Goal: Task Accomplishment & Management: Manage account settings

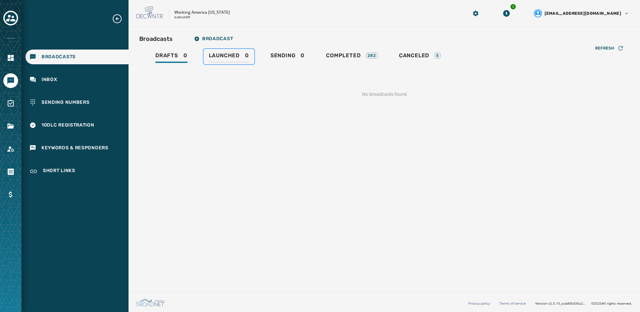
drag, startPoint x: 242, startPoint y: 58, endPoint x: 246, endPoint y: 58, distance: 4.0
click at [243, 58] on div "Launched 0" at bounding box center [229, 57] width 40 height 11
click at [292, 58] on span "Sending" at bounding box center [283, 55] width 25 height 7
click at [290, 57] on span "Sending" at bounding box center [283, 55] width 25 height 7
click at [195, 54] on div "Drafts 0 Launched 0 Sending 0 Completed 282 Canceled 5" at bounding box center [384, 56] width 490 height 15
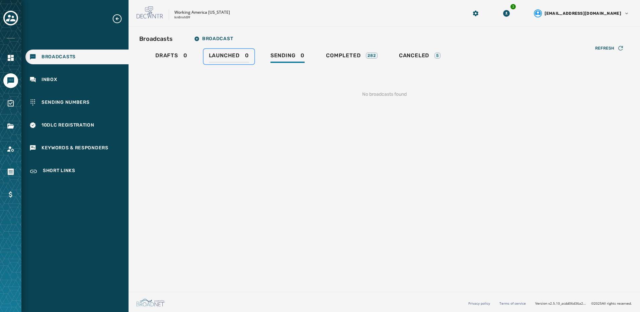
click at [230, 54] on span "Launched" at bounding box center [224, 55] width 31 height 7
click at [169, 54] on span "Drafts" at bounding box center [166, 55] width 23 height 7
click at [302, 53] on div "Sending 0" at bounding box center [288, 57] width 34 height 11
click at [226, 56] on span "Launched" at bounding box center [224, 55] width 31 height 7
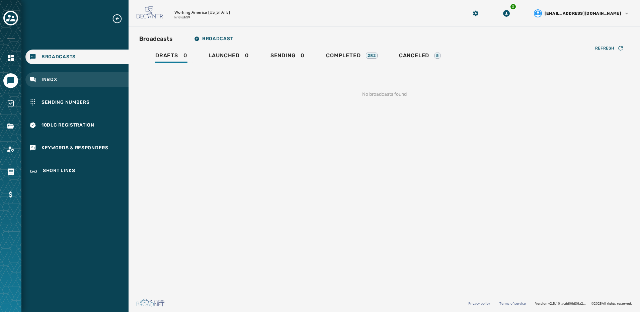
click at [86, 84] on div "Inbox" at bounding box center [76, 79] width 103 height 15
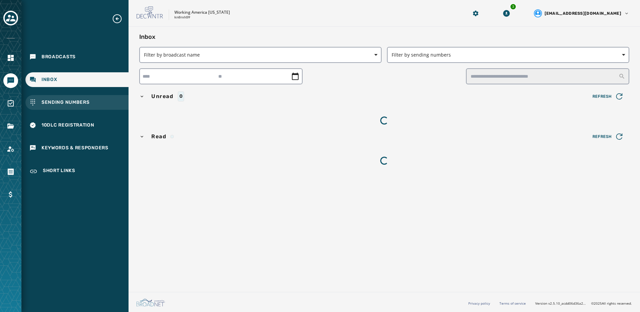
click at [86, 101] on span "Sending Numbers" at bounding box center [66, 102] width 48 height 7
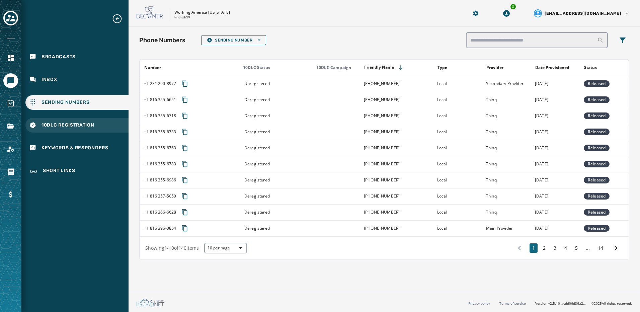
drag, startPoint x: 51, startPoint y: 127, endPoint x: 52, endPoint y: 123, distance: 4.1
click at [51, 127] on span "10DLC Registration" at bounding box center [68, 125] width 53 height 7
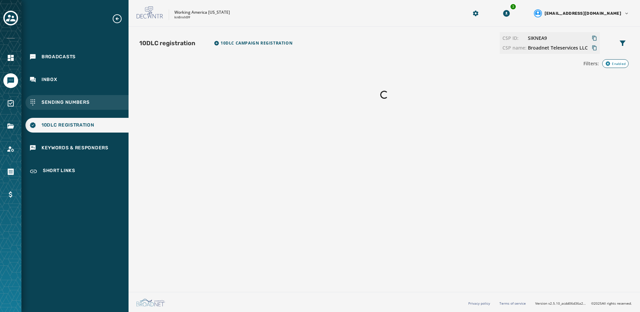
click at [56, 108] on div "Sending Numbers" at bounding box center [76, 102] width 103 height 15
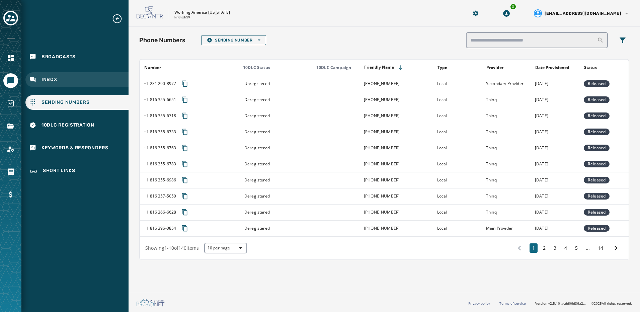
click at [57, 79] on span "Inbox" at bounding box center [50, 79] width 16 height 7
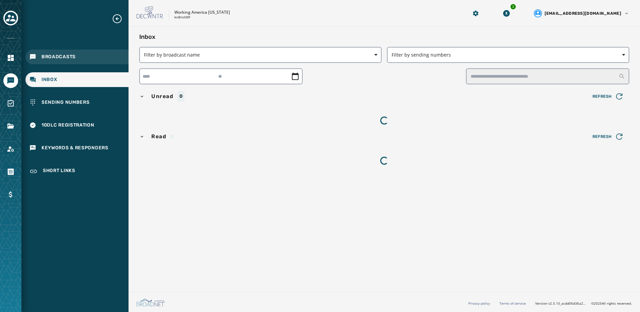
click at [93, 63] on div "Broadcasts" at bounding box center [76, 57] width 103 height 15
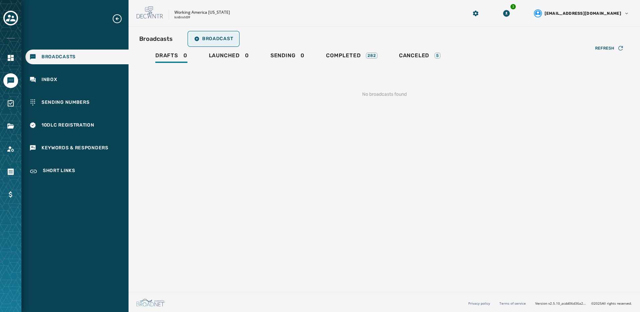
click at [227, 37] on span "Broadcast" at bounding box center [213, 38] width 39 height 5
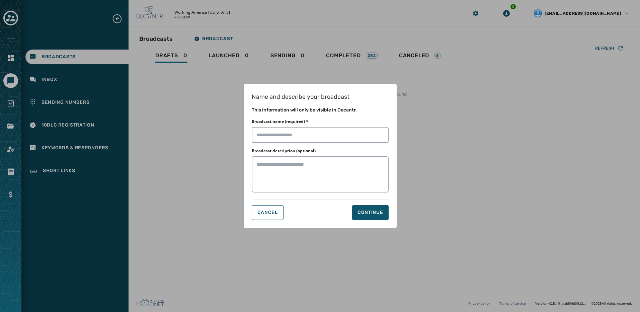
click at [202, 131] on div "Name and describe your broadcast This information will only be visible in Decan…" at bounding box center [320, 156] width 640 height 312
click at [265, 137] on button "Cancel" at bounding box center [268, 212] width 32 height 15
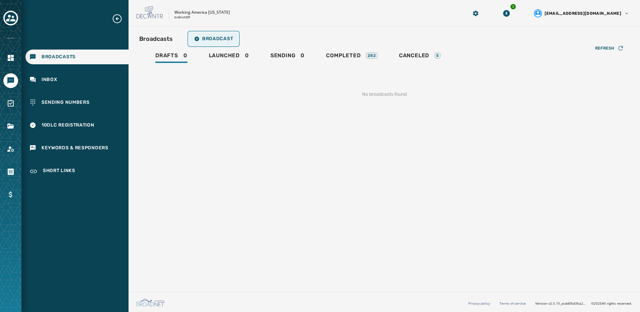
click at [232, 39] on span "Broadcast" at bounding box center [213, 38] width 39 height 5
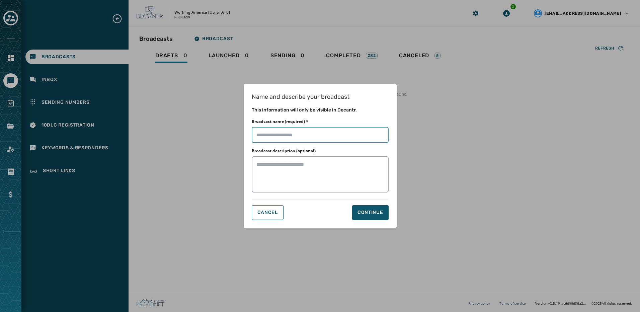
click at [290, 132] on input "Broadcast name (required) *" at bounding box center [320, 135] width 137 height 16
paste input "**********"
type input "**********"
click at [321, 137] on div "Continue" at bounding box center [371, 212] width 26 height 7
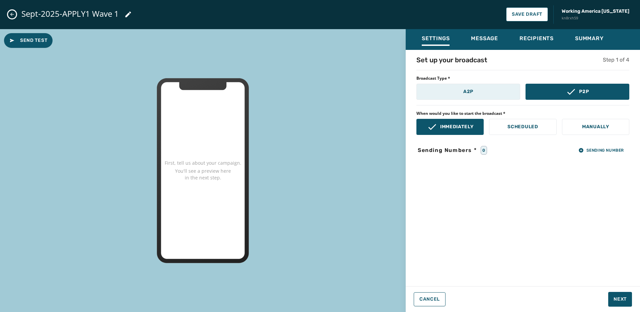
click at [321, 96] on button "A2P" at bounding box center [469, 92] width 104 height 16
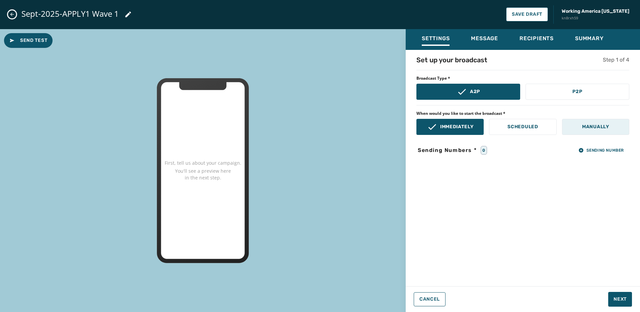
click at [321, 124] on button "Manually" at bounding box center [595, 127] width 67 height 16
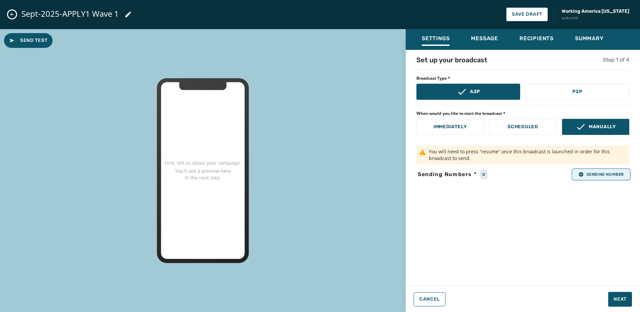
click at [321, 137] on span "Sending Number" at bounding box center [602, 174] width 46 height 5
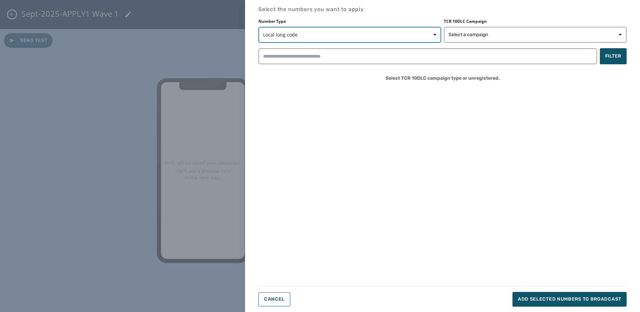
click at [321, 34] on span "Local long code" at bounding box center [349, 34] width 173 height 7
click at [286, 49] on span "Local long code" at bounding box center [285, 50] width 36 height 7
click at [321, 30] on button "Select a campaign" at bounding box center [535, 35] width 183 height 16
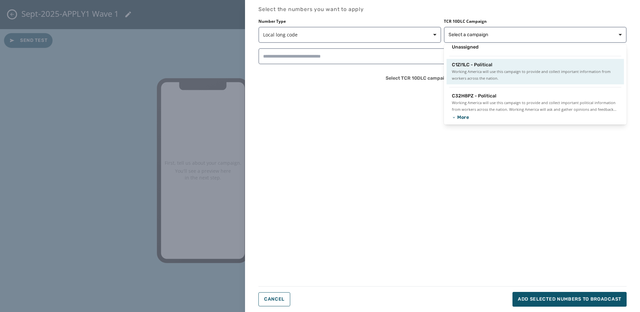
scroll to position [7, 0]
click at [321, 71] on span "Working America will use this campaign to provide and collect important informa…" at bounding box center [535, 73] width 167 height 13
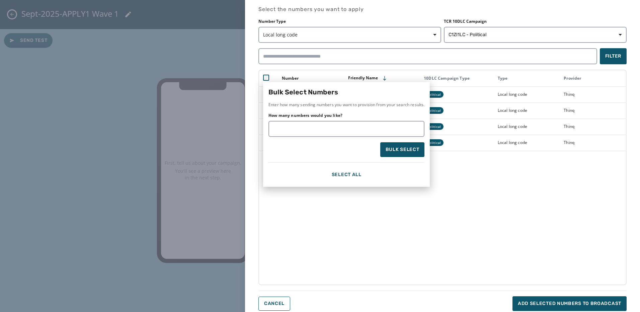
click at [321, 137] on div "Bulk Select Numbers Enter how many sending numbers you want to provision from y…" at bounding box center [443, 178] width 368 height 216
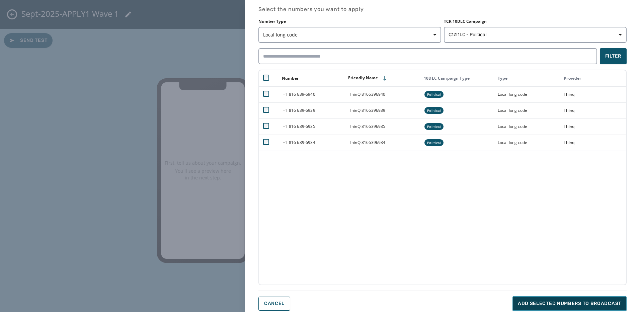
click at [321, 137] on span "Add selected numbers to broadcast" at bounding box center [569, 303] width 103 height 7
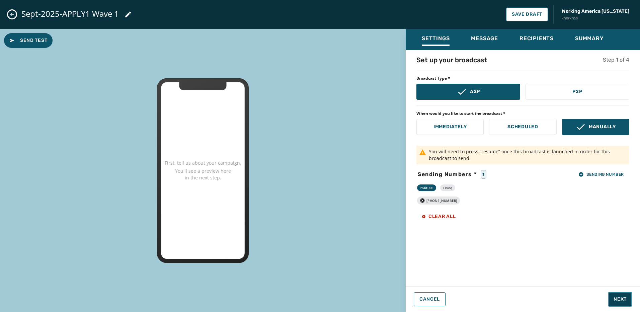
drag, startPoint x: 622, startPoint y: 301, endPoint x: 619, endPoint y: 300, distance: 3.5
click at [321, 137] on span "Next" at bounding box center [620, 299] width 13 height 7
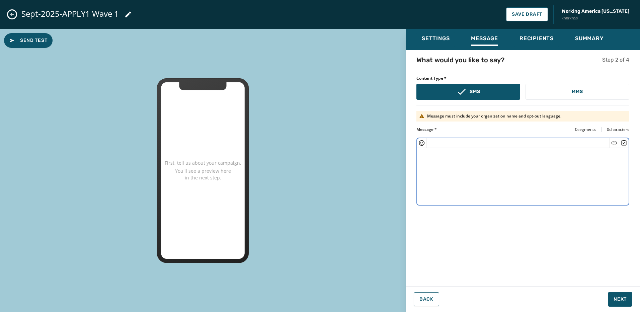
click at [321, 137] on textarea at bounding box center [523, 175] width 212 height 55
paste textarea "**********"
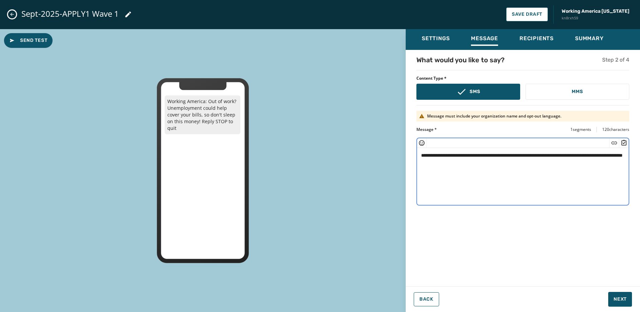
type textarea "**********"
click at [321, 41] on span "Recipients" at bounding box center [537, 38] width 34 height 7
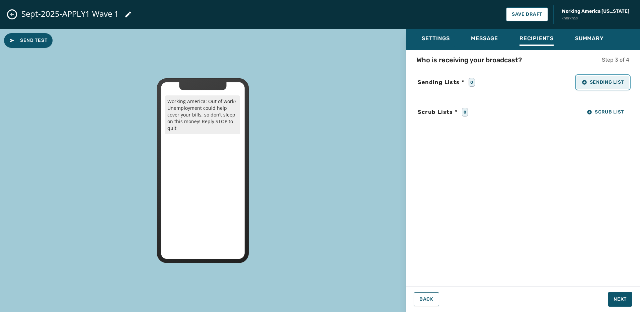
click at [321, 80] on span "Sending List" at bounding box center [603, 82] width 42 height 5
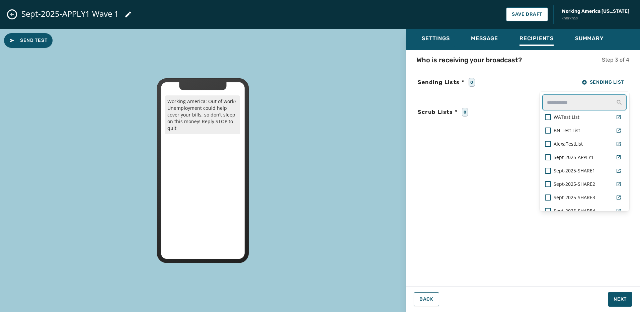
click at [321, 101] on input "text" at bounding box center [585, 102] width 84 height 16
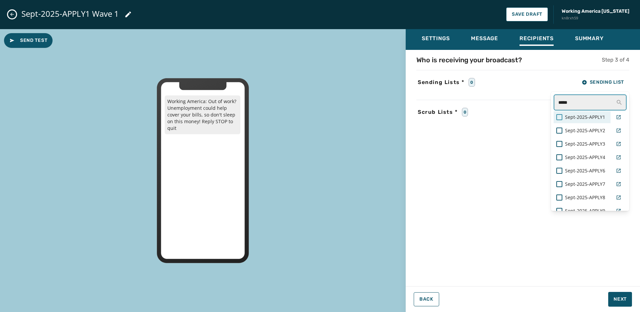
type input "*****"
click at [321, 118] on div at bounding box center [560, 117] width 6 height 6
click at [321, 137] on div "Who is receiving your broadcast? Step 3 of 4 Sending Lists * 1 Sending List ***…" at bounding box center [523, 166] width 234 height 222
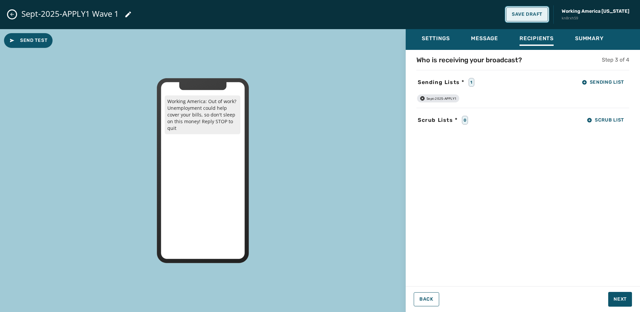
click at [321, 19] on button "Save Draft" at bounding box center [527, 14] width 42 height 14
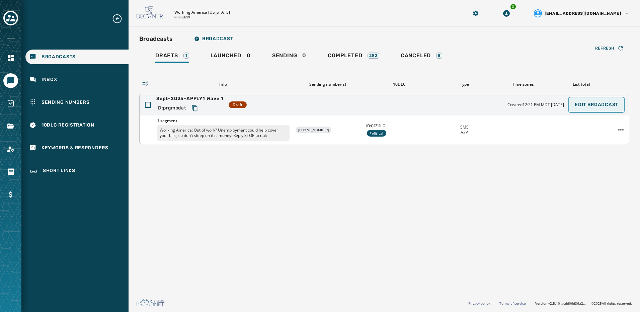
click at [612, 107] on button "Edit Broadcast" at bounding box center [597, 104] width 54 height 13
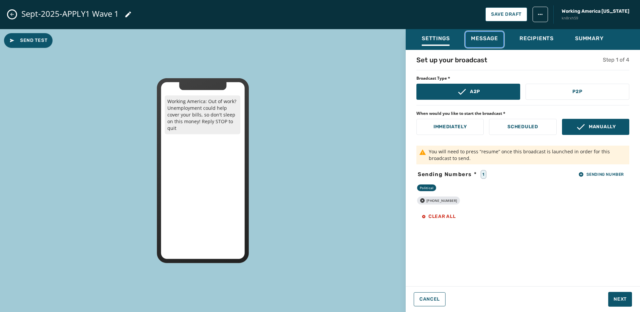
drag, startPoint x: 491, startPoint y: 44, endPoint x: 479, endPoint y: 42, distance: 11.9
click at [479, 42] on span "Message" at bounding box center [484, 38] width 27 height 7
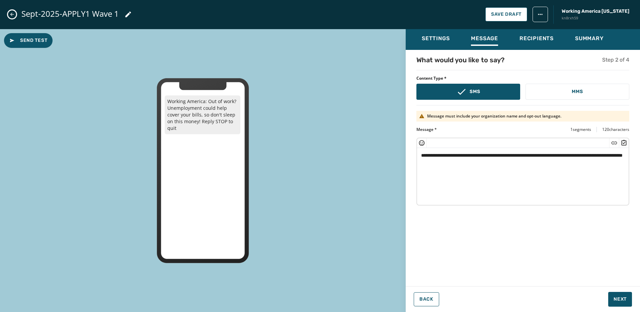
click at [447, 162] on textarea "**********" at bounding box center [523, 175] width 212 height 55
click at [613, 142] on icon "Insert Short Link" at bounding box center [614, 143] width 7 height 7
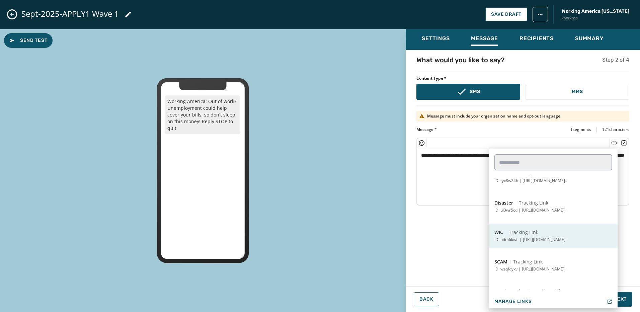
scroll to position [87, 0]
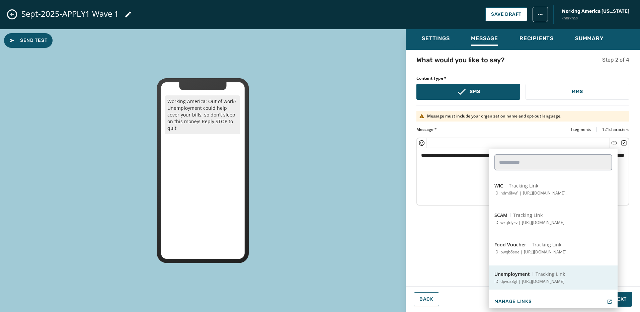
click at [543, 281] on p "ID: dpvuz8gf | [URL][DOMAIN_NAME].." at bounding box center [531, 281] width 72 height 5
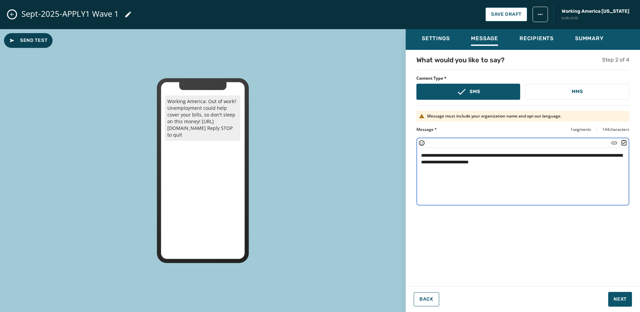
type textarea "**********"
click at [23, 40] on span "Send Test" at bounding box center [28, 40] width 38 height 7
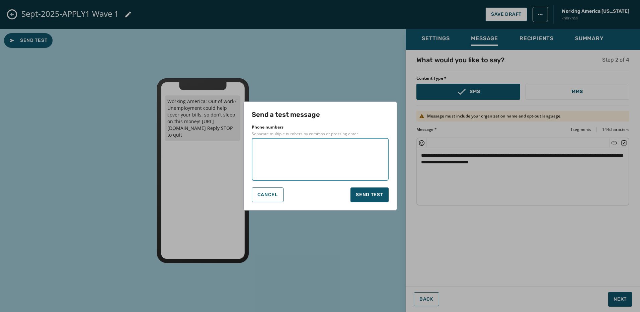
click at [301, 157] on textarea at bounding box center [321, 159] width 128 height 33
type textarea "**********"
click at [362, 193] on span "Send test" at bounding box center [369, 195] width 27 height 7
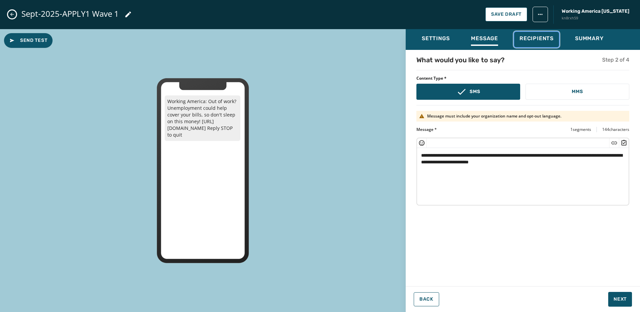
click at [522, 36] on span "Recipients" at bounding box center [537, 38] width 34 height 7
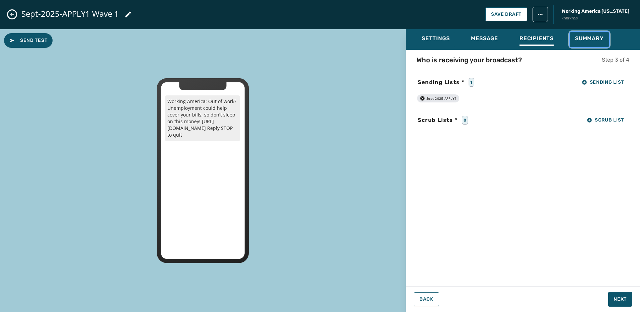
click at [590, 38] on span "Summary" at bounding box center [589, 38] width 29 height 7
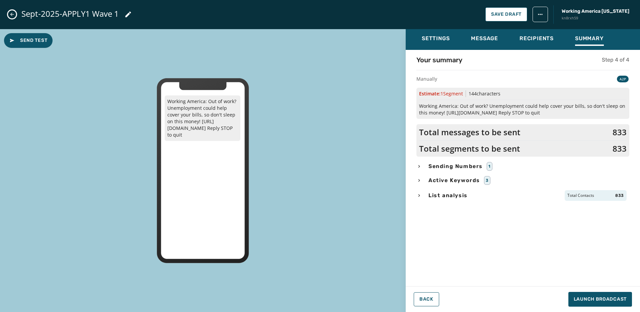
click at [430, 195] on span "List analysis" at bounding box center [448, 196] width 42 height 8
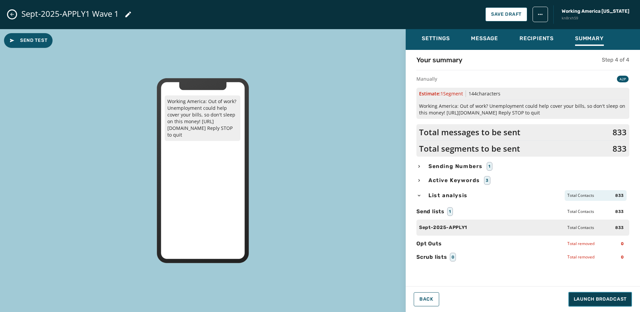
click at [619, 300] on span "Launch Broadcast" at bounding box center [600, 299] width 53 height 7
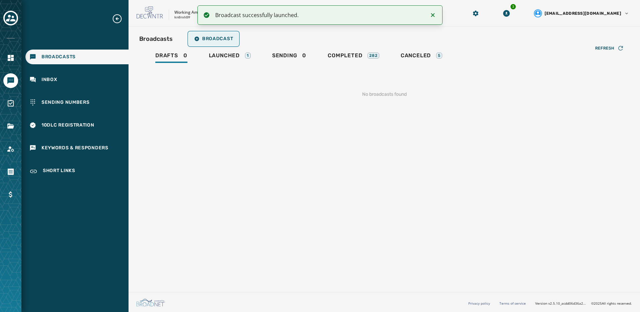
click at [203, 39] on span "Broadcast" at bounding box center [213, 38] width 39 height 5
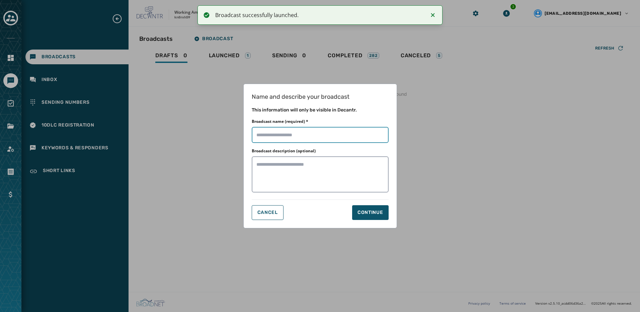
click at [271, 139] on input "Broadcast name (required) *" at bounding box center [320, 135] width 137 height 16
paste input "**********"
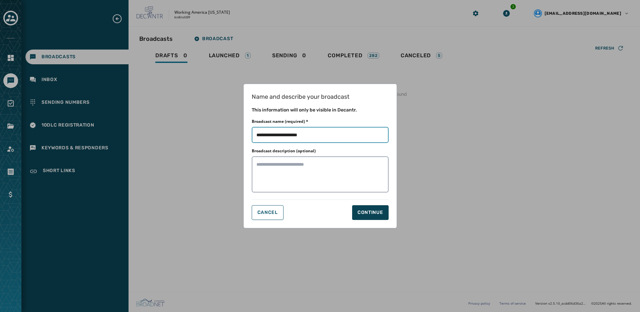
type input "**********"
click at [358, 208] on button "Continue" at bounding box center [370, 212] width 37 height 15
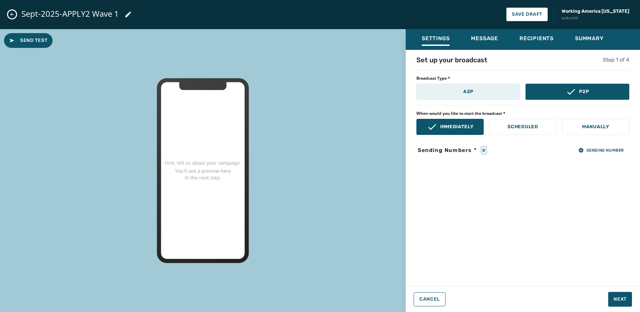
click at [483, 90] on button "A2P" at bounding box center [469, 92] width 104 height 16
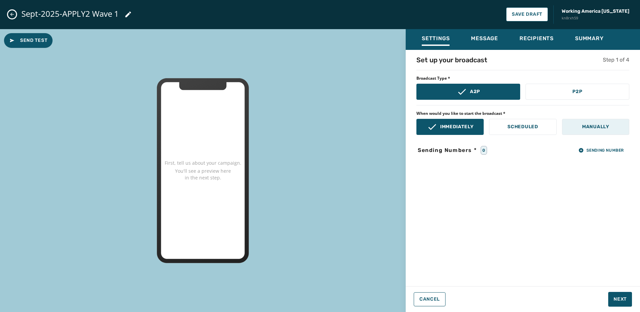
click at [581, 120] on button "Manually" at bounding box center [595, 127] width 67 height 16
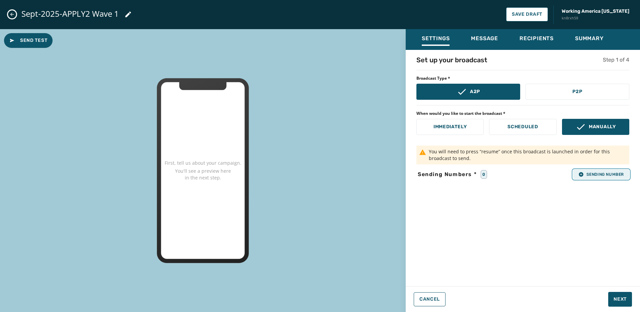
click at [621, 173] on span "Sending Number" at bounding box center [602, 174] width 46 height 5
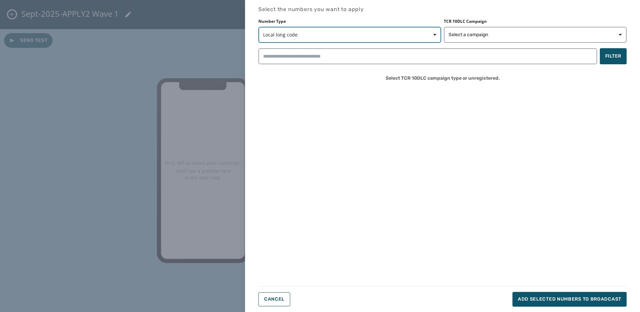
click at [396, 33] on span "Local long code" at bounding box center [349, 34] width 173 height 7
click at [300, 49] on span "Local long code" at bounding box center [285, 50] width 36 height 7
click at [472, 45] on div "Number Type Local long code TCR 10DLC Campaign Select a campaign Filter Select …" at bounding box center [443, 53] width 368 height 68
click at [471, 37] on span "Select a campaign" at bounding box center [469, 34] width 40 height 7
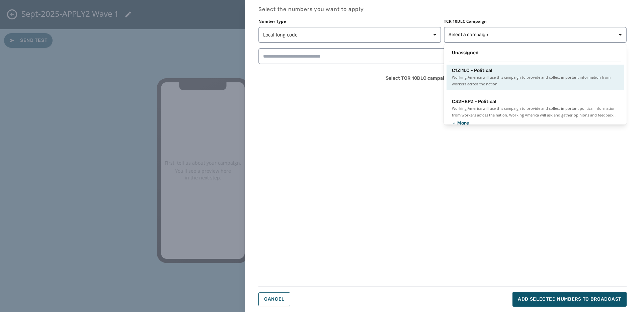
click at [478, 76] on span "Working America will use this campaign to provide and collect important informa…" at bounding box center [535, 80] width 167 height 13
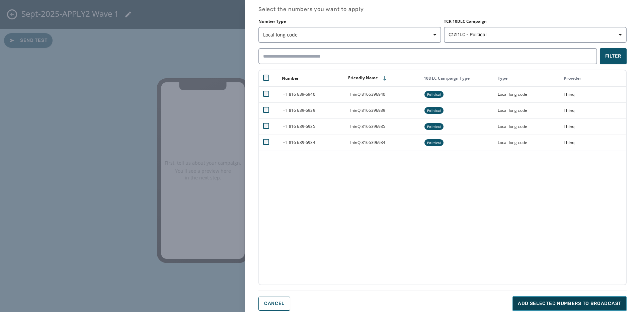
drag, startPoint x: 572, startPoint y: 300, endPoint x: 576, endPoint y: 297, distance: 5.0
click at [572, 299] on button "Add selected numbers to broadcast" at bounding box center [570, 303] width 114 height 15
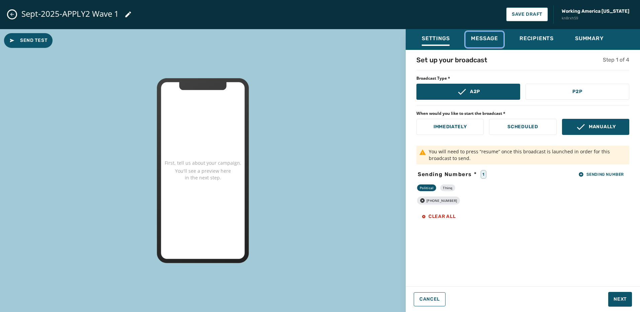
click at [482, 45] on div "Message" at bounding box center [484, 40] width 27 height 11
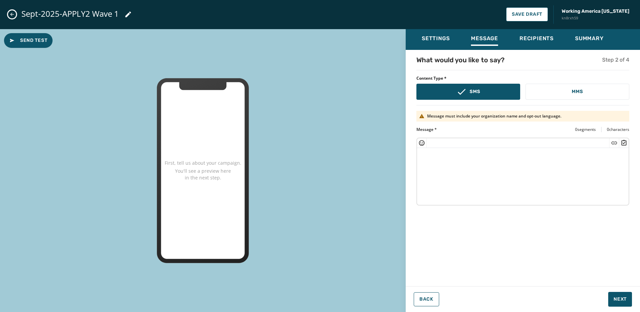
click at [457, 161] on textarea at bounding box center [523, 175] width 212 height 55
paste textarea "**********"
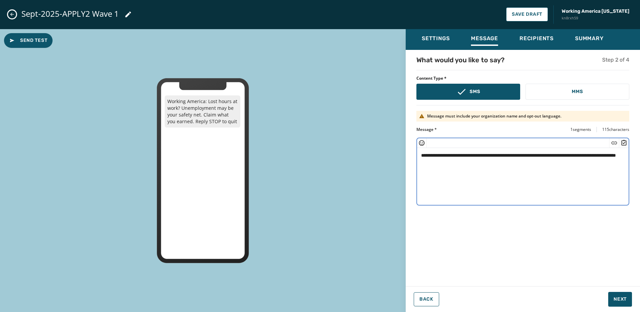
click at [448, 162] on textarea "**********" at bounding box center [523, 175] width 212 height 55
click at [614, 145] on icon "Insert Short Link" at bounding box center [614, 143] width 7 height 7
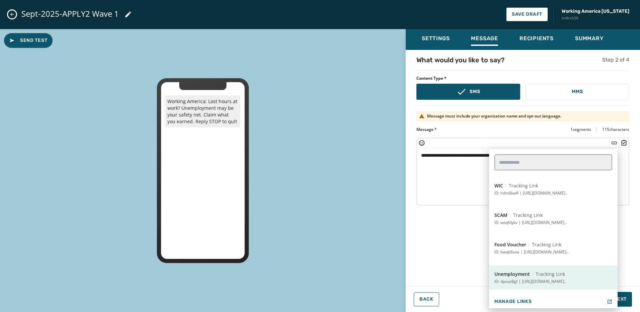
click at [544, 281] on p "ID: dpvuz8gf | https://workingamerica.org/unemployment?..." at bounding box center [531, 281] width 72 height 5
type textarea "**********"
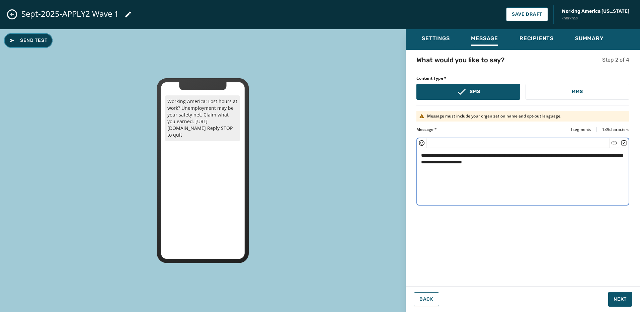
click at [37, 38] on span "Send Test" at bounding box center [28, 40] width 38 height 7
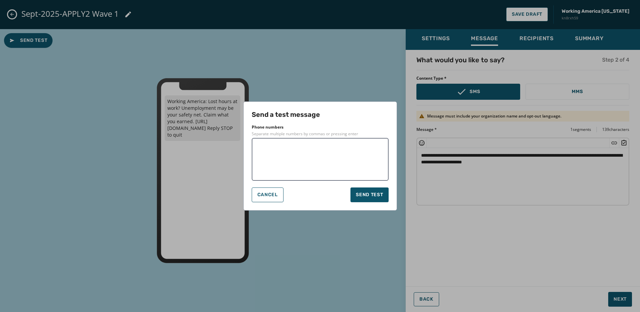
click at [276, 154] on textarea at bounding box center [321, 159] width 128 height 33
click at [282, 148] on textarea at bounding box center [321, 159] width 128 height 33
click at [363, 200] on button "Send test" at bounding box center [370, 195] width 38 height 15
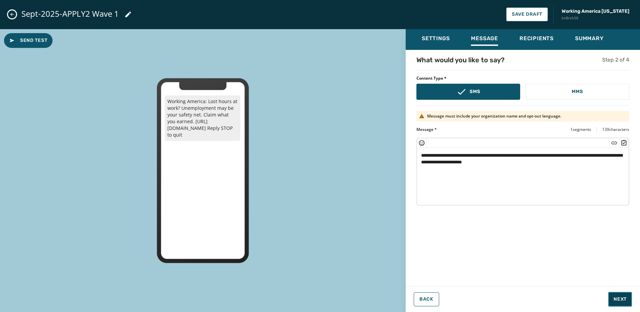
click at [618, 298] on span "Next" at bounding box center [620, 299] width 13 height 7
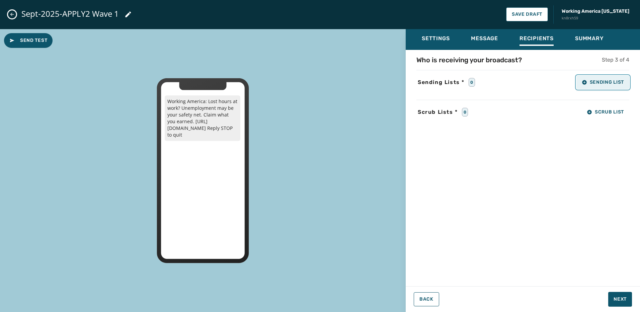
click at [592, 81] on span "Sending List" at bounding box center [603, 82] width 42 height 5
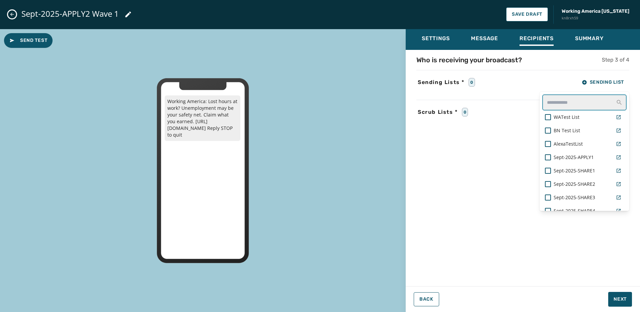
click at [562, 105] on input "text" at bounding box center [585, 102] width 84 height 16
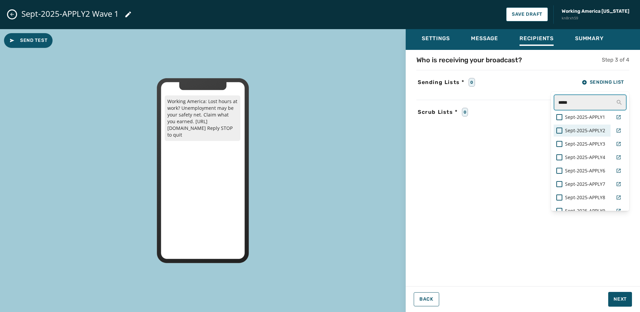
type input "*****"
click at [598, 129] on span "Sept-2025-APPLY2" at bounding box center [585, 130] width 40 height 7
click at [627, 295] on div "Settings Message Recipients Summary Who is receiving your broadcast? Step 3 of …" at bounding box center [523, 168] width 234 height 278
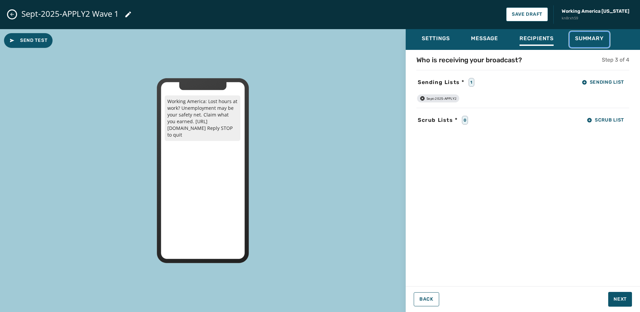
click at [576, 41] on span "Summary" at bounding box center [589, 38] width 29 height 7
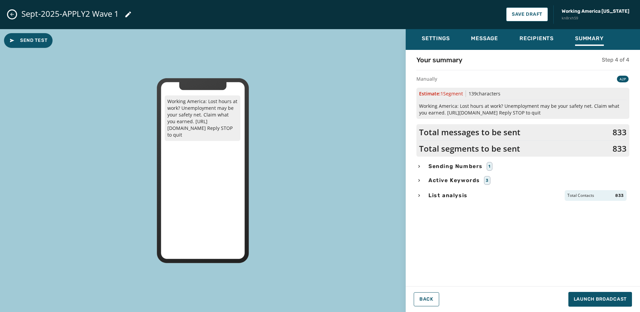
click at [430, 200] on div "List analysis Total Contacts 833" at bounding box center [523, 195] width 213 height 11
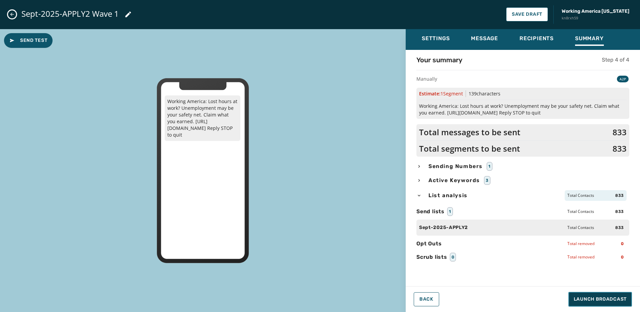
click at [617, 296] on span "Launch Broadcast" at bounding box center [600, 299] width 53 height 7
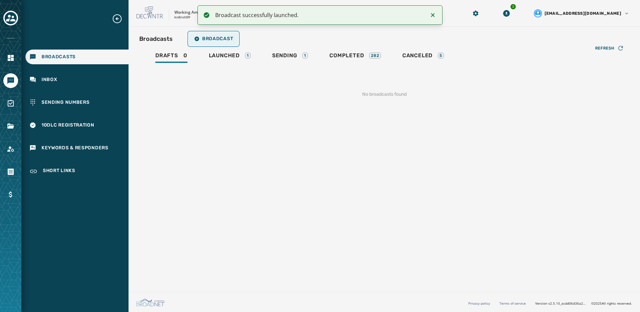
click at [227, 37] on span "Broadcast" at bounding box center [213, 38] width 39 height 5
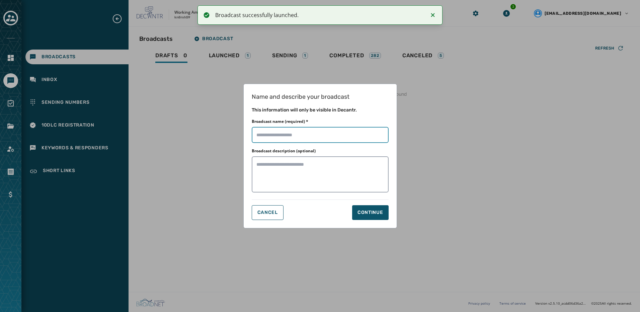
click at [296, 132] on input "Broadcast name (required) *" at bounding box center [320, 135] width 137 height 16
paste input "**********"
type input "**********"
click at [371, 215] on div "Continue" at bounding box center [371, 212] width 26 height 7
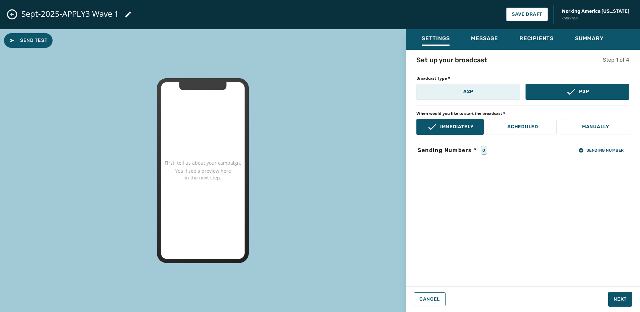
click at [480, 92] on button "A2P" at bounding box center [469, 92] width 104 height 16
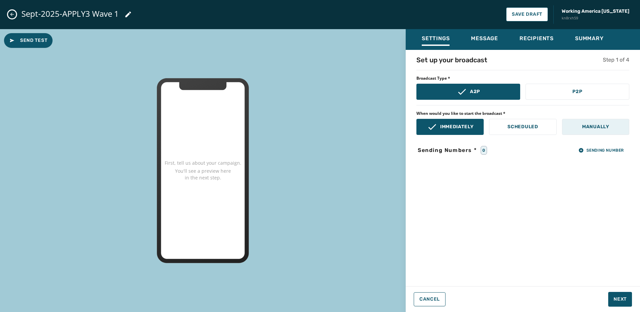
click at [594, 125] on p "Manually" at bounding box center [595, 127] width 27 height 7
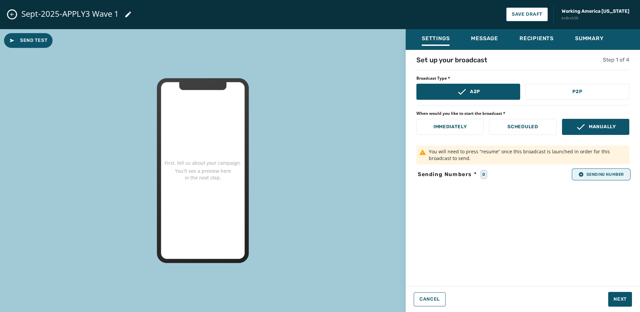
click at [605, 177] on span "Sending Number" at bounding box center [602, 174] width 46 height 5
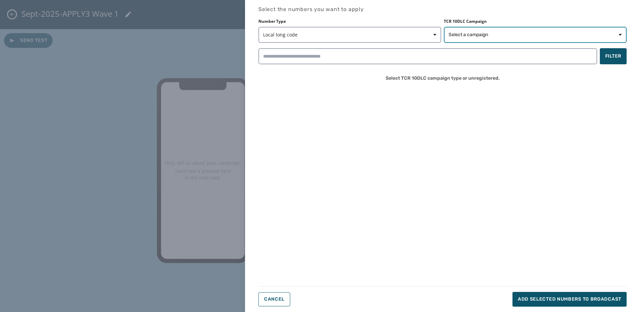
click at [475, 33] on span "Select a campaign" at bounding box center [469, 34] width 40 height 7
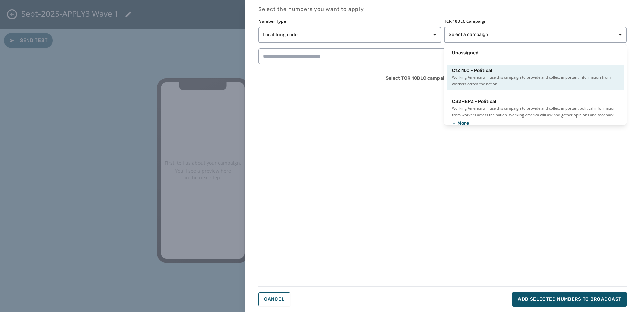
click at [481, 70] on span "C1ZI1LC - Political" at bounding box center [472, 70] width 41 height 7
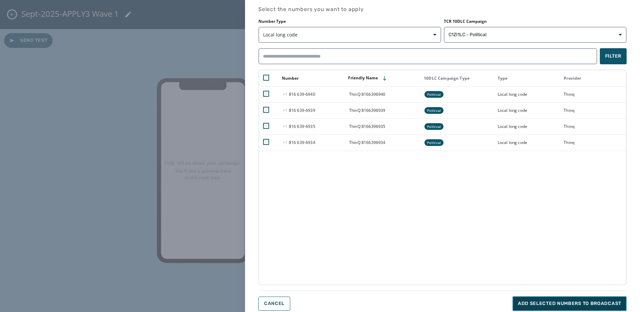
click at [551, 300] on span "Add selected numbers to broadcast" at bounding box center [569, 303] width 103 height 7
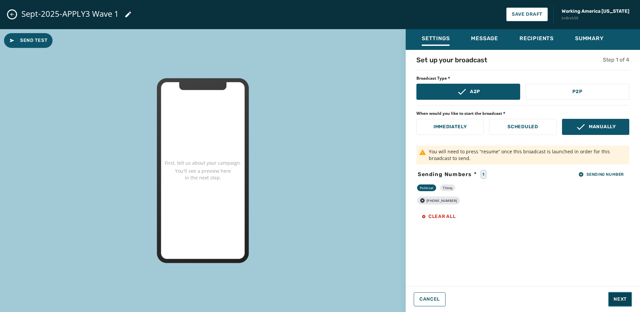
click at [621, 300] on span "Next" at bounding box center [620, 299] width 13 height 7
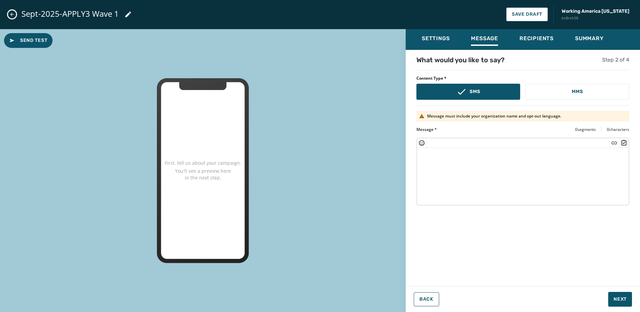
click at [477, 162] on textarea at bounding box center [523, 175] width 212 height 55
paste textarea "**********"
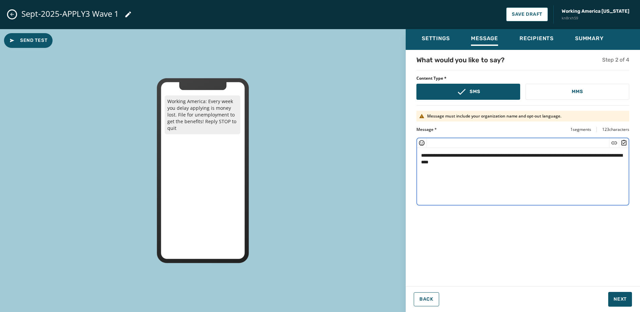
click at [449, 162] on textarea "**********" at bounding box center [523, 175] width 212 height 55
click at [614, 145] on icon "Insert Short Link" at bounding box center [614, 143] width 7 height 7
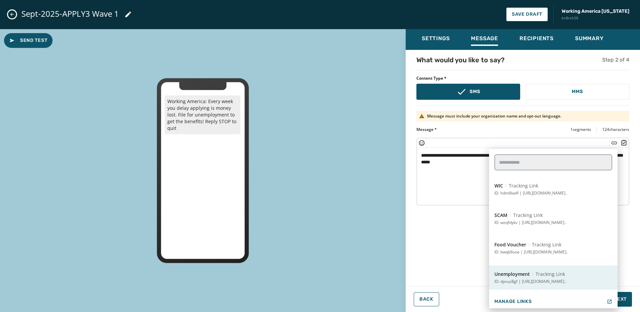
click at [546, 280] on p "ID: dpvuz8gf | https://workingamerica.org/unemployment?..." at bounding box center [531, 281] width 72 height 5
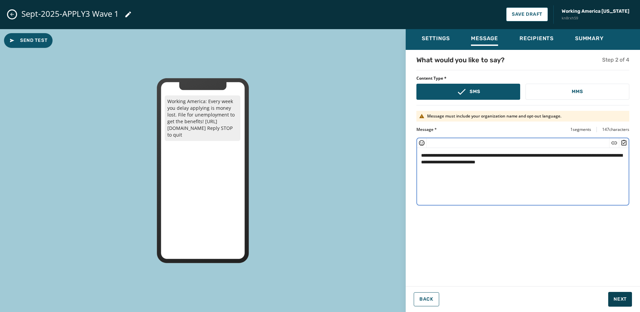
type textarea "**********"
click at [621, 297] on span "Next" at bounding box center [620, 299] width 13 height 7
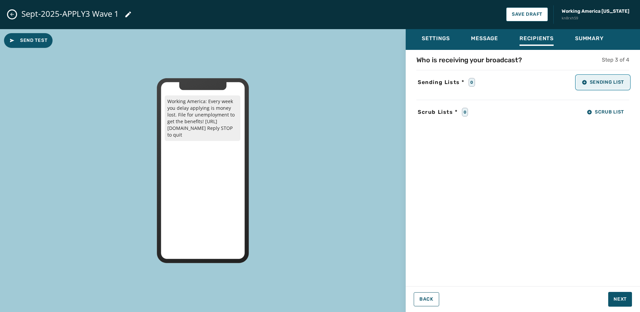
click at [604, 83] on span "Sending List" at bounding box center [603, 82] width 42 height 5
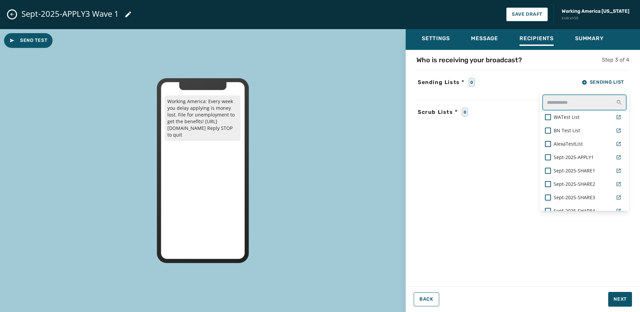
click at [566, 105] on input "text" at bounding box center [585, 102] width 84 height 16
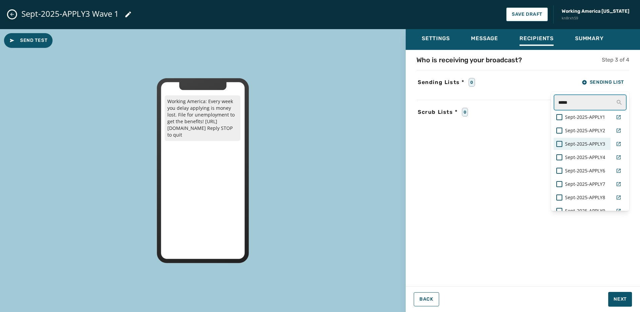
type input "*****"
click at [577, 144] on span "Sept-2025-APPLY3" at bounding box center [585, 144] width 40 height 7
click at [611, 294] on div "Settings Message Recipients Summary Who is receiving your broadcast? Step 3 of …" at bounding box center [523, 168] width 234 height 278
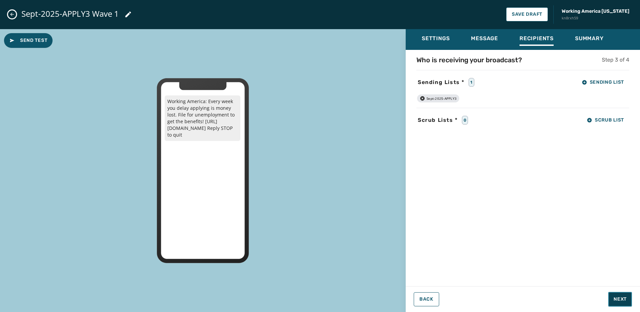
drag, startPoint x: 616, startPoint y: 297, endPoint x: 624, endPoint y: 288, distance: 12.3
click at [617, 297] on span "Next" at bounding box center [620, 299] width 13 height 7
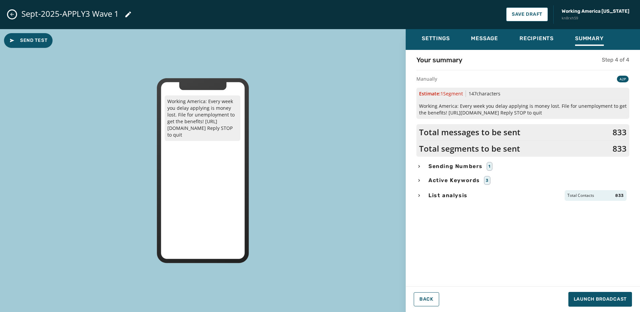
click at [441, 195] on span "List analysis" at bounding box center [448, 196] width 42 height 8
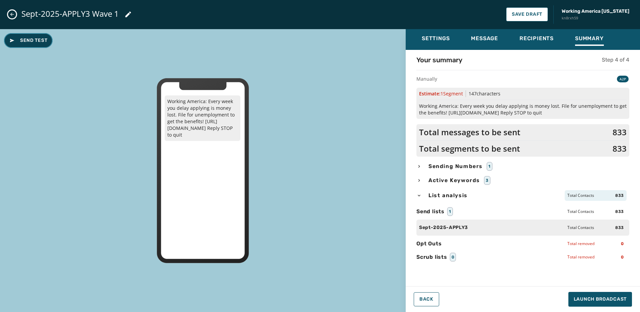
click at [41, 42] on span "Send Test" at bounding box center [28, 40] width 38 height 7
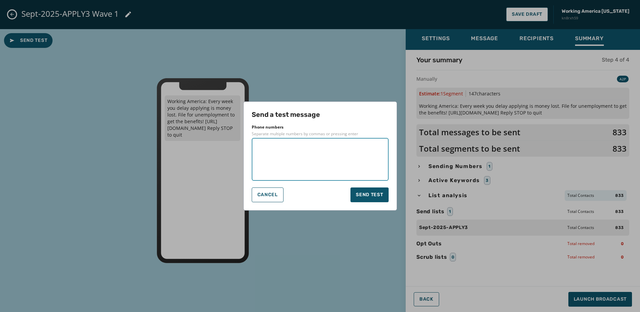
click at [315, 158] on textarea at bounding box center [321, 159] width 128 height 33
click at [287, 168] on textarea at bounding box center [321, 159] width 128 height 33
drag, startPoint x: 357, startPoint y: 192, endPoint x: 353, endPoint y: 189, distance: 5.2
click at [357, 192] on span "Send test" at bounding box center [369, 195] width 27 height 7
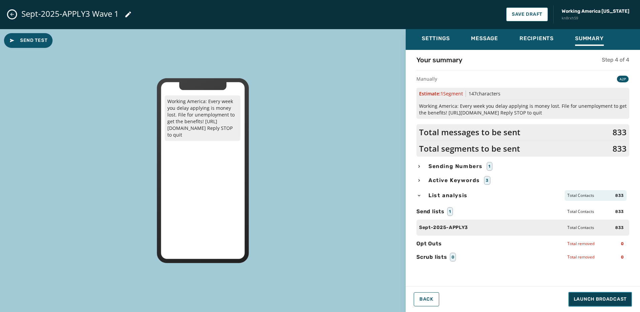
click at [606, 301] on span "Launch Broadcast" at bounding box center [600, 299] width 53 height 7
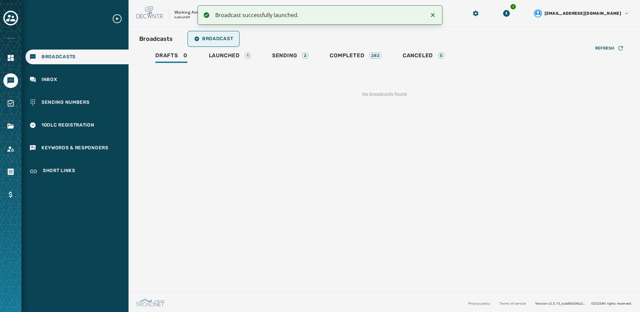
click at [218, 40] on span "Broadcast" at bounding box center [213, 38] width 39 height 5
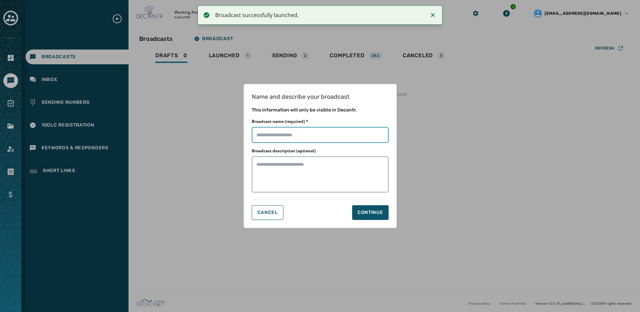
click at [270, 135] on input "Broadcast name (required) *" at bounding box center [320, 135] width 137 height 16
paste input "**********"
type input "**********"
click at [366, 213] on div "Continue" at bounding box center [371, 212] width 26 height 7
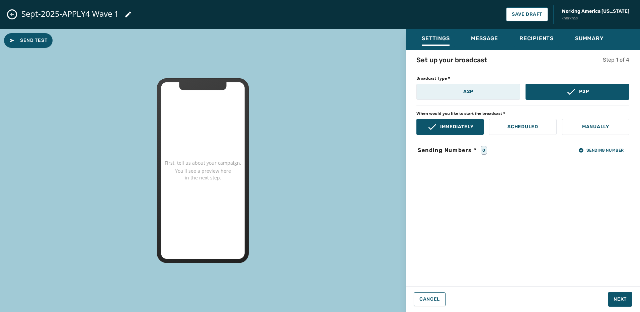
click at [475, 86] on button "A2P" at bounding box center [469, 92] width 104 height 16
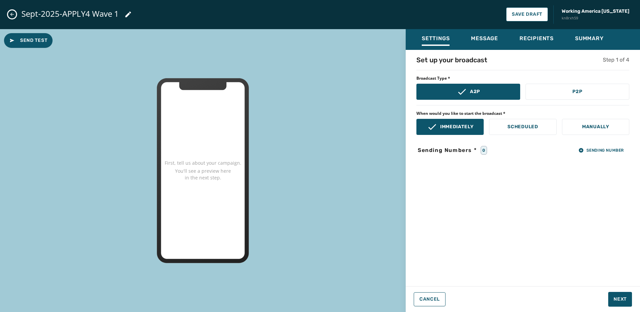
drag, startPoint x: 580, startPoint y: 118, endPoint x: 586, endPoint y: 123, distance: 7.1
click at [581, 119] on div "When would you like to start the broadcast * Immediately Scheduled Manually" at bounding box center [523, 123] width 213 height 24
click at [589, 125] on p "Manually" at bounding box center [595, 127] width 27 height 7
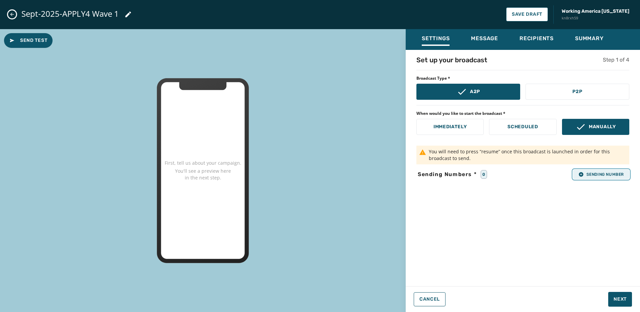
click at [624, 176] on span "Sending Number" at bounding box center [602, 174] width 46 height 5
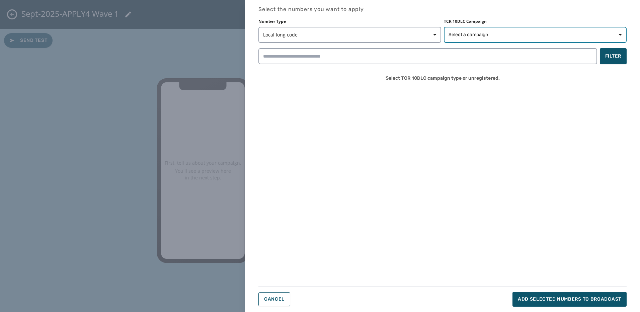
click at [457, 36] on span "Select a campaign" at bounding box center [469, 34] width 40 height 7
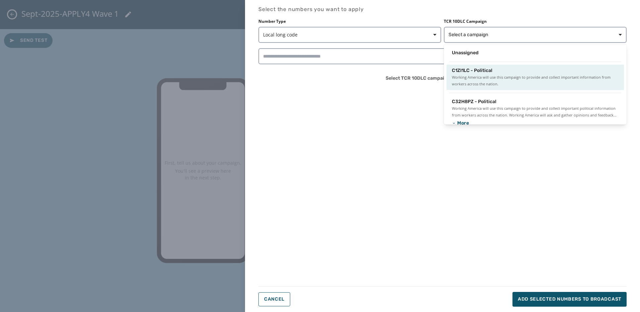
click at [468, 65] on div "C1ZI1LC - Political Working America will use this campaign to provide and colle…" at bounding box center [535, 77] width 177 height 25
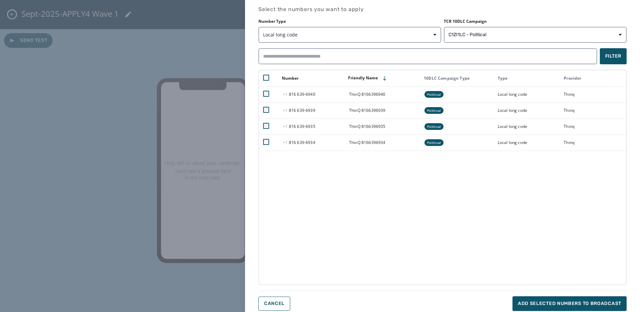
drag, startPoint x: 267, startPoint y: 139, endPoint x: 483, endPoint y: 169, distance: 217.8
click at [479, 171] on div "Number Friendly Name 10DLC Campaign Type Type Provider +1 816 639 - 6940 ThinQ …" at bounding box center [443, 178] width 368 height 216
click at [599, 306] on span "Add selected numbers to broadcast" at bounding box center [569, 303] width 103 height 7
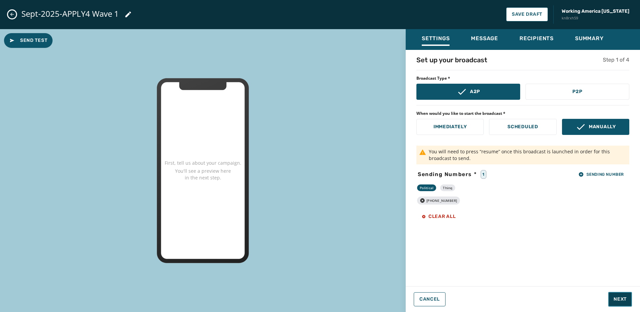
click at [620, 298] on span "Next" at bounding box center [620, 299] width 13 height 7
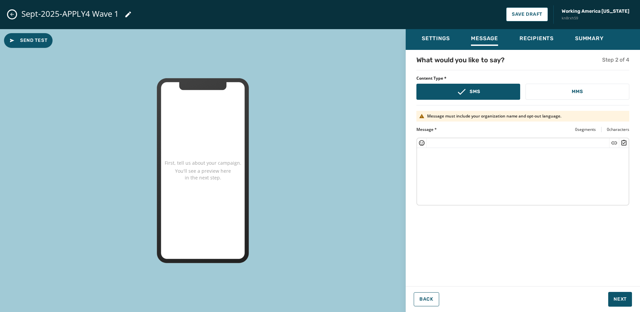
click at [453, 171] on textarea at bounding box center [523, 175] width 212 height 55
paste textarea "**********"
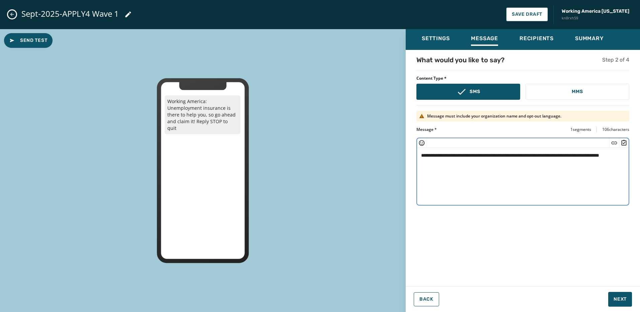
click at [619, 155] on textarea "**********" at bounding box center [523, 175] width 212 height 55
click at [614, 146] on icon "Insert Short Link" at bounding box center [614, 143] width 7 height 7
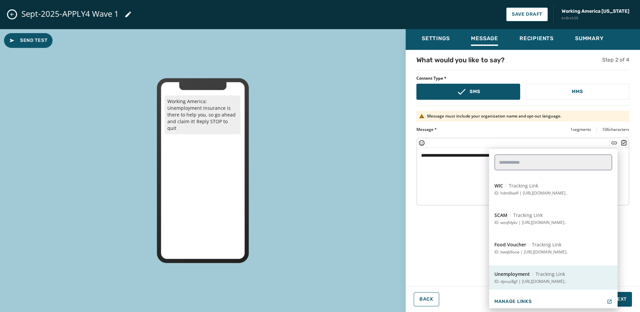
click at [539, 279] on p "ID: dpvuz8gf | https://workingamerica.org/unemployment?..." at bounding box center [531, 281] width 72 height 5
type textarea "**********"
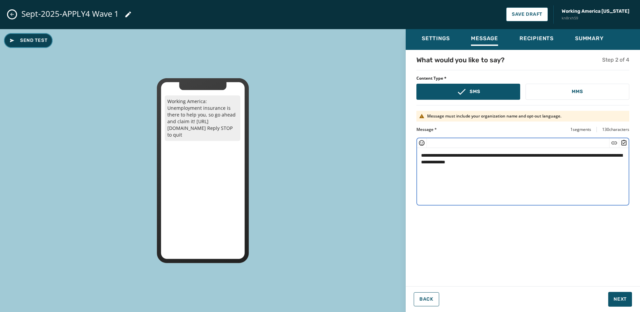
click at [33, 37] on button "Send Test" at bounding box center [28, 40] width 49 height 15
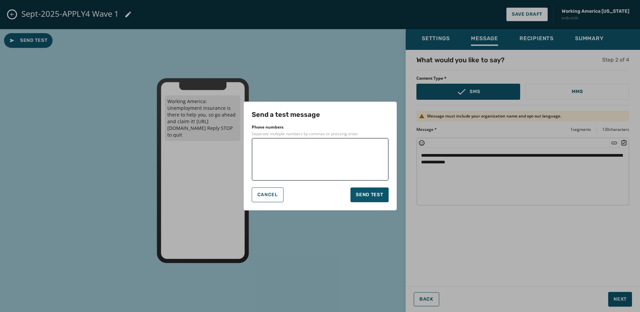
click at [320, 152] on textarea at bounding box center [321, 159] width 128 height 33
click at [368, 197] on span "Send test" at bounding box center [369, 195] width 27 height 7
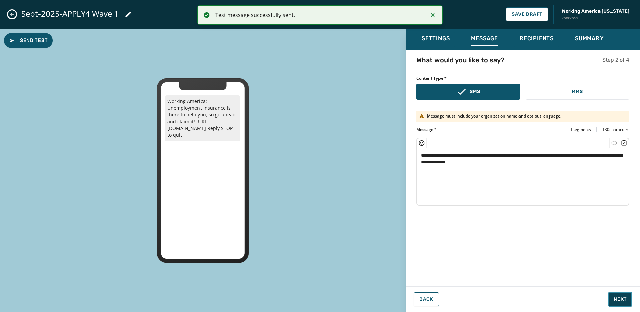
click at [622, 298] on span "Next" at bounding box center [620, 299] width 13 height 7
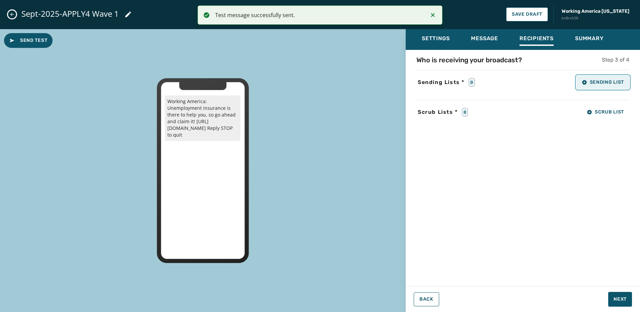
click at [624, 84] on button "Sending List" at bounding box center [603, 82] width 53 height 13
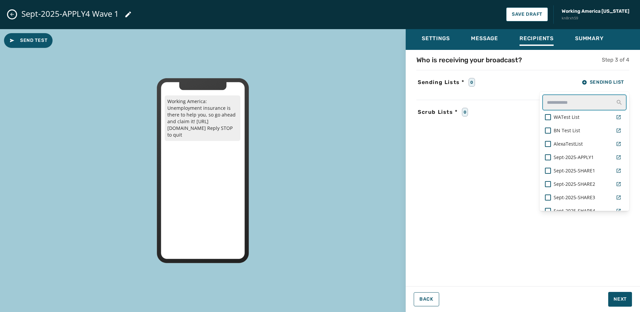
click at [590, 101] on input "text" at bounding box center [585, 102] width 84 height 16
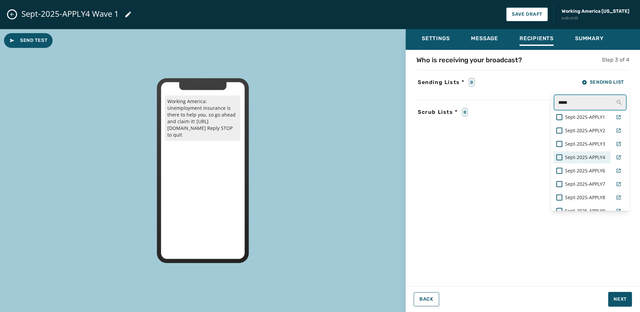
type input "*****"
click at [581, 156] on span "Sept-2025-APPLY4" at bounding box center [585, 157] width 40 height 7
click at [615, 302] on div "Settings Message Recipients Summary Who is receiving your broadcast? Step 3 of …" at bounding box center [523, 168] width 234 height 278
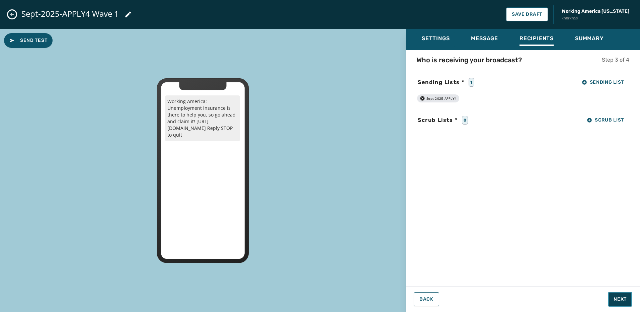
click at [620, 299] on span "Next" at bounding box center [620, 299] width 13 height 7
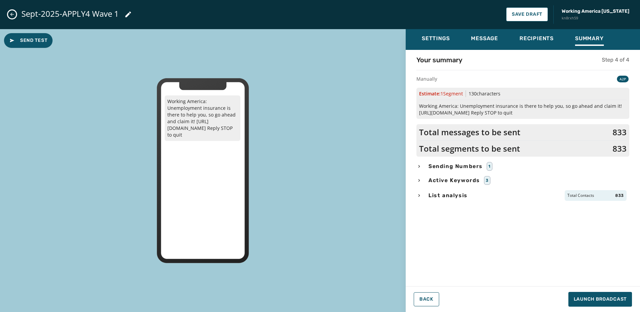
click at [461, 198] on span "List analysis" at bounding box center [448, 196] width 42 height 8
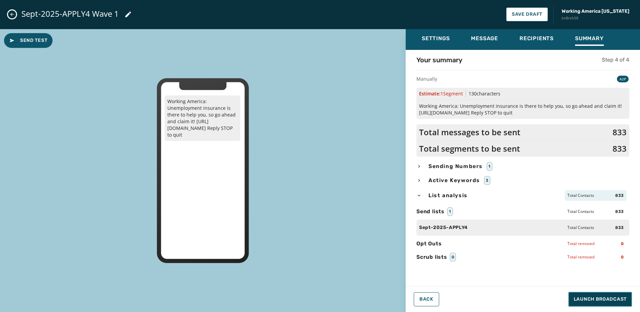
click at [611, 298] on span "Launch Broadcast" at bounding box center [600, 299] width 53 height 7
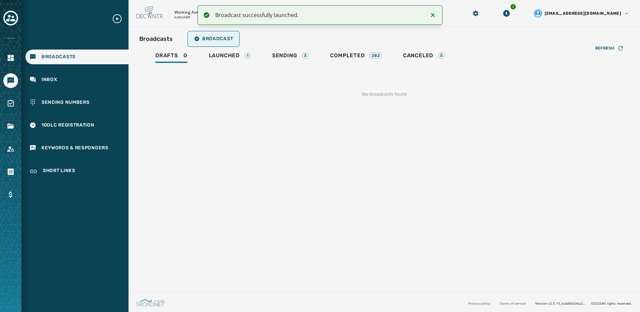
click at [211, 37] on span "Broadcast" at bounding box center [213, 38] width 39 height 5
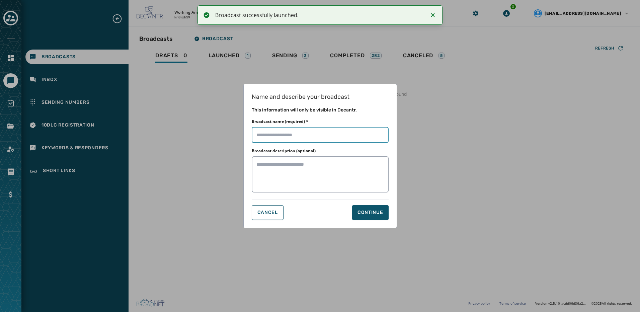
click at [291, 135] on input "Broadcast name (required) *" at bounding box center [320, 135] width 137 height 16
click at [257, 164] on textarea "Broadcast description (optional)" at bounding box center [320, 174] width 137 height 36
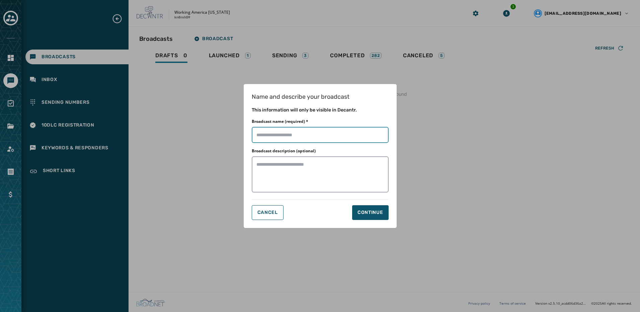
click at [292, 133] on input "Broadcast name (required) *" at bounding box center [320, 135] width 137 height 16
paste input "**********"
type input "**********"
click at [375, 210] on div "Continue" at bounding box center [371, 212] width 26 height 7
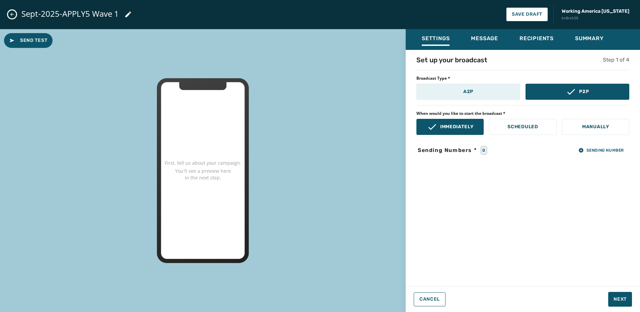
click at [470, 88] on p "A2P" at bounding box center [468, 91] width 10 height 7
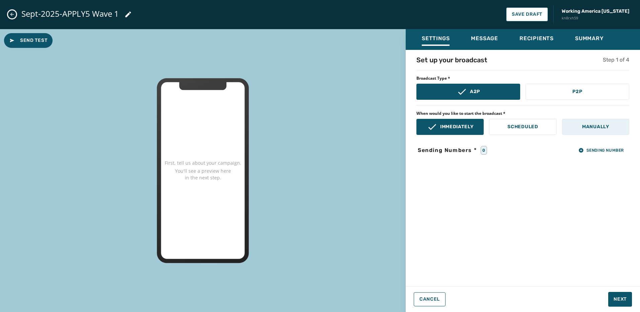
click at [572, 124] on button "Manually" at bounding box center [595, 127] width 67 height 16
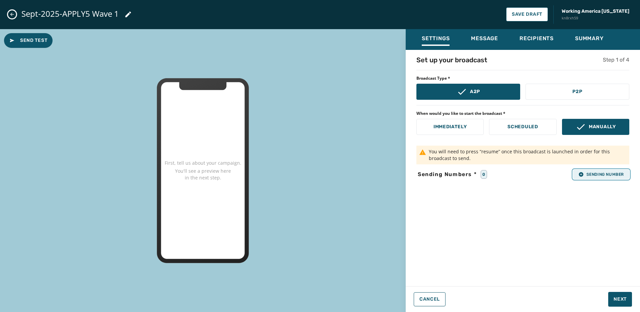
click at [622, 170] on button "Sending Number" at bounding box center [601, 174] width 56 height 9
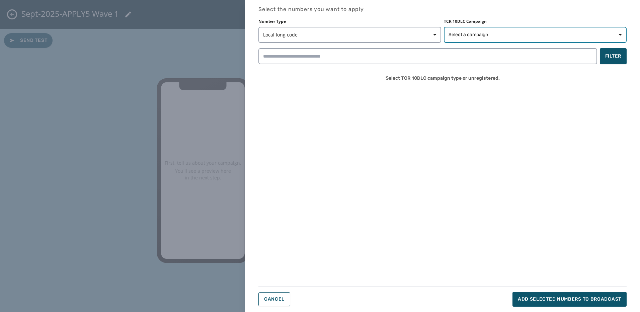
click at [455, 29] on button "Select a campaign" at bounding box center [535, 35] width 183 height 16
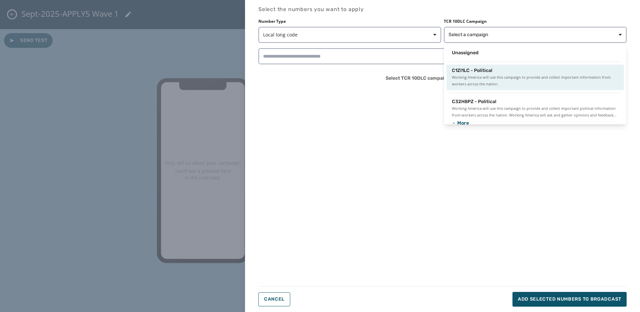
click at [477, 79] on span "Working America will use this campaign to provide and collect important informa…" at bounding box center [535, 80] width 167 height 13
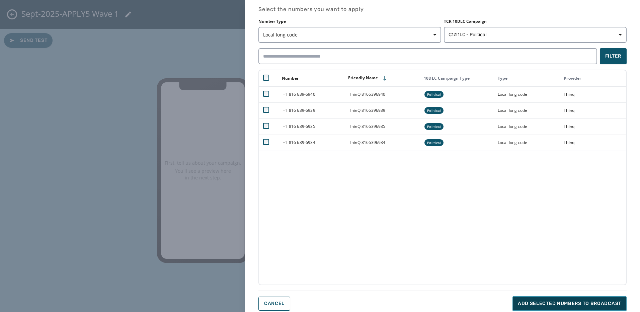
click at [552, 300] on button "Add selected numbers to broadcast" at bounding box center [570, 303] width 114 height 15
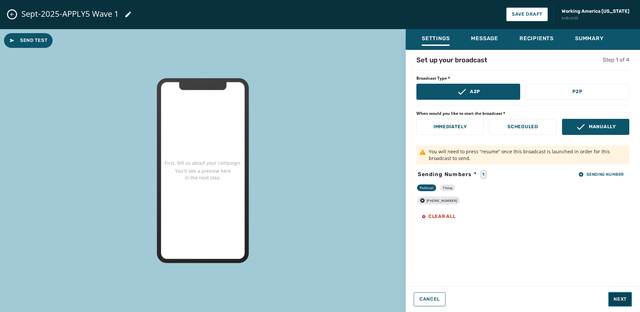
click at [631, 297] on button "Next" at bounding box center [620, 299] width 24 height 15
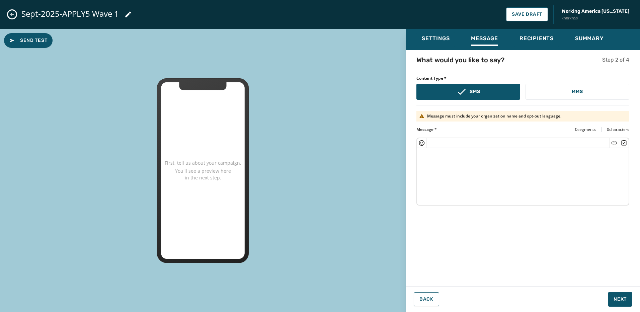
click at [474, 164] on textarea at bounding box center [523, 175] width 212 height 55
paste textarea "**********"
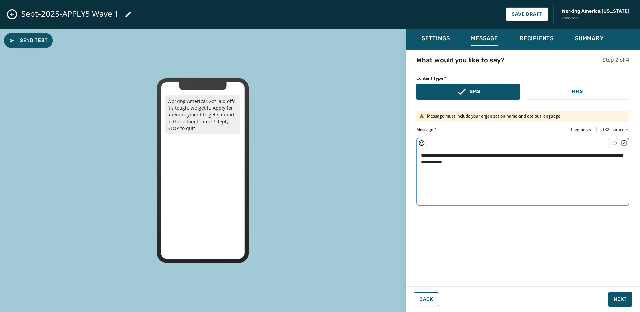
click at [462, 162] on textarea "**********" at bounding box center [523, 175] width 212 height 55
click at [613, 142] on icon "Insert Short Link" at bounding box center [614, 143] width 7 height 7
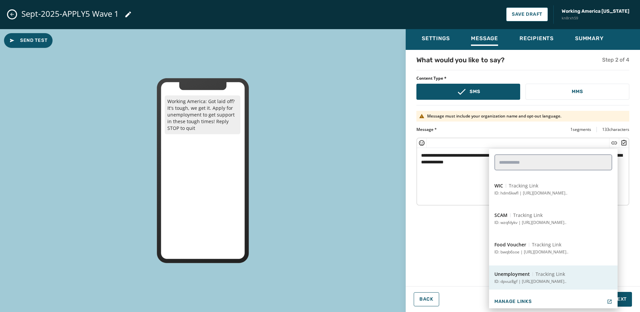
click at [542, 278] on button "Unemployment Tracking Link ID: dpvuz8gf | https://workingamerica.org/unemployme…" at bounding box center [553, 278] width 129 height 24
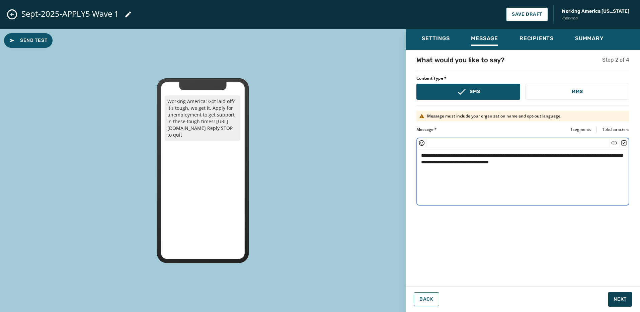
type textarea "**********"
drag, startPoint x: 626, startPoint y: 303, endPoint x: 550, endPoint y: 290, distance: 77.9
click at [495, 272] on div "**********" at bounding box center [523, 166] width 234 height 222
click at [626, 301] on span "Next" at bounding box center [620, 299] width 13 height 7
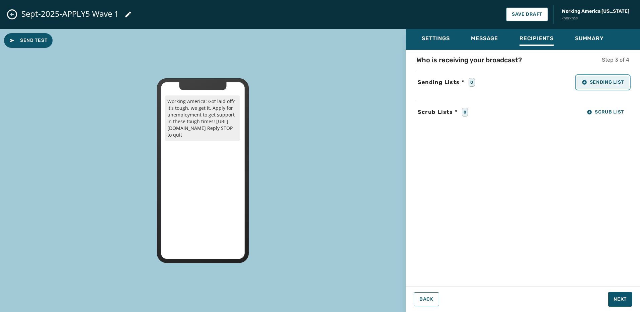
click at [615, 85] on button "Sending List" at bounding box center [603, 82] width 53 height 13
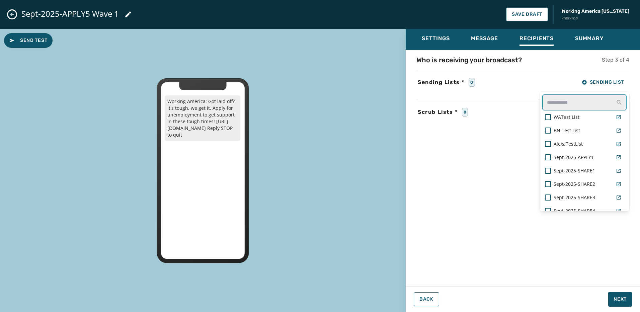
click at [563, 108] on input "text" at bounding box center [585, 102] width 84 height 16
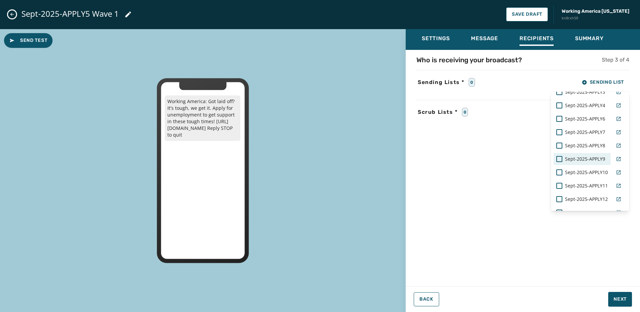
scroll to position [67, 0]
type input "*****"
click at [579, 203] on div "Sept-2025-APPLY5" at bounding box center [590, 197] width 73 height 13
click at [574, 199] on span "Sept-2025-APPLY5" at bounding box center [585, 197] width 40 height 7
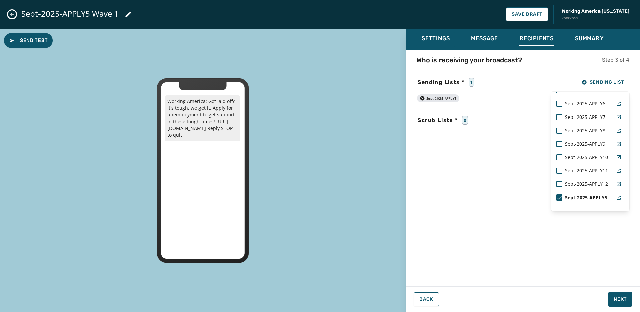
click at [603, 260] on div "Who is receiving your broadcast? Step 3 of 4 Sending Lists * 1 Sending List ***…" at bounding box center [523, 166] width 234 height 222
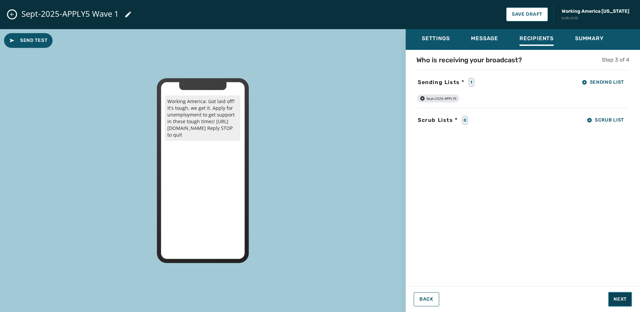
click at [628, 302] on button "Next" at bounding box center [620, 299] width 24 height 15
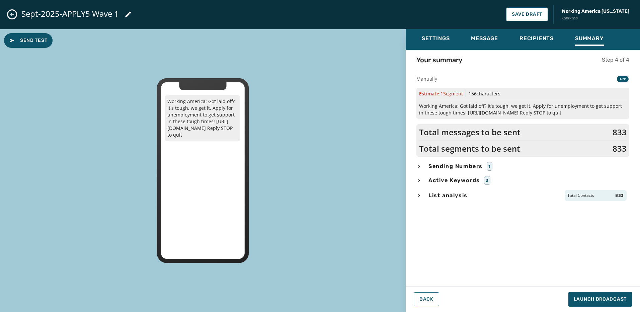
click at [474, 203] on div "Your summary Step 4 of 4 Manually A2P Estimate: 1 Segment 156 characters Workin…" at bounding box center [523, 166] width 234 height 222
click at [471, 198] on div "List analysis Total Contacts 833" at bounding box center [523, 195] width 213 height 11
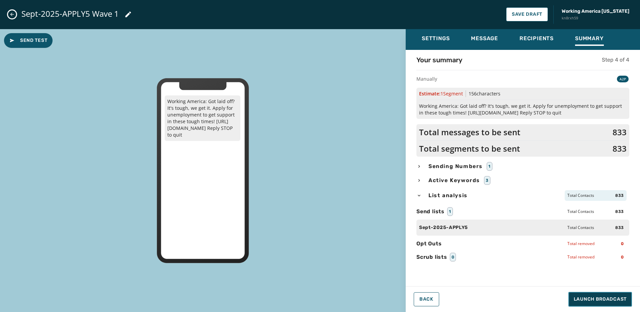
click at [607, 299] on span "Launch Broadcast" at bounding box center [600, 299] width 53 height 7
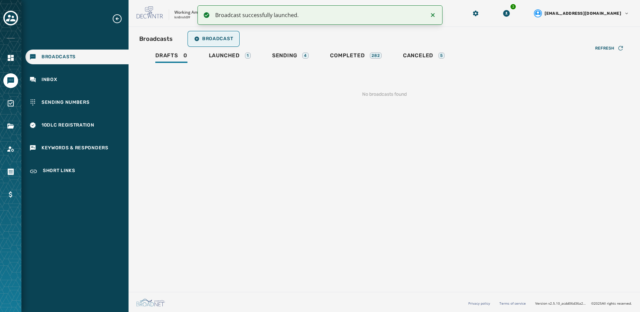
click at [200, 35] on button "Broadcast" at bounding box center [214, 38] width 50 height 13
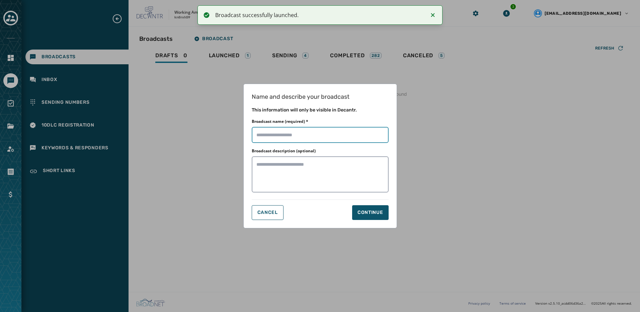
click at [295, 131] on input "Broadcast name (required) *" at bounding box center [320, 135] width 137 height 16
paste input "**********"
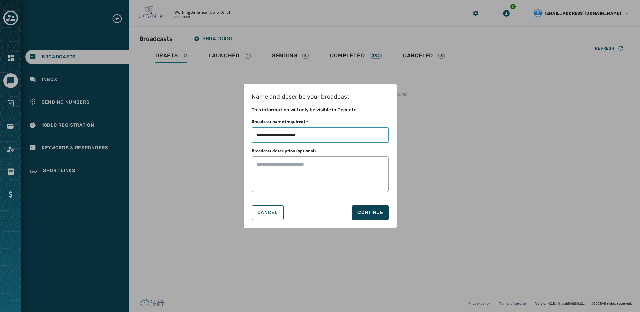
type input "**********"
click at [367, 214] on div "Continue" at bounding box center [371, 212] width 26 height 7
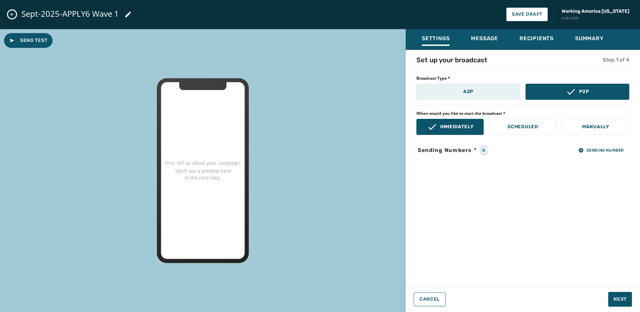
click at [477, 91] on button "A2P" at bounding box center [469, 92] width 104 height 16
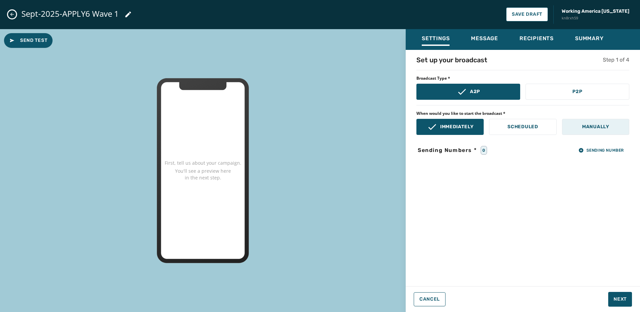
click at [596, 131] on button "Manually" at bounding box center [595, 127] width 67 height 16
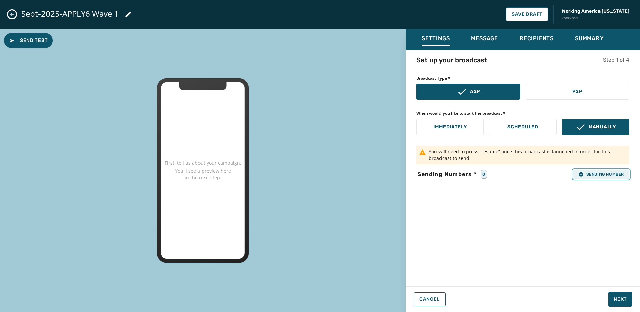
click at [617, 172] on span "Sending Number" at bounding box center [602, 174] width 46 height 5
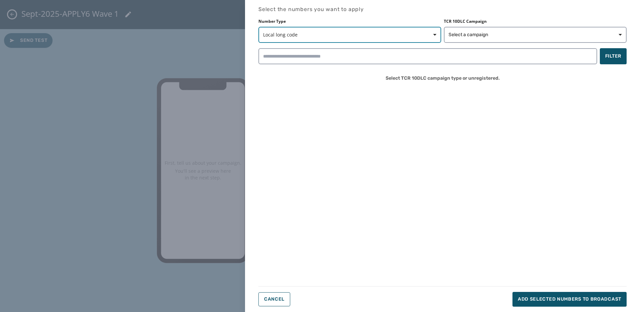
click at [351, 37] on span "Local long code" at bounding box center [349, 34] width 173 height 7
click at [278, 48] on span "Local long code" at bounding box center [285, 50] width 36 height 7
drag, startPoint x: 505, startPoint y: 31, endPoint x: 496, endPoint y: 38, distance: 11.8
click at [505, 31] on button "Select a campaign" at bounding box center [535, 35] width 183 height 16
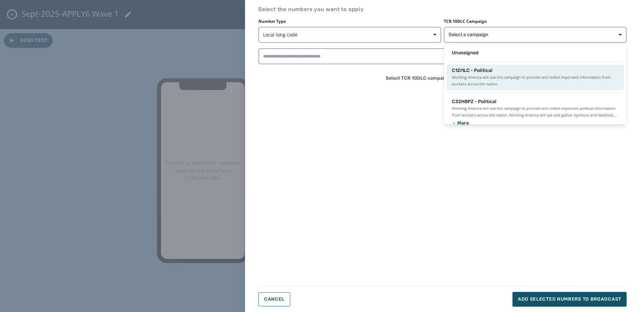
click at [484, 72] on span "C1ZI1LC - Political" at bounding box center [472, 70] width 41 height 7
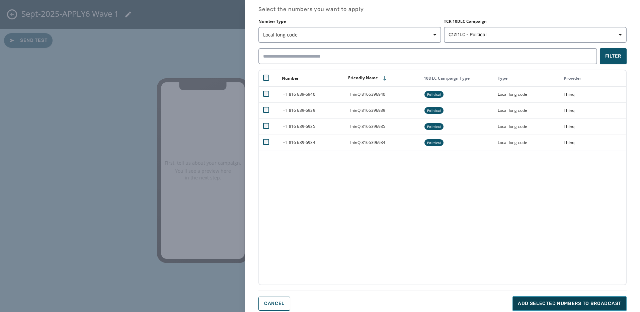
click at [549, 301] on span "Add selected numbers to broadcast" at bounding box center [569, 303] width 103 height 7
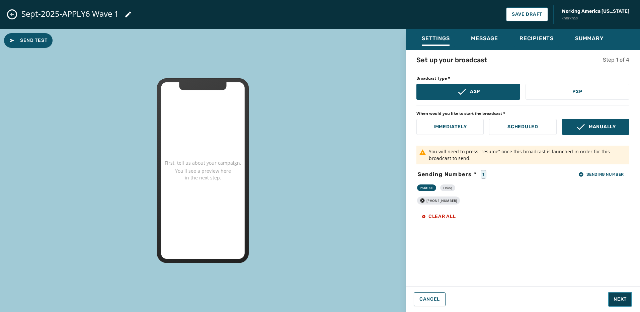
click at [625, 299] on span "Next" at bounding box center [620, 299] width 13 height 7
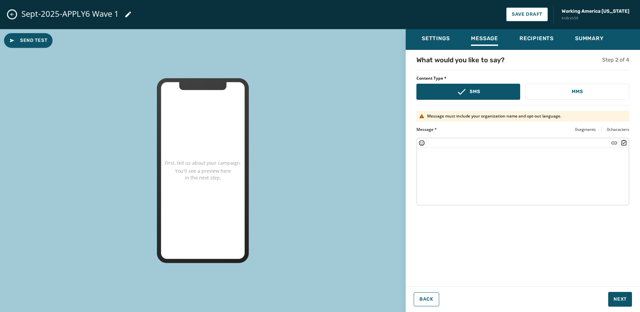
click at [501, 170] on textarea at bounding box center [523, 175] width 212 height 55
paste textarea "**********"
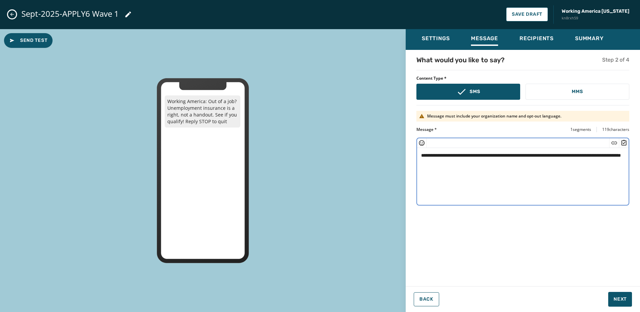
click at [439, 160] on textarea "**********" at bounding box center [523, 175] width 212 height 55
click at [615, 140] on icon "Insert Short Link" at bounding box center [614, 143] width 7 height 7
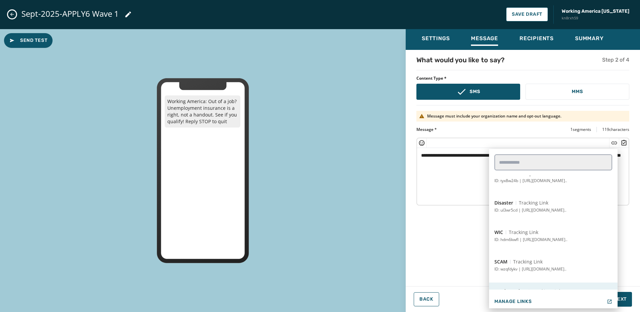
scroll to position [87, 0]
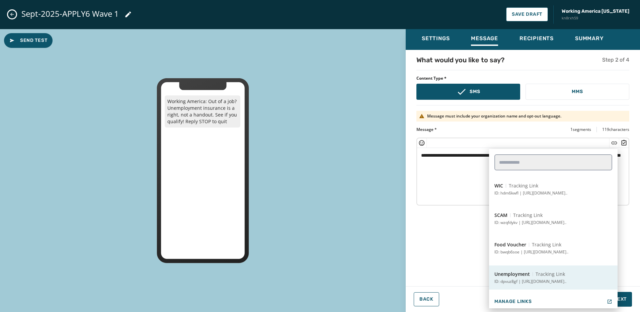
click at [530, 270] on button "Unemployment Tracking Link ID: dpvuz8gf | https://workingamerica.org/unemployme…" at bounding box center [553, 278] width 129 height 24
type textarea "**********"
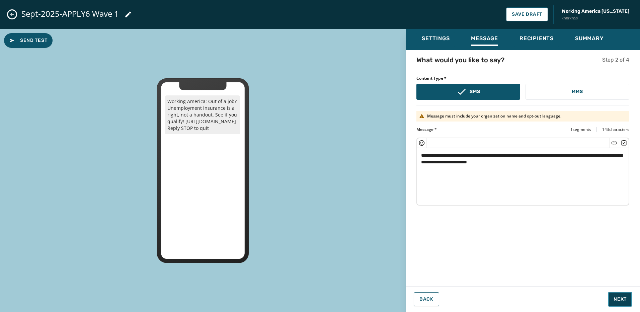
click at [619, 298] on span "Next" at bounding box center [620, 299] width 13 height 7
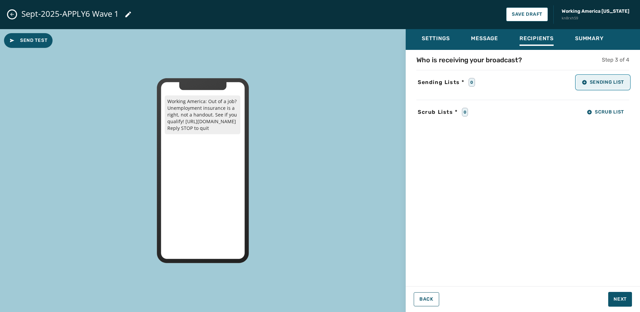
click at [594, 84] on span "Sending List" at bounding box center [603, 82] width 42 height 5
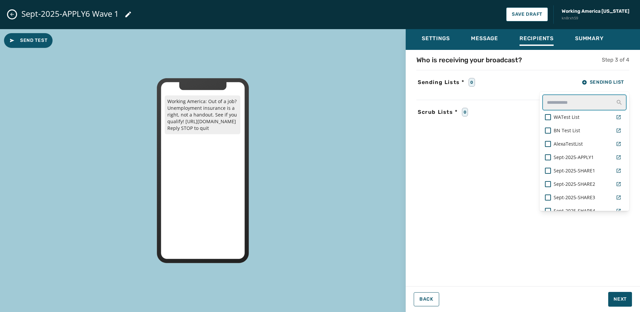
click at [568, 104] on input "text" at bounding box center [585, 102] width 84 height 16
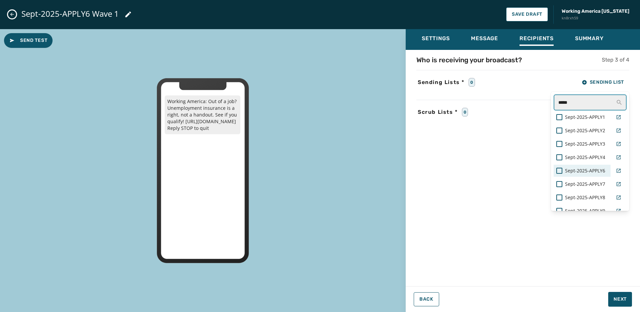
type input "*****"
click at [587, 170] on span "Sept-2025-APPLY6" at bounding box center [585, 170] width 40 height 7
click at [622, 300] on div "Settings Message Recipients Summary Who is receiving your broadcast? Step 3 of …" at bounding box center [523, 168] width 234 height 278
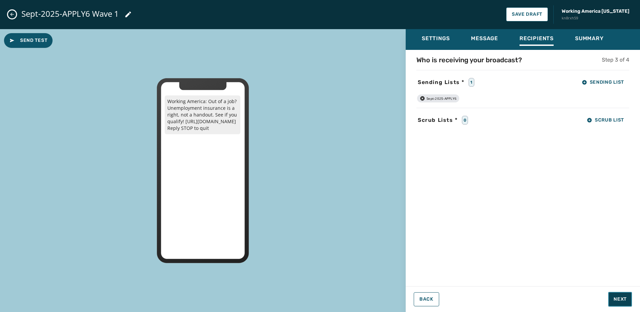
click at [628, 300] on button "Next" at bounding box center [620, 299] width 24 height 15
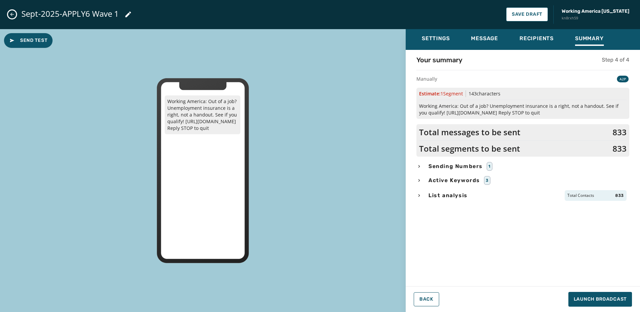
click at [440, 199] on span "List analysis" at bounding box center [448, 196] width 42 height 8
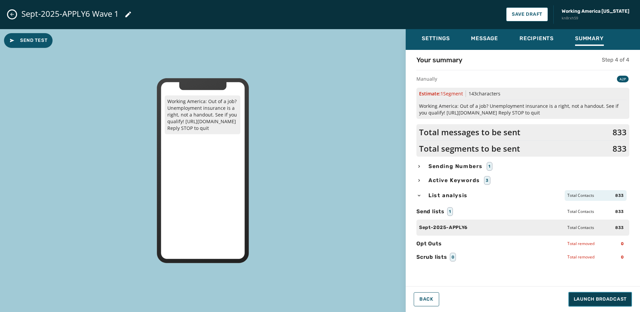
click at [586, 296] on button "Launch Broadcast" at bounding box center [601, 299] width 64 height 15
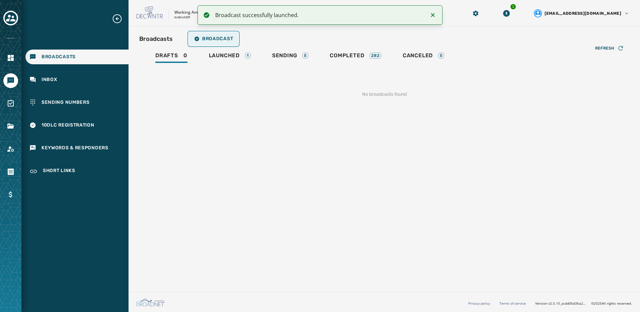
click at [207, 38] on span "Broadcast" at bounding box center [213, 38] width 39 height 5
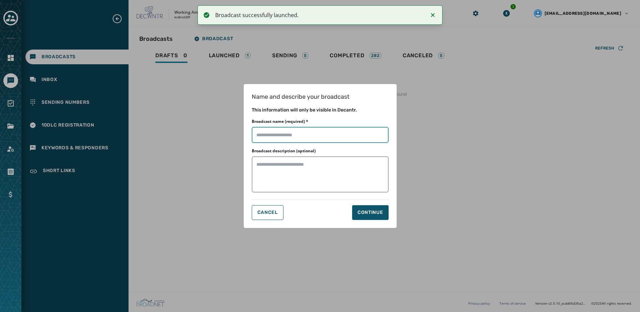
click at [289, 136] on input "Broadcast name (required) *" at bounding box center [320, 135] width 137 height 16
paste input "**********"
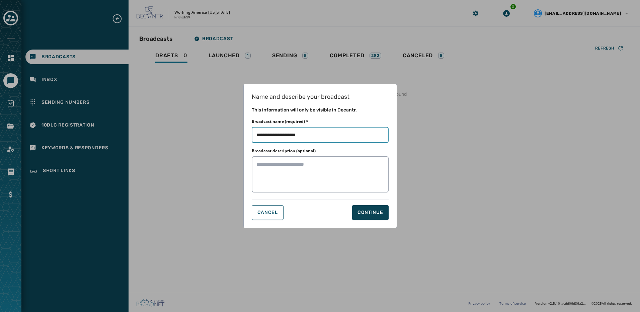
type input "**********"
click at [370, 209] on div "Continue" at bounding box center [371, 212] width 26 height 7
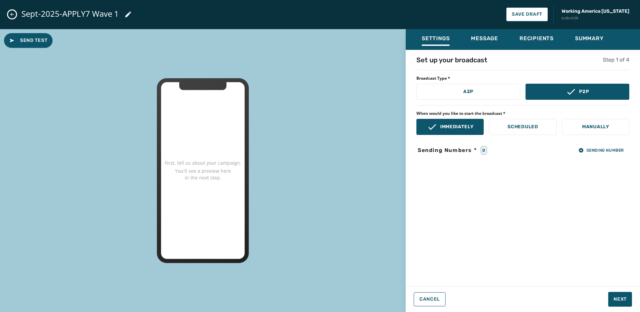
drag, startPoint x: 505, startPoint y: 94, endPoint x: 544, endPoint y: 109, distance: 42.4
click at [510, 93] on button "A2P" at bounding box center [469, 92] width 104 height 16
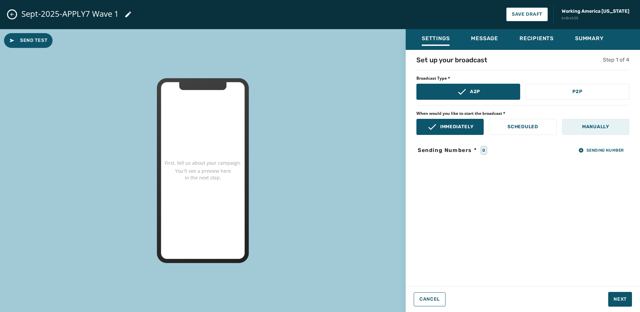
click at [577, 120] on button "Manually" at bounding box center [595, 127] width 67 height 16
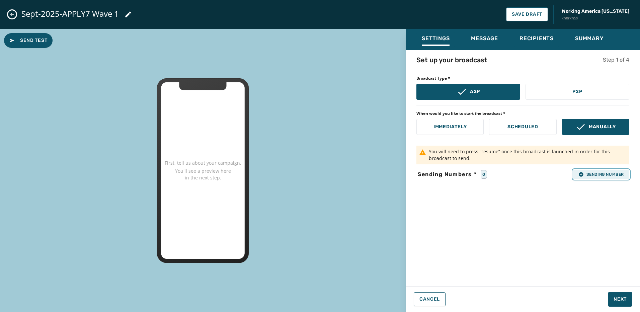
click at [608, 175] on span "Sending Number" at bounding box center [602, 174] width 46 height 5
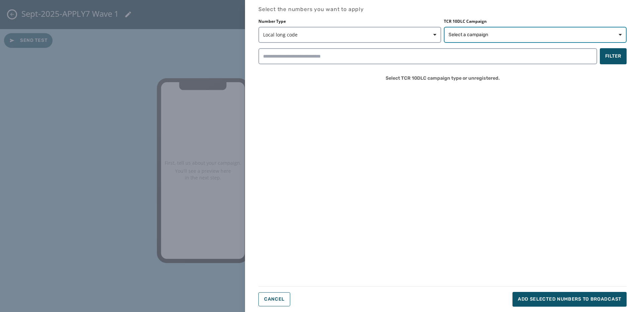
click at [532, 30] on button "Select a campaign" at bounding box center [535, 35] width 183 height 16
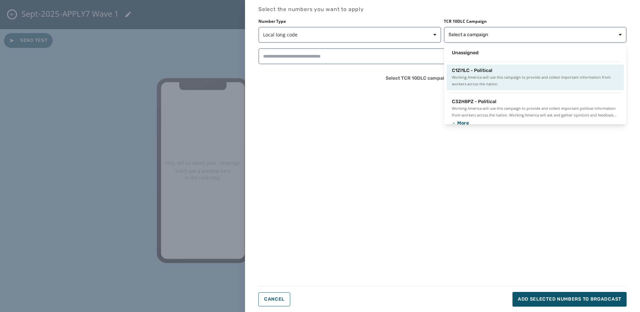
click at [526, 78] on span "Working America will use this campaign to provide and collect important informa…" at bounding box center [535, 80] width 167 height 13
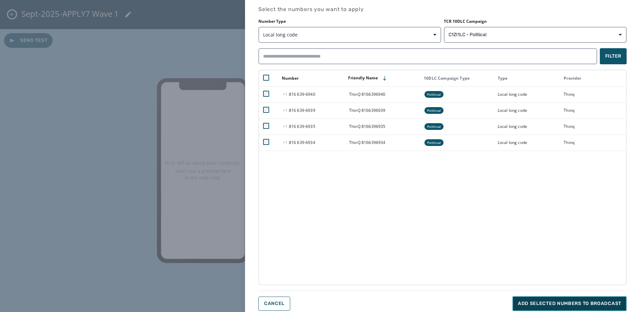
click at [578, 299] on button "Add selected numbers to broadcast" at bounding box center [570, 303] width 114 height 15
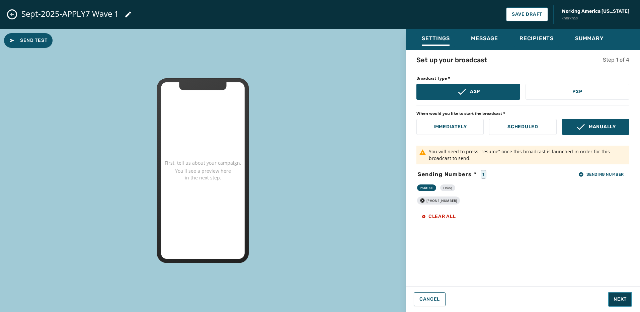
click at [625, 296] on span "Next" at bounding box center [620, 299] width 13 height 7
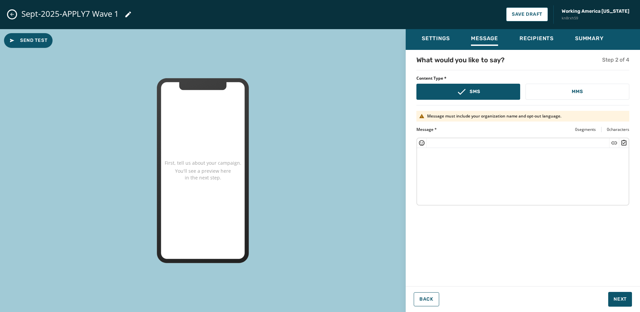
click at [466, 160] on textarea at bounding box center [523, 175] width 212 height 55
paste textarea "**********"
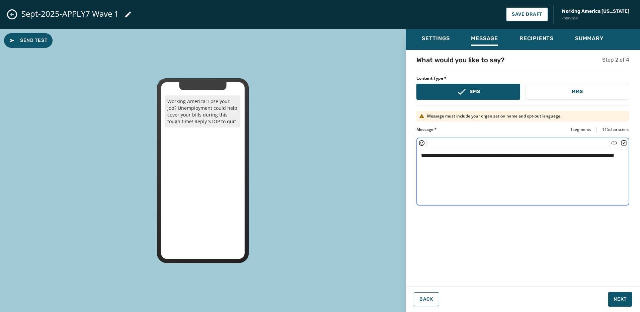
drag, startPoint x: 434, startPoint y: 160, endPoint x: 452, endPoint y: 161, distance: 18.8
click at [434, 160] on textarea "**********" at bounding box center [523, 175] width 212 height 55
click at [613, 141] on icon "Insert Short Link" at bounding box center [614, 143] width 7 height 7
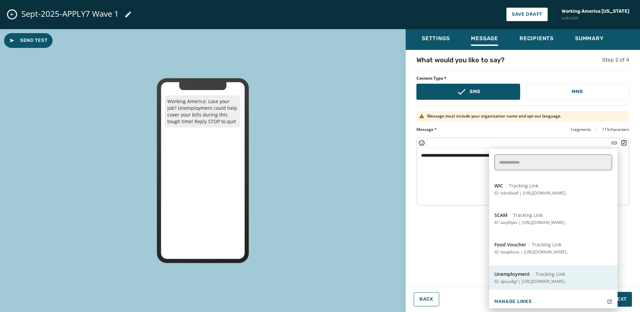
click at [546, 274] on span "Tracking Link" at bounding box center [550, 274] width 29 height 7
type textarea "**********"
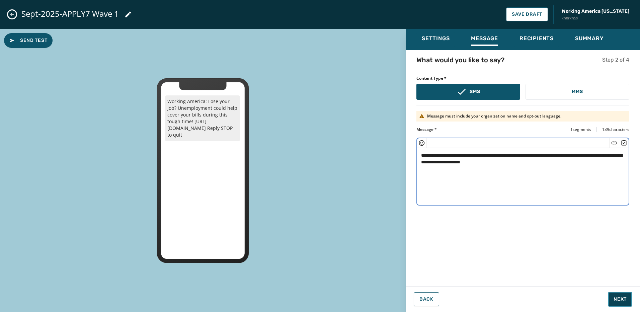
click at [629, 302] on button "Next" at bounding box center [620, 299] width 24 height 15
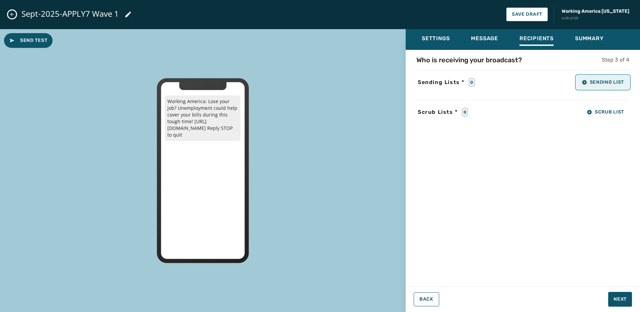
click at [606, 76] on button "Sending List" at bounding box center [603, 82] width 53 height 13
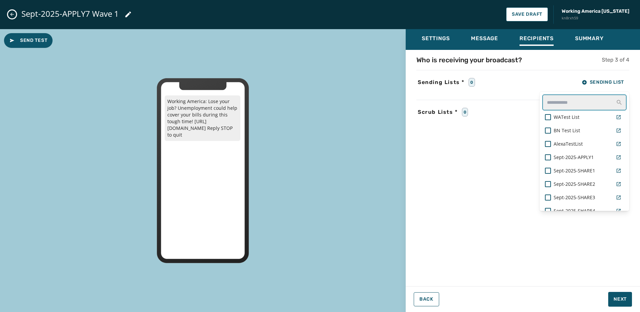
click at [562, 101] on input "text" at bounding box center [585, 102] width 84 height 16
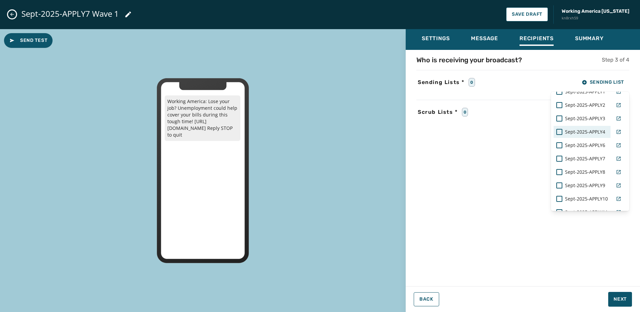
scroll to position [67, 0]
type input "*****"
click at [587, 117] on span "Sept-2025-APPLY7" at bounding box center [585, 117] width 40 height 7
click at [622, 297] on div "Settings Message Recipients Summary Who is receiving your broadcast? Step 3 of …" at bounding box center [523, 168] width 234 height 278
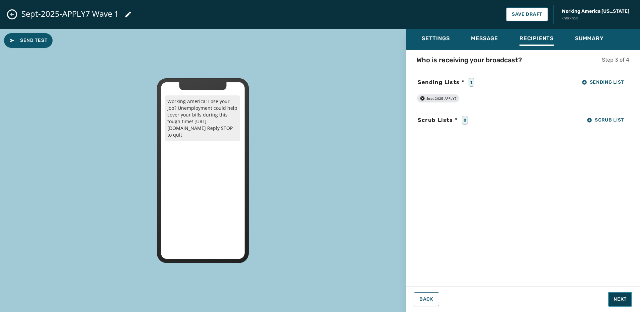
click at [622, 295] on button "Next" at bounding box center [620, 299] width 24 height 15
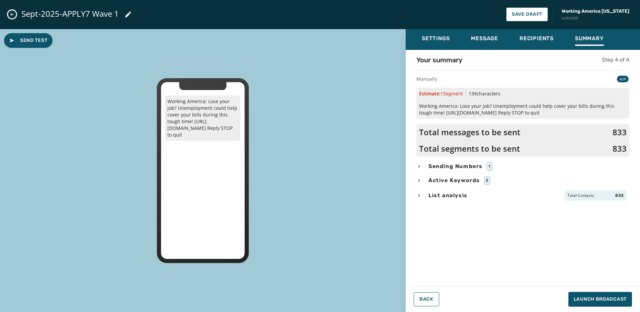
drag, startPoint x: 443, startPoint y: 200, endPoint x: 454, endPoint y: 200, distance: 10.4
click at [444, 200] on div "List analysis Total Contacts 833" at bounding box center [523, 195] width 213 height 11
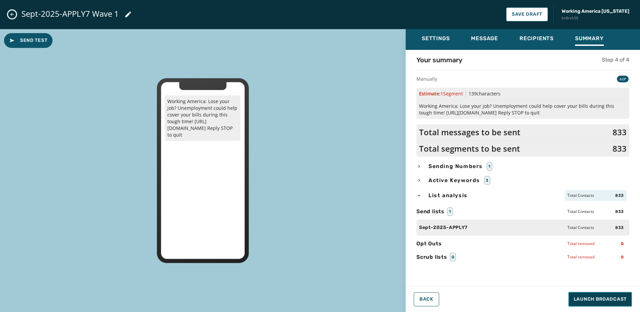
click at [614, 305] on button "Launch Broadcast" at bounding box center [601, 299] width 64 height 15
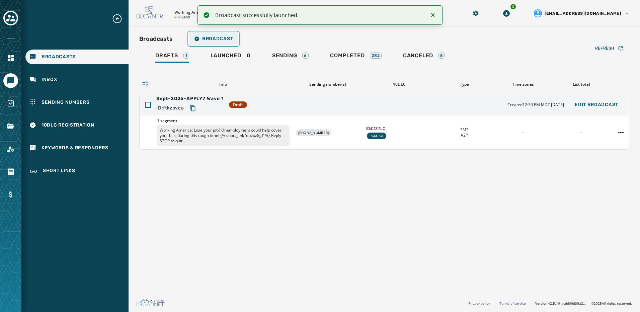
click at [228, 39] on span "Broadcast" at bounding box center [213, 38] width 39 height 5
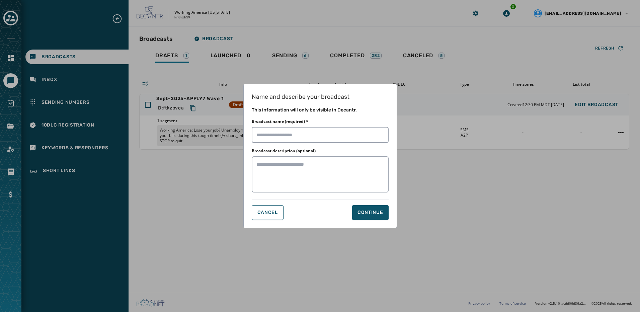
drag, startPoint x: 231, startPoint y: 180, endPoint x: 250, endPoint y: 190, distance: 21.7
click at [230, 180] on div "Name and describe your broadcast This information will only be visible in Decan…" at bounding box center [320, 156] width 640 height 312
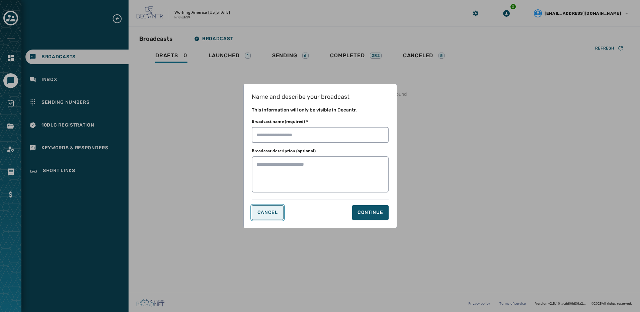
click at [273, 214] on span "Cancel" at bounding box center [268, 212] width 20 height 5
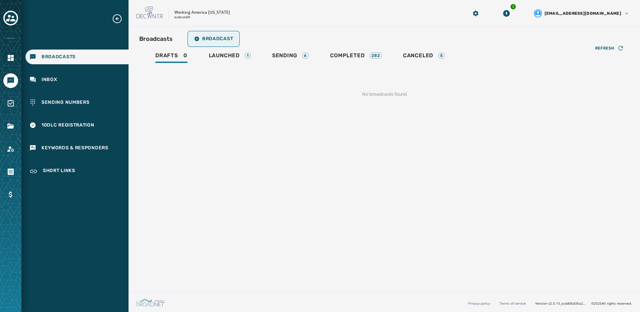
click at [230, 34] on button "Broadcast" at bounding box center [214, 38] width 50 height 13
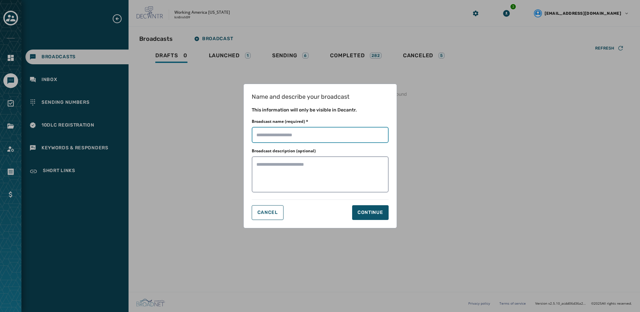
click at [296, 133] on input "Broadcast name (required) *" at bounding box center [320, 135] width 137 height 16
paste input "**********"
type input "**********"
click at [366, 215] on div "Continue" at bounding box center [371, 212] width 26 height 7
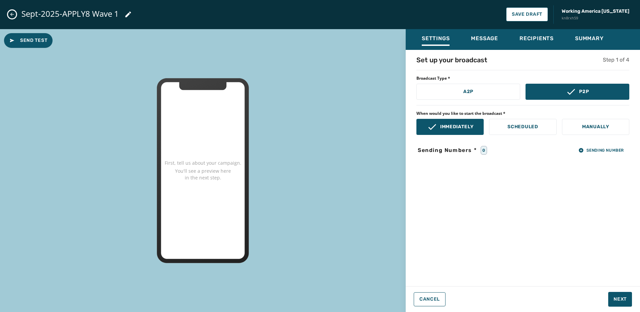
drag, startPoint x: 481, startPoint y: 93, endPoint x: 527, endPoint y: 104, distance: 47.5
click at [481, 93] on button "A2P" at bounding box center [469, 92] width 104 height 16
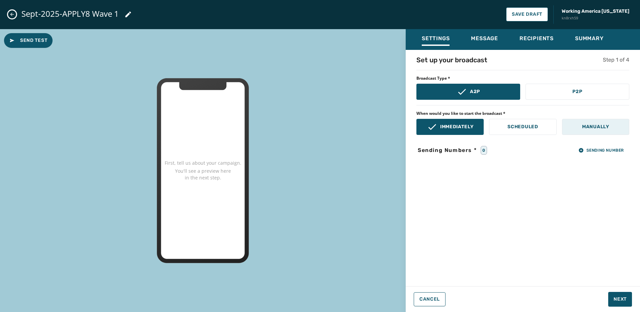
click at [581, 129] on button "Manually" at bounding box center [595, 127] width 67 height 16
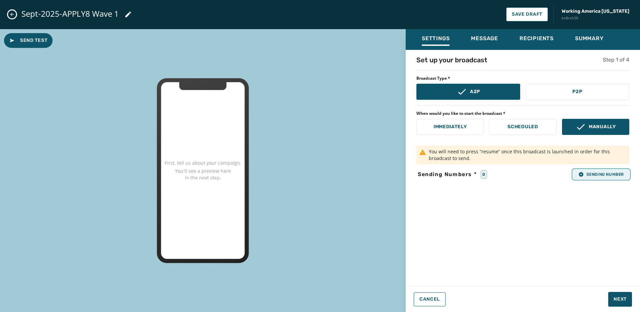
click at [587, 174] on span "Sending Number" at bounding box center [602, 174] width 46 height 5
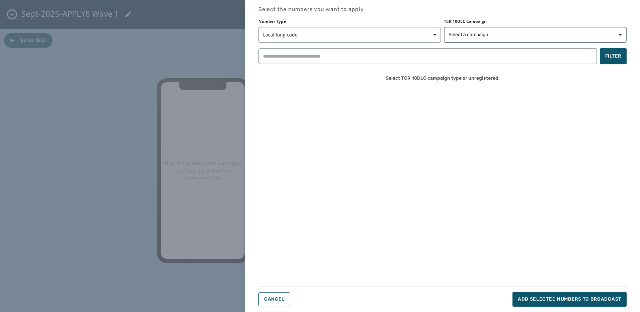
drag, startPoint x: 501, startPoint y: 26, endPoint x: 502, endPoint y: 34, distance: 8.2
click at [501, 26] on div "TCR 10DLC Campaign Select a campaign" at bounding box center [535, 31] width 183 height 24
click at [503, 35] on span "Select a campaign" at bounding box center [535, 34] width 173 height 7
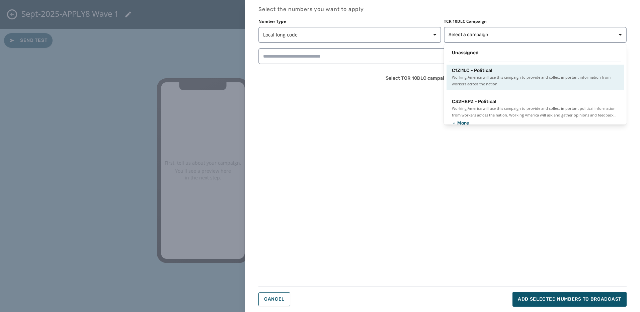
click at [509, 74] on span "Working America will use this campaign to provide and collect important informa…" at bounding box center [535, 80] width 167 height 13
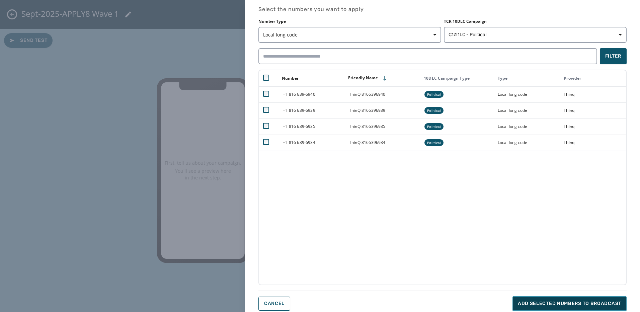
drag, startPoint x: 602, startPoint y: 302, endPoint x: 608, endPoint y: 283, distance: 20.3
click at [603, 302] on span "Add selected numbers to broadcast" at bounding box center [569, 303] width 103 height 7
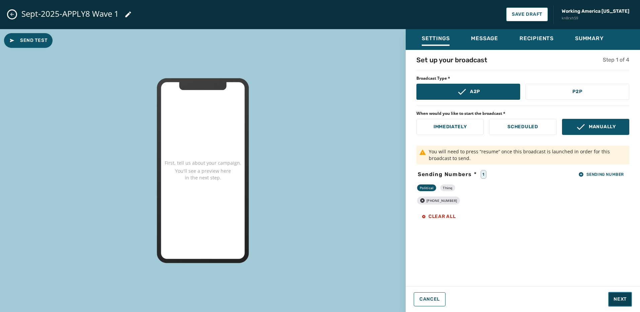
click at [623, 302] on span "Next" at bounding box center [620, 299] width 13 height 7
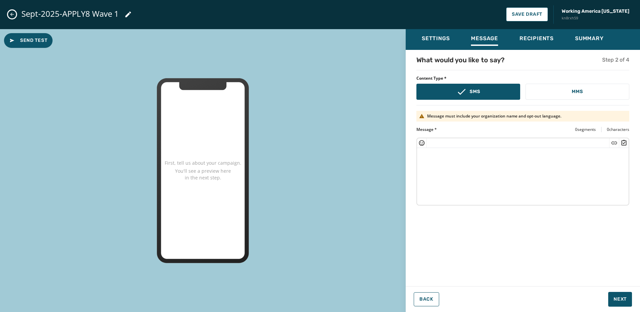
click at [493, 157] on textarea at bounding box center [523, 175] width 212 height 55
paste textarea "**********"
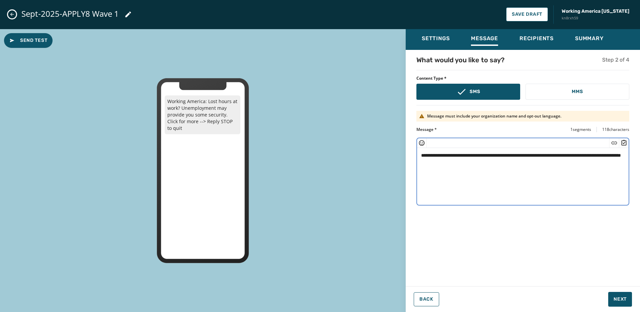
drag, startPoint x: 446, startPoint y: 162, endPoint x: 452, endPoint y: 162, distance: 5.7
click at [447, 162] on textarea "**********" at bounding box center [523, 175] width 212 height 55
click at [611, 142] on div at bounding box center [614, 142] width 10 height 9
click at [613, 142] on icon "Insert Short Link" at bounding box center [614, 143] width 7 height 7
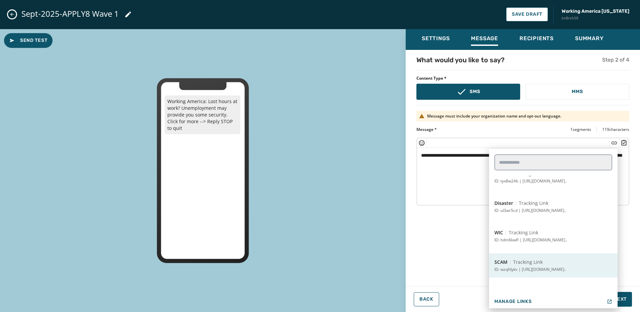
scroll to position [87, 0]
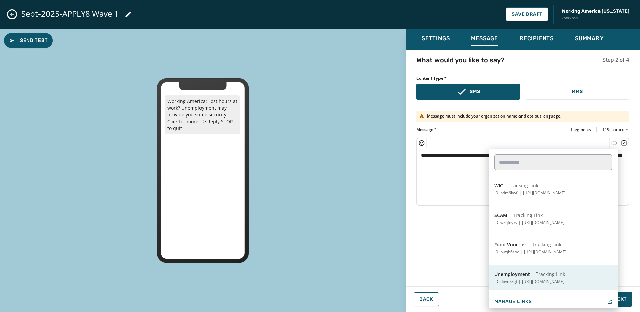
click at [565, 270] on button "Unemployment Tracking Link ID: dpvuz8gf | https://workingamerica.org/unemployme…" at bounding box center [553, 278] width 129 height 24
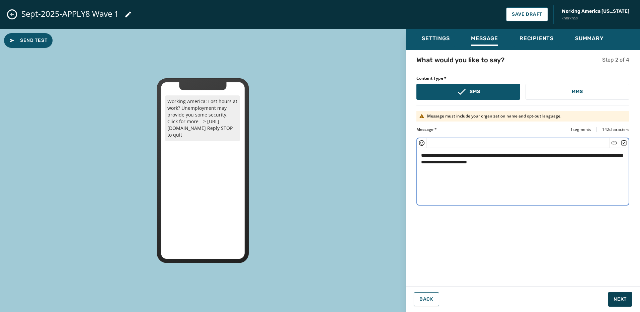
type textarea "**********"
click at [625, 298] on span "Next" at bounding box center [620, 299] width 13 height 7
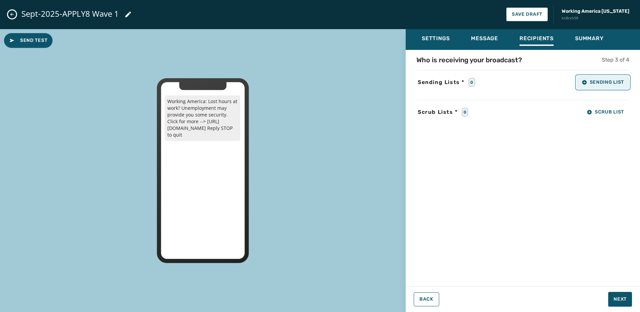
click at [611, 80] on span "Sending List" at bounding box center [603, 82] width 42 height 5
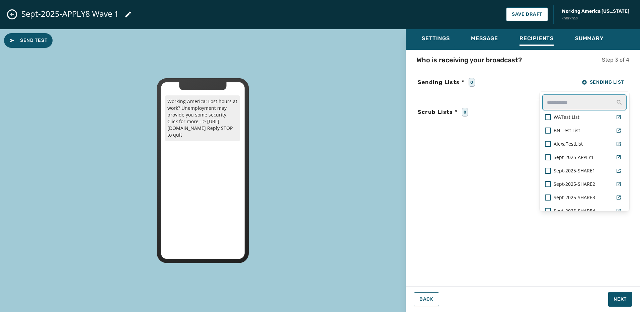
click at [586, 102] on input "text" at bounding box center [585, 102] width 84 height 16
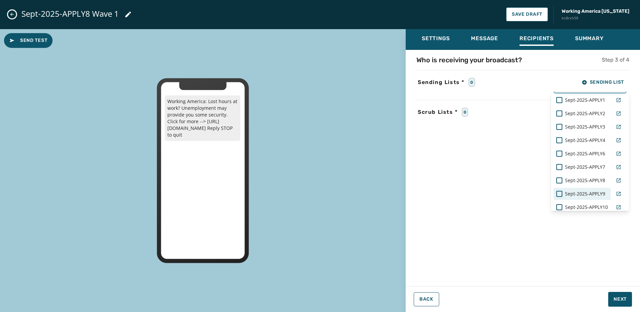
scroll to position [33, 0]
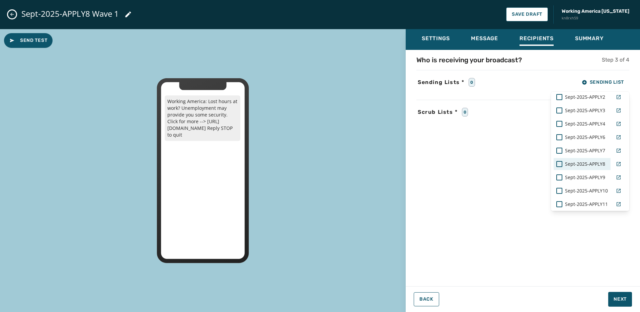
type input "*****"
click at [580, 166] on span "Sept-2025-APPLY8" at bounding box center [585, 164] width 40 height 7
click at [621, 298] on div "Settings Message Recipients Summary Who is receiving your broadcast? Step 3 of …" at bounding box center [523, 168] width 234 height 278
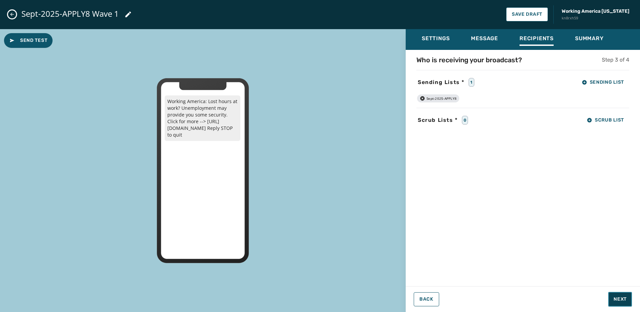
click at [626, 303] on button "Next" at bounding box center [620, 299] width 24 height 15
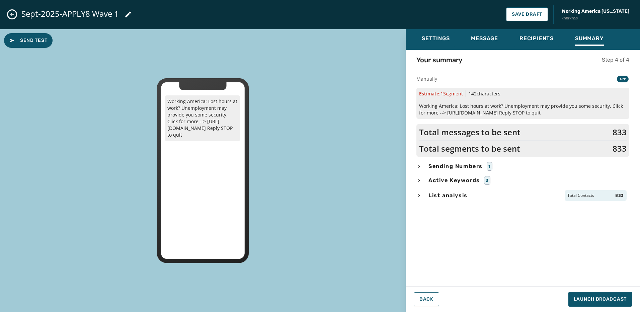
click at [460, 193] on span "List analysis" at bounding box center [448, 196] width 42 height 8
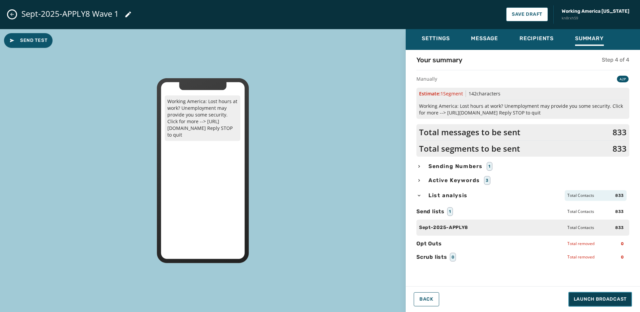
click at [616, 298] on span "Launch Broadcast" at bounding box center [600, 299] width 53 height 7
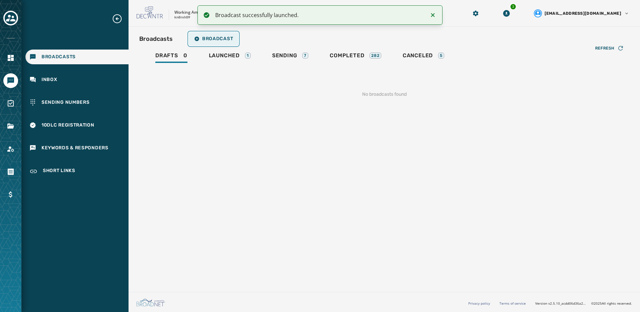
click at [213, 36] on span "Broadcast" at bounding box center [213, 38] width 39 height 5
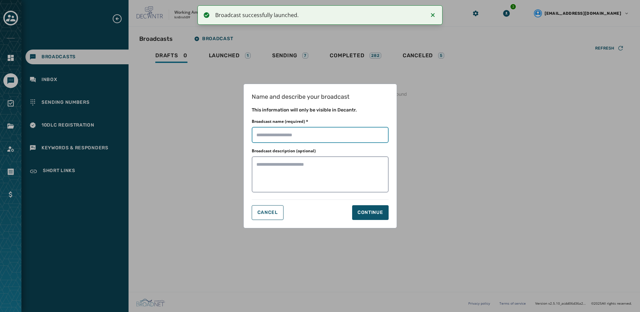
click at [310, 135] on input "Broadcast name (required) *" at bounding box center [320, 135] width 137 height 16
paste input "**********"
type input "**********"
click at [363, 212] on div "Continue" at bounding box center [371, 212] width 26 height 7
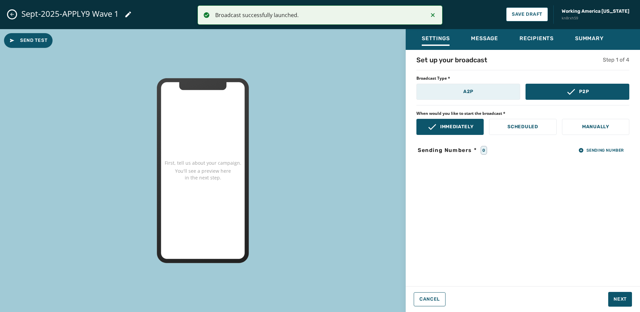
click at [455, 93] on button "A2P" at bounding box center [469, 92] width 104 height 16
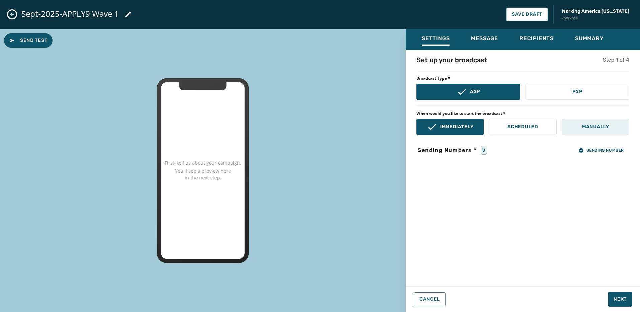
click at [595, 127] on p "Manually" at bounding box center [595, 127] width 27 height 7
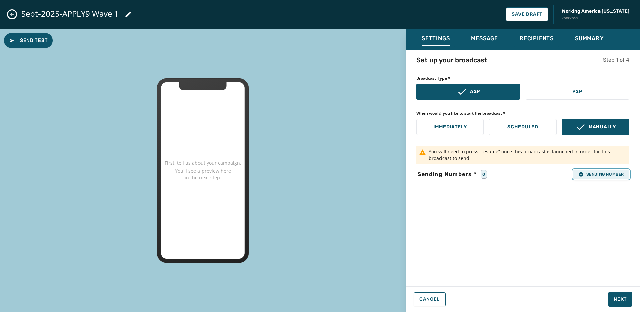
click at [623, 170] on button "Sending Number" at bounding box center [601, 174] width 56 height 9
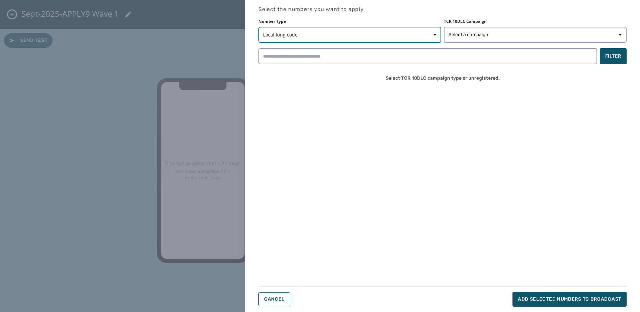
click at [420, 32] on span "Local long code" at bounding box center [349, 34] width 173 height 7
click at [421, 32] on span "Local long code" at bounding box center [349, 34] width 173 height 7
click at [487, 34] on span "Select a campaign" at bounding box center [469, 34] width 40 height 7
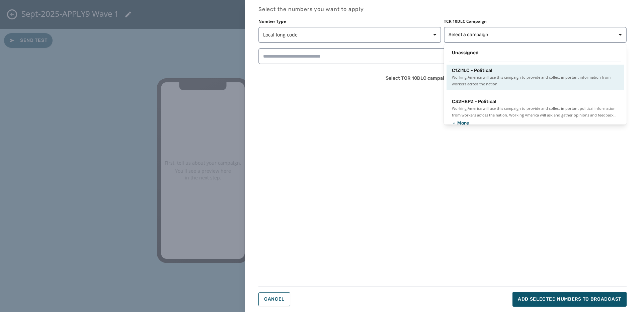
click at [486, 77] on span "Working America will use this campaign to provide and collect important informa…" at bounding box center [535, 80] width 167 height 13
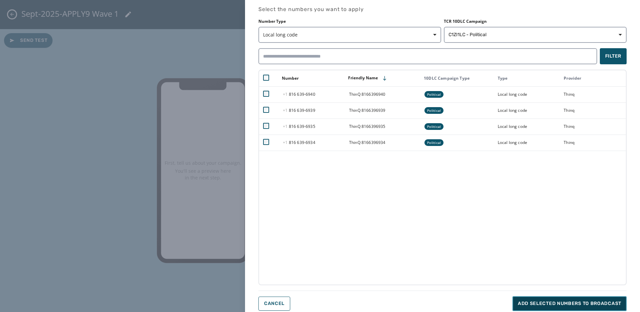
click at [595, 305] on span "Add selected numbers to broadcast" at bounding box center [569, 303] width 103 height 7
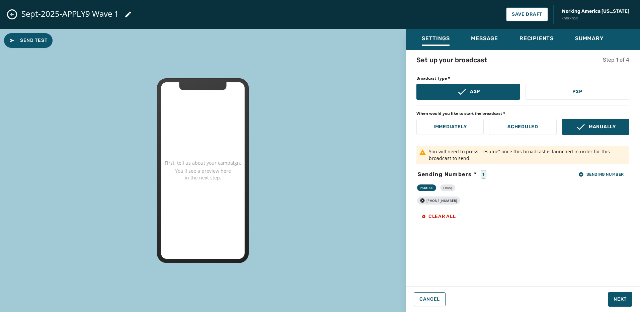
click at [635, 297] on div "Cancel Next" at bounding box center [523, 299] width 234 height 15
click at [629, 298] on button "Next" at bounding box center [620, 299] width 24 height 15
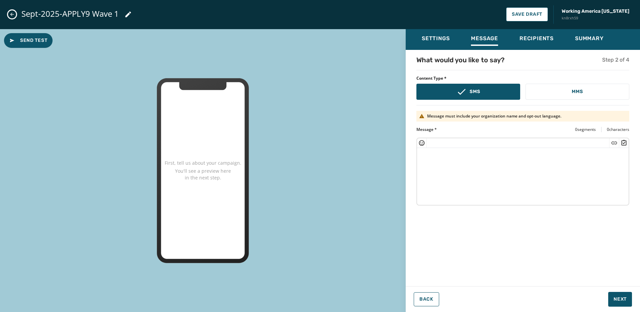
click at [480, 168] on textarea at bounding box center [523, 175] width 212 height 55
paste textarea "**********"
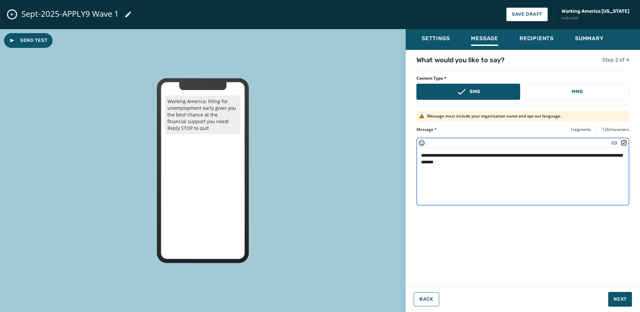
click at [461, 161] on textarea "**********" at bounding box center [523, 175] width 212 height 55
click at [614, 143] on icon "Insert Short Link" at bounding box center [615, 142] width 6 height 3
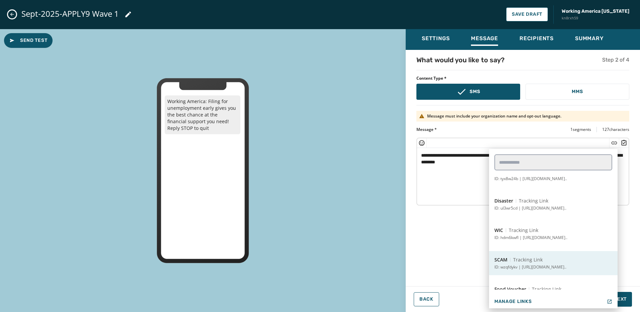
scroll to position [87, 0]
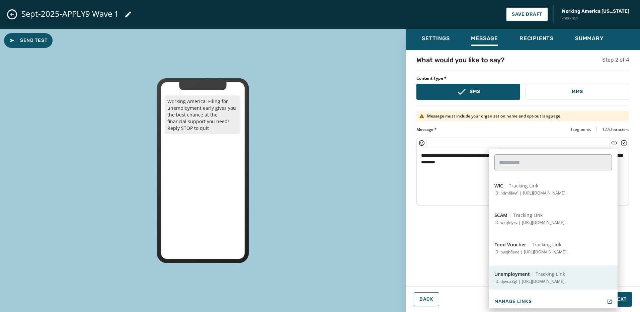
click at [561, 277] on span "Tracking Link" at bounding box center [550, 274] width 29 height 7
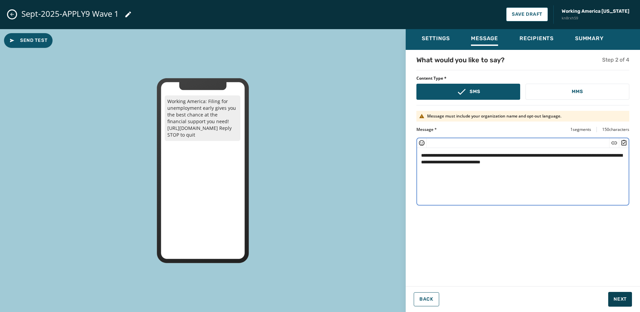
type textarea "**********"
click at [625, 298] on span "Next" at bounding box center [620, 299] width 13 height 7
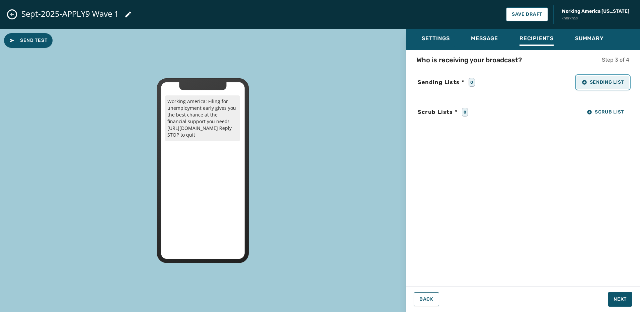
click at [593, 80] on span "Sending List" at bounding box center [603, 82] width 42 height 5
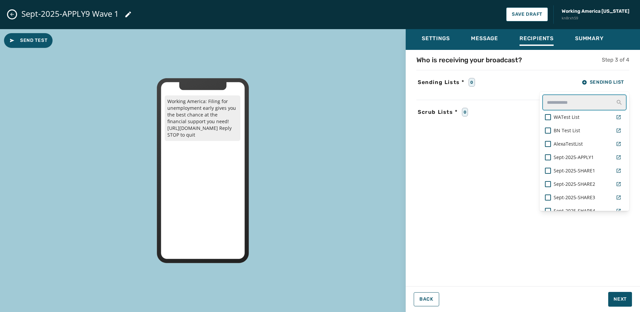
click at [572, 97] on input "text" at bounding box center [585, 102] width 84 height 16
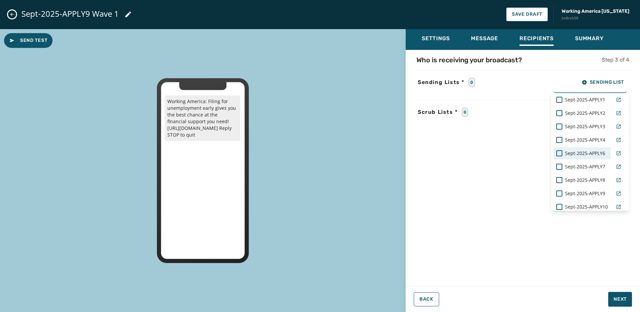
scroll to position [33, 0]
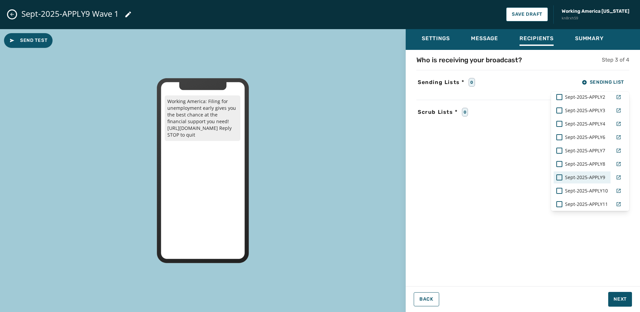
type input "****"
click at [590, 178] on span "Sept-2025-APPLY9" at bounding box center [585, 177] width 40 height 7
click at [628, 302] on div "Settings Message Recipients Summary Who is receiving your broadcast? Step 3 of …" at bounding box center [523, 168] width 234 height 278
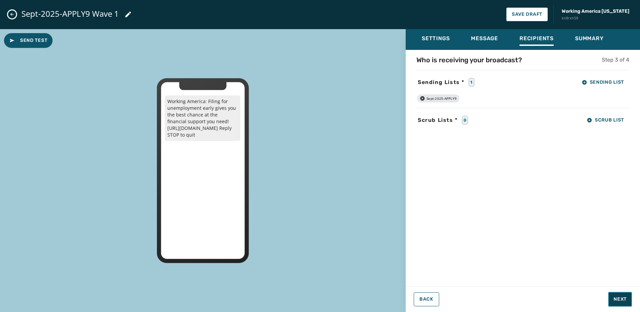
click at [623, 301] on span "Next" at bounding box center [620, 299] width 13 height 7
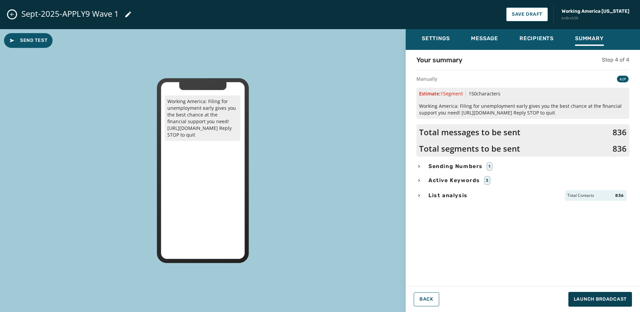
click at [459, 194] on span "List analysis" at bounding box center [448, 196] width 42 height 8
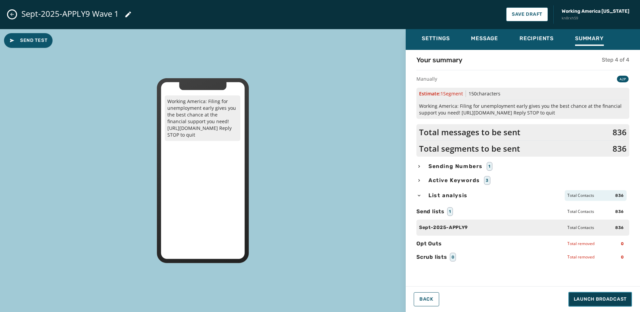
click at [620, 299] on span "Launch Broadcast" at bounding box center [600, 299] width 53 height 7
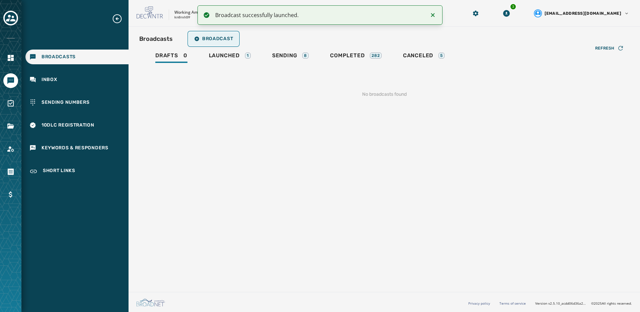
click at [204, 39] on span "Broadcast" at bounding box center [213, 38] width 39 height 5
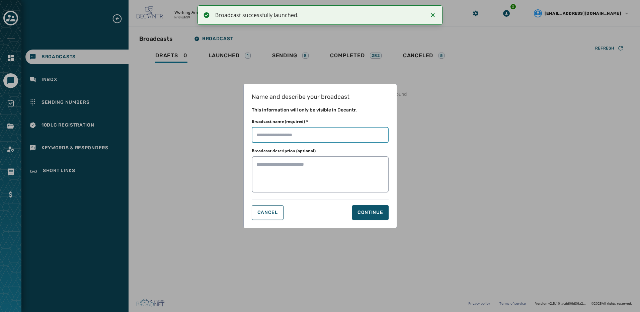
click at [280, 129] on input "Broadcast name (required) *" at bounding box center [320, 135] width 137 height 16
paste input "**********"
type input "**********"
click at [379, 208] on button "Continue" at bounding box center [370, 212] width 37 height 15
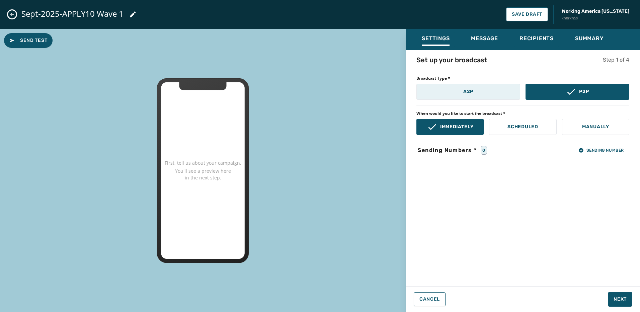
drag, startPoint x: 472, startPoint y: 87, endPoint x: 475, endPoint y: 88, distance: 3.5
click at [471, 87] on button "A2P" at bounding box center [469, 92] width 104 height 16
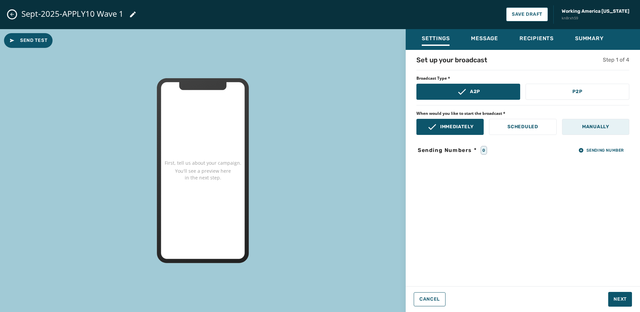
click at [602, 130] on button "Manually" at bounding box center [595, 127] width 67 height 16
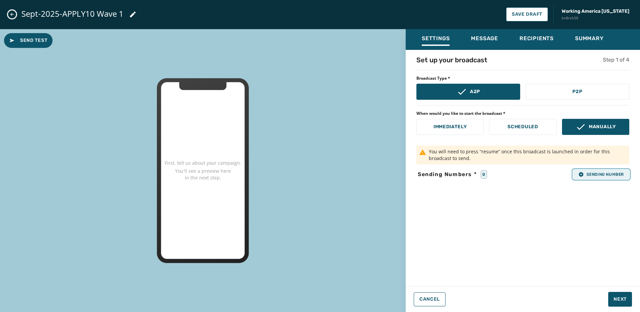
click at [609, 172] on span "Sending Number" at bounding box center [602, 174] width 46 height 5
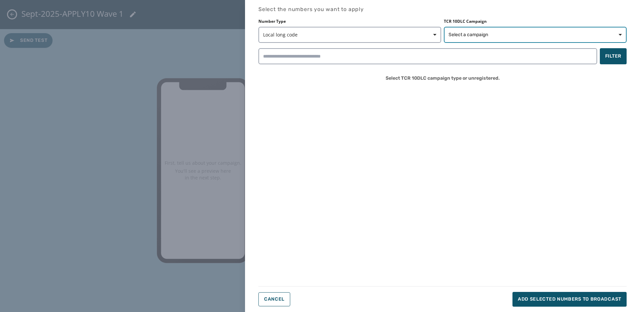
click at [453, 33] on span "Select a campaign" at bounding box center [469, 34] width 40 height 7
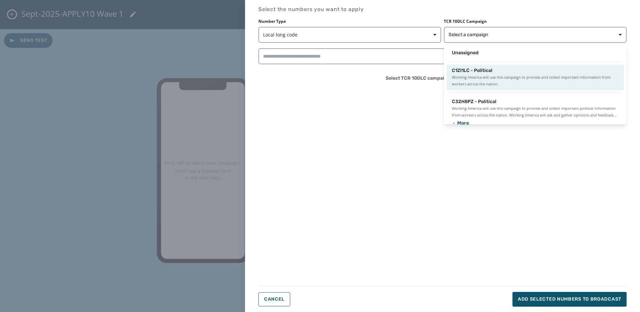
click at [476, 70] on span "C1ZI1LC - Political" at bounding box center [472, 70] width 41 height 7
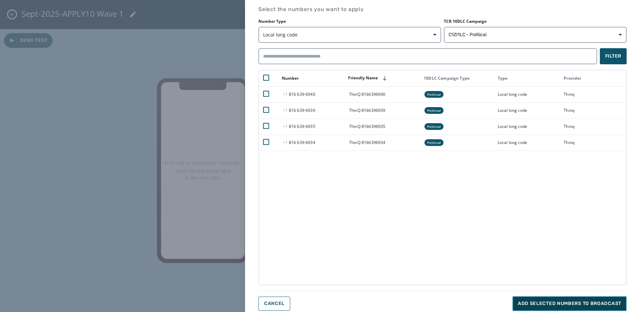
click at [572, 305] on span "Add selected numbers to broadcast" at bounding box center [569, 303] width 103 height 7
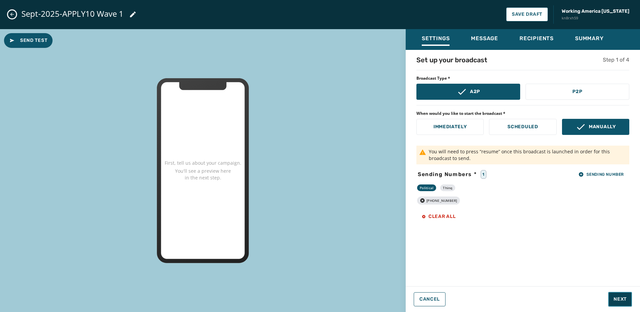
drag, startPoint x: 624, startPoint y: 301, endPoint x: 633, endPoint y: 295, distance: 10.9
click at [624, 301] on span "Next" at bounding box center [620, 299] width 13 height 7
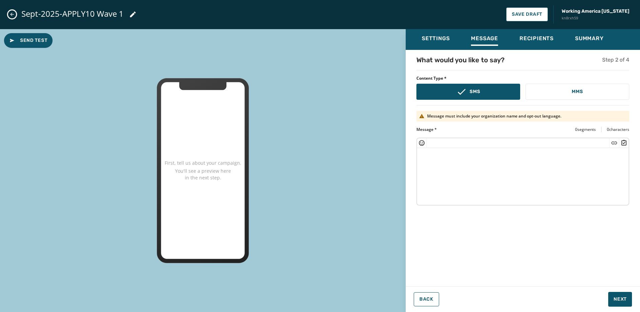
click at [511, 177] on textarea at bounding box center [523, 175] width 212 height 55
paste textarea "**********"
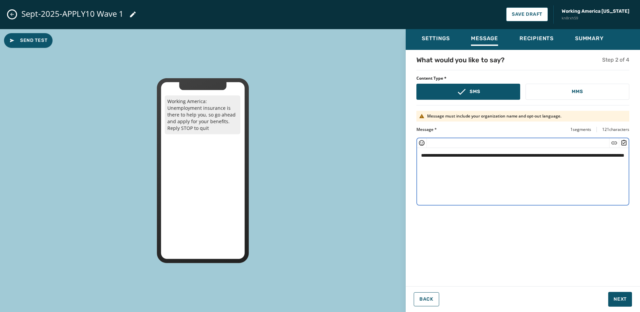
click at [453, 161] on textarea "**********" at bounding box center [523, 175] width 212 height 55
click at [612, 143] on icon "Insert Short Link" at bounding box center [615, 142] width 6 height 3
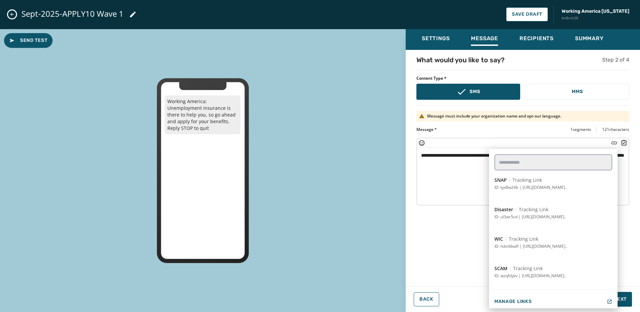
scroll to position [87, 0]
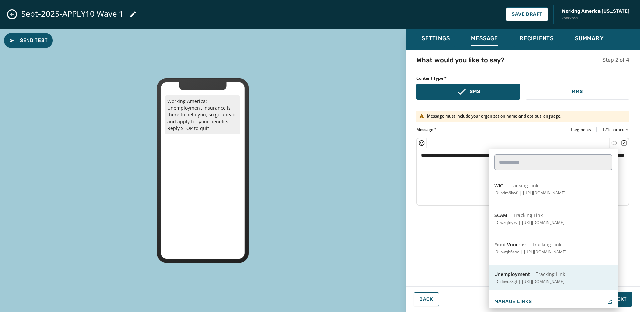
click at [552, 274] on span "Tracking Link" at bounding box center [550, 274] width 29 height 7
type textarea "**********"
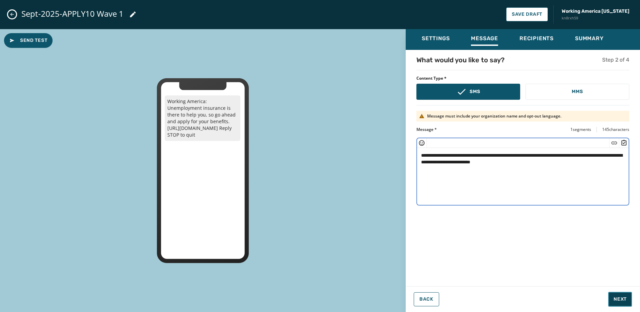
click at [621, 301] on span "Next" at bounding box center [620, 299] width 13 height 7
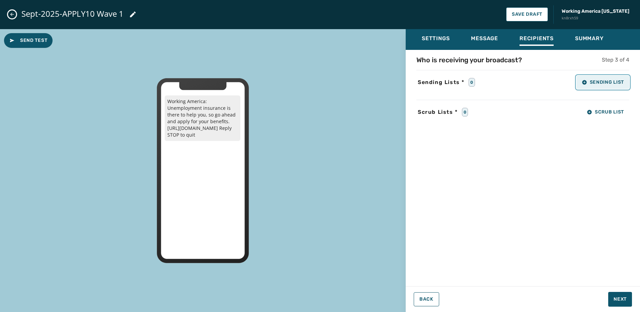
drag, startPoint x: 615, startPoint y: 82, endPoint x: 613, endPoint y: 76, distance: 6.4
click at [615, 81] on span "Sending List" at bounding box center [603, 82] width 42 height 5
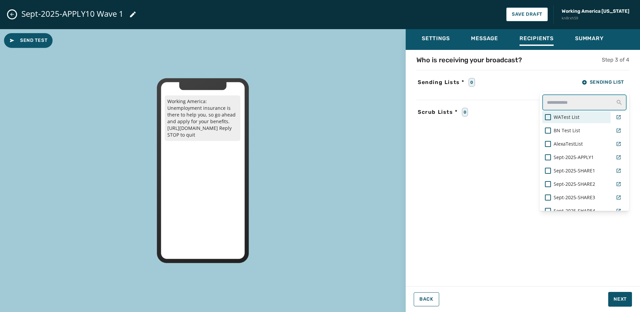
click at [573, 98] on input "text" at bounding box center [585, 102] width 84 height 16
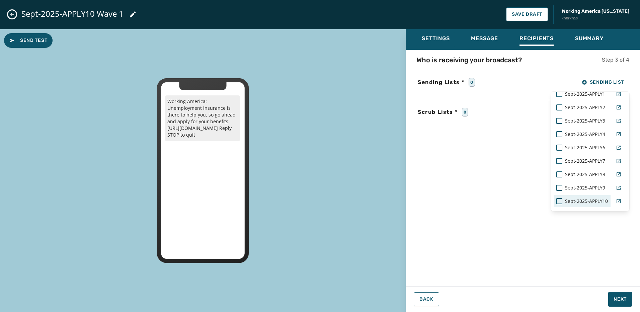
scroll to position [33, 0]
type input "*****"
click at [592, 185] on div "Sept-2025-APPLY10" at bounding box center [582, 191] width 57 height 12
click at [629, 300] on div "Settings Message Recipients Summary Who is receiving your broadcast? Step 3 of …" at bounding box center [523, 168] width 234 height 278
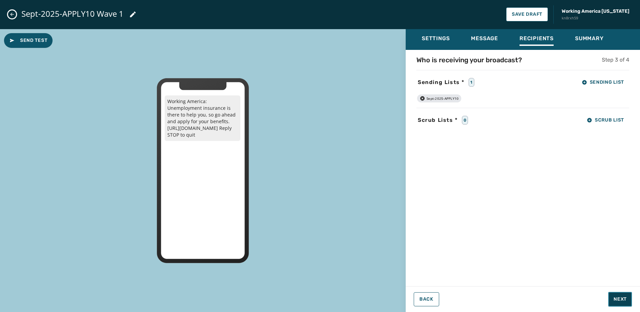
click at [625, 301] on span "Next" at bounding box center [620, 299] width 13 height 7
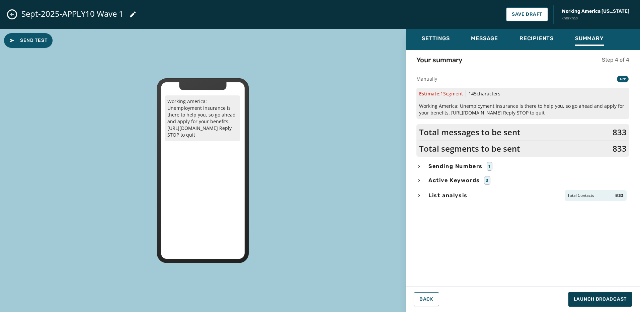
click at [474, 199] on div "List analysis Total Contacts 833" at bounding box center [523, 195] width 213 height 11
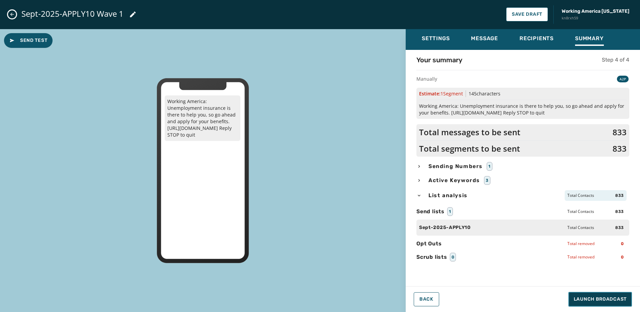
click at [592, 303] on button "Launch Broadcast" at bounding box center [601, 299] width 64 height 15
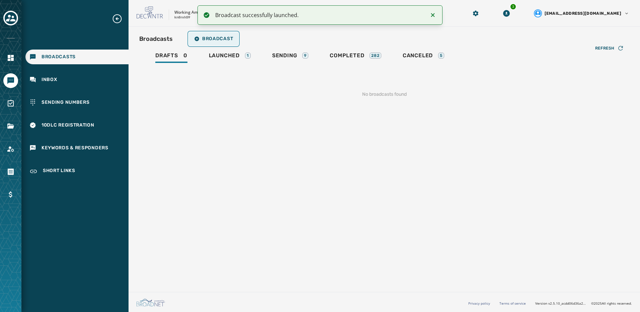
click at [219, 38] on span "Broadcast" at bounding box center [213, 38] width 39 height 5
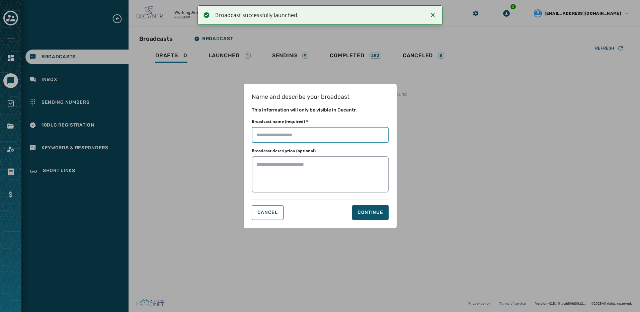
click at [286, 132] on input "Broadcast name (required) *" at bounding box center [320, 135] width 137 height 16
paste input "**********"
click at [342, 172] on textarea "Broadcast description (optional)" at bounding box center [320, 174] width 137 height 36
click at [340, 134] on input "Broadcast name (required) *" at bounding box center [320, 135] width 137 height 16
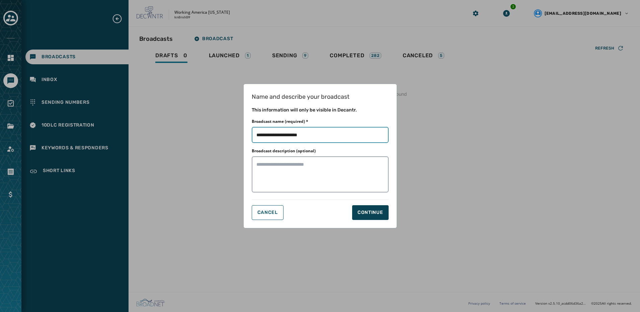
type input "**********"
click at [381, 214] on div "Continue" at bounding box center [371, 212] width 26 height 7
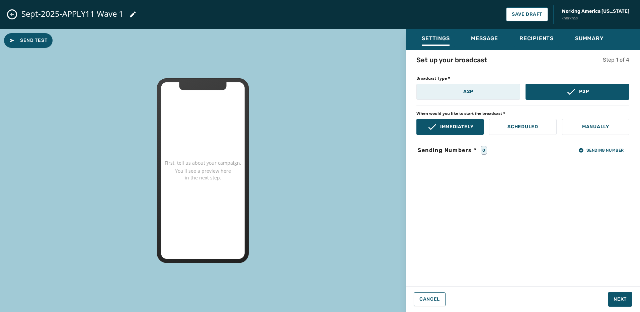
click at [460, 95] on button "A2P" at bounding box center [469, 92] width 104 height 16
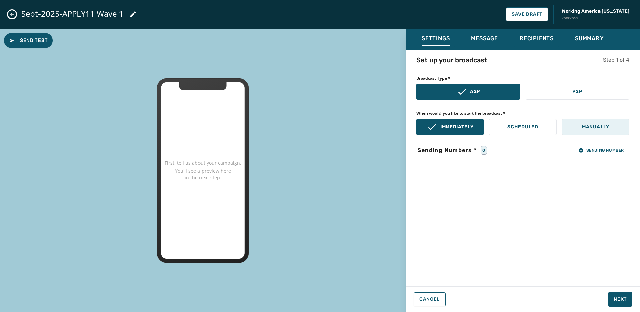
click at [570, 125] on button "Manually" at bounding box center [595, 127] width 67 height 16
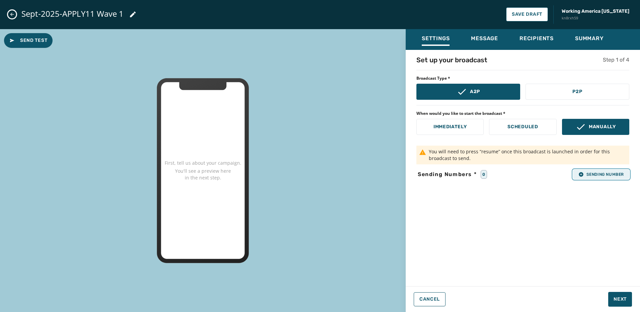
click at [604, 172] on span "Sending Number" at bounding box center [602, 174] width 46 height 5
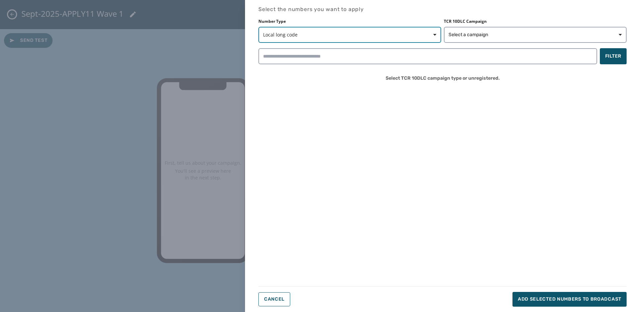
click at [355, 33] on span "Local long code" at bounding box center [349, 34] width 173 height 7
click at [289, 49] on span "Local long code" at bounding box center [285, 50] width 36 height 7
click at [486, 35] on span "Select a campaign" at bounding box center [469, 34] width 40 height 7
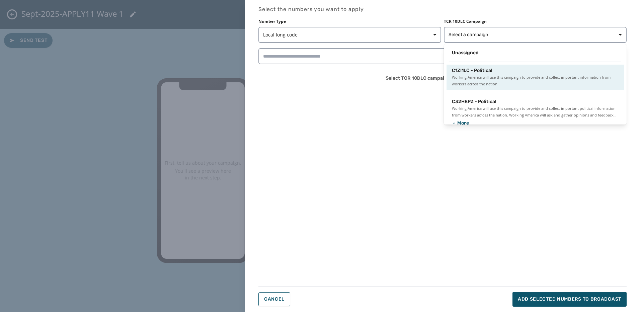
click at [477, 73] on span "C1ZI1LC - Political" at bounding box center [472, 70] width 41 height 7
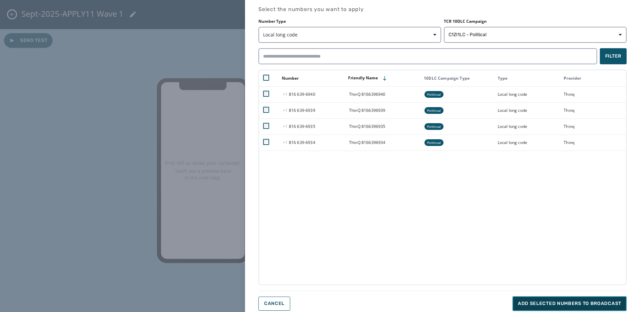
click at [573, 298] on button "Add selected numbers to broadcast" at bounding box center [570, 303] width 114 height 15
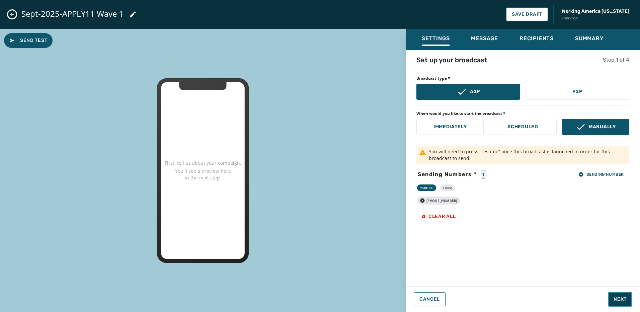
click at [614, 294] on button "Next" at bounding box center [620, 299] width 24 height 15
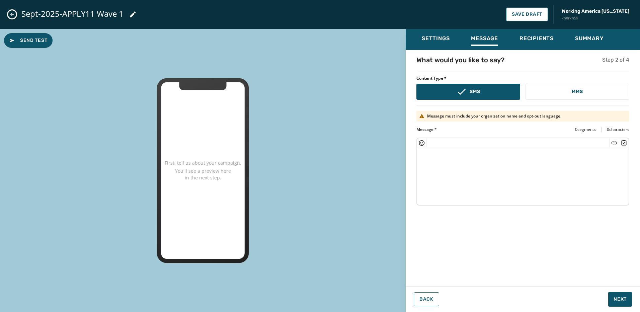
click at [445, 167] on textarea at bounding box center [523, 175] width 212 height 55
paste textarea "**********"
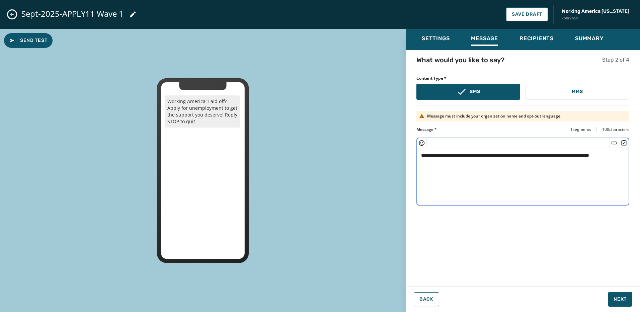
click at [607, 155] on textarea "**********" at bounding box center [523, 175] width 212 height 55
click at [617, 143] on icon "Insert Short Link" at bounding box center [614, 143] width 7 height 7
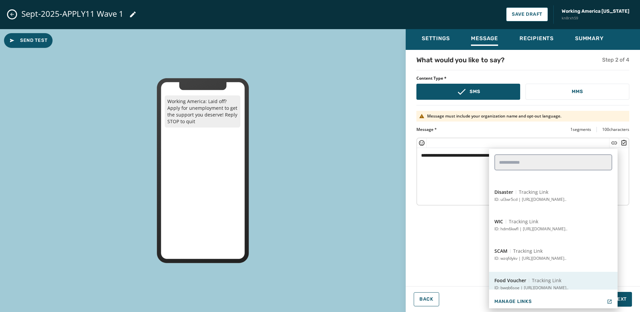
scroll to position [87, 0]
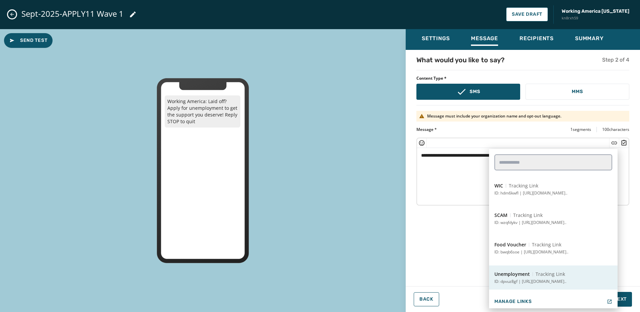
click at [537, 273] on span "Tracking Link" at bounding box center [550, 274] width 29 height 7
type textarea "**********"
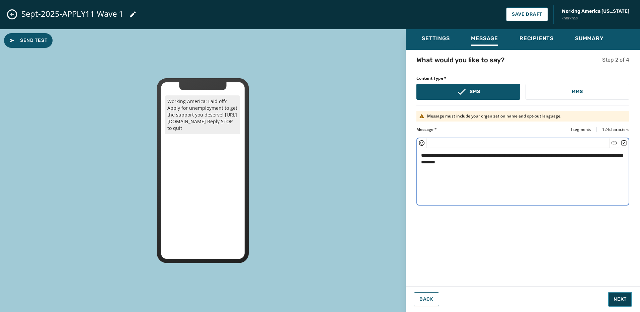
click at [619, 295] on button "Next" at bounding box center [620, 299] width 24 height 15
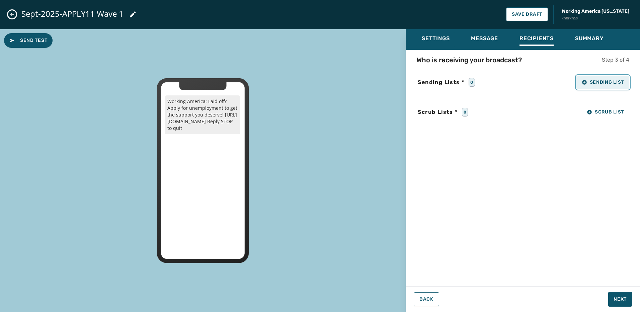
click at [618, 83] on span "Sending List" at bounding box center [603, 82] width 42 height 5
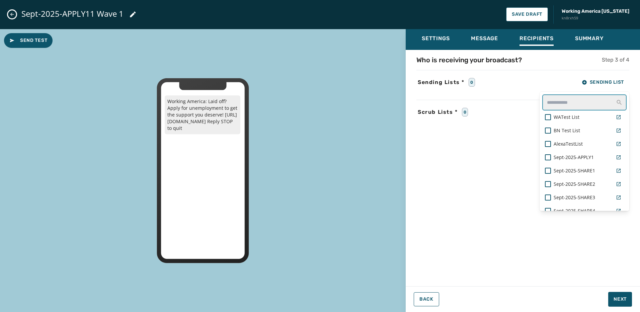
click at [562, 101] on input "text" at bounding box center [585, 102] width 84 height 16
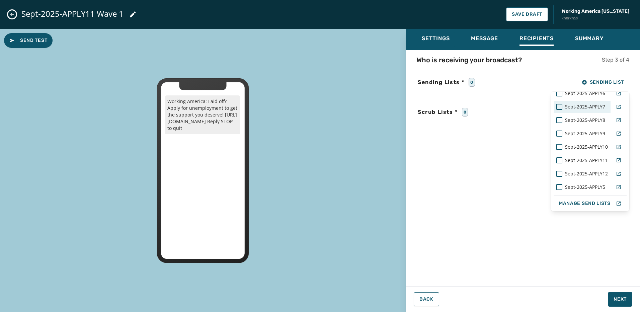
scroll to position [79, 0]
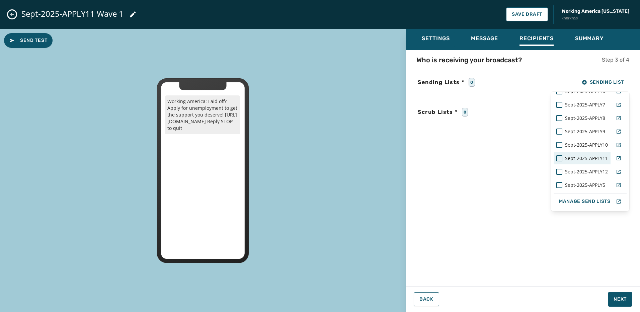
type input "*****"
click at [595, 160] on span "Sept-2025-APPLY11" at bounding box center [586, 158] width 43 height 7
click at [624, 300] on div "Settings Message Recipients Summary Who is receiving your broadcast? Step 3 of …" at bounding box center [523, 168] width 234 height 278
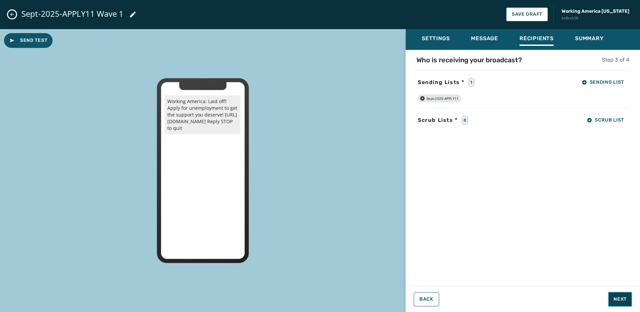
click at [622, 302] on span "Next" at bounding box center [620, 299] width 13 height 7
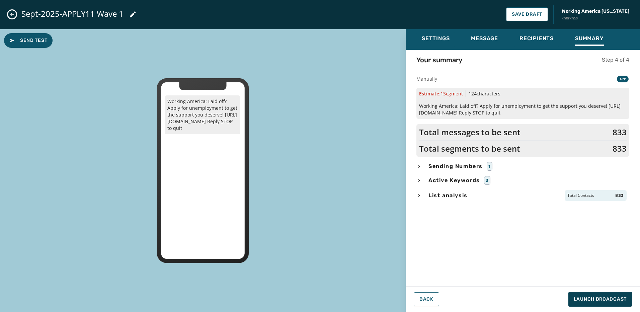
click at [481, 196] on div "List analysis Total Contacts 833" at bounding box center [523, 195] width 213 height 11
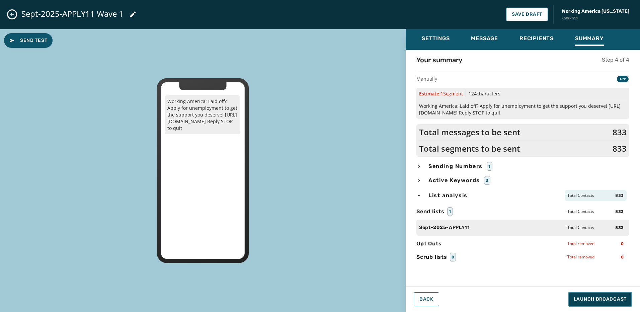
click at [613, 303] on button "Launch Broadcast" at bounding box center [601, 299] width 64 height 15
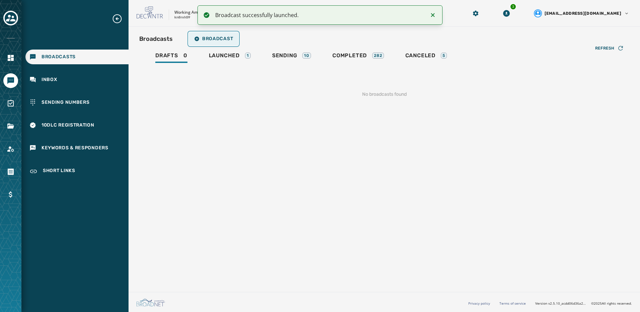
click at [218, 45] on button "Broadcast" at bounding box center [214, 38] width 50 height 13
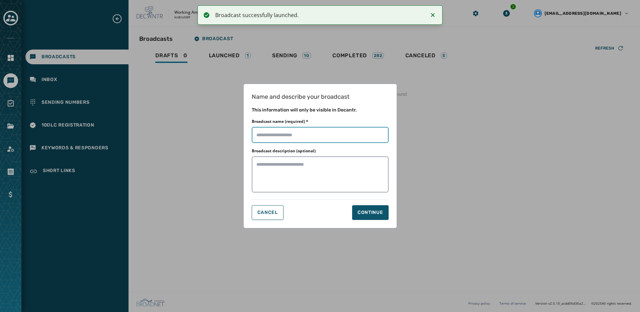
click at [301, 139] on input "Broadcast name (required) *" at bounding box center [320, 135] width 137 height 16
paste input "**********"
drag, startPoint x: 279, startPoint y: 171, endPoint x: 279, endPoint y: 167, distance: 4.0
click at [279, 170] on textarea "Broadcast description (optional)" at bounding box center [320, 174] width 137 height 36
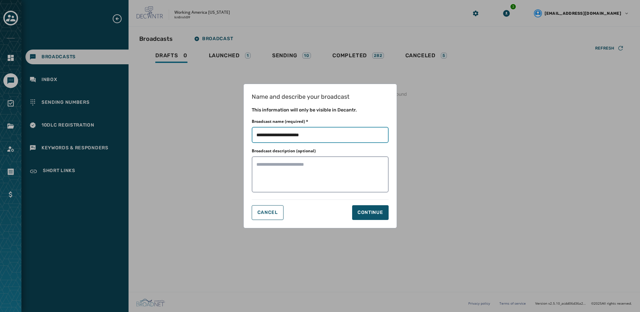
click at [346, 141] on input "Broadcast name (required) *" at bounding box center [320, 135] width 137 height 16
type input "**********"
click at [382, 217] on button "Continue" at bounding box center [370, 212] width 37 height 15
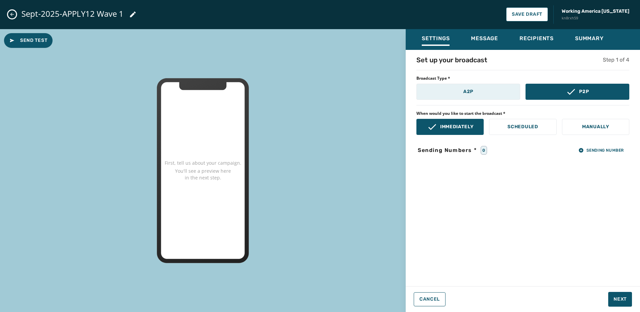
click at [460, 91] on button "A2P" at bounding box center [469, 92] width 104 height 16
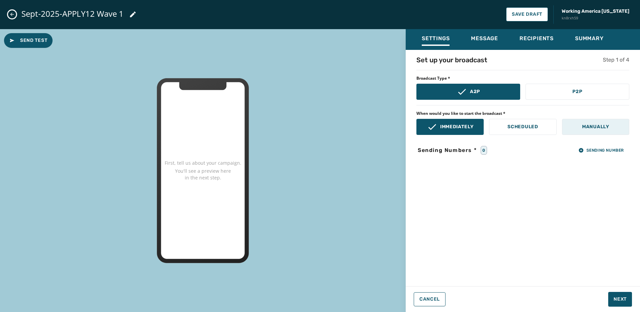
click at [574, 124] on button "Manually" at bounding box center [595, 127] width 67 height 16
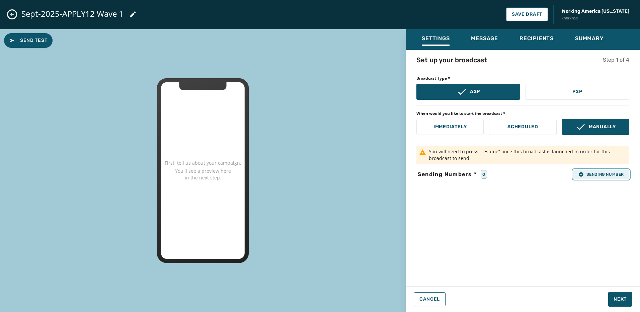
click at [607, 170] on button "Sending Number" at bounding box center [601, 174] width 56 height 9
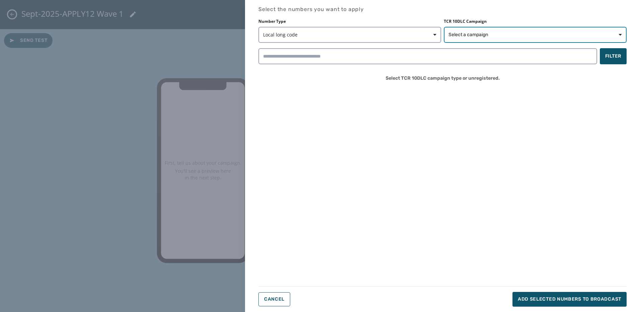
click at [475, 35] on span "Select a campaign" at bounding box center [469, 34] width 40 height 7
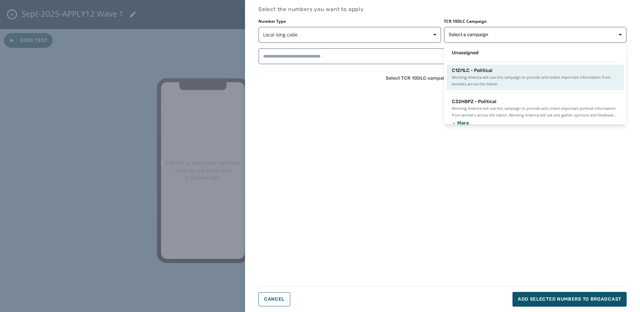
click at [478, 70] on span "C1ZI1LC - Political" at bounding box center [472, 70] width 41 height 7
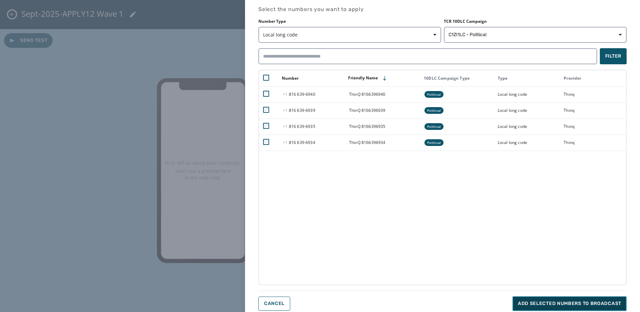
click at [570, 303] on span "Add selected numbers to broadcast" at bounding box center [569, 303] width 103 height 7
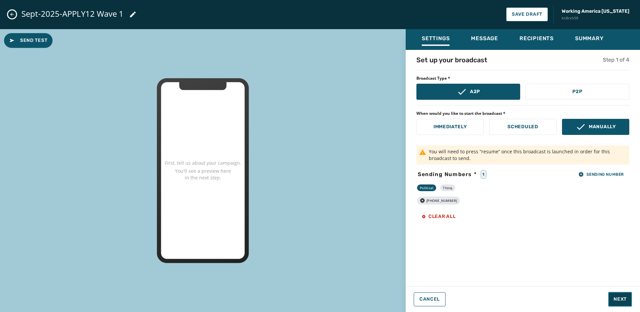
click at [625, 297] on span "Next" at bounding box center [620, 299] width 13 height 7
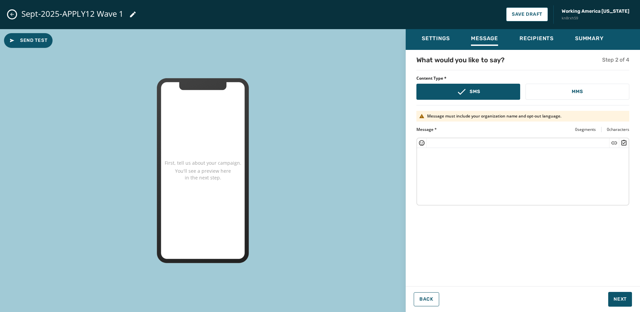
click at [518, 175] on textarea at bounding box center [523, 175] width 212 height 55
paste textarea "**********"
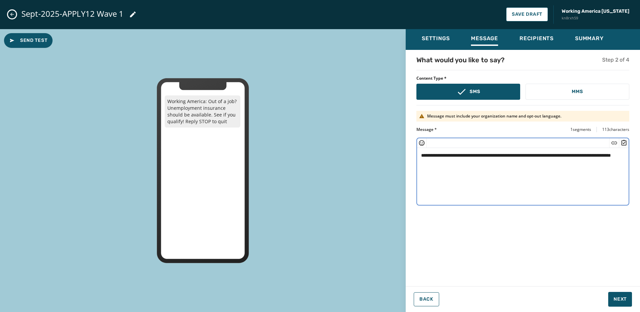
click at [438, 161] on textarea "**********" at bounding box center [523, 175] width 212 height 55
click at [615, 146] on icon "Insert Short Link" at bounding box center [614, 143] width 7 height 7
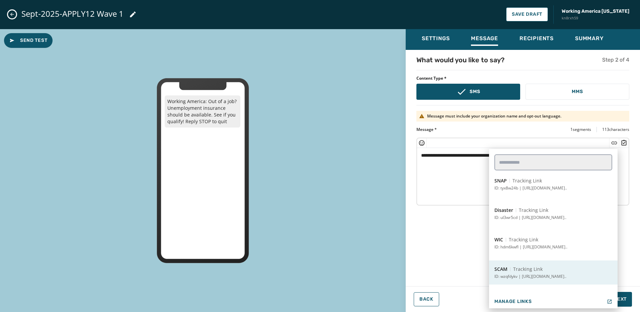
scroll to position [87, 0]
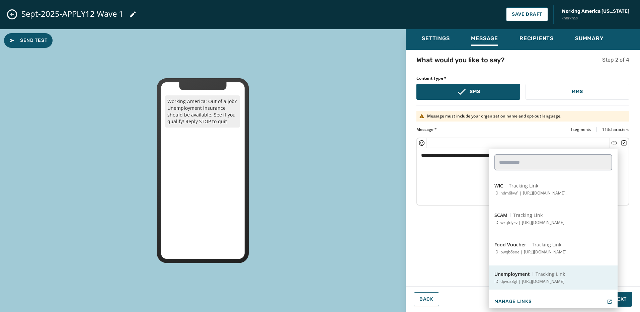
click at [544, 272] on span "Tracking Link" at bounding box center [550, 274] width 29 height 7
type textarea "**********"
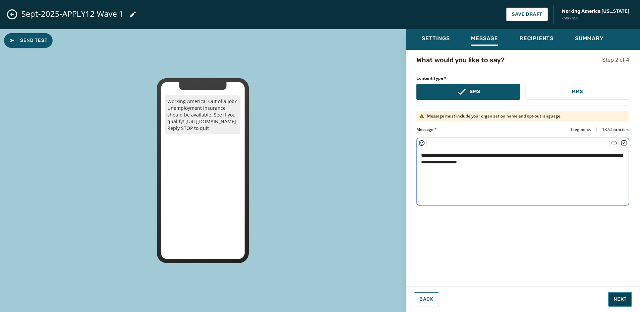
click at [623, 301] on span "Next" at bounding box center [620, 299] width 13 height 7
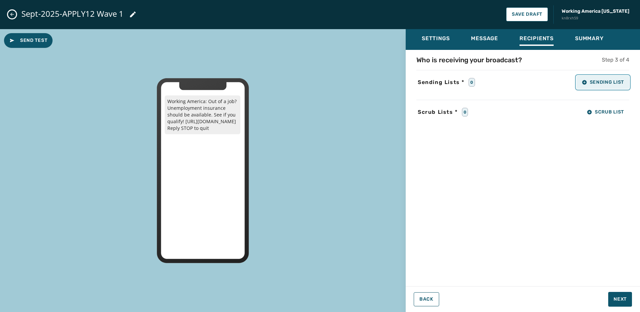
click at [607, 84] on span "Sending List" at bounding box center [603, 82] width 42 height 5
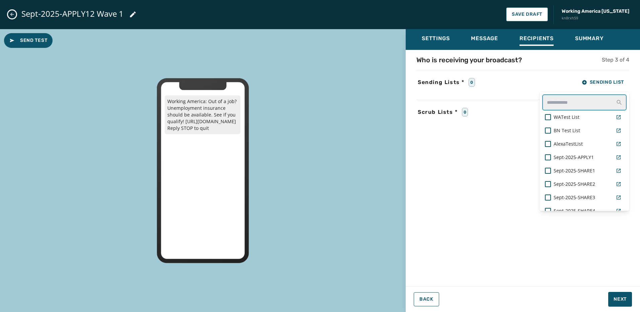
click at [592, 107] on input "text" at bounding box center [585, 102] width 84 height 16
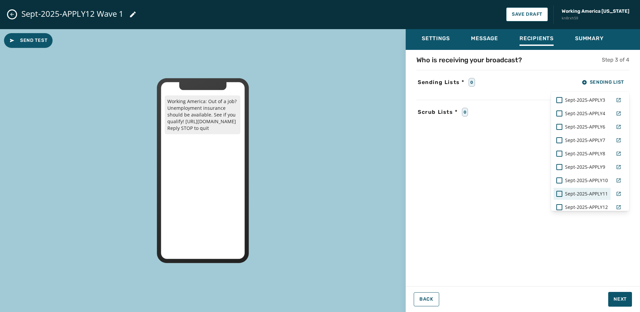
scroll to position [79, 0]
type input "*****"
click at [578, 172] on span "Sept-2025-APPLY12" at bounding box center [586, 171] width 43 height 7
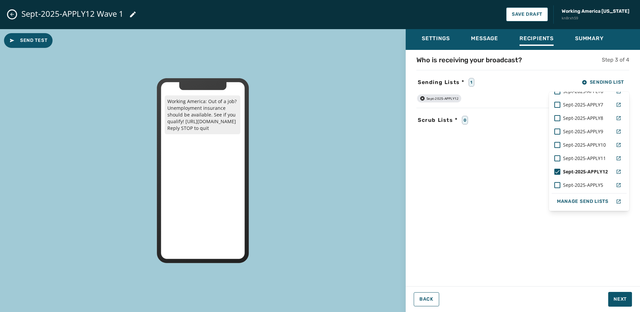
click at [622, 304] on div "Settings Message Recipients Summary Who is receiving your broadcast? Step 3 of …" at bounding box center [523, 168] width 234 height 278
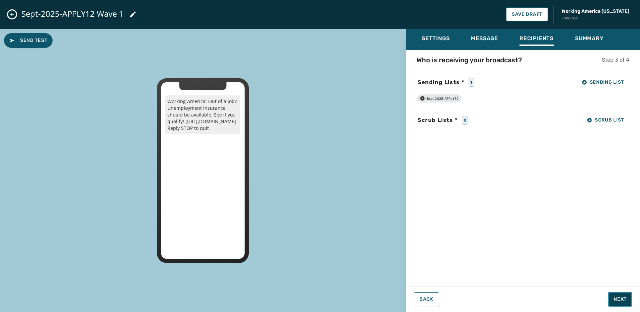
click at [622, 298] on span "Next" at bounding box center [620, 299] width 13 height 7
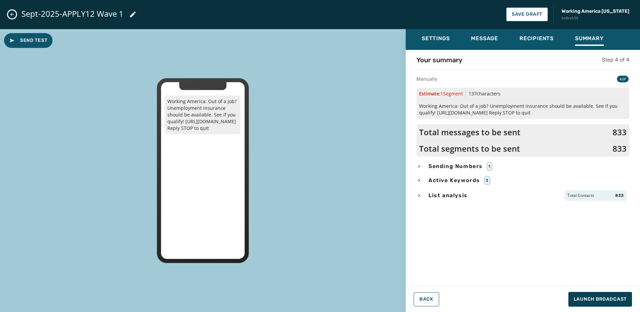
click at [442, 190] on div "List analysis Total Contacts 833" at bounding box center [523, 195] width 213 height 11
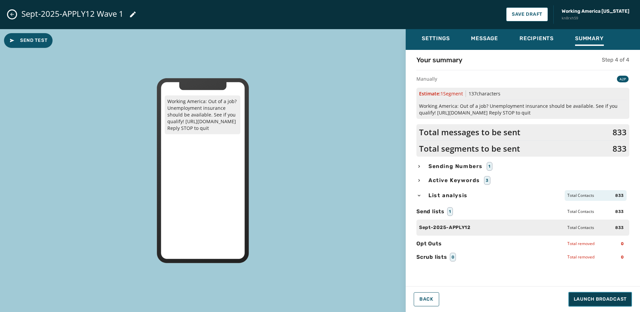
click at [606, 296] on button "Launch Broadcast" at bounding box center [601, 299] width 64 height 15
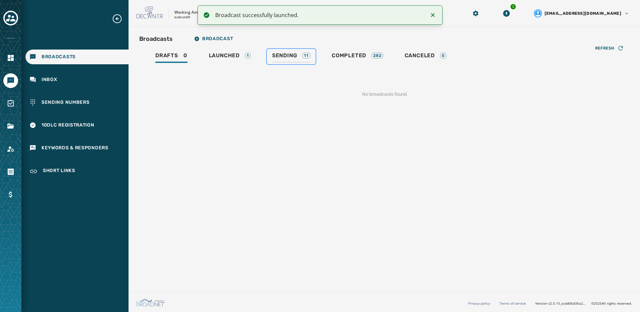
click at [276, 57] on span "Sending" at bounding box center [284, 55] width 25 height 7
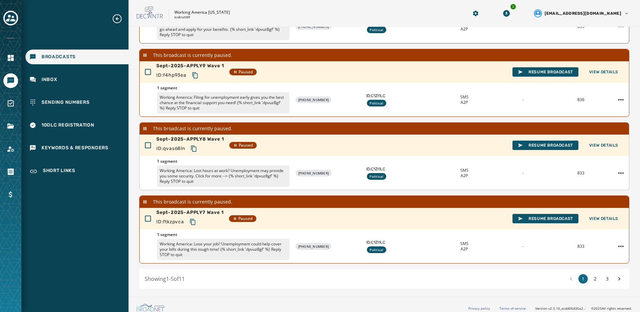
scroll to position [197, 0]
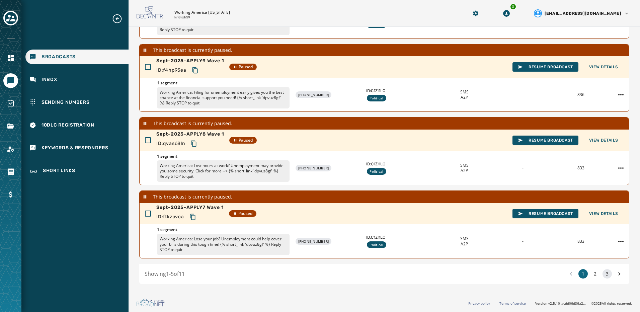
click at [604, 274] on button "3" at bounding box center [607, 273] width 9 height 9
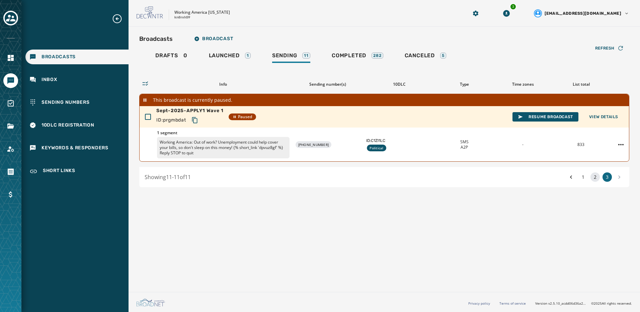
click at [592, 178] on button "2" at bounding box center [595, 176] width 9 height 9
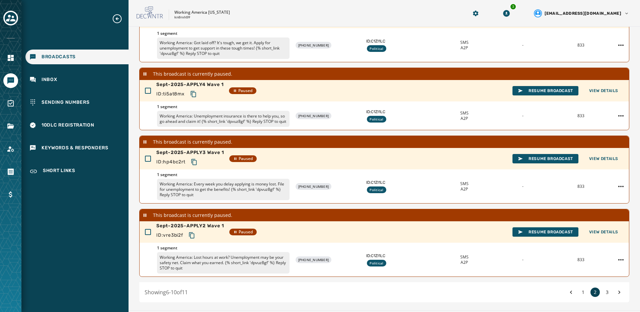
scroll to position [197, 0]
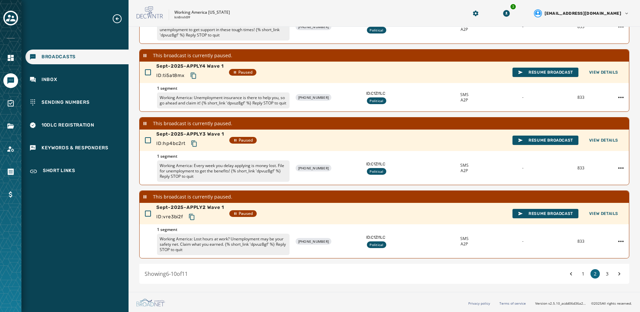
click at [583, 275] on div "1 2 3" at bounding box center [596, 273] width 58 height 9
click at [579, 273] on button "1" at bounding box center [583, 273] width 9 height 9
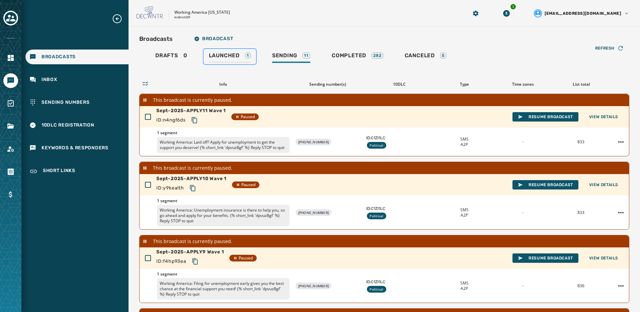
click at [216, 58] on span "Launched" at bounding box center [224, 55] width 31 height 7
click at [175, 57] on span "Drafts" at bounding box center [166, 55] width 23 height 7
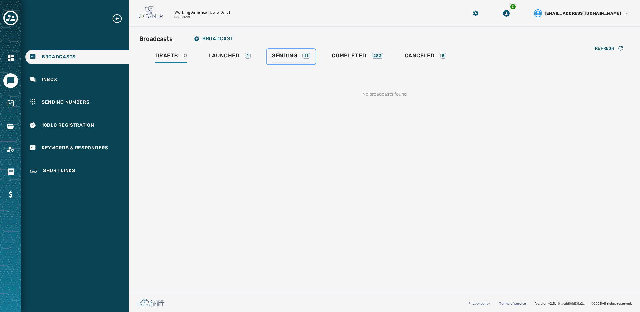
click at [299, 59] on div "Sending 11" at bounding box center [291, 57] width 38 height 11
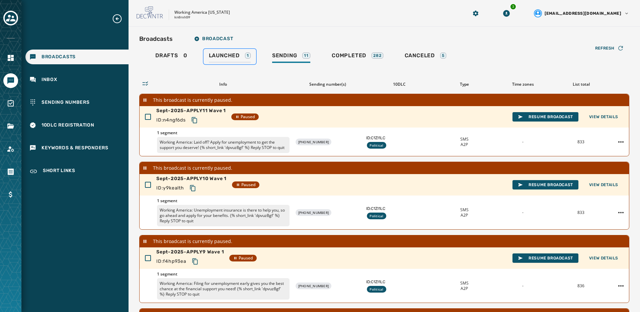
click at [248, 59] on div "Launched 1" at bounding box center [230, 57] width 42 height 11
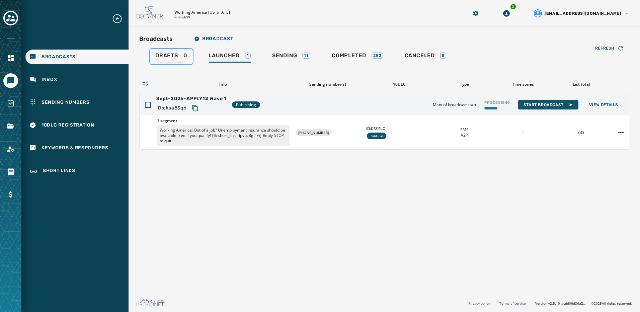
click at [173, 54] on span "Drafts" at bounding box center [166, 55] width 23 height 7
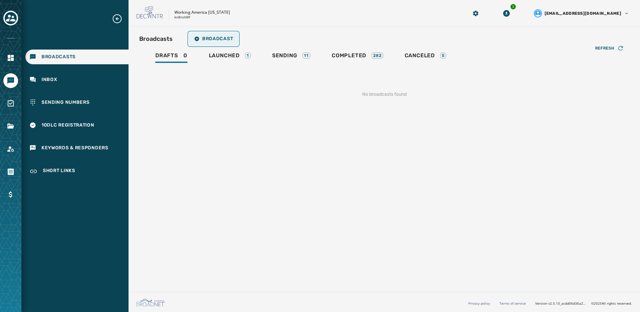
click at [228, 38] on span "Broadcast" at bounding box center [213, 38] width 39 height 5
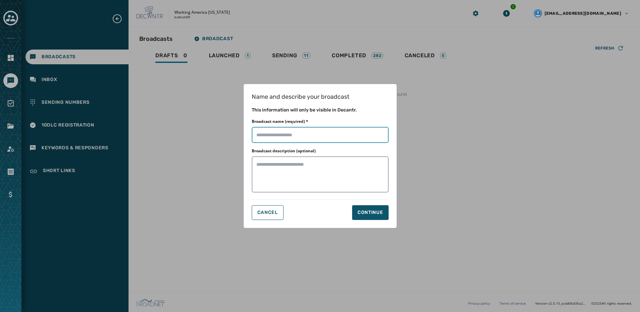
click at [314, 137] on input "Broadcast name (required) *" at bounding box center [320, 135] width 137 height 16
click at [310, 132] on input "Broadcast name (required) *" at bounding box center [320, 135] width 137 height 16
paste input "**********"
type input "**********"
click at [382, 212] on div "Continue" at bounding box center [371, 212] width 26 height 7
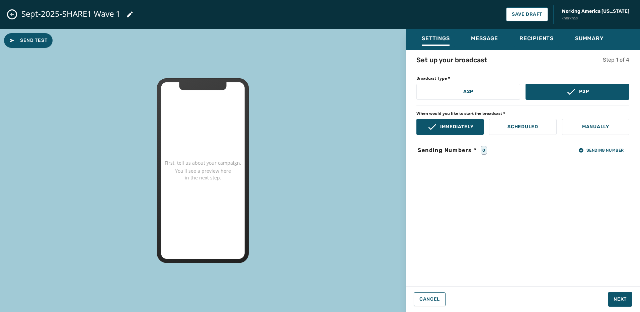
drag, startPoint x: 472, startPoint y: 95, endPoint x: 531, endPoint y: 111, distance: 61.3
click at [473, 95] on button "A2P" at bounding box center [469, 92] width 104 height 16
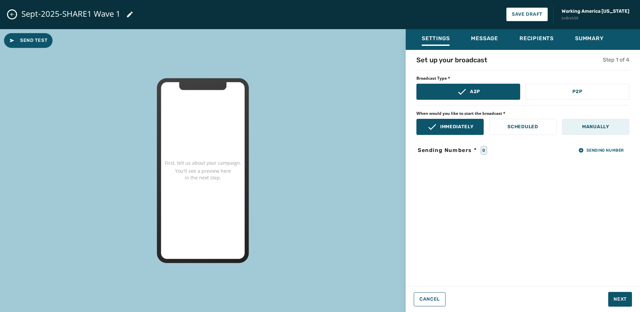
click at [594, 130] on button "Manually" at bounding box center [595, 127] width 67 height 16
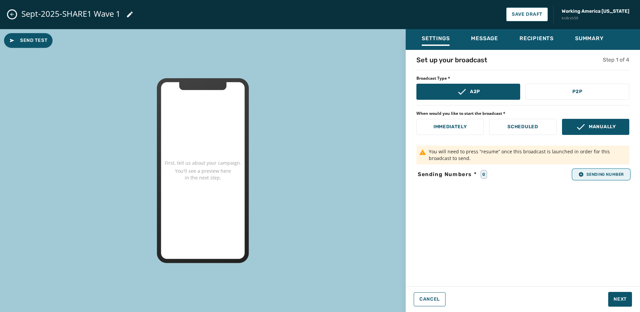
click at [609, 172] on span "Sending Number" at bounding box center [602, 174] width 46 height 5
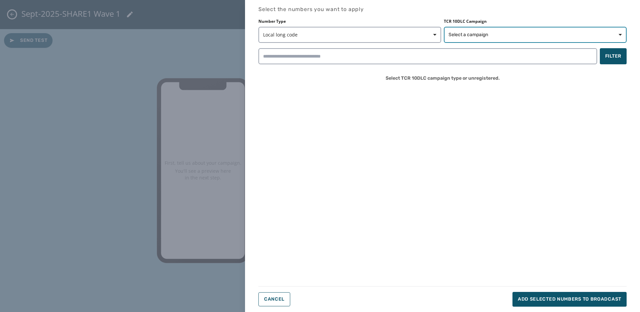
click at [466, 33] on span "Select a campaign" at bounding box center [469, 34] width 40 height 7
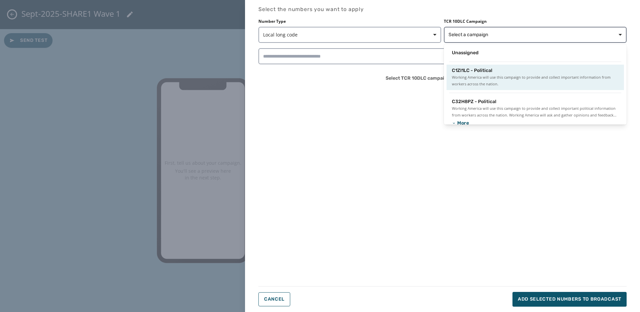
click at [471, 65] on div "C1ZI1LC - Political Working America will use this campaign to provide and colle…" at bounding box center [535, 77] width 177 height 25
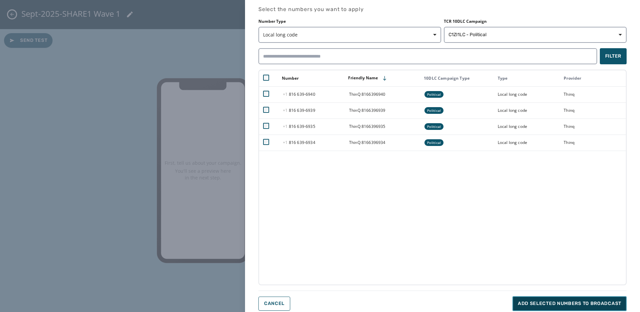
click at [547, 304] on span "Add selected numbers to broadcast" at bounding box center [569, 303] width 103 height 7
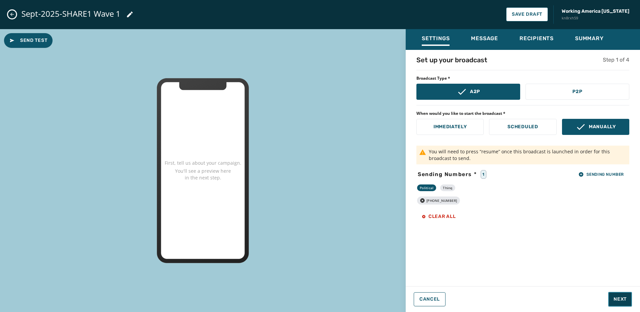
click at [617, 295] on button "Next" at bounding box center [620, 299] width 24 height 15
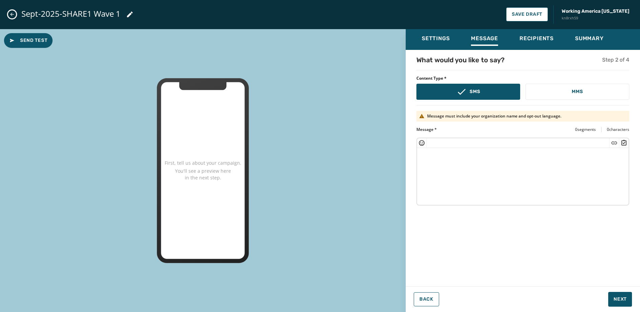
click at [440, 157] on textarea at bounding box center [523, 175] width 212 height 55
paste textarea "**********"
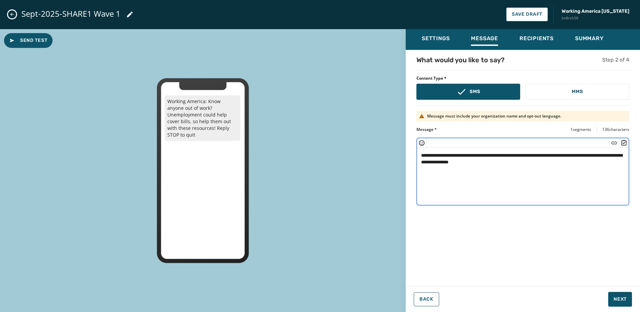
click at [490, 162] on textarea "**********" at bounding box center [523, 175] width 212 height 55
click at [613, 143] on icon "Insert Short Link" at bounding box center [614, 143] width 7 height 7
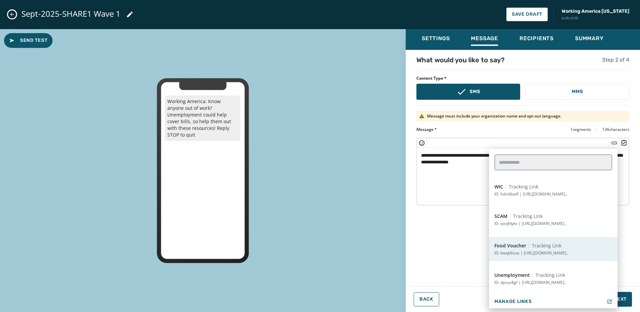
scroll to position [87, 0]
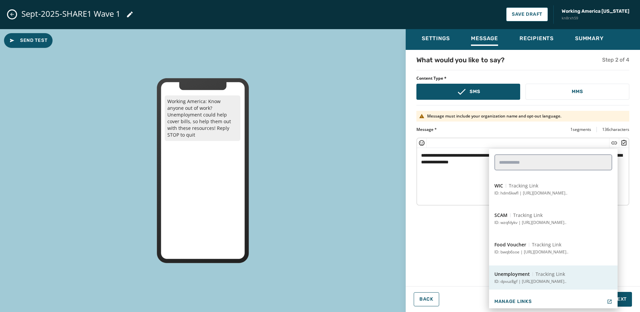
click at [536, 269] on button "Unemployment Tracking Link ID: dpvuz8gf | https://workingamerica.org/unemployme…" at bounding box center [553, 278] width 129 height 24
type textarea "**********"
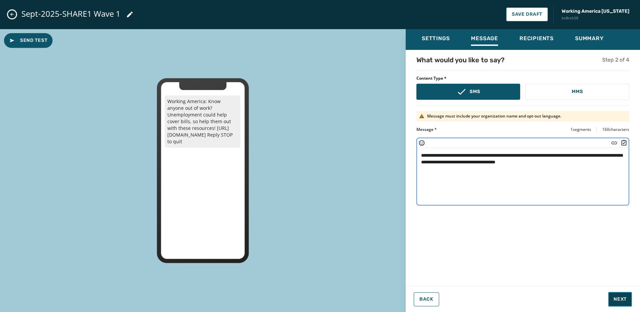
click at [623, 301] on span "Next" at bounding box center [620, 299] width 13 height 7
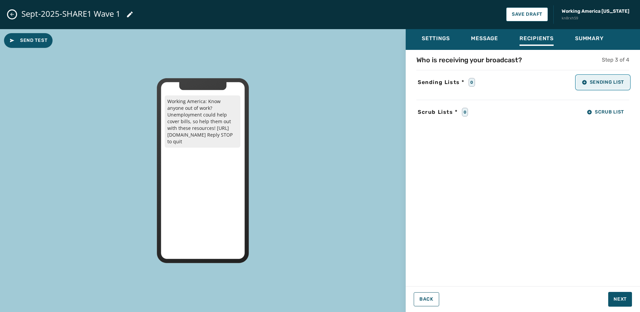
click at [598, 87] on button "Sending List" at bounding box center [603, 82] width 53 height 13
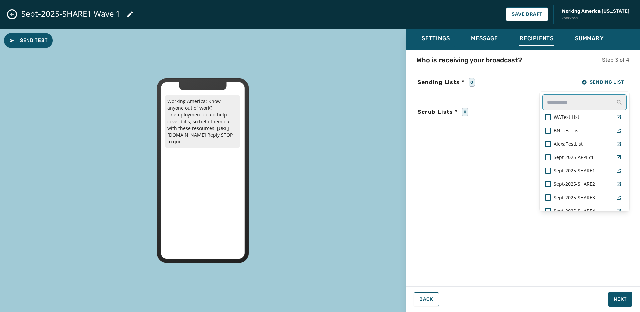
click at [563, 101] on input "text" at bounding box center [585, 102] width 84 height 16
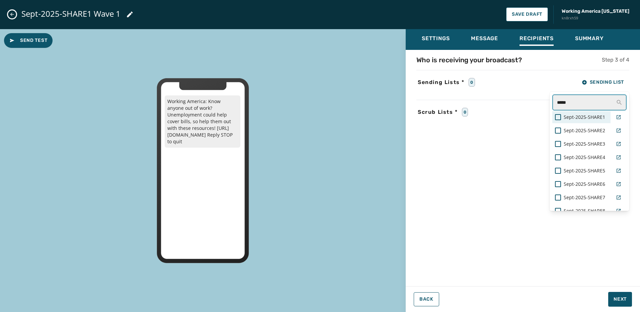
type input "*****"
click at [593, 115] on span "Sept-2025-SHARE1" at bounding box center [585, 117] width 42 height 7
click at [621, 296] on div "Settings Message Recipients Summary Who is receiving your broadcast? Step 3 of …" at bounding box center [523, 168] width 234 height 278
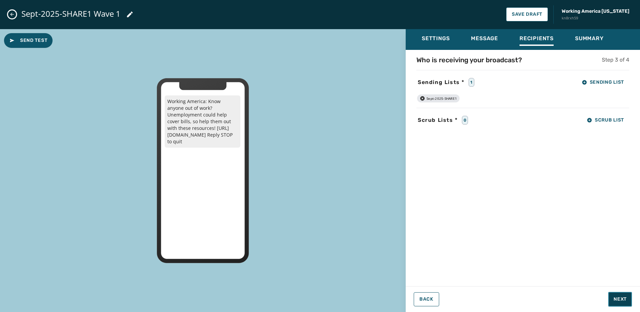
click at [622, 296] on span "Next" at bounding box center [620, 299] width 13 height 7
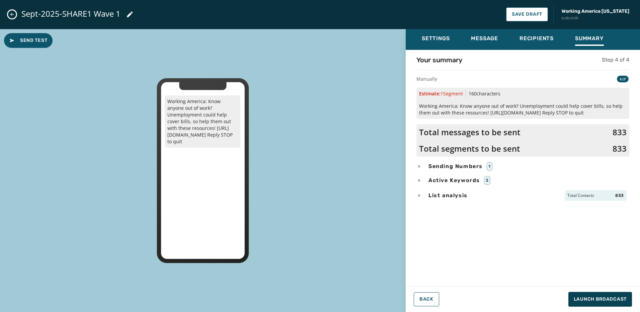
click at [468, 192] on span "List analysis" at bounding box center [448, 196] width 42 height 8
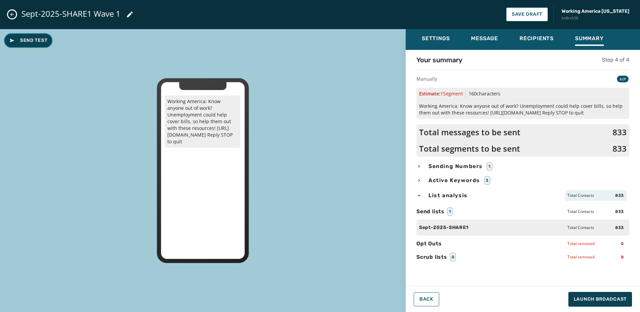
click at [38, 37] on span "Send Test" at bounding box center [28, 40] width 38 height 7
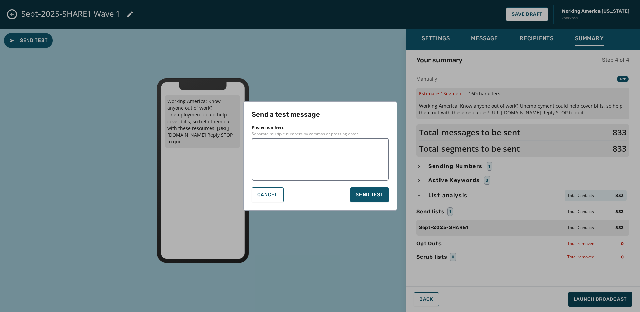
click at [328, 168] on textarea at bounding box center [321, 159] width 128 height 33
type textarea "**********"
click at [366, 200] on button "Send test" at bounding box center [370, 195] width 38 height 15
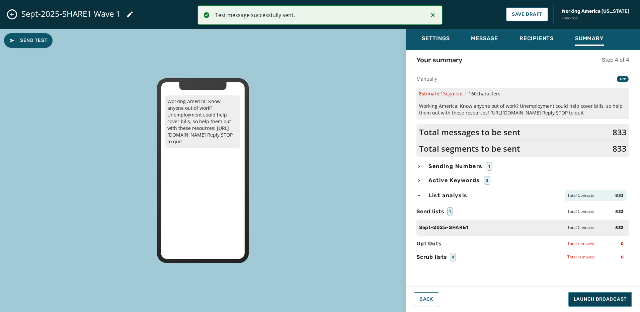
click at [614, 301] on span "Launch Broadcast" at bounding box center [600, 299] width 53 height 7
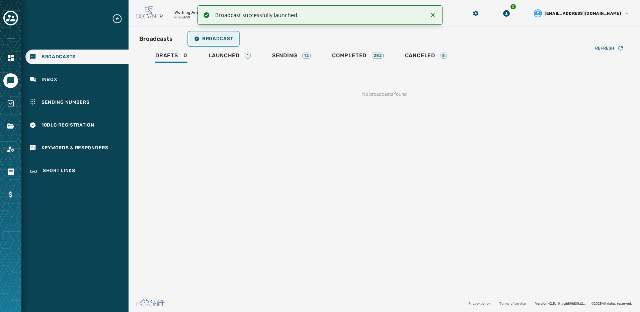
click at [232, 36] on span "Broadcast" at bounding box center [213, 38] width 39 height 5
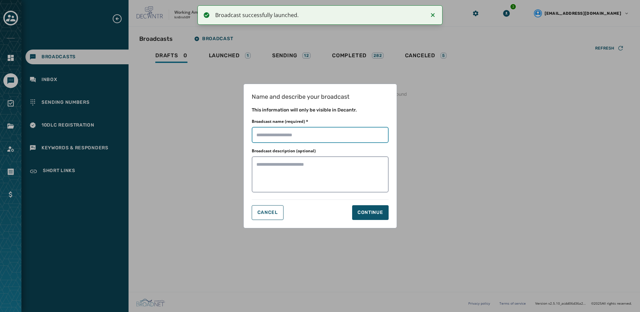
click at [310, 139] on input "Broadcast name (required) *" at bounding box center [320, 135] width 137 height 16
paste input "**********"
type input "**********"
click at [373, 212] on div "Continue" at bounding box center [371, 212] width 26 height 7
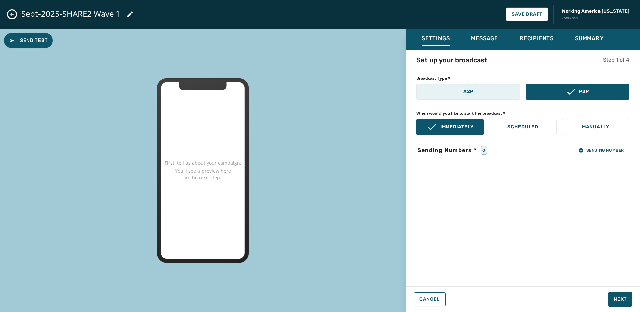
click at [463, 98] on button "A2P" at bounding box center [469, 92] width 104 height 16
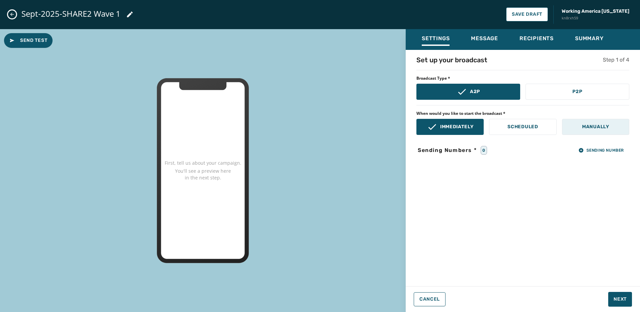
click at [596, 124] on p "Manually" at bounding box center [595, 127] width 27 height 7
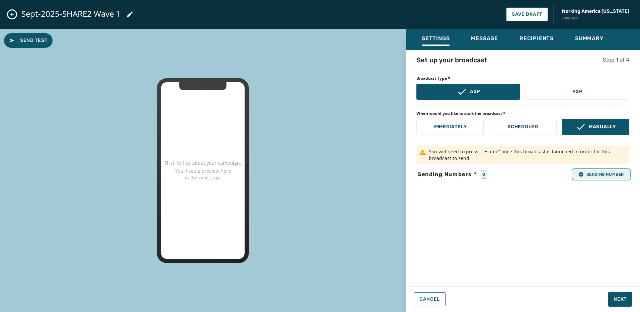
click at [603, 173] on span "Sending Number" at bounding box center [602, 174] width 46 height 5
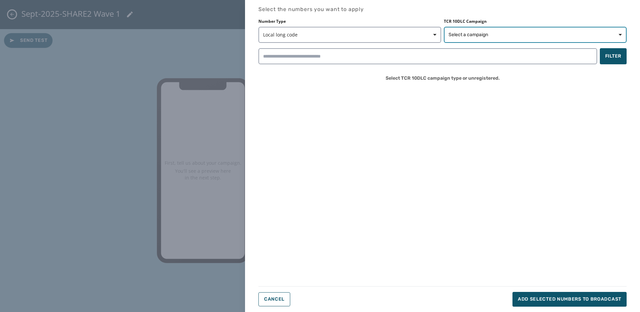
click at [487, 34] on span "Select a campaign" at bounding box center [469, 34] width 40 height 7
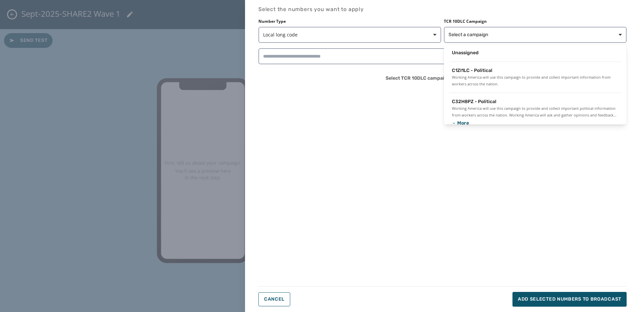
click at [491, 70] on span "C1ZI1LC - Political" at bounding box center [472, 70] width 41 height 7
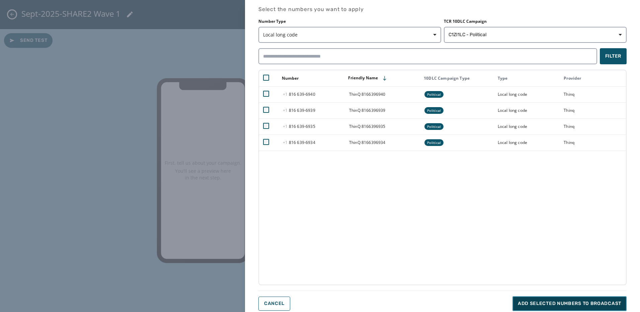
click at [609, 299] on button "Add selected numbers to broadcast" at bounding box center [570, 303] width 114 height 15
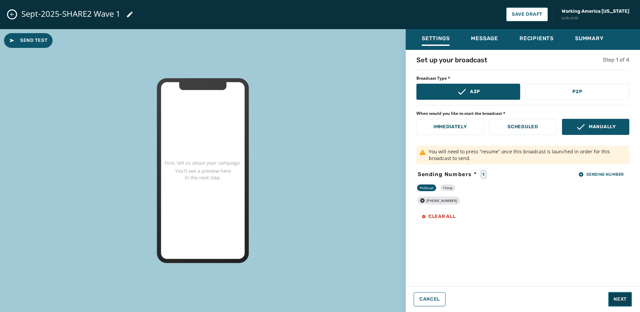
click at [624, 297] on span "Next" at bounding box center [620, 299] width 13 height 7
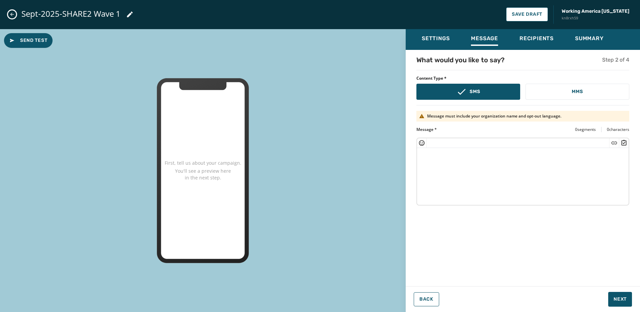
click at [452, 165] on textarea at bounding box center [523, 175] width 212 height 55
paste textarea "**********"
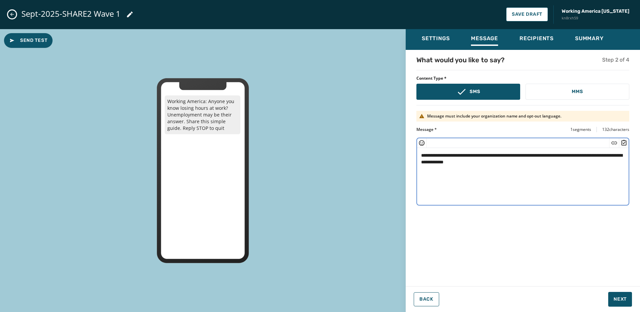
drag, startPoint x: 492, startPoint y: 163, endPoint x: 508, endPoint y: 161, distance: 16.9
click at [492, 163] on textarea "**********" at bounding box center [523, 175] width 212 height 55
click at [616, 145] on icon "Insert Short Link" at bounding box center [614, 143] width 7 height 7
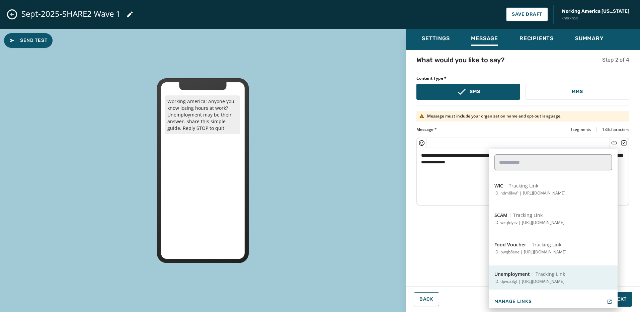
click at [528, 274] on span "Unemployment" at bounding box center [512, 274] width 35 height 7
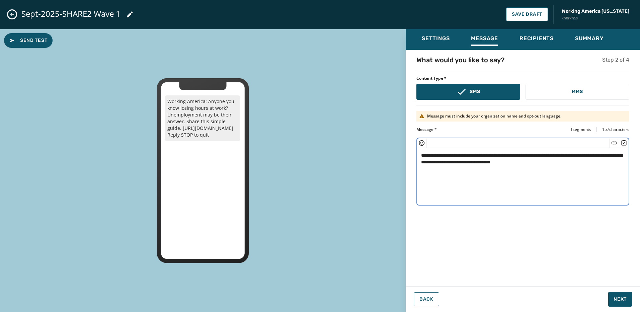
click at [571, 184] on textarea "**********" at bounding box center [523, 175] width 212 height 55
type textarea "**********"
click at [624, 296] on span "Next" at bounding box center [620, 299] width 13 height 7
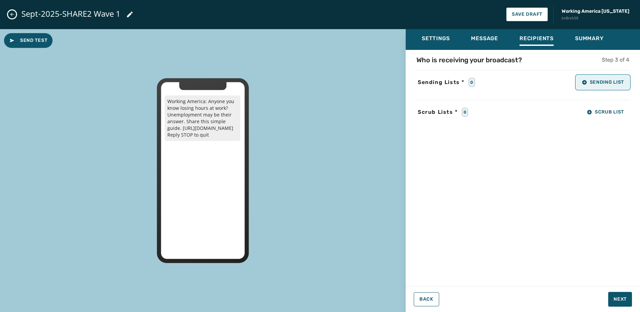
click at [599, 83] on span "Sending List" at bounding box center [603, 82] width 42 height 5
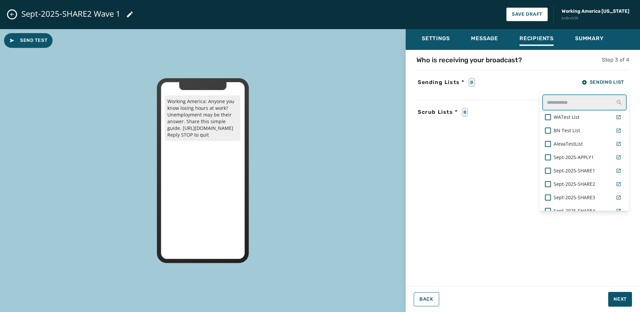
click at [575, 98] on input "text" at bounding box center [585, 102] width 84 height 16
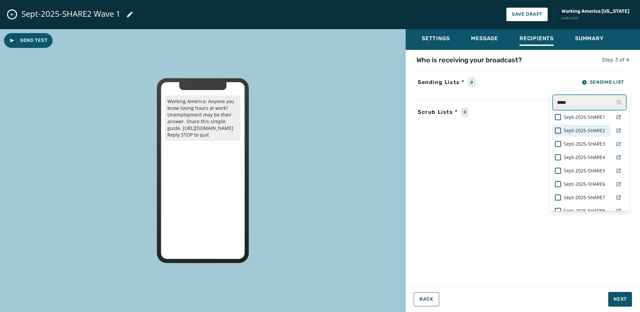
type input "*****"
click at [595, 131] on span "Sept-2025-SHARE2" at bounding box center [585, 130] width 42 height 7
click at [617, 299] on div "Settings Message Recipients Summary Who is receiving your broadcast? Step 3 of …" at bounding box center [523, 168] width 234 height 278
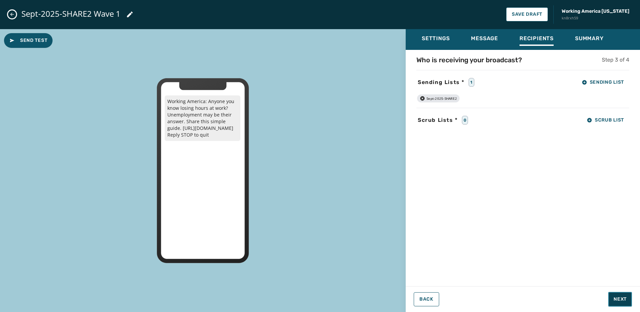
click at [619, 300] on span "Next" at bounding box center [620, 299] width 13 height 7
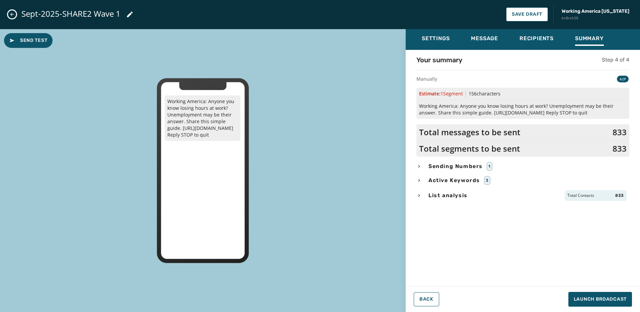
click at [455, 193] on span "List analysis" at bounding box center [448, 196] width 42 height 8
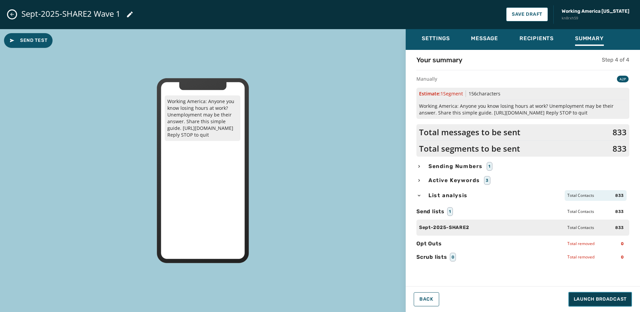
click at [614, 300] on span "Launch Broadcast" at bounding box center [600, 299] width 53 height 7
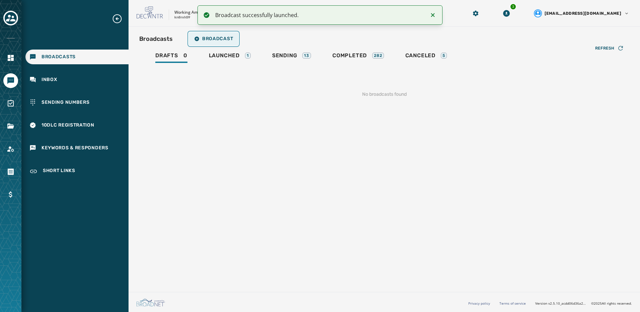
click at [214, 35] on button "Broadcast" at bounding box center [214, 38] width 50 height 13
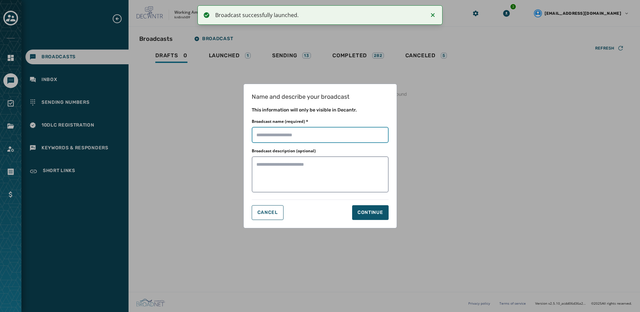
click at [286, 134] on input "Broadcast name (required) *" at bounding box center [320, 135] width 137 height 16
paste input "**********"
type input "**********"
click at [368, 211] on div "Continue" at bounding box center [371, 212] width 26 height 7
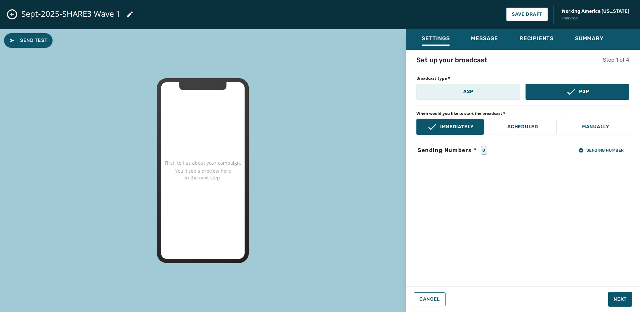
click at [438, 91] on button "A2P" at bounding box center [469, 92] width 104 height 16
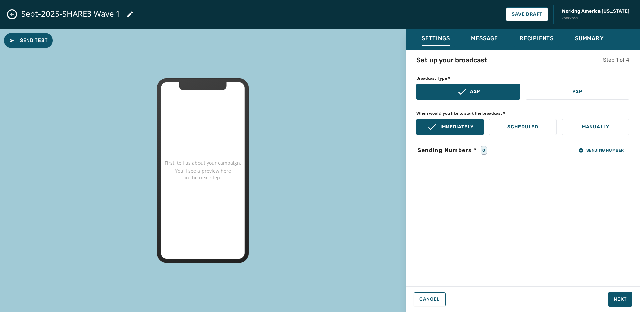
drag, startPoint x: 587, startPoint y: 123, endPoint x: 618, endPoint y: 142, distance: 36.2
click at [588, 124] on p "Manually" at bounding box center [595, 127] width 27 height 7
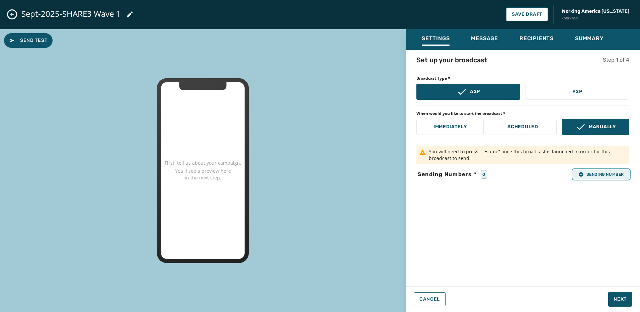
click at [615, 172] on span "Sending Number" at bounding box center [602, 174] width 46 height 5
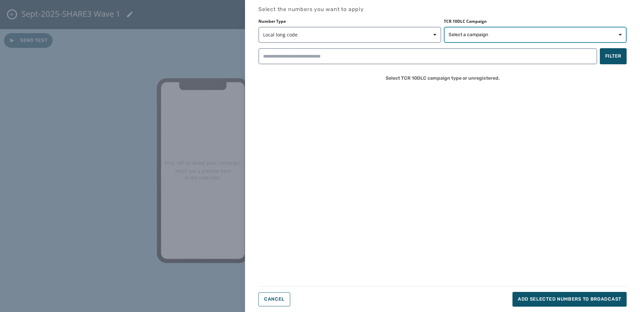
click at [478, 35] on span "Select a campaign" at bounding box center [469, 34] width 40 height 7
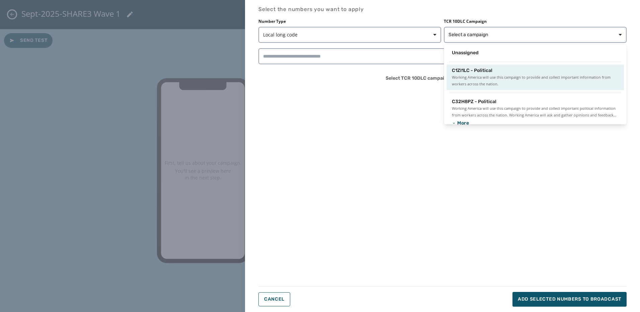
click at [490, 71] on span "C1ZI1LC - Political" at bounding box center [472, 70] width 41 height 7
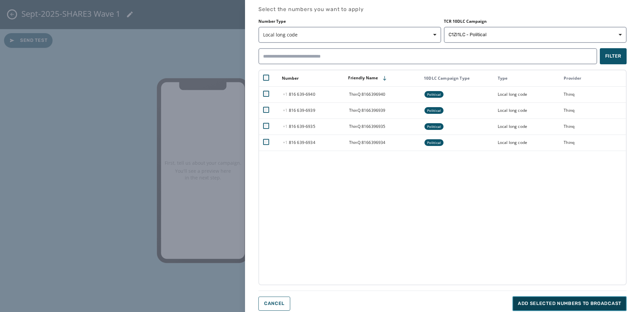
click at [547, 307] on button "Add selected numbers to broadcast" at bounding box center [570, 303] width 114 height 15
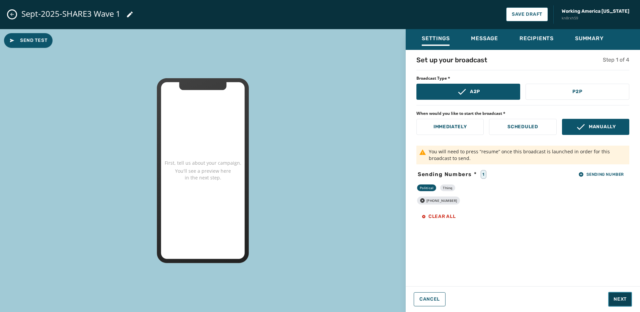
click at [616, 298] on span "Next" at bounding box center [620, 299] width 13 height 7
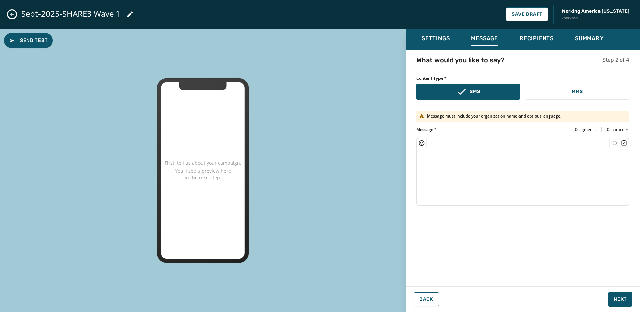
click at [463, 151] on textarea at bounding box center [523, 175] width 212 height 55
paste textarea "**********"
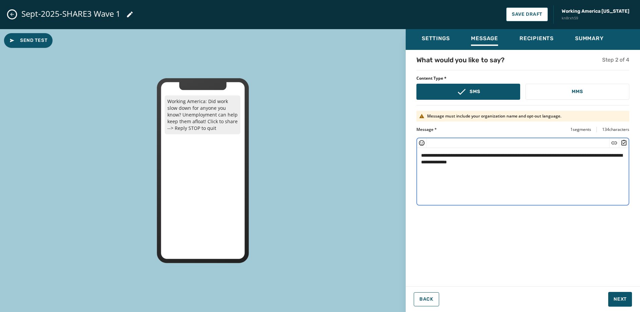
click at [485, 162] on textarea "**********" at bounding box center [523, 175] width 212 height 55
click at [616, 143] on icon "Insert Short Link" at bounding box center [614, 143] width 7 height 7
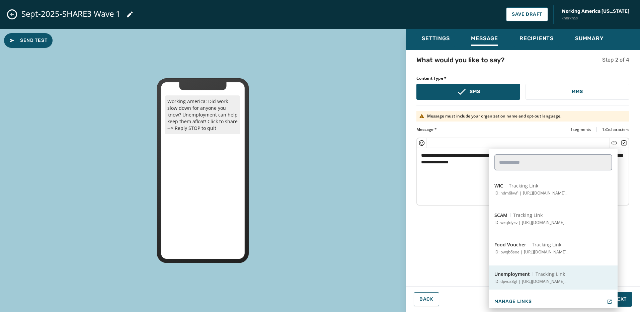
click at [538, 272] on span "Tracking Link" at bounding box center [550, 274] width 29 height 7
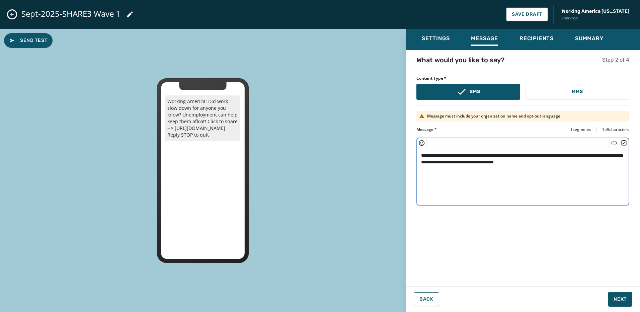
click at [552, 187] on textarea "**********" at bounding box center [523, 175] width 212 height 55
click at [440, 179] on textarea "**********" at bounding box center [523, 175] width 212 height 55
drag, startPoint x: 488, startPoint y: 157, endPoint x: 602, endPoint y: 160, distance: 113.9
click at [602, 160] on textarea "**********" at bounding box center [523, 175] width 212 height 55
type textarea "**********"
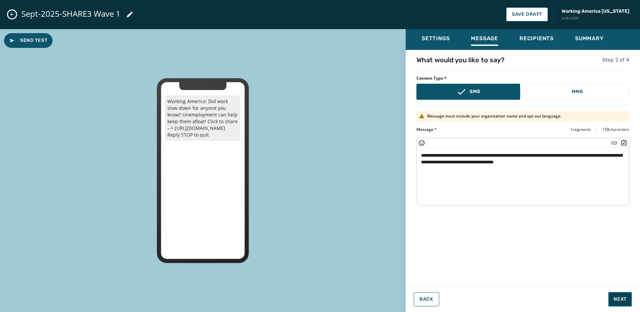
click at [626, 303] on button "Next" at bounding box center [620, 299] width 24 height 15
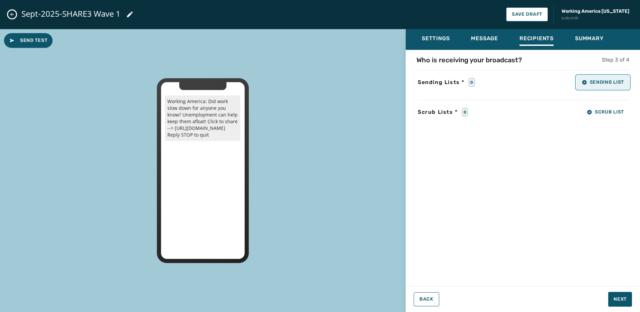
click at [600, 82] on span "Sending List" at bounding box center [603, 82] width 42 height 5
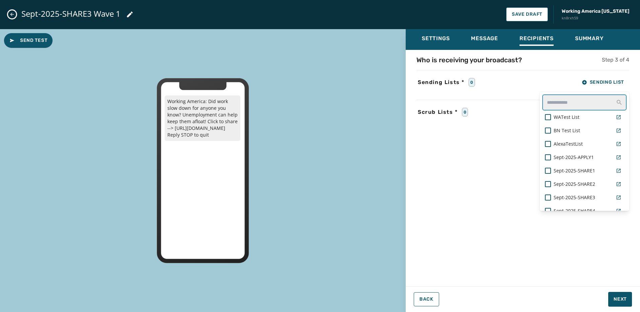
click at [571, 102] on input "text" at bounding box center [585, 102] width 84 height 16
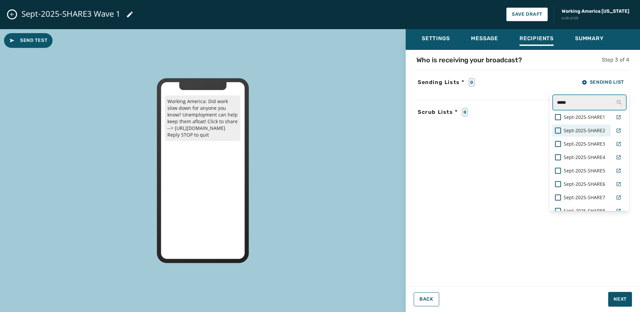
type input "*****"
click at [586, 144] on span "Sept-2025-SHARE3" at bounding box center [585, 144] width 42 height 7
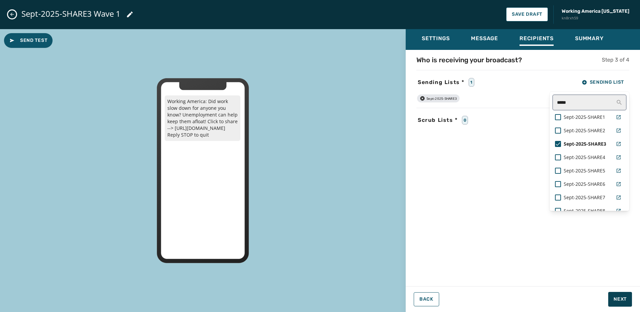
click at [625, 298] on div "Settings Message Recipients Summary Who is receiving your broadcast? Step 3 of …" at bounding box center [523, 168] width 234 height 278
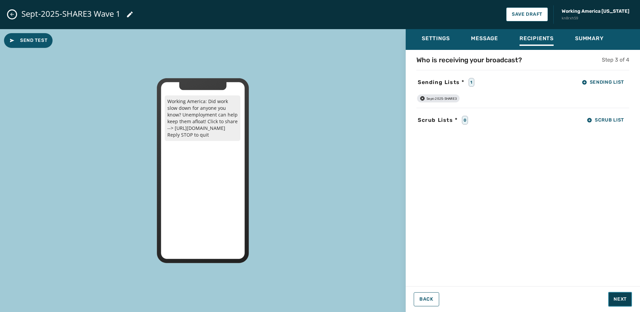
click at [630, 296] on button "Next" at bounding box center [620, 299] width 24 height 15
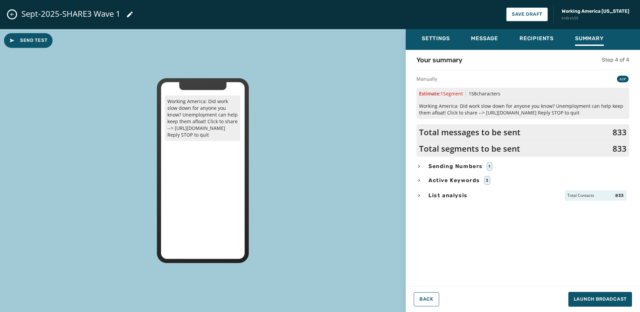
click at [456, 198] on span "List analysis" at bounding box center [448, 196] width 42 height 8
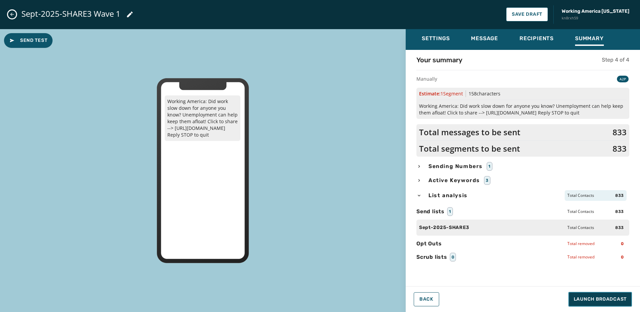
click at [616, 296] on span "Launch Broadcast" at bounding box center [600, 299] width 53 height 7
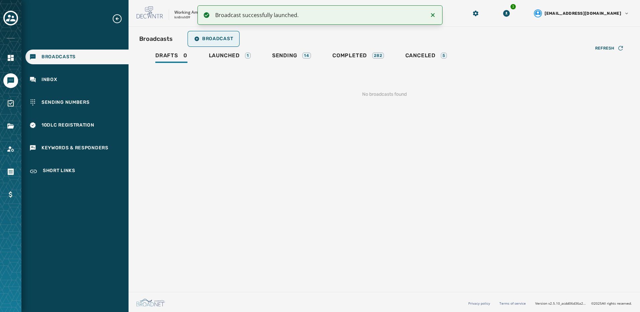
click at [214, 34] on button "Broadcast" at bounding box center [214, 38] width 50 height 13
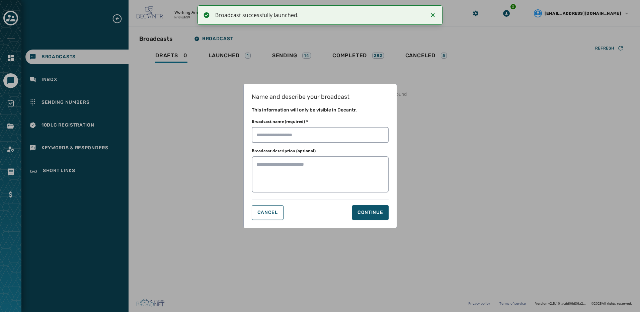
click at [338, 144] on div "Name and describe your broadcast This information will only be visible in Decan…" at bounding box center [320, 156] width 154 height 145
click at [337, 137] on input "Broadcast name (required) *" at bounding box center [320, 135] width 137 height 16
paste input "**********"
type input "**********"
click at [372, 211] on div "Continue" at bounding box center [371, 212] width 26 height 7
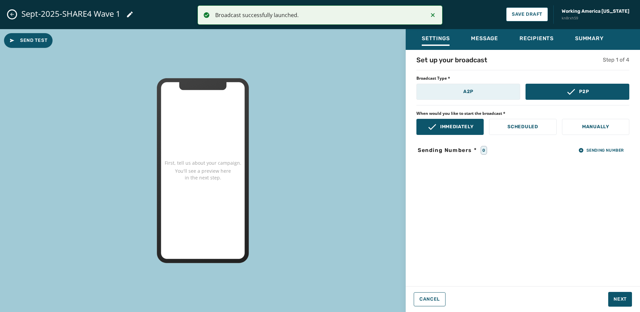
click at [450, 89] on button "A2P" at bounding box center [469, 92] width 104 height 16
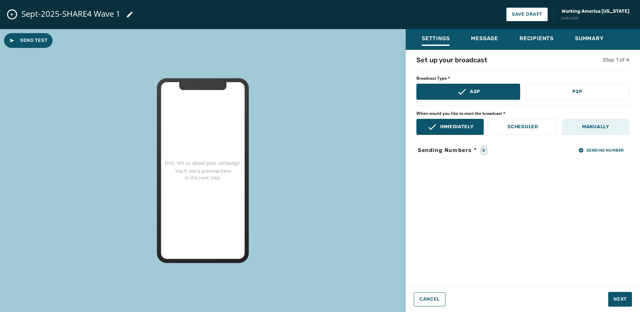
click at [571, 127] on button "Manually" at bounding box center [595, 127] width 67 height 16
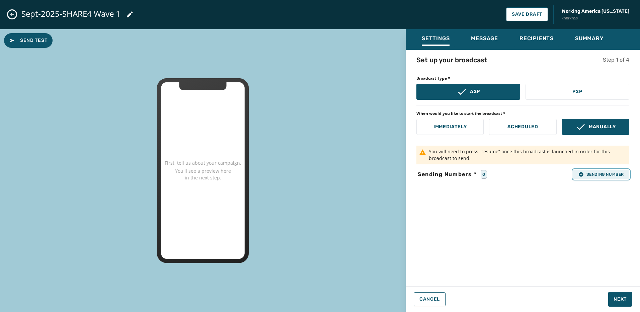
click at [598, 175] on span "Sending Number" at bounding box center [602, 174] width 46 height 5
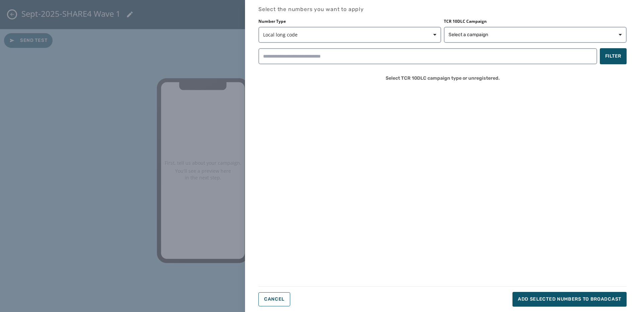
click at [475, 26] on div "TCR 10DLC Campaign Select a campaign" at bounding box center [535, 31] width 183 height 24
click at [474, 33] on span "Select a campaign" at bounding box center [469, 34] width 40 height 7
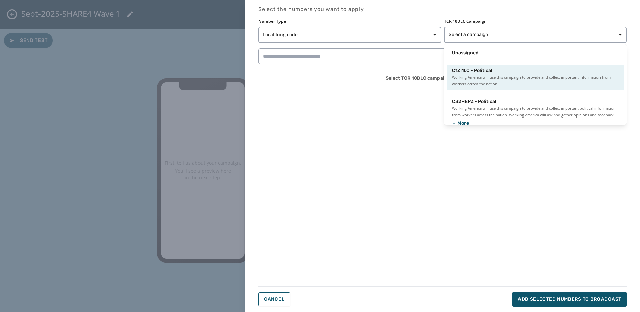
click at [481, 79] on span "Working America will use this campaign to provide and collect important informa…" at bounding box center [535, 80] width 167 height 13
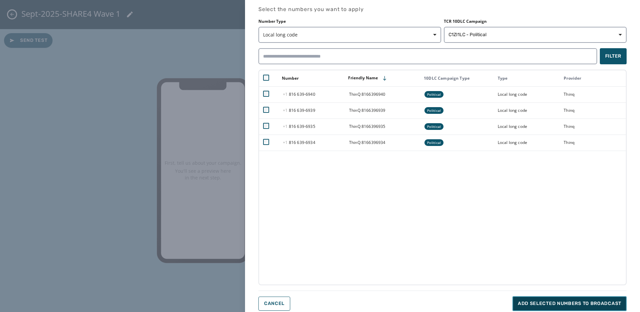
click at [583, 306] on span "Add selected numbers to broadcast" at bounding box center [569, 303] width 103 height 7
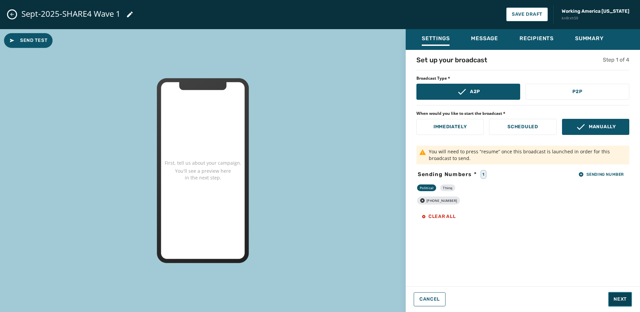
click at [625, 296] on span "Next" at bounding box center [620, 299] width 13 height 7
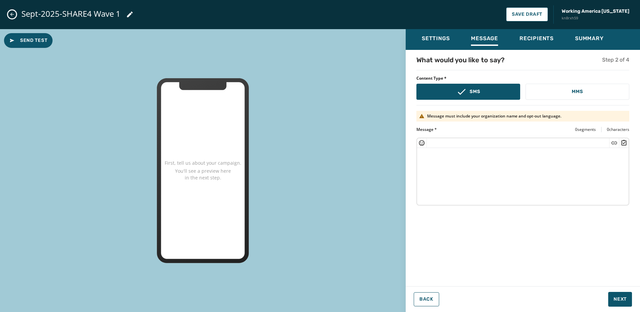
click at [463, 174] on textarea at bounding box center [523, 175] width 212 height 55
paste textarea "**********"
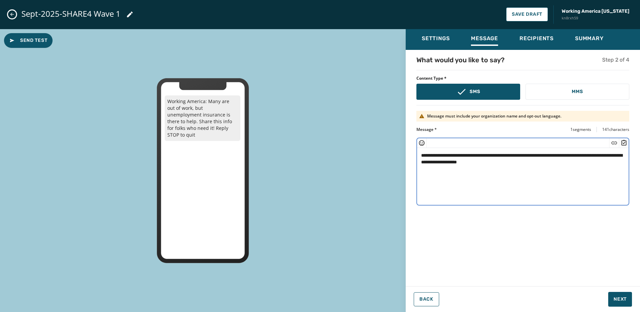
click at [487, 165] on textarea "**********" at bounding box center [523, 175] width 212 height 55
click at [614, 146] on icon "Insert Short Link" at bounding box center [614, 143] width 7 height 7
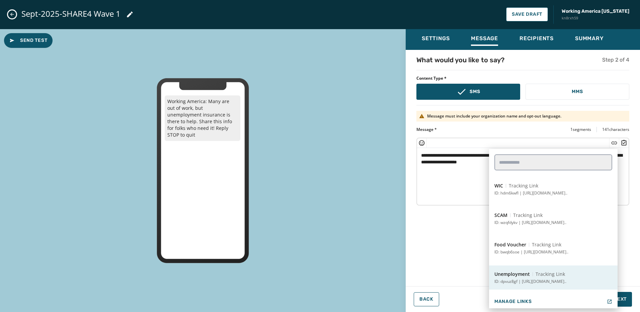
click at [552, 275] on span "Tracking Link" at bounding box center [550, 274] width 29 height 7
type textarea "**********"
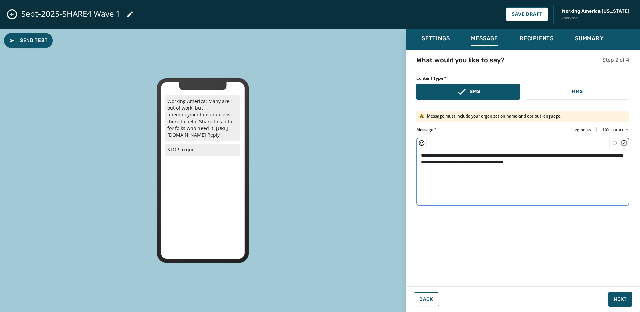
click at [632, 302] on div "Back Next" at bounding box center [523, 299] width 234 height 15
click at [626, 301] on span "Next" at bounding box center [620, 299] width 13 height 7
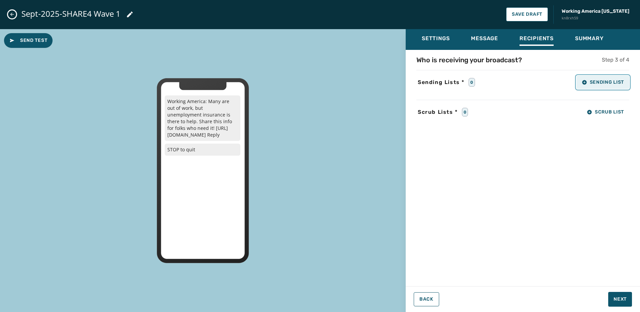
click at [597, 83] on span "Sending List" at bounding box center [603, 82] width 42 height 5
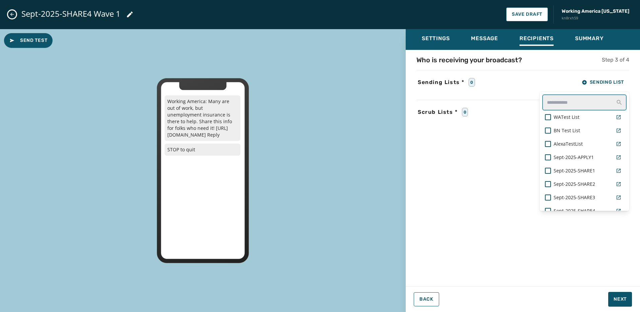
click at [594, 98] on input "text" at bounding box center [585, 102] width 84 height 16
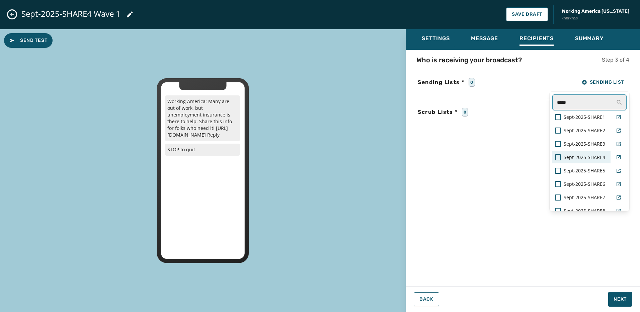
type input "*****"
click at [592, 156] on span "Sept-2025-SHARE4" at bounding box center [585, 157] width 42 height 7
click at [621, 297] on div "Settings Message Recipients Summary Who is receiving your broadcast? Step 3 of …" at bounding box center [523, 168] width 234 height 278
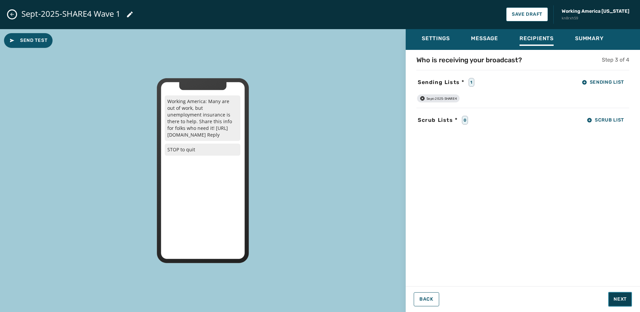
click at [616, 302] on span "Next" at bounding box center [620, 299] width 13 height 7
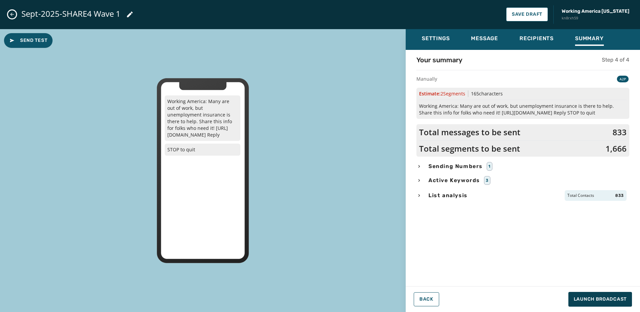
click at [430, 199] on span "List analysis" at bounding box center [448, 196] width 42 height 8
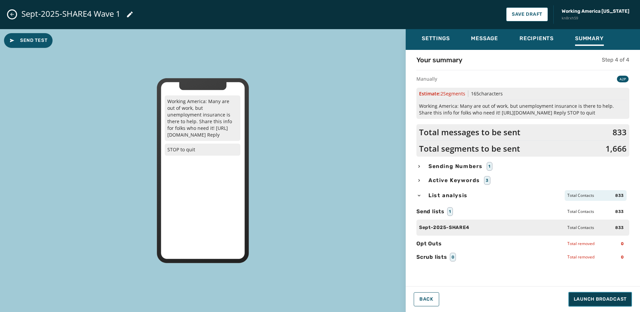
click at [594, 300] on span "Launch Broadcast" at bounding box center [600, 299] width 53 height 7
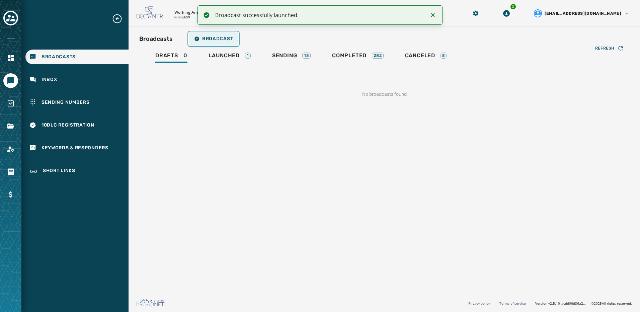
click at [230, 42] on button "Broadcast" at bounding box center [214, 38] width 50 height 13
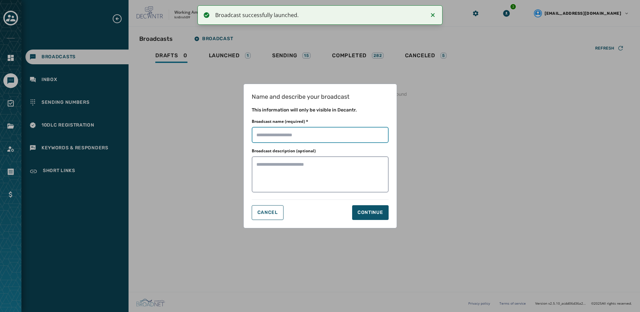
click at [283, 135] on input "Broadcast name (required) *" at bounding box center [320, 135] width 137 height 16
paste input "**********"
type input "**********"
click at [378, 205] on div "Name and describe your broadcast This information will only be visible in Decan…" at bounding box center [320, 156] width 154 height 145
click at [367, 216] on button "Continue" at bounding box center [370, 212] width 37 height 15
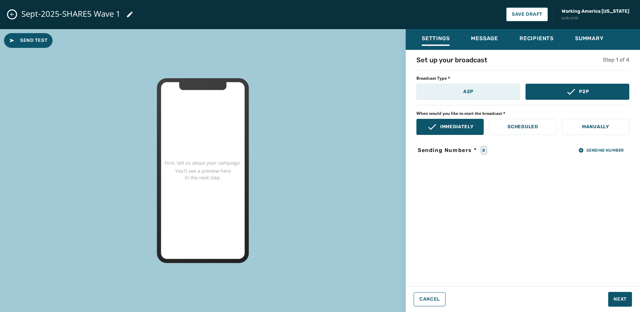
click at [440, 85] on button "A2P" at bounding box center [469, 92] width 104 height 16
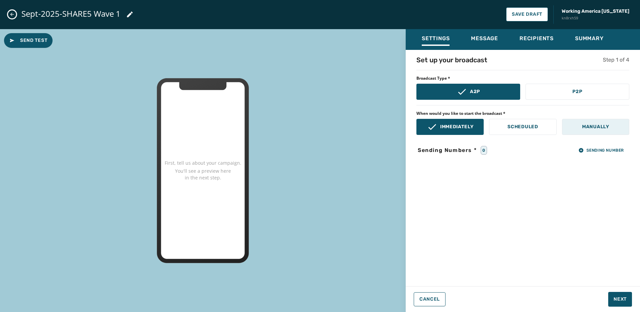
click at [589, 132] on button "Manually" at bounding box center [595, 127] width 67 height 16
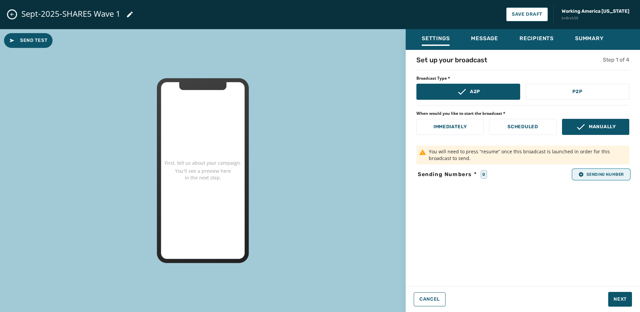
click at [607, 175] on span "Sending Number" at bounding box center [602, 174] width 46 height 5
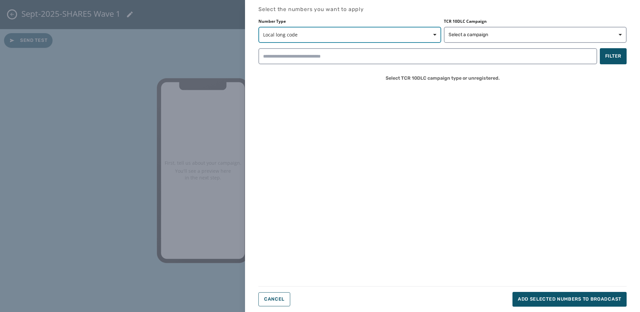
click at [383, 42] on button "Local long code" at bounding box center [350, 35] width 183 height 16
drag, startPoint x: 353, startPoint y: 22, endPoint x: 362, endPoint y: 22, distance: 9.0
click at [354, 22] on div "Number Type Local long code Local long code Short code Toll-free" at bounding box center [350, 31] width 183 height 24
click at [483, 30] on button "Select a campaign" at bounding box center [535, 35] width 183 height 16
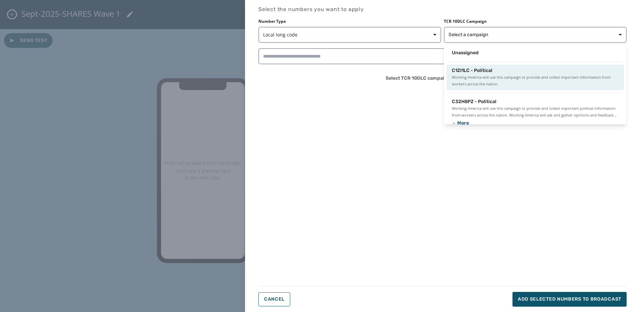
drag, startPoint x: 481, startPoint y: 74, endPoint x: 477, endPoint y: 75, distance: 3.8
click at [481, 73] on span "C1ZI1LC - Political" at bounding box center [472, 70] width 41 height 7
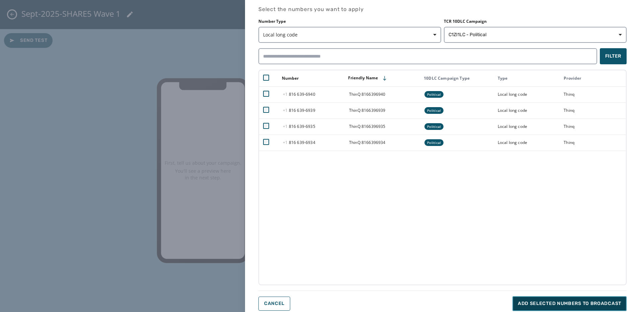
click at [602, 301] on span "Add selected numbers to broadcast" at bounding box center [569, 303] width 103 height 7
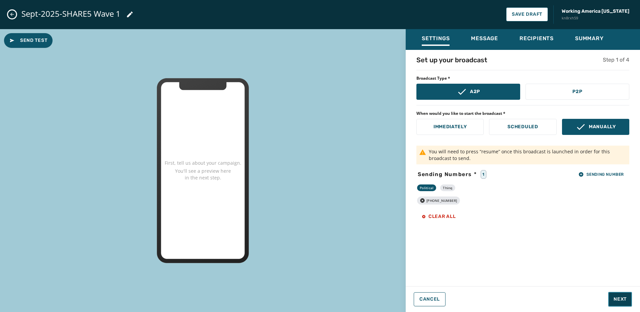
click at [622, 299] on span "Next" at bounding box center [620, 299] width 13 height 7
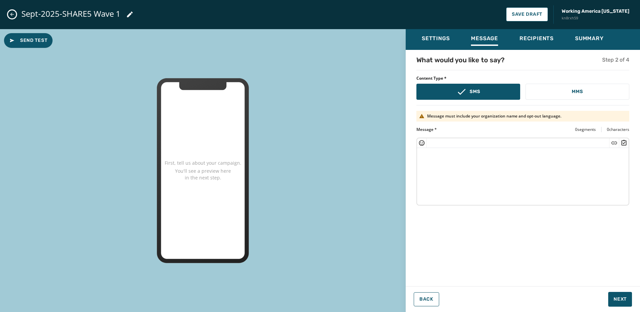
click at [461, 162] on textarea at bounding box center [523, 175] width 212 height 55
paste textarea "**********"
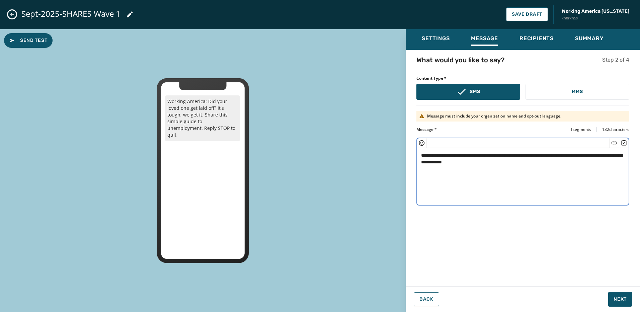
click at [461, 161] on textarea "**********" at bounding box center [523, 175] width 212 height 55
click at [614, 143] on icon "Insert Short Link" at bounding box center [615, 142] width 6 height 3
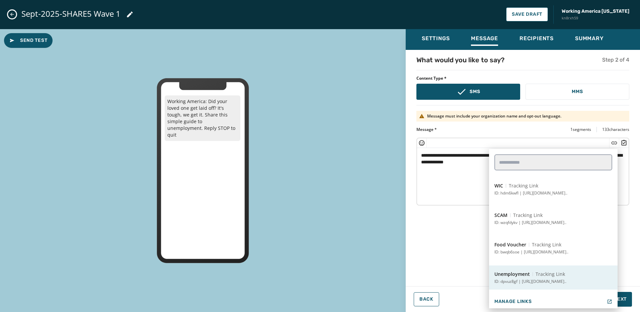
click at [527, 276] on span "Unemployment" at bounding box center [512, 274] width 35 height 7
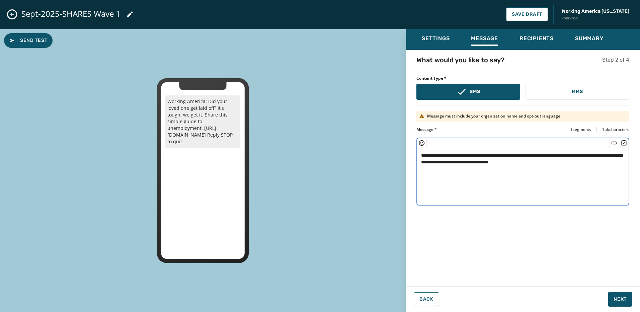
click at [553, 192] on textarea "**********" at bounding box center [523, 175] width 212 height 55
type textarea "**********"
click at [620, 301] on span "Next" at bounding box center [620, 299] width 13 height 7
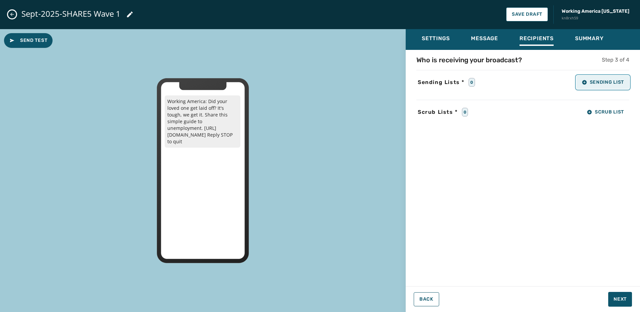
click at [587, 83] on span "Sending List" at bounding box center [603, 82] width 42 height 5
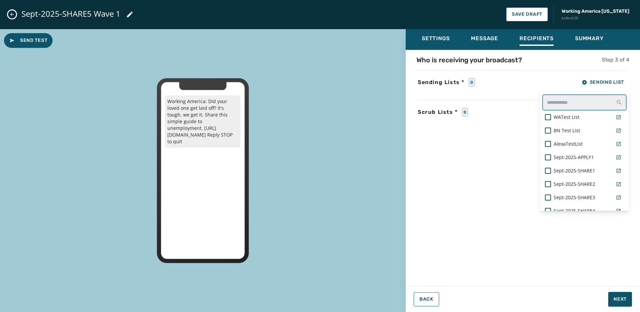
click at [557, 102] on input "text" at bounding box center [585, 102] width 84 height 16
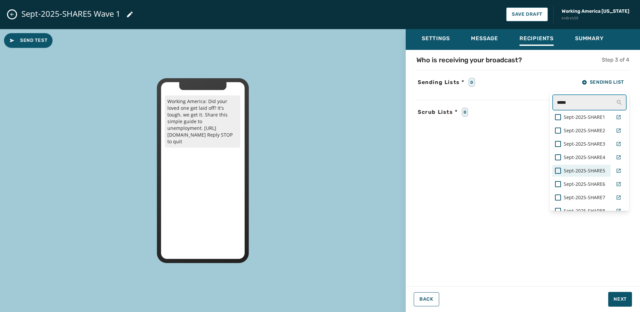
type input "*****"
click at [600, 165] on div "Sept-2025-SHARE5" at bounding box center [582, 171] width 58 height 12
click at [620, 306] on div "Settings Message Recipients Summary Who is receiving your broadcast? Step 3 of …" at bounding box center [523, 168] width 234 height 278
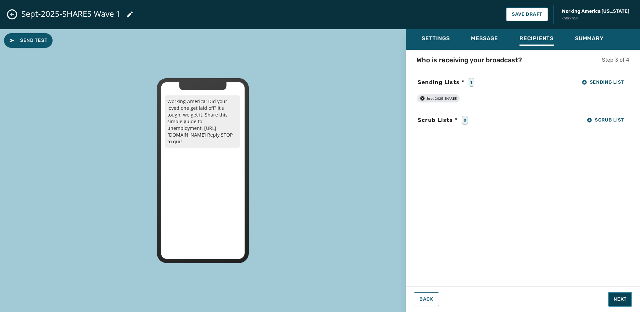
click at [623, 303] on button "Next" at bounding box center [620, 299] width 24 height 15
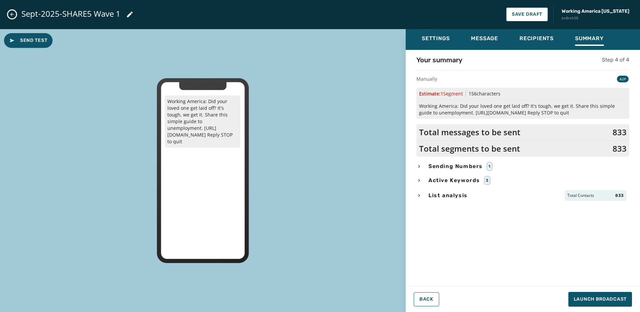
click at [465, 195] on span "List analysis" at bounding box center [448, 196] width 42 height 8
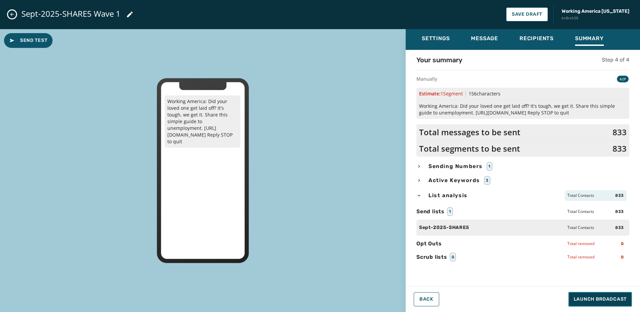
click at [605, 303] on button "Launch Broadcast" at bounding box center [601, 299] width 64 height 15
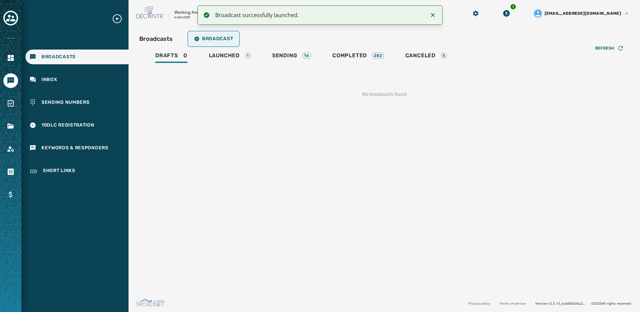
click at [207, 39] on span "Broadcast" at bounding box center [213, 38] width 39 height 5
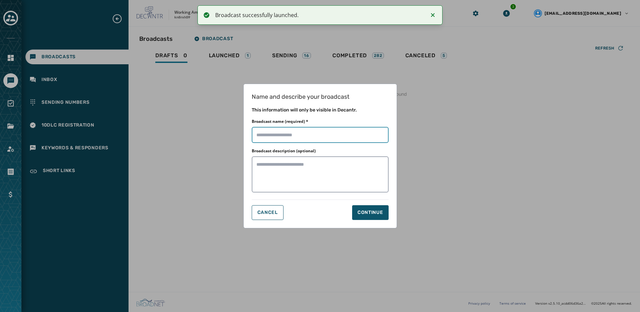
click at [304, 136] on input "Broadcast name (required) *" at bounding box center [320, 135] width 137 height 16
paste input "**********"
type input "**********"
click at [360, 211] on div "Continue" at bounding box center [371, 212] width 26 height 7
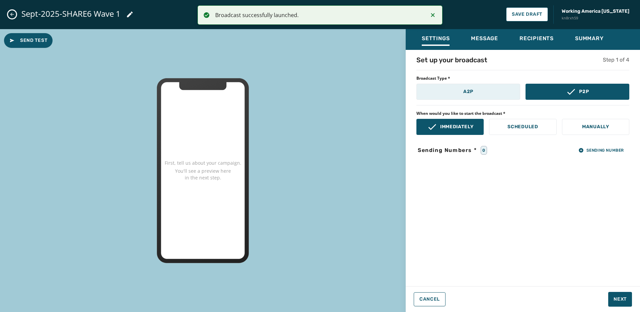
click at [454, 96] on button "A2P" at bounding box center [469, 92] width 104 height 16
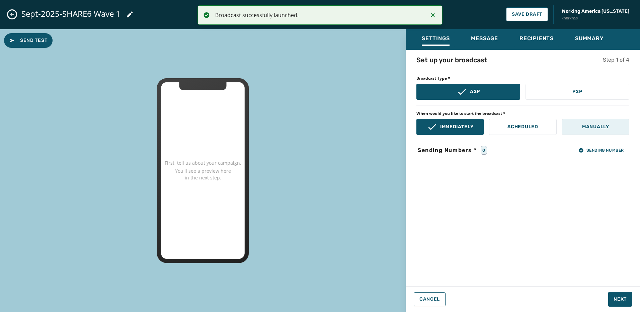
click at [577, 128] on button "Manually" at bounding box center [595, 127] width 67 height 16
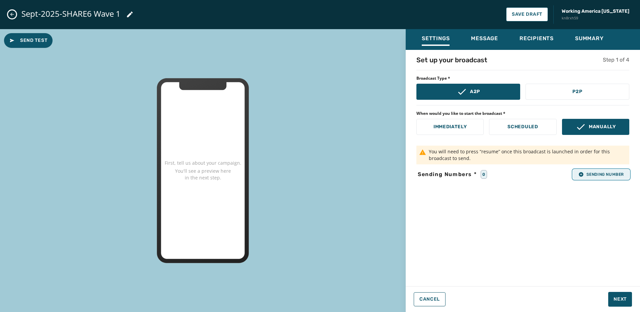
click at [601, 176] on span "Sending Number" at bounding box center [602, 174] width 46 height 5
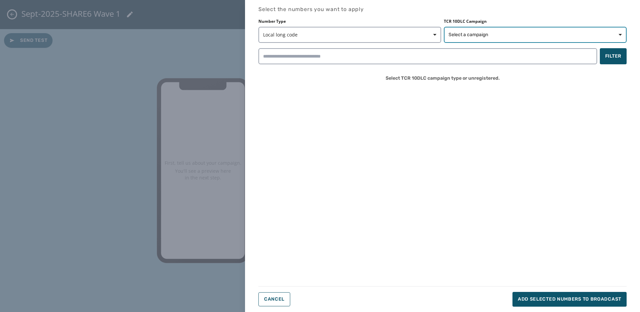
click at [485, 42] on button "Select a campaign" at bounding box center [535, 35] width 183 height 16
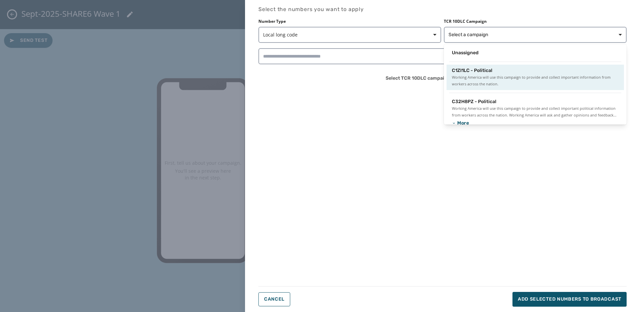
click at [493, 70] on div "C1ZI1LC - Political" at bounding box center [535, 70] width 167 height 7
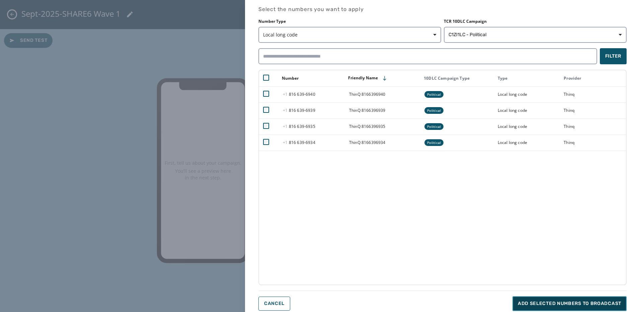
click at [597, 299] on button "Add selected numbers to broadcast" at bounding box center [570, 303] width 114 height 15
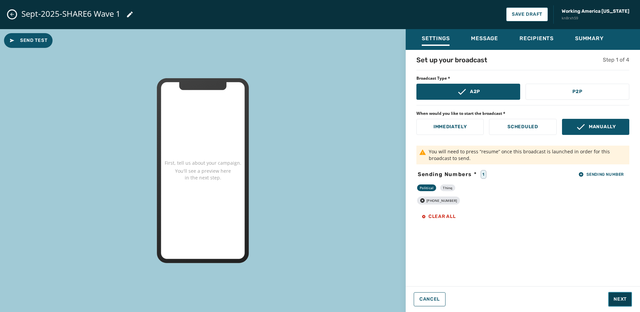
click at [617, 295] on button "Next" at bounding box center [620, 299] width 24 height 15
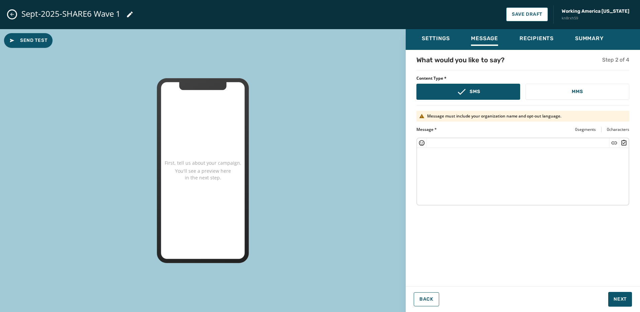
click at [452, 184] on textarea at bounding box center [523, 175] width 212 height 55
paste textarea "**********"
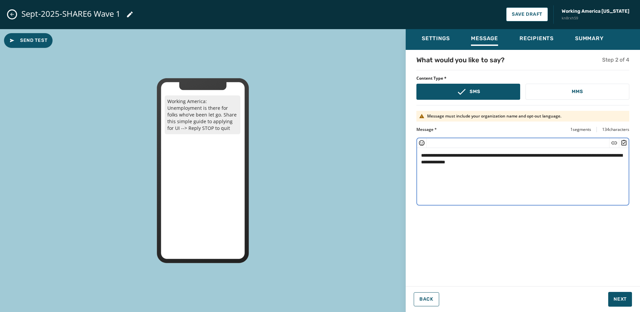
click at [480, 161] on textarea "**********" at bounding box center [523, 175] width 212 height 55
click at [615, 143] on icon "Insert Short Link" at bounding box center [615, 142] width 6 height 3
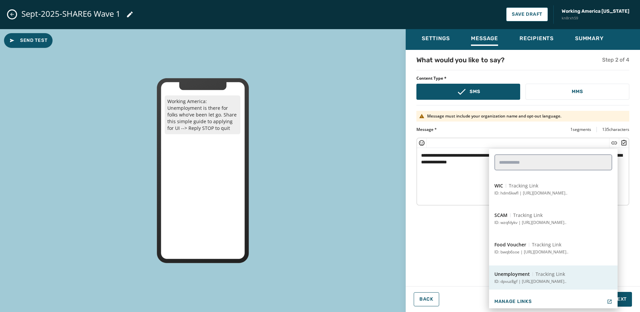
click at [557, 280] on p "ID: dpvuz8gf | https://workingamerica.org/unemployment?..." at bounding box center [531, 281] width 72 height 5
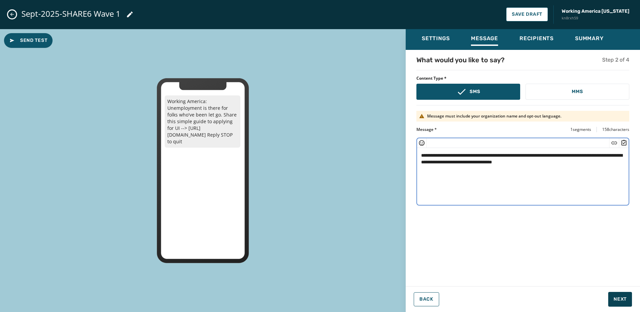
type textarea "**********"
click at [627, 297] on button "Next" at bounding box center [620, 299] width 24 height 15
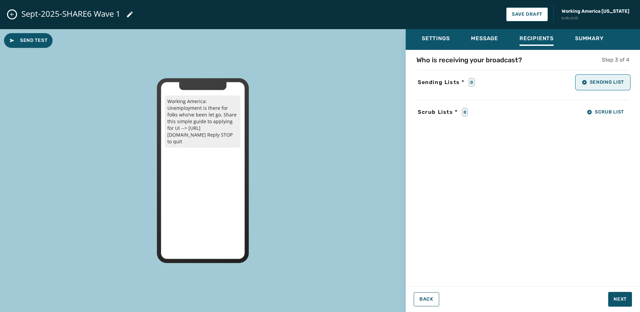
click at [599, 79] on button "Sending List" at bounding box center [603, 82] width 53 height 13
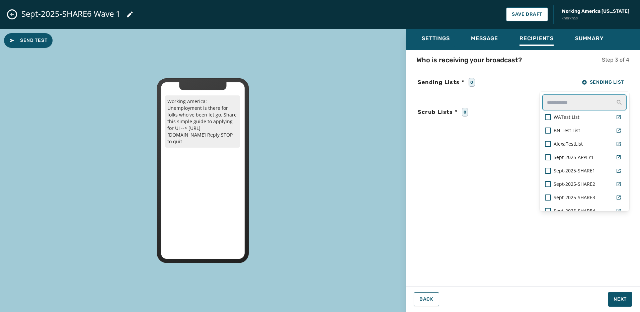
click at [561, 102] on input "text" at bounding box center [585, 102] width 84 height 16
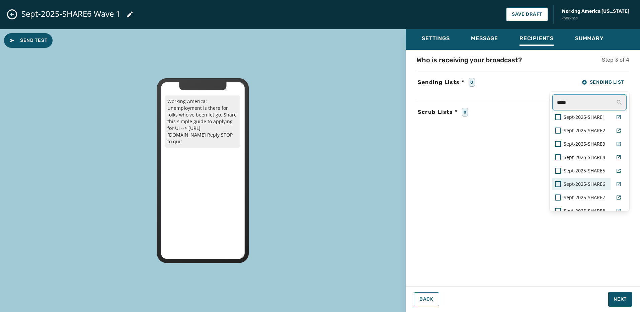
type input "*****"
click at [581, 187] on span "Sept-2025-SHARE6" at bounding box center [585, 184] width 42 height 7
click at [620, 309] on div "Settings Message Recipients Summary Who is receiving your broadcast? Step 3 of …" at bounding box center [523, 170] width 234 height 283
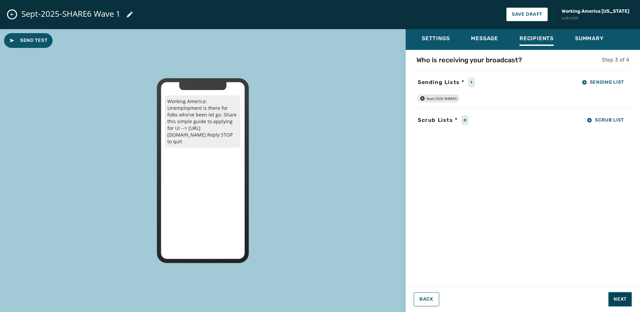
click at [621, 303] on button "Next" at bounding box center [620, 299] width 24 height 15
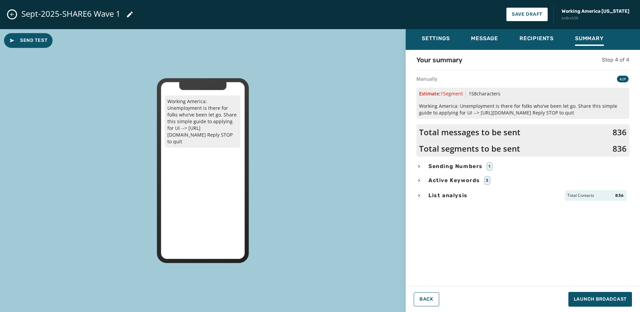
drag, startPoint x: 458, startPoint y: 197, endPoint x: 466, endPoint y: 198, distance: 7.4
click at [459, 197] on span "List analysis" at bounding box center [448, 196] width 42 height 8
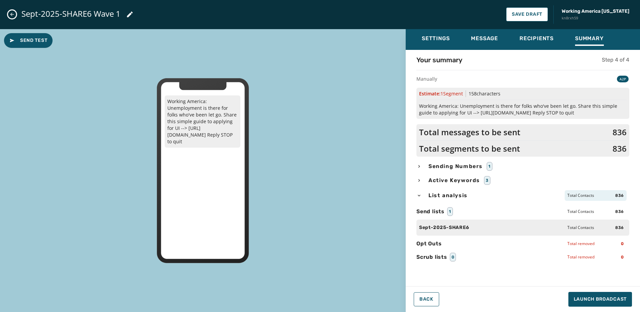
drag, startPoint x: 461, startPoint y: 99, endPoint x: 449, endPoint y: 107, distance: 15.2
drag, startPoint x: 449, startPoint y: 107, endPoint x: 442, endPoint y: 107, distance: 6.4
click at [442, 107] on span "Working America: Unemployment is there for folks who've been let go. Share this…" at bounding box center [523, 109] width 208 height 13
drag, startPoint x: 613, startPoint y: 301, endPoint x: 548, endPoint y: 307, distance: 66.0
click at [548, 307] on div "Settings Message Recipients Summary Your summary Step 4 of 4 Manually A2P Estim…" at bounding box center [523, 170] width 234 height 283
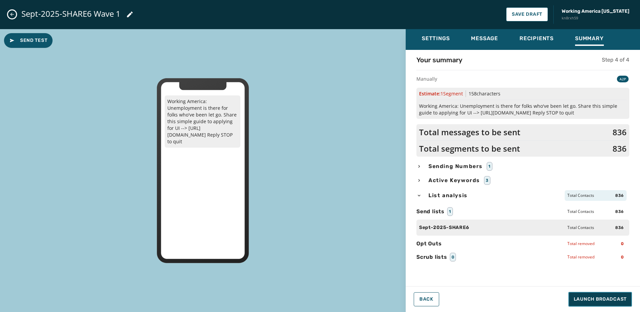
click at [609, 296] on span "Launch Broadcast" at bounding box center [600, 299] width 53 height 7
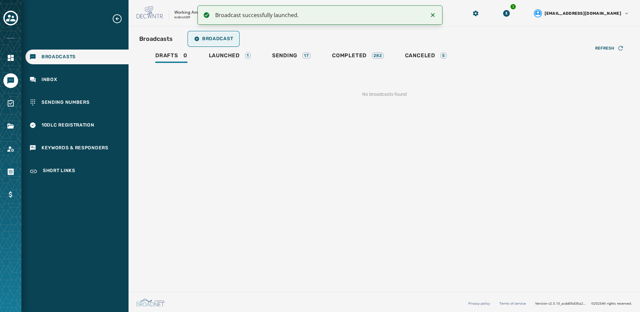
click at [235, 42] on button "Broadcast" at bounding box center [214, 38] width 50 height 13
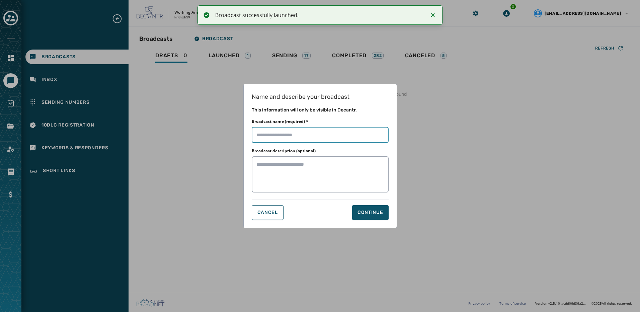
click at [333, 136] on input "Broadcast name (required) *" at bounding box center [320, 135] width 137 height 16
paste input "**********"
type input "**********"
click at [369, 217] on button "Continue" at bounding box center [370, 212] width 37 height 15
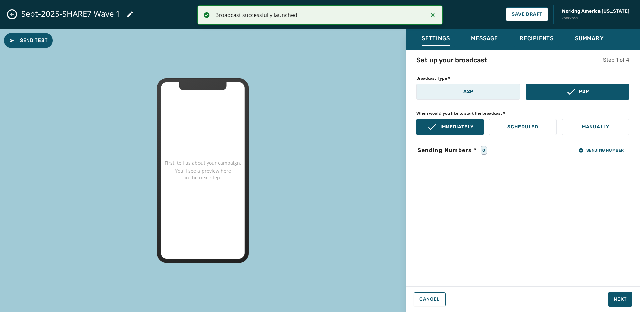
click at [477, 89] on button "A2P" at bounding box center [469, 92] width 104 height 16
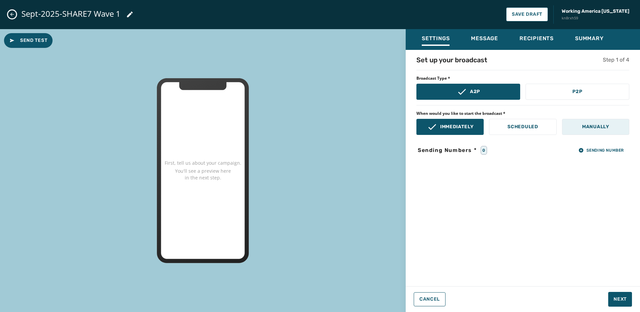
click at [590, 134] on button "Manually" at bounding box center [595, 127] width 67 height 16
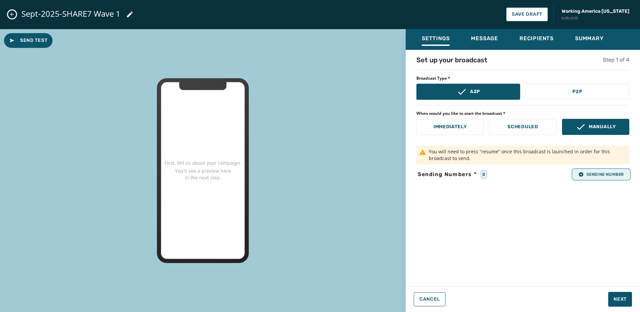
click at [610, 177] on button "Sending Number" at bounding box center [601, 174] width 56 height 9
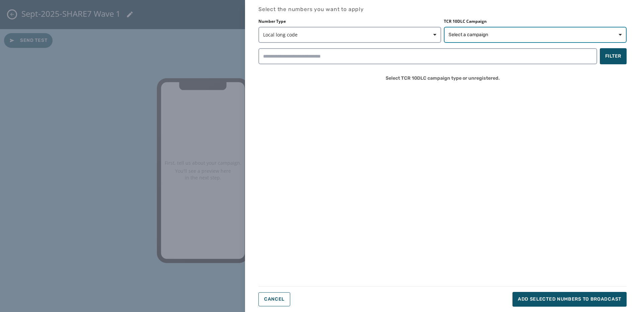
click at [490, 33] on span "Select a campaign" at bounding box center [535, 34] width 173 height 7
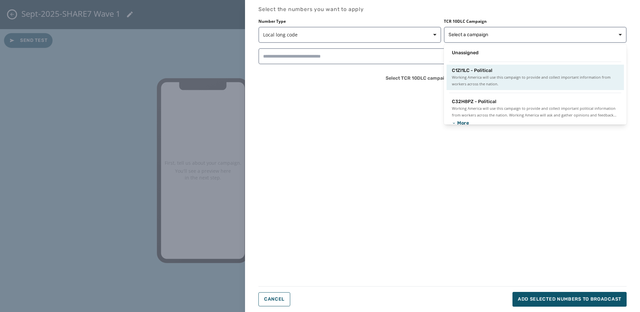
click at [493, 78] on span "Working America will use this campaign to provide and collect important informa…" at bounding box center [535, 80] width 167 height 13
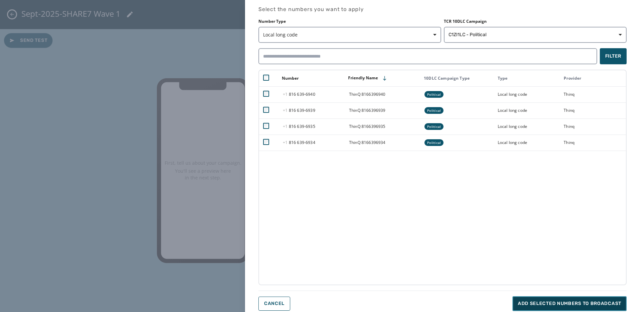
click at [571, 301] on span "Add selected numbers to broadcast" at bounding box center [569, 303] width 103 height 7
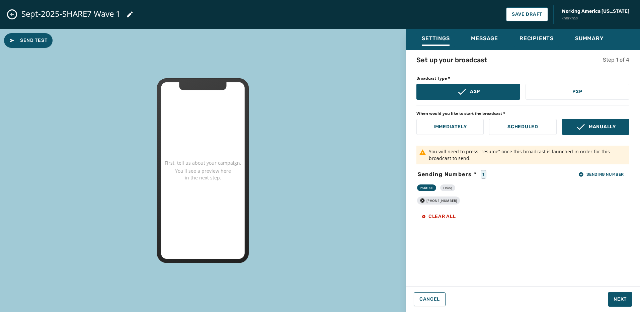
click at [620, 310] on div "Settings Message Recipients Summary Set up your broadcast Step 1 of 4 Broadcast…" at bounding box center [523, 170] width 234 height 283
click at [620, 298] on span "Next" at bounding box center [620, 299] width 13 height 7
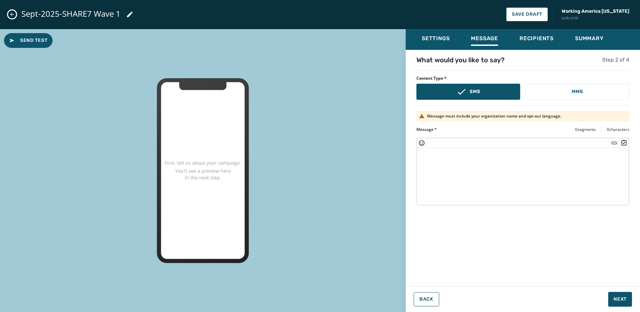
click at [484, 163] on textarea at bounding box center [523, 175] width 212 height 55
paste textarea "**********"
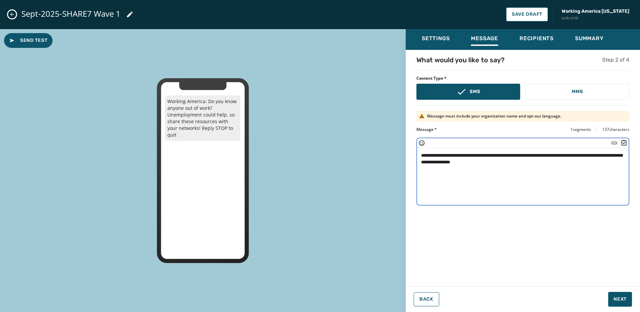
drag, startPoint x: 502, startPoint y: 163, endPoint x: 539, endPoint y: 163, distance: 36.8
click at [503, 163] on textarea "**********" at bounding box center [523, 175] width 212 height 55
click at [611, 141] on div at bounding box center [614, 142] width 10 height 9
click at [614, 142] on icon "Insert Short Link" at bounding box center [614, 143] width 7 height 7
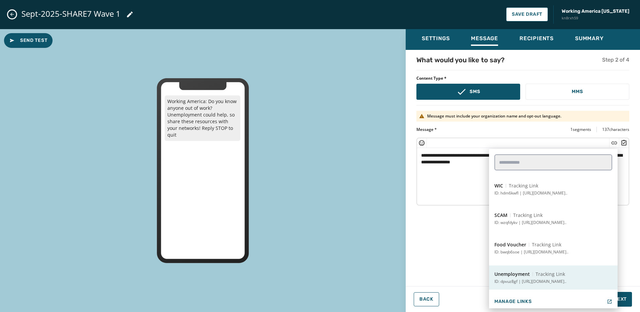
click at [548, 274] on span "Tracking Link" at bounding box center [550, 274] width 29 height 7
type textarea "**********"
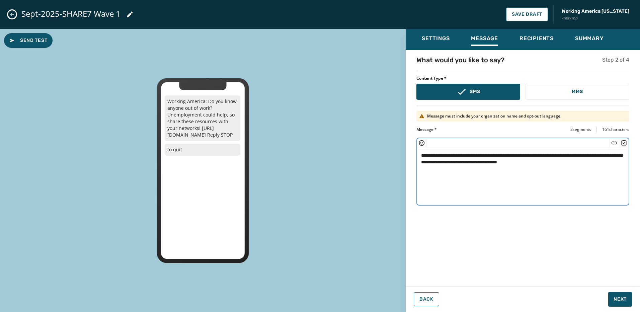
click at [564, 194] on textarea "**********" at bounding box center [523, 175] width 212 height 55
click at [617, 299] on span "Next" at bounding box center [620, 299] width 13 height 7
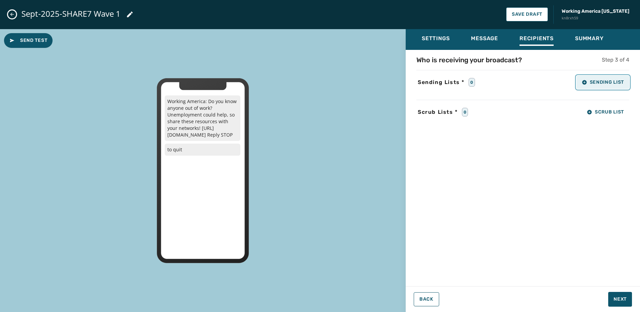
click at [602, 83] on span "Sending List" at bounding box center [603, 82] width 42 height 5
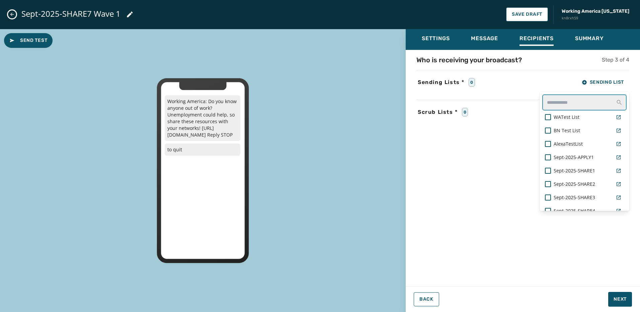
click at [566, 103] on input "text" at bounding box center [585, 102] width 84 height 16
type input "*****"
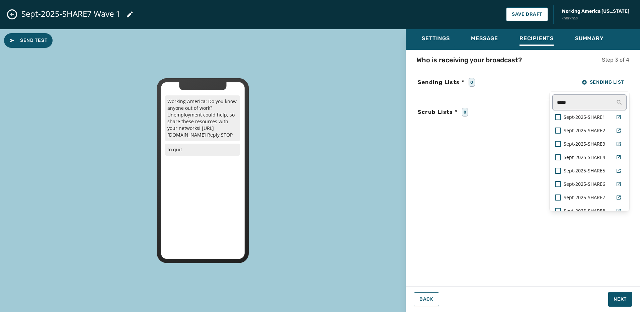
click at [585, 195] on span "Sept-2025-SHARE7" at bounding box center [585, 197] width 42 height 7
click at [620, 295] on div "Settings Message Recipients Summary Who is receiving your broadcast? Step 3 of …" at bounding box center [523, 168] width 234 height 278
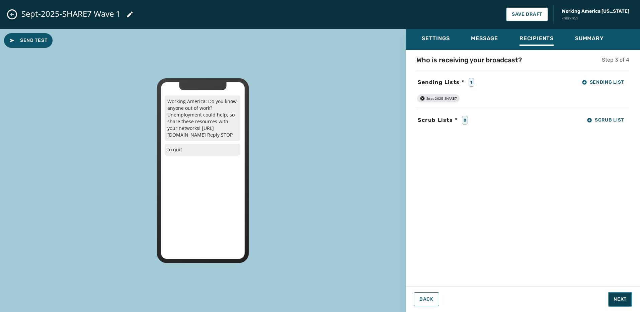
click at [623, 297] on span "Next" at bounding box center [620, 299] width 13 height 7
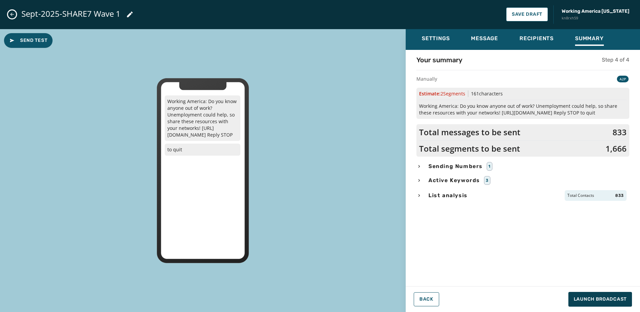
drag, startPoint x: 451, startPoint y: 195, endPoint x: 473, endPoint y: 198, distance: 22.3
click at [452, 195] on span "List analysis" at bounding box center [448, 196] width 42 height 8
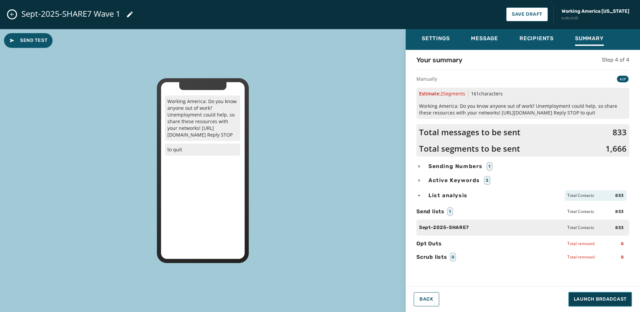
click at [602, 302] on span "Launch Broadcast" at bounding box center [600, 299] width 53 height 7
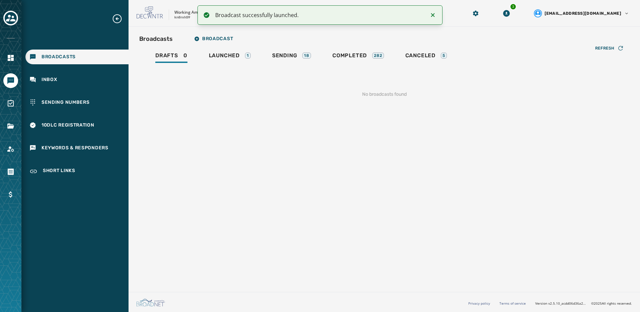
drag, startPoint x: 203, startPoint y: 30, endPoint x: 207, endPoint y: 37, distance: 7.8
click at [204, 30] on div "Broadcasts Broadcast Drafts 0 Launched 1 Sending 18 Completed 282 Canceled 5 Re…" at bounding box center [385, 158] width 512 height 263
click at [210, 41] on button "Broadcast" at bounding box center [214, 38] width 50 height 13
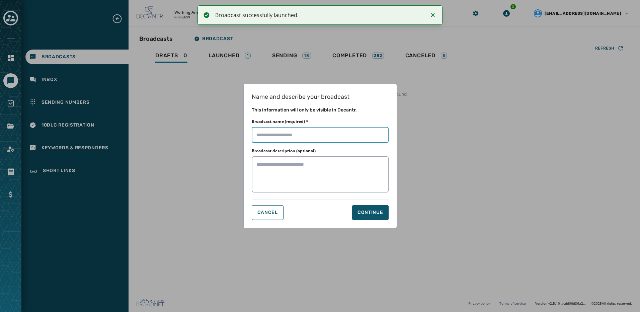
click at [275, 137] on input "Broadcast name (required) *" at bounding box center [320, 135] width 137 height 16
paste input "**********"
type input "**********"
click at [371, 205] on button "Continue" at bounding box center [370, 212] width 37 height 15
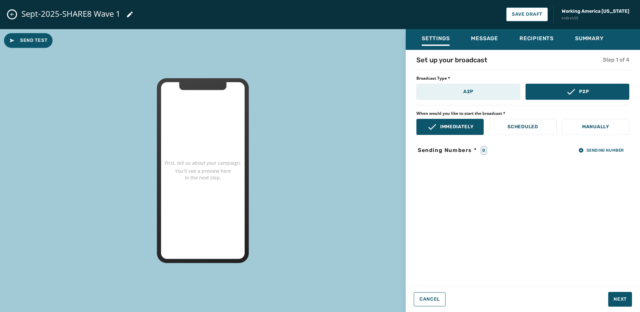
click at [458, 87] on button "A2P" at bounding box center [469, 92] width 104 height 16
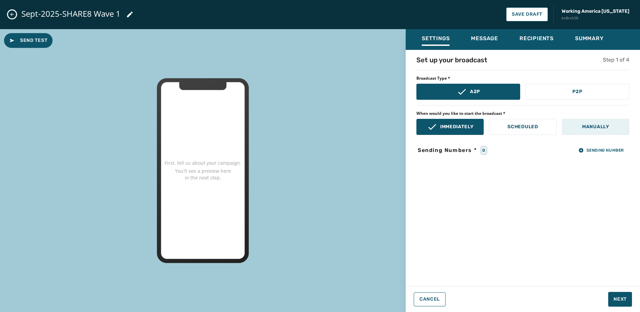
click at [572, 124] on button "Manually" at bounding box center [595, 127] width 67 height 16
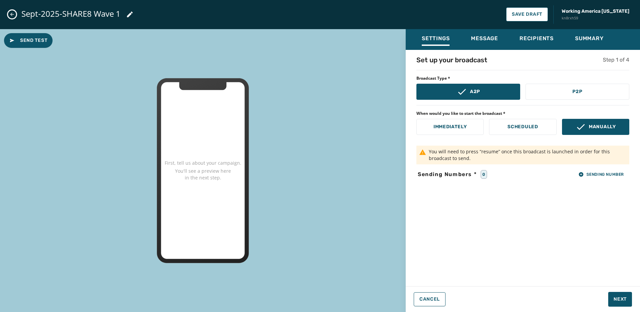
click at [606, 181] on div "Set up your broadcast Step 1 of 4 Broadcast Type * A2P P2P When would you like …" at bounding box center [523, 166] width 234 height 222
click at [606, 177] on span "Sending Number" at bounding box center [602, 174] width 46 height 5
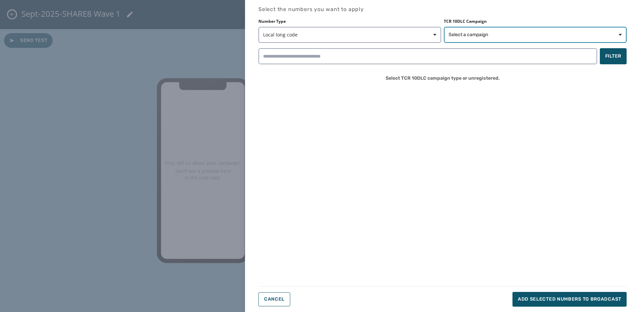
click at [489, 37] on span "Select a campaign" at bounding box center [535, 34] width 173 height 7
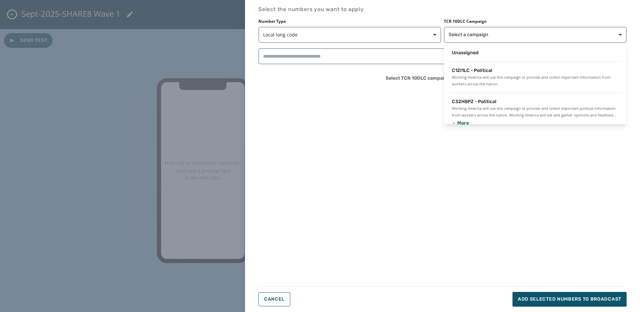
click at [486, 71] on span "C1ZI1LC - Political" at bounding box center [472, 70] width 41 height 7
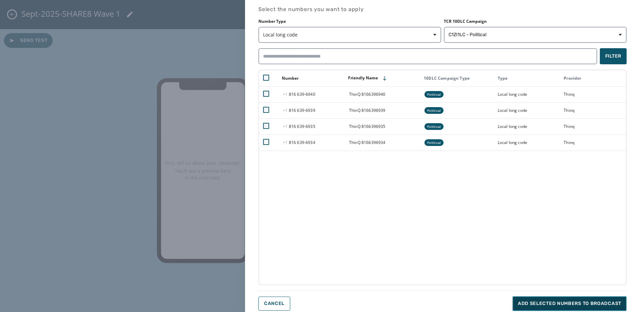
click at [572, 301] on span "Add selected numbers to broadcast" at bounding box center [569, 303] width 103 height 7
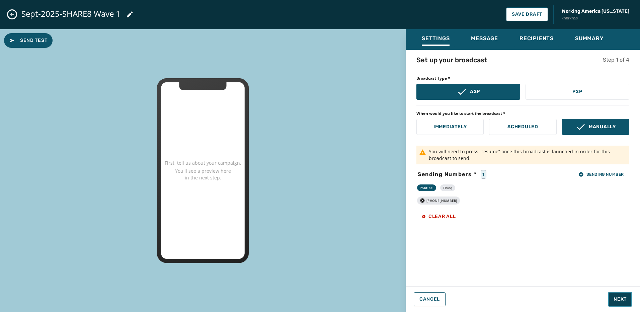
click at [626, 301] on span "Next" at bounding box center [620, 299] width 13 height 7
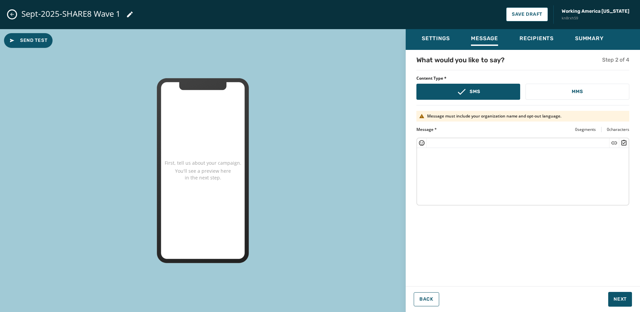
click at [584, 189] on textarea at bounding box center [523, 175] width 212 height 55
paste textarea "**********"
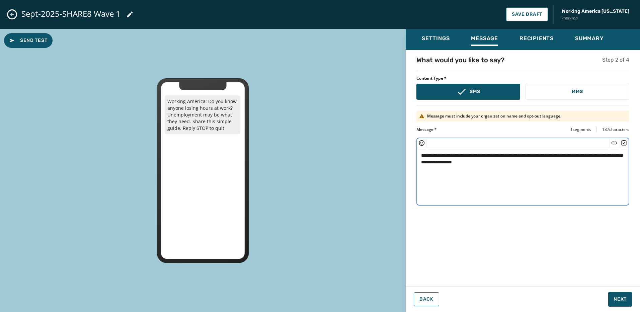
click at [498, 163] on textarea "**********" at bounding box center [523, 175] width 212 height 55
click at [612, 141] on icon "Insert Short Link" at bounding box center [614, 143] width 7 height 7
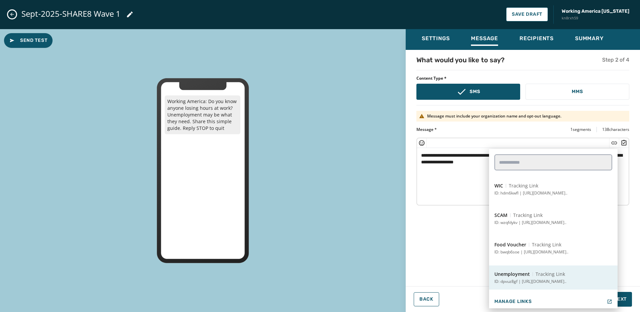
click at [541, 273] on span "Tracking Link" at bounding box center [550, 274] width 29 height 7
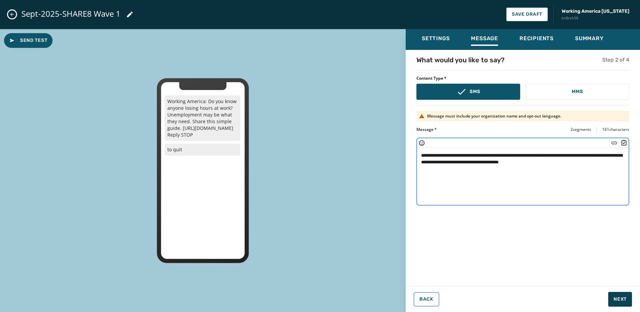
type textarea "**********"
click at [623, 300] on span "Next" at bounding box center [620, 299] width 13 height 7
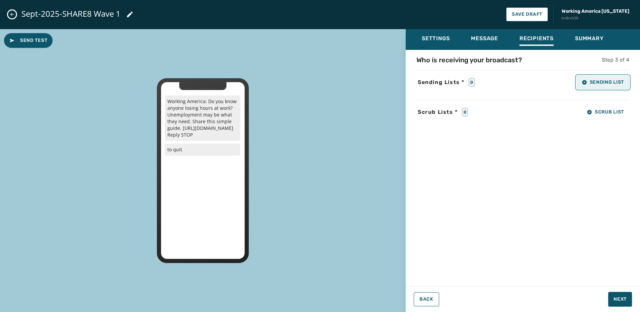
click at [591, 80] on span "Sending List" at bounding box center [603, 82] width 42 height 5
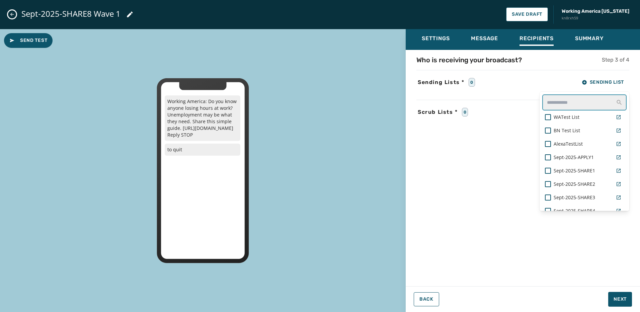
click at [561, 100] on input "text" at bounding box center [585, 102] width 84 height 16
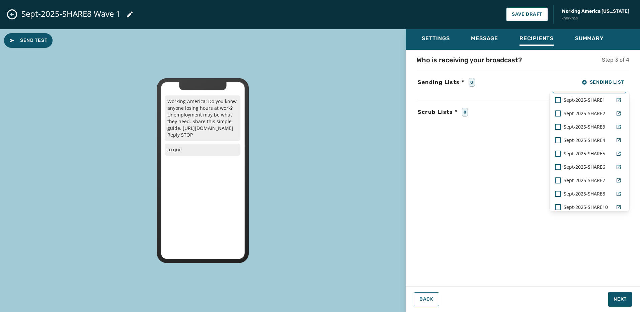
scroll to position [33, 0]
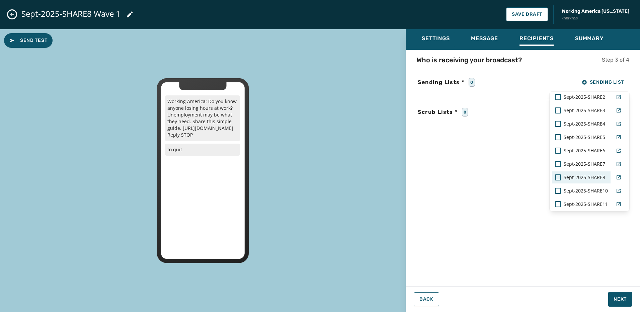
type input "*****"
click at [589, 178] on span "Sept-2025-SHARE8" at bounding box center [585, 177] width 42 height 7
click at [620, 301] on div "Settings Message Recipients Summary Who is receiving your broadcast? Step 3 of …" at bounding box center [523, 168] width 234 height 278
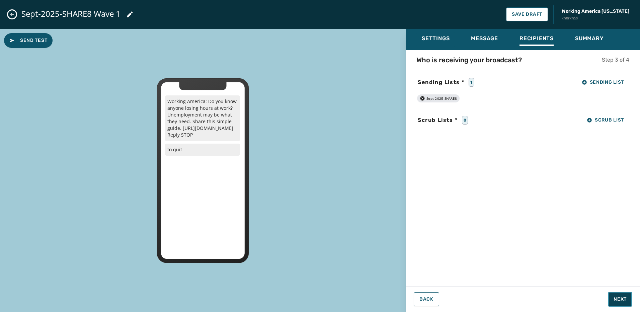
click at [621, 300] on span "Next" at bounding box center [620, 299] width 13 height 7
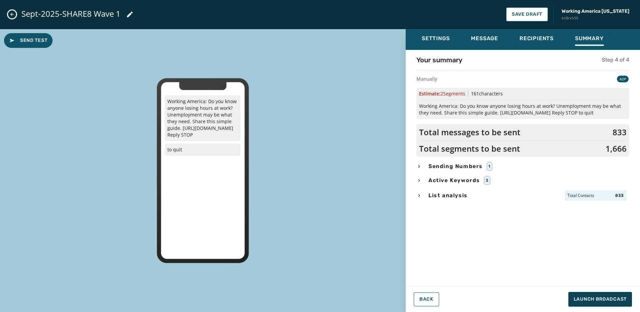
click at [461, 196] on span "List analysis" at bounding box center [448, 196] width 42 height 8
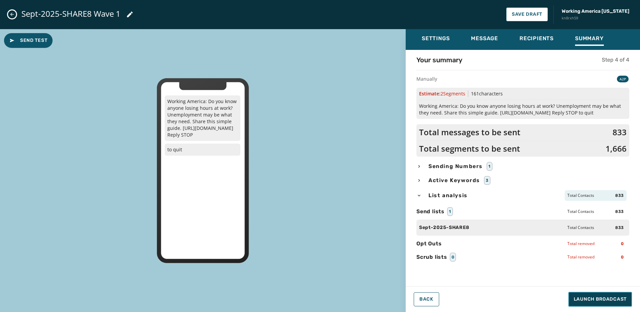
click at [621, 299] on span "Launch Broadcast" at bounding box center [600, 299] width 53 height 7
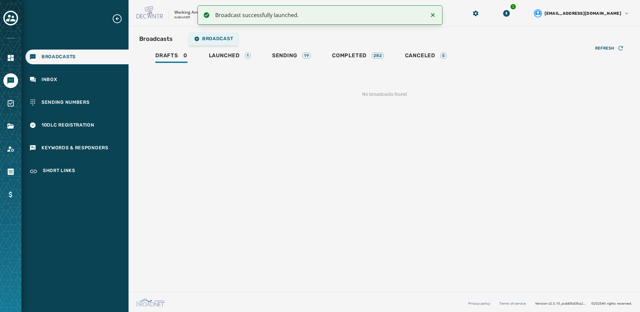
click at [229, 31] on div "Broadcasts Broadcast Drafts 0 Launched 1 Sending 19 Completed 282 Canceled 5 Re…" at bounding box center [385, 158] width 512 height 263
click at [230, 36] on span "Broadcast" at bounding box center [213, 38] width 39 height 5
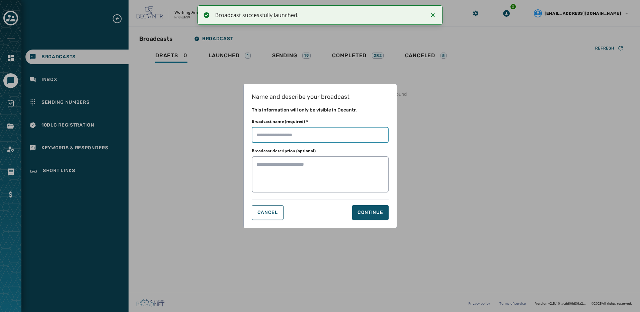
click at [327, 131] on input "Broadcast name (required) *" at bounding box center [320, 135] width 137 height 16
paste input "**********"
type input "**********"
click at [370, 211] on div "Continue" at bounding box center [371, 212] width 26 height 7
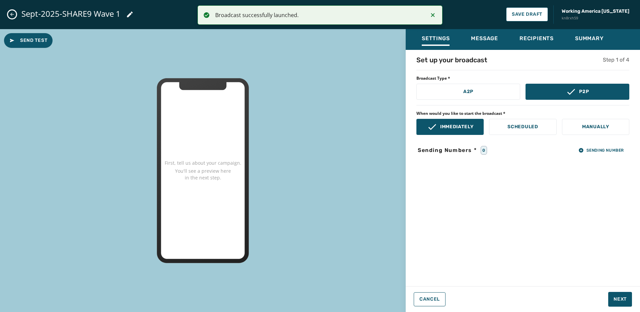
drag, startPoint x: 472, startPoint y: 96, endPoint x: 526, endPoint y: 110, distance: 56.1
click at [473, 95] on button "A2P" at bounding box center [469, 92] width 104 height 16
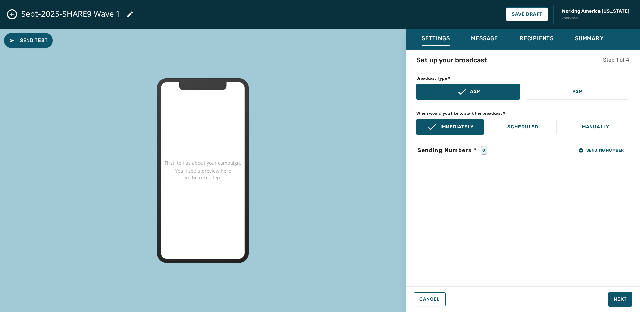
drag, startPoint x: 574, startPoint y: 127, endPoint x: 602, endPoint y: 142, distance: 32.8
click at [575, 127] on button "Manually" at bounding box center [595, 127] width 67 height 16
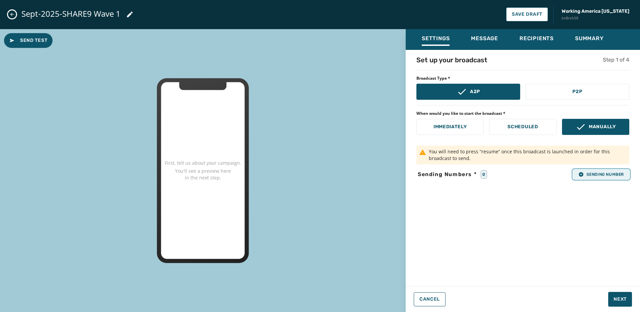
click at [614, 174] on span "Sending Number" at bounding box center [602, 174] width 46 height 5
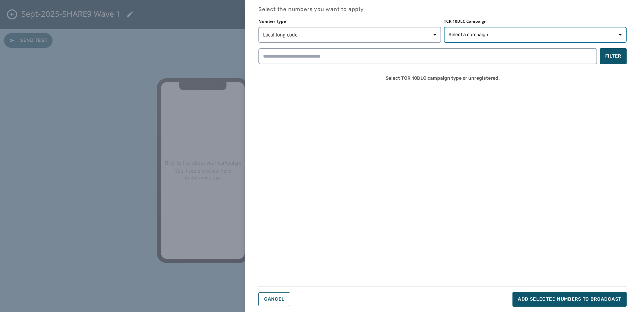
click at [491, 34] on span "Select a campaign" at bounding box center [535, 34] width 173 height 7
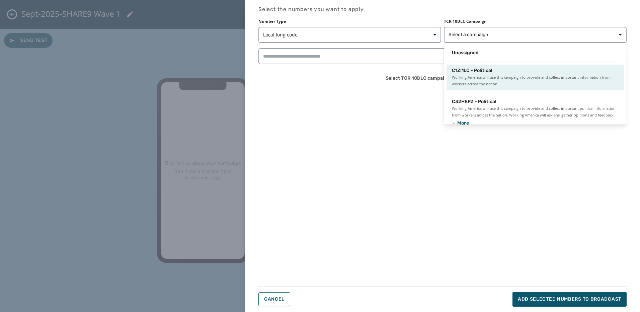
drag, startPoint x: 498, startPoint y: 76, endPoint x: 448, endPoint y: 75, distance: 49.2
click at [498, 75] on span "Working America will use this campaign to provide and collect important informa…" at bounding box center [535, 80] width 167 height 13
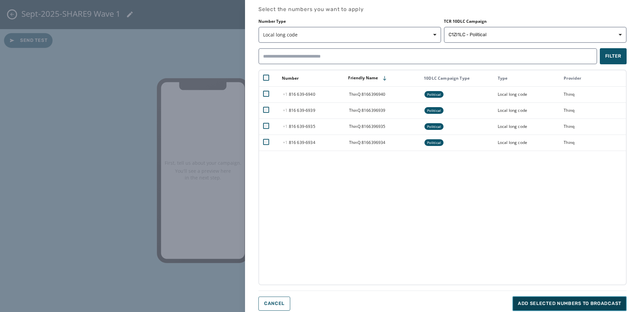
click at [543, 305] on span "Add selected numbers to broadcast" at bounding box center [569, 303] width 103 height 7
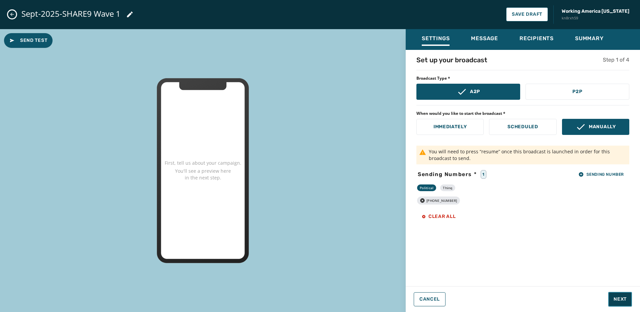
click at [618, 297] on span "Next" at bounding box center [620, 299] width 13 height 7
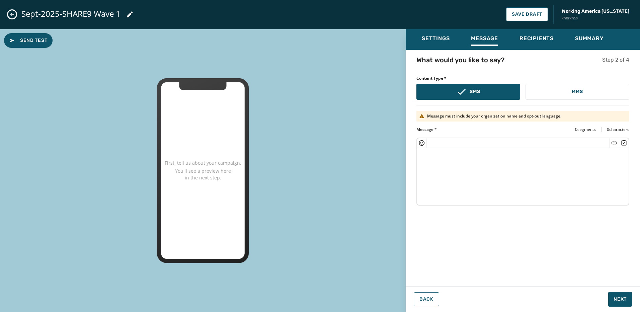
click at [507, 166] on textarea at bounding box center [523, 175] width 212 height 55
paste textarea "**********"
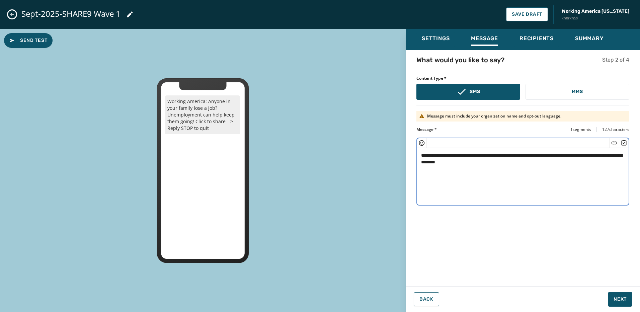
click at [472, 160] on textarea "**********" at bounding box center [523, 175] width 212 height 55
click at [615, 143] on icon "Insert Short Link" at bounding box center [615, 142] width 6 height 3
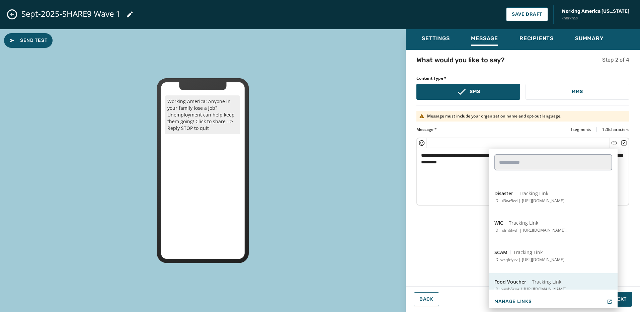
scroll to position [87, 0]
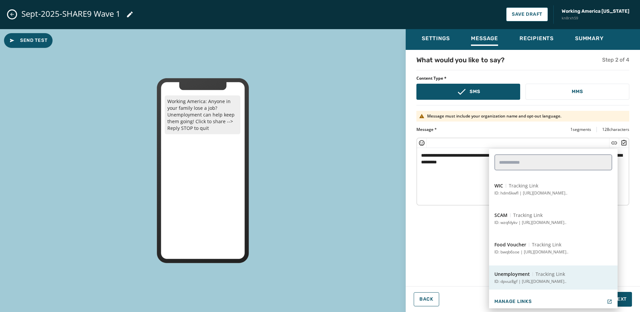
click at [541, 272] on span "Tracking Link" at bounding box center [550, 274] width 29 height 7
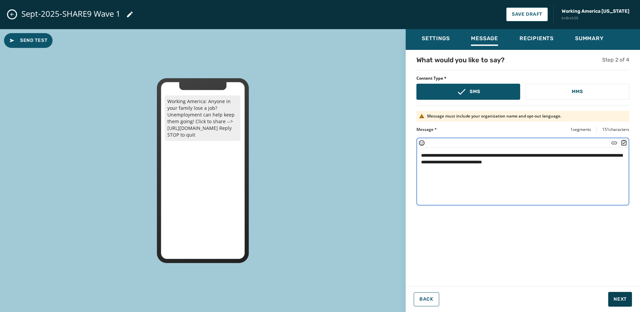
type textarea "**********"
click at [619, 297] on span "Next" at bounding box center [620, 299] width 13 height 7
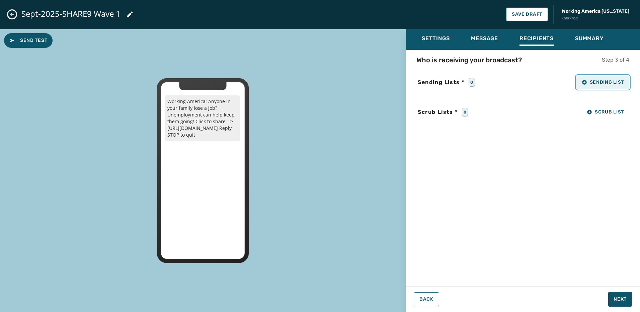
click at [595, 87] on button "Sending List" at bounding box center [603, 82] width 53 height 13
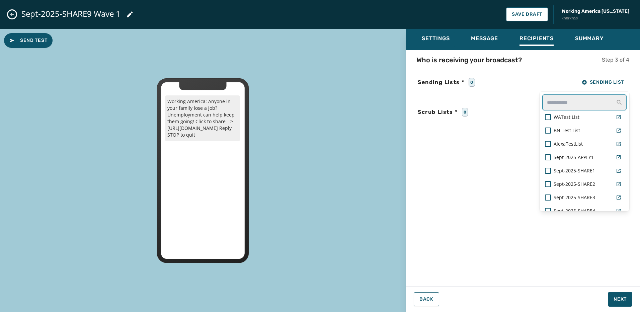
click at [554, 102] on input "text" at bounding box center [585, 102] width 84 height 16
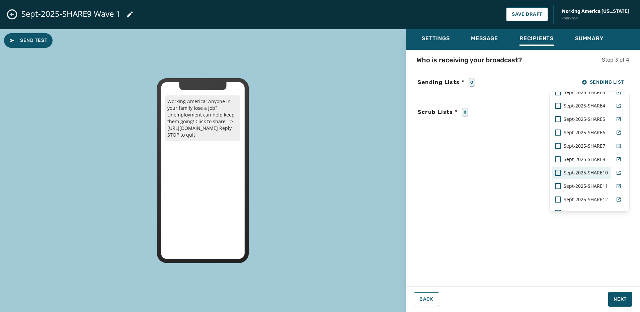
scroll to position [67, 0]
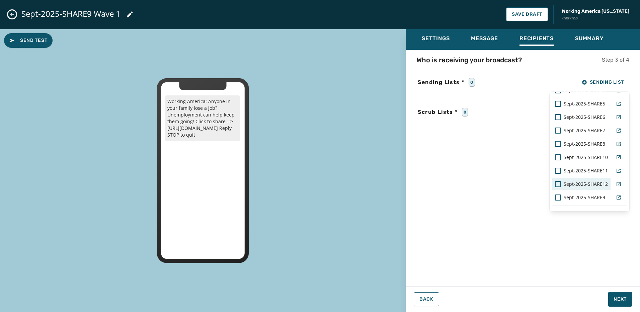
type input "*****"
click at [592, 198] on span "Sept-2025-SHARE9" at bounding box center [585, 197] width 42 height 7
click at [628, 297] on div "Settings Message Recipients Summary Who is receiving your broadcast? Step 3 of …" at bounding box center [523, 168] width 234 height 278
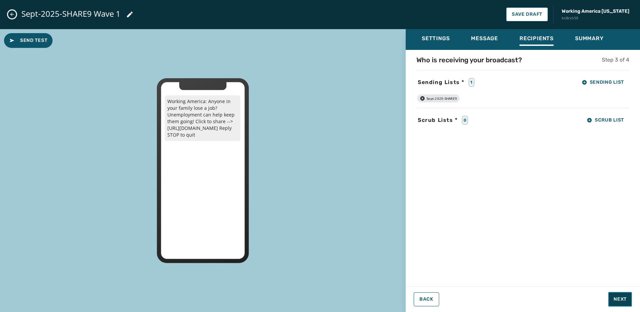
click at [626, 301] on span "Next" at bounding box center [620, 299] width 13 height 7
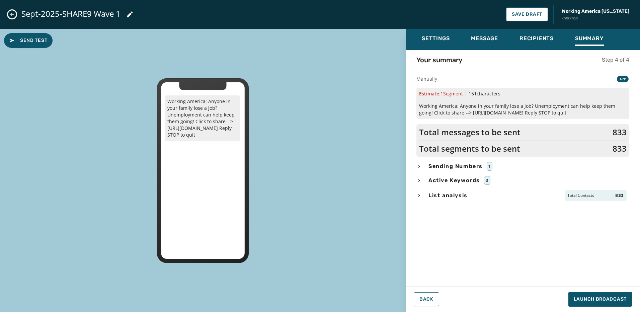
click at [446, 199] on span "List analysis" at bounding box center [448, 196] width 42 height 8
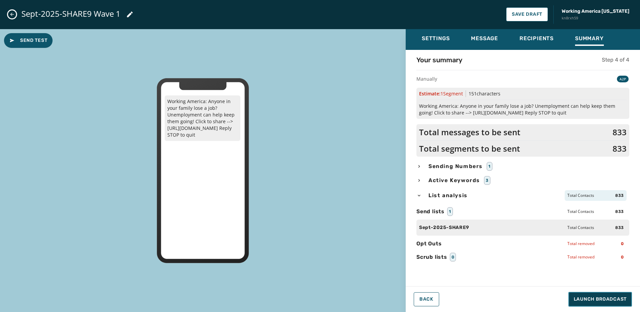
click at [612, 304] on button "Launch Broadcast" at bounding box center [601, 299] width 64 height 15
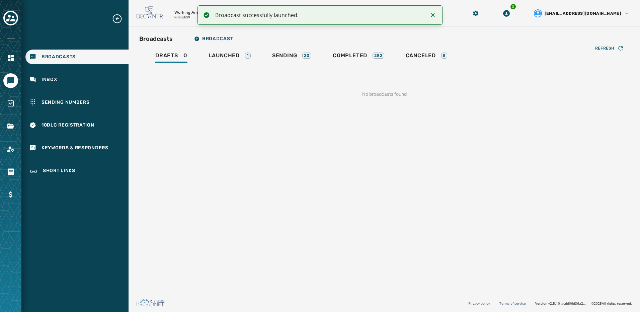
click at [226, 31] on div "Broadcasts Broadcast Drafts 0 Launched 1 Sending 20 Completed 282 Canceled 5 Re…" at bounding box center [385, 158] width 512 height 263
click at [221, 41] on span "Broadcast" at bounding box center [213, 38] width 39 height 5
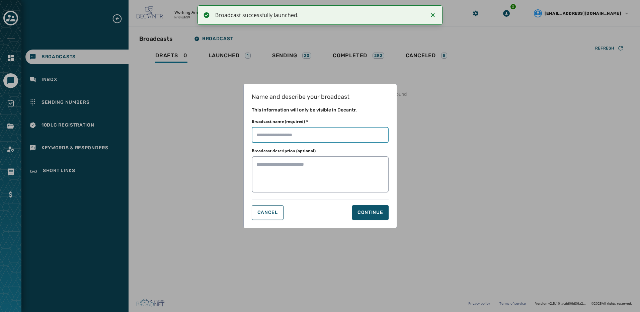
click at [329, 130] on input "Broadcast name (required) *" at bounding box center [320, 135] width 137 height 16
click at [313, 124] on div "Broadcast name (required) *" at bounding box center [320, 131] width 137 height 24
click at [301, 142] on input "Broadcast name (required) *" at bounding box center [320, 135] width 137 height 16
paste input "**********"
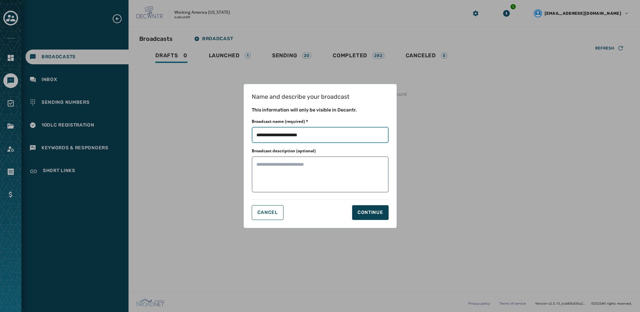
type input "**********"
click at [376, 213] on div "Continue" at bounding box center [371, 212] width 26 height 7
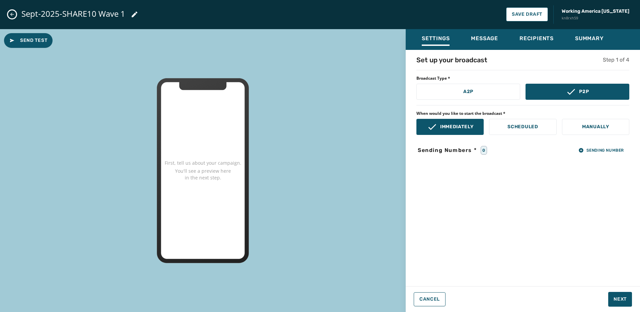
click at [486, 102] on div "Set up your broadcast Step 1 of 4 Broadcast Type * A2P P2P When would you like …" at bounding box center [523, 166] width 234 height 222
click at [486, 96] on button "A2P" at bounding box center [469, 92] width 104 height 16
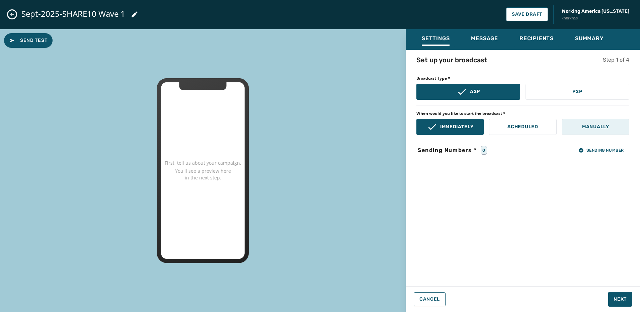
drag, startPoint x: 583, startPoint y: 123, endPoint x: 589, endPoint y: 123, distance: 6.4
click at [585, 123] on button "Manually" at bounding box center [595, 127] width 67 height 16
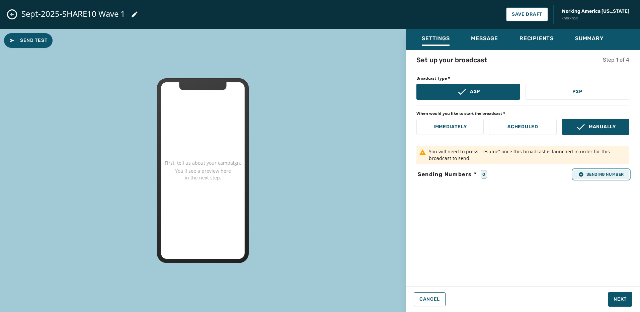
click at [609, 178] on button "Sending Number" at bounding box center [601, 174] width 56 height 9
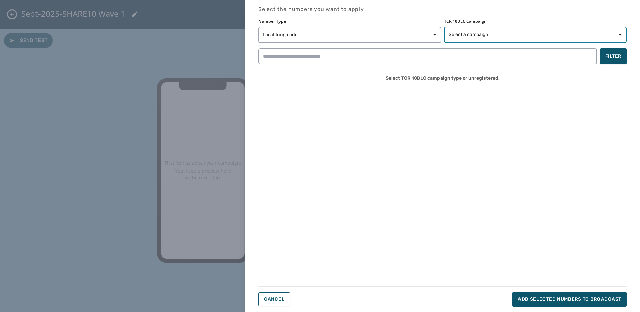
click at [473, 38] on span "Select a campaign" at bounding box center [469, 34] width 40 height 7
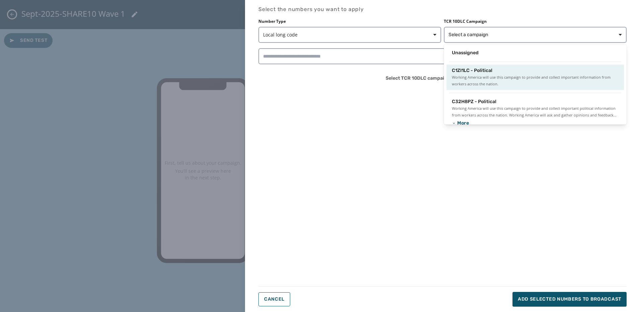
click at [477, 76] on span "Working America will use this campaign to provide and collect important informa…" at bounding box center [535, 80] width 167 height 13
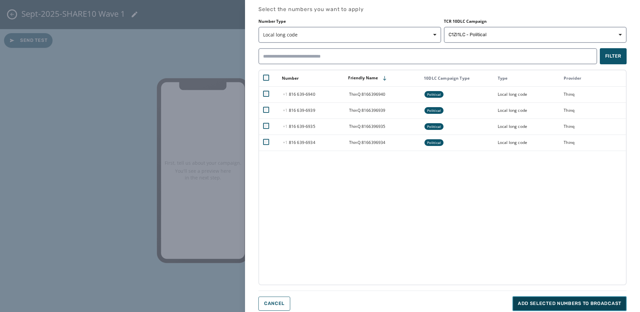
click at [611, 306] on span "Add selected numbers to broadcast" at bounding box center [569, 303] width 103 height 7
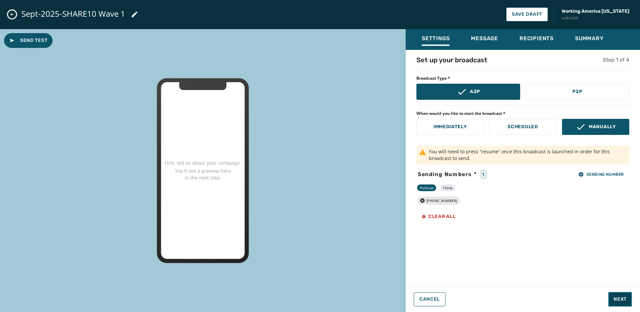
click at [624, 299] on span "Next" at bounding box center [620, 299] width 13 height 7
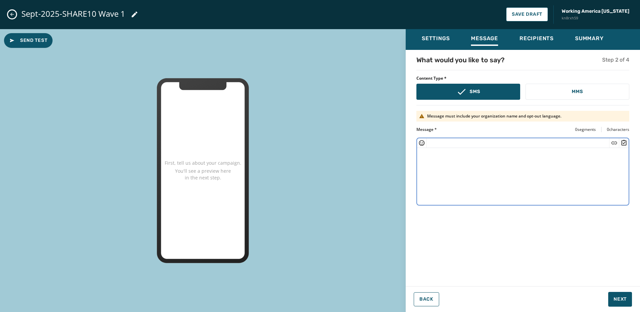
click at [460, 169] on textarea at bounding box center [523, 175] width 212 height 55
paste textarea "**********"
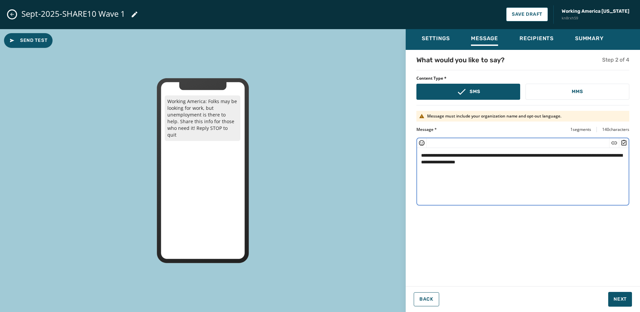
click at [490, 163] on textarea "**********" at bounding box center [523, 175] width 212 height 55
click at [617, 143] on icon "Insert Short Link" at bounding box center [614, 143] width 7 height 7
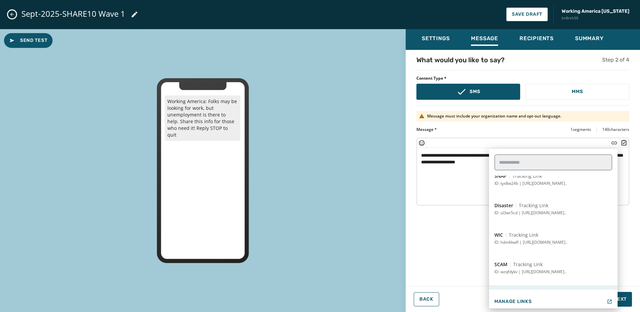
scroll to position [87, 0]
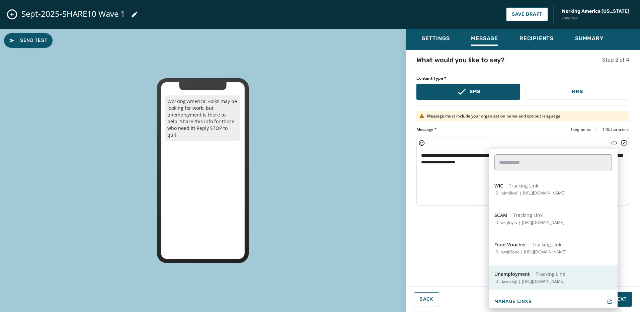
click at [585, 277] on button "Unemployment Tracking Link ID: dpvuz8gf | https://workingamerica.org/unemployme…" at bounding box center [553, 278] width 129 height 24
type textarea "**********"
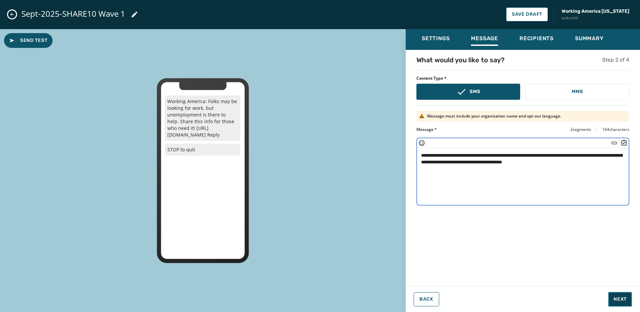
click at [625, 298] on span "Next" at bounding box center [620, 299] width 13 height 7
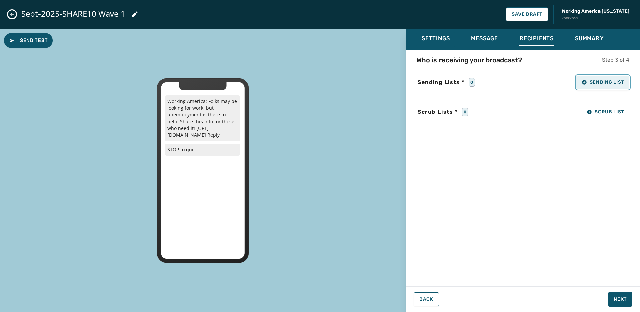
click at [595, 83] on span "Sending List" at bounding box center [603, 82] width 42 height 5
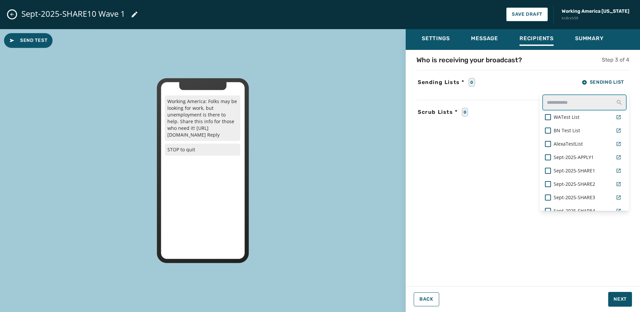
click at [561, 103] on input "text" at bounding box center [585, 102] width 84 height 16
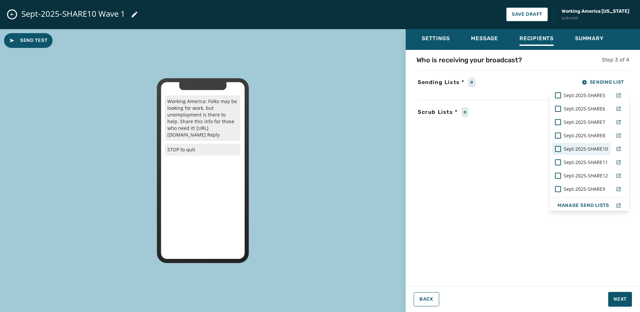
scroll to position [79, 0]
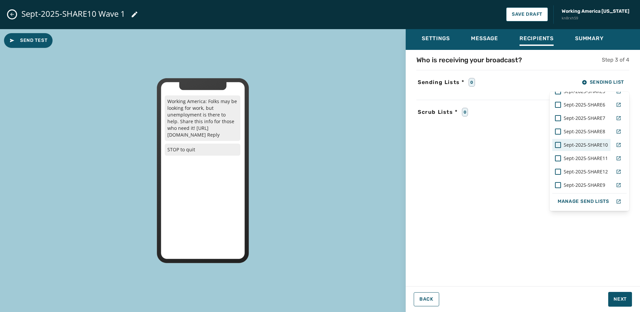
type input "*****"
click at [590, 143] on span "Sept-2025-SHARE10" at bounding box center [586, 145] width 44 height 7
click at [609, 280] on div "Settings Message Recipients Summary Who is receiving your broadcast? Step 3 of …" at bounding box center [523, 168] width 234 height 278
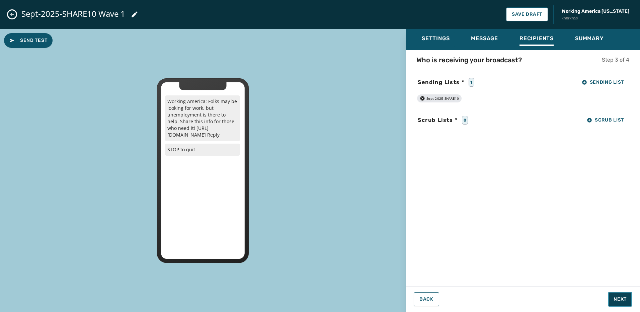
click at [623, 301] on span "Next" at bounding box center [620, 299] width 13 height 7
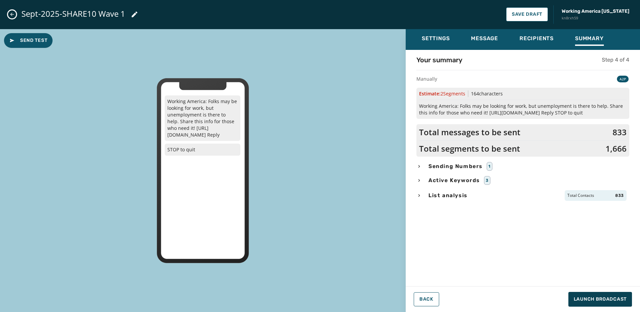
click at [474, 195] on div "List analysis Total Contacts 833" at bounding box center [523, 195] width 213 height 11
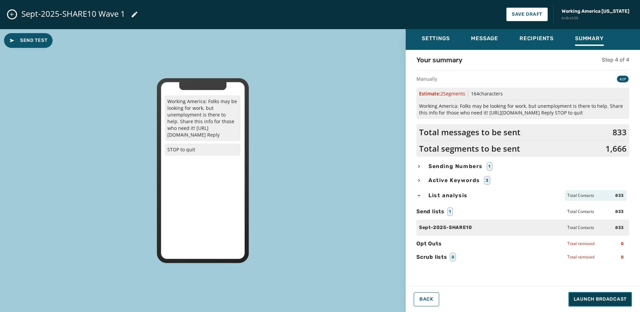
click at [600, 299] on span "Launch Broadcast" at bounding box center [600, 299] width 53 height 7
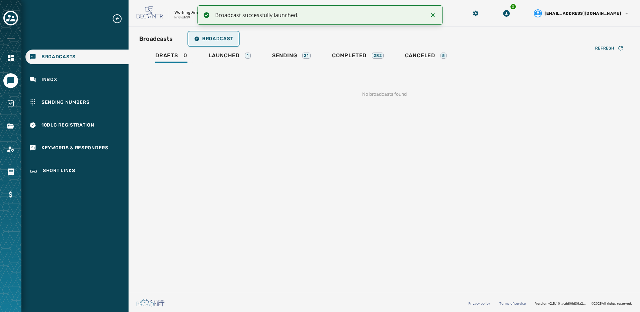
click at [224, 42] on button "Broadcast" at bounding box center [214, 38] width 50 height 13
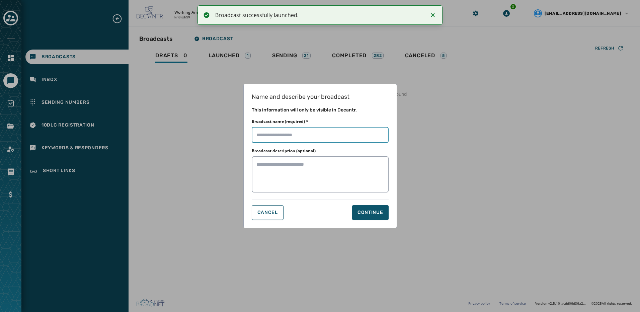
click at [297, 136] on input "Broadcast name (required) *" at bounding box center [320, 135] width 137 height 16
paste input "**********"
type input "**********"
click at [296, 176] on textarea "Broadcast description (optional)" at bounding box center [320, 174] width 137 height 36
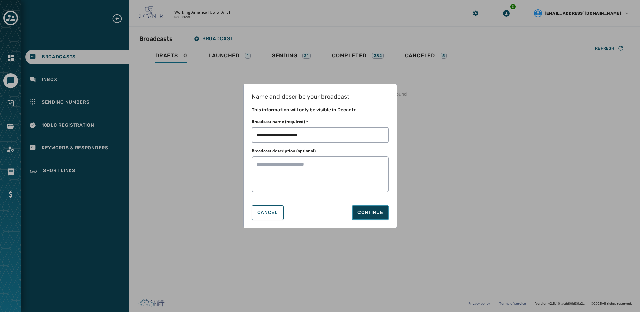
click at [370, 212] on div "Continue" at bounding box center [371, 212] width 26 height 7
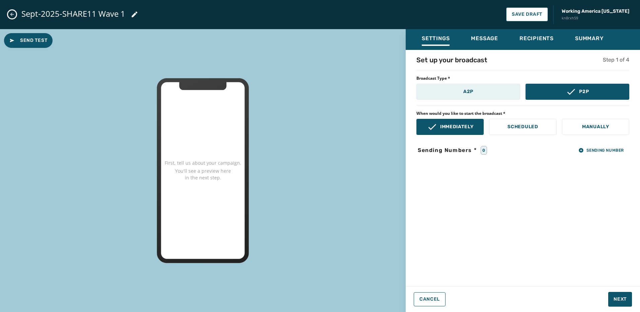
click at [462, 92] on button "A2P" at bounding box center [469, 92] width 104 height 16
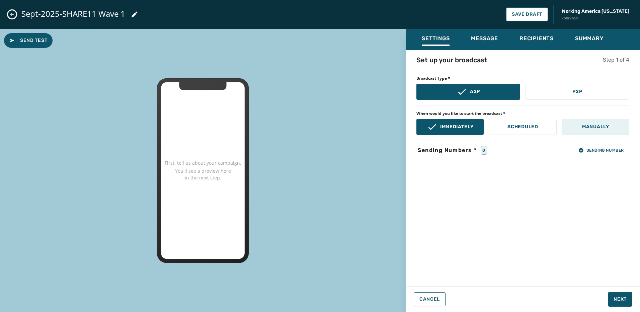
click at [587, 126] on p "Manually" at bounding box center [595, 127] width 27 height 7
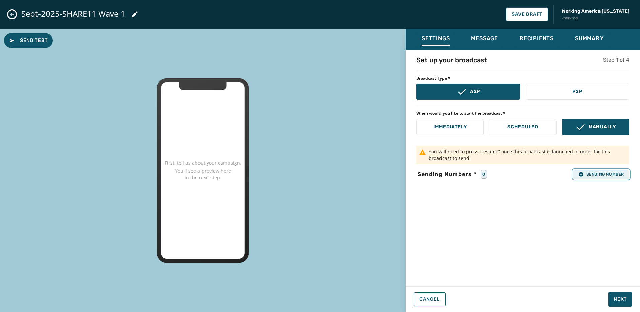
click at [609, 176] on span "Sending Number" at bounding box center [602, 174] width 46 height 5
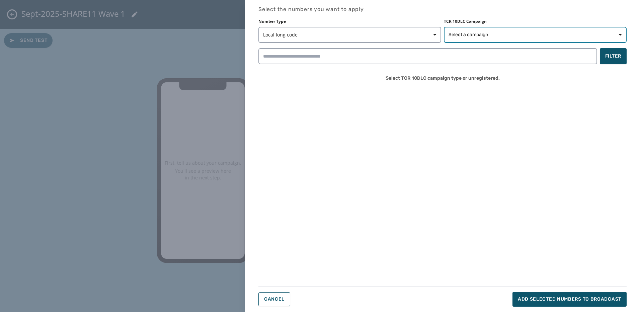
click at [462, 34] on span "Select a campaign" at bounding box center [469, 34] width 40 height 7
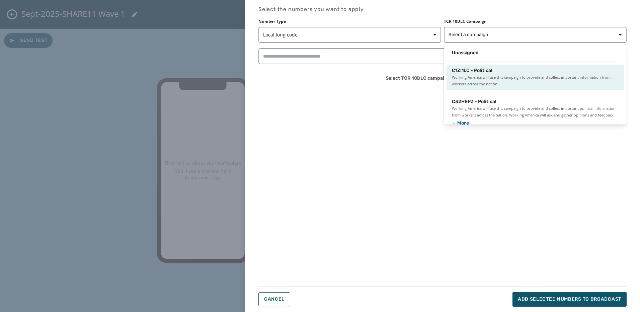
click at [478, 78] on span "Working America will use this campaign to provide and collect important informa…" at bounding box center [535, 80] width 167 height 13
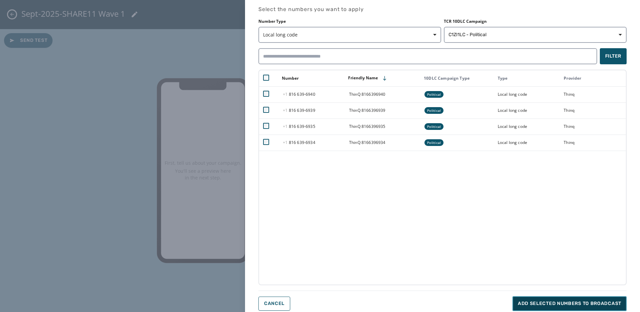
click at [544, 299] on button "Add selected numbers to broadcast" at bounding box center [570, 303] width 114 height 15
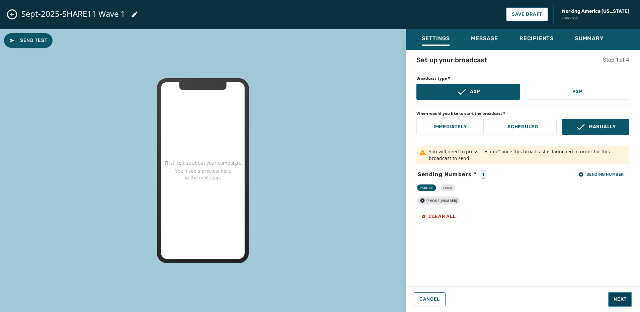
click at [624, 300] on span "Next" at bounding box center [620, 299] width 13 height 7
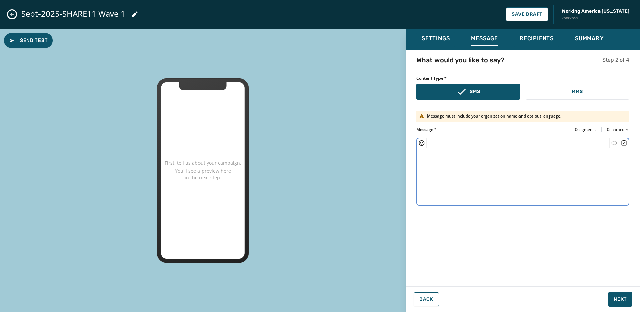
click at [505, 177] on textarea at bounding box center [523, 175] width 212 height 55
paste textarea "**********"
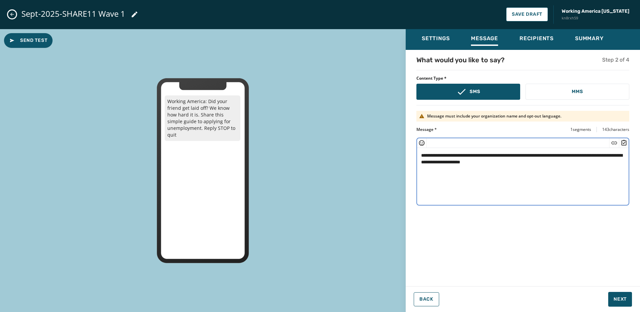
click at [502, 162] on textarea "**********" at bounding box center [523, 175] width 212 height 55
click at [616, 143] on icon "Insert Short Link" at bounding box center [614, 143] width 7 height 7
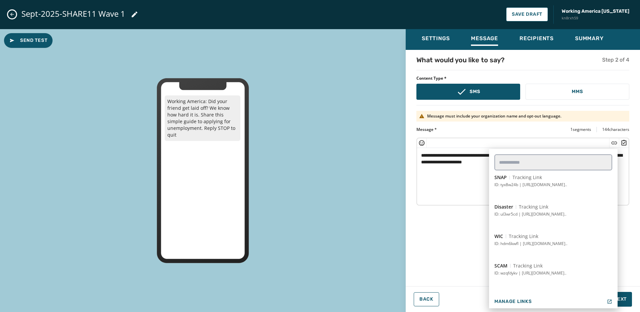
scroll to position [87, 0]
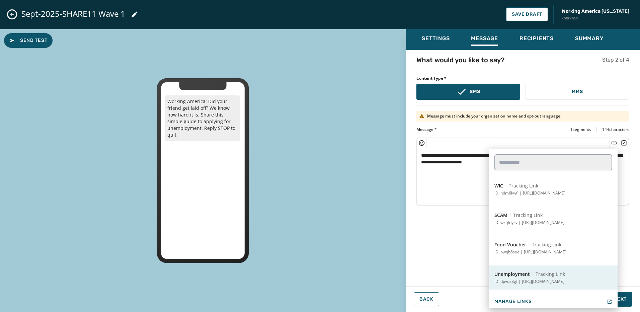
click at [576, 270] on button "Unemployment Tracking Link ID: dpvuz8gf | https://workingamerica.org/unemployme…" at bounding box center [553, 278] width 129 height 24
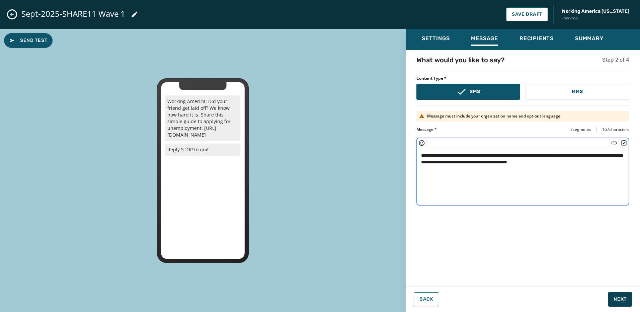
type textarea "**********"
click at [622, 302] on span "Next" at bounding box center [620, 299] width 13 height 7
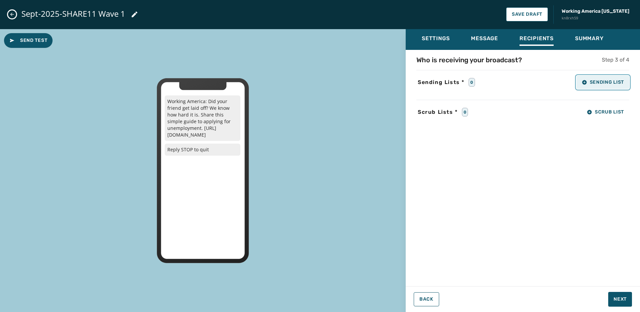
click at [610, 77] on button "Sending List" at bounding box center [603, 82] width 53 height 13
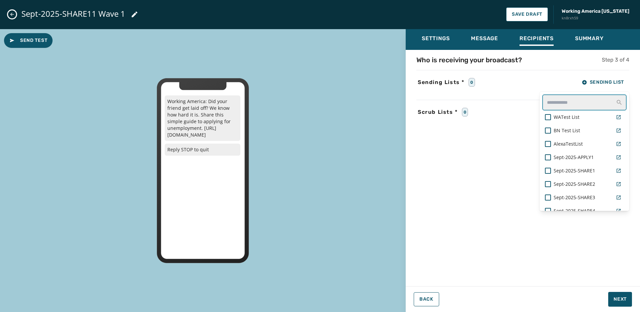
click at [571, 109] on input "text" at bounding box center [585, 102] width 84 height 16
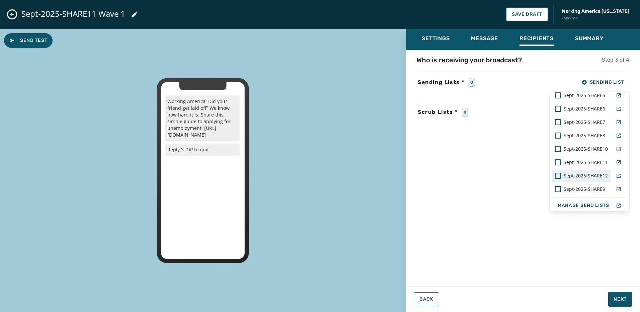
scroll to position [79, 0]
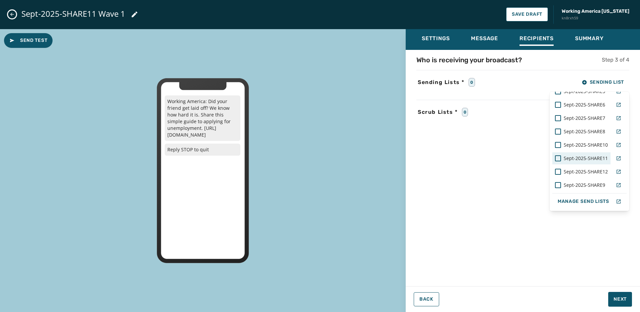
type input "*****"
click at [581, 160] on span "Sept-2025-SHARE11" at bounding box center [586, 158] width 44 height 7
click at [623, 299] on div "Settings Message Recipients Summary Who is receiving your broadcast? Step 3 of …" at bounding box center [523, 168] width 234 height 278
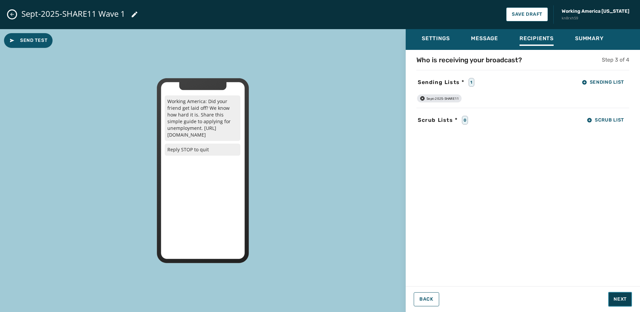
click at [623, 299] on span "Next" at bounding box center [620, 299] width 13 height 7
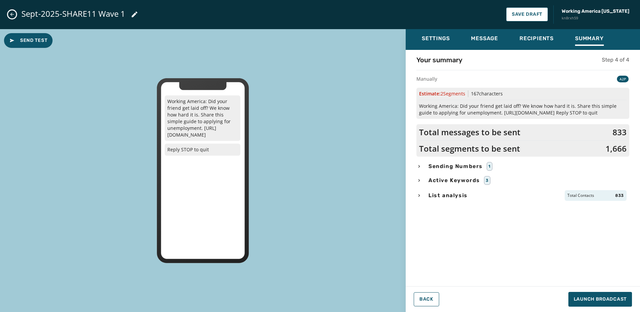
click at [456, 196] on span "List analysis" at bounding box center [448, 196] width 42 height 8
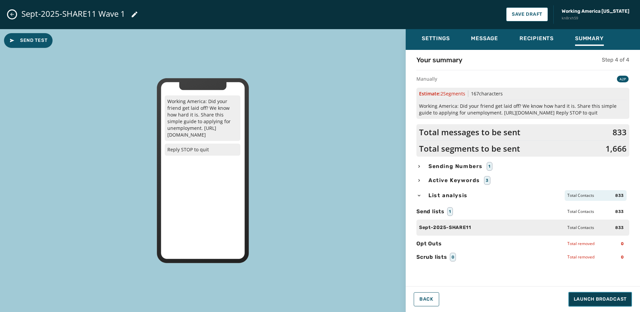
click at [615, 301] on span "Launch Broadcast" at bounding box center [600, 299] width 53 height 7
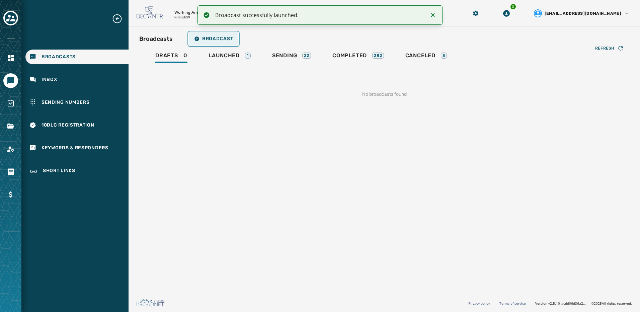
click at [225, 36] on span "Broadcast" at bounding box center [213, 38] width 39 height 5
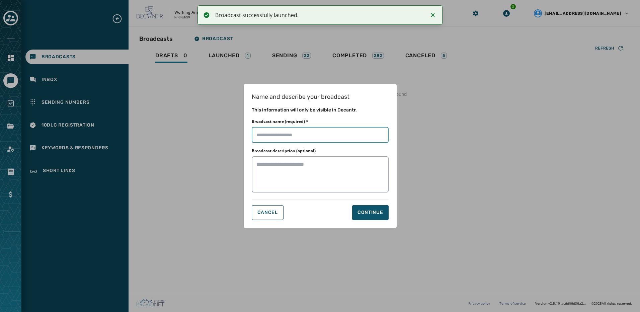
click at [320, 134] on input "Broadcast name (required) *" at bounding box center [320, 135] width 137 height 16
paste input "**********"
type input "**********"
click at [383, 217] on button "Continue" at bounding box center [370, 212] width 37 height 15
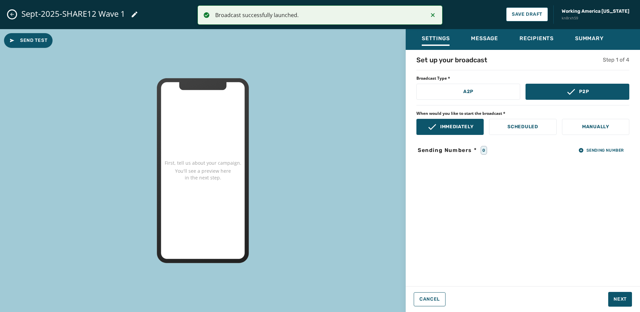
drag, startPoint x: 472, startPoint y: 104, endPoint x: 471, endPoint y: 100, distance: 3.6
click at [471, 103] on div "Set up your broadcast Step 1 of 4 Broadcast Type * A2P P2P When would you like …" at bounding box center [523, 166] width 234 height 222
click at [470, 96] on button "A2P" at bounding box center [469, 92] width 104 height 16
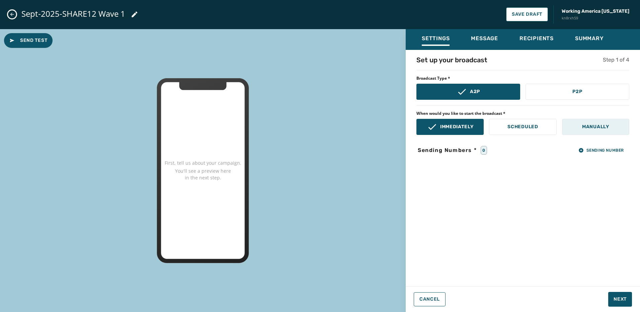
drag, startPoint x: 606, startPoint y: 139, endPoint x: 602, endPoint y: 131, distance: 9.3
click at [605, 139] on div "Set up your broadcast Step 1 of 4 Broadcast Type * A2P P2P When would you like …" at bounding box center [523, 166] width 234 height 222
click at [601, 131] on button "Manually" at bounding box center [595, 127] width 67 height 16
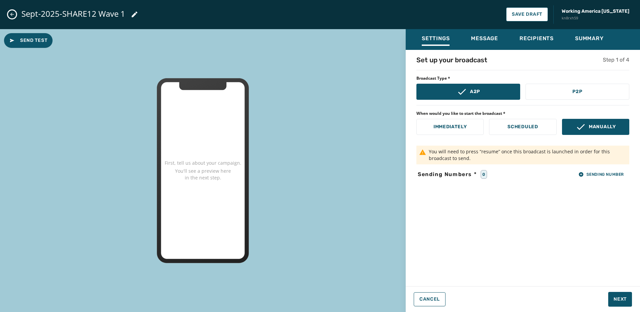
click at [605, 183] on div "Set up your broadcast Step 1 of 4 Broadcast Type * A2P P2P When would you like …" at bounding box center [523, 166] width 234 height 222
click at [605, 175] on span "Sending Number" at bounding box center [602, 174] width 46 height 5
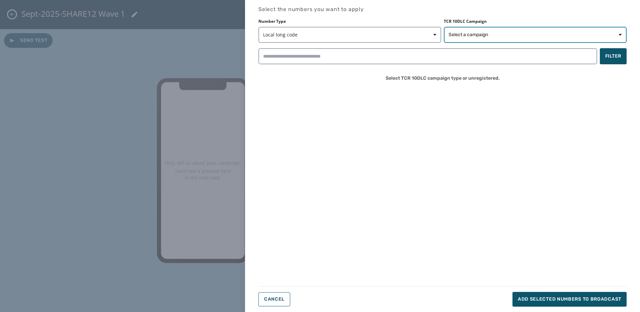
click at [497, 33] on span "Select a campaign" at bounding box center [535, 34] width 173 height 7
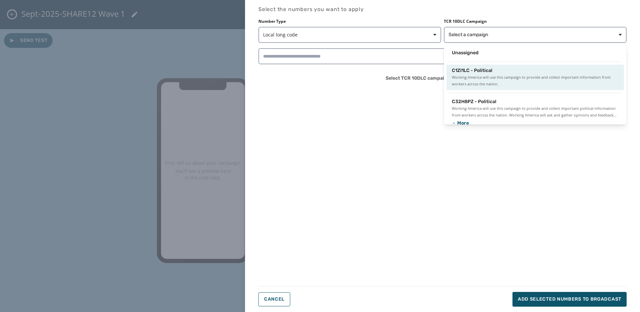
click at [492, 83] on span "Working America will use this campaign to provide and collect important informa…" at bounding box center [535, 80] width 167 height 13
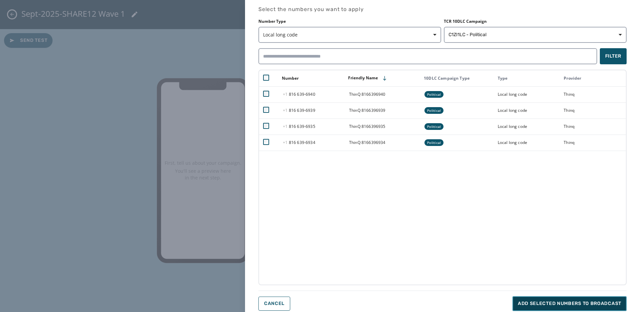
click at [552, 303] on span "Add selected numbers to broadcast" at bounding box center [569, 303] width 103 height 7
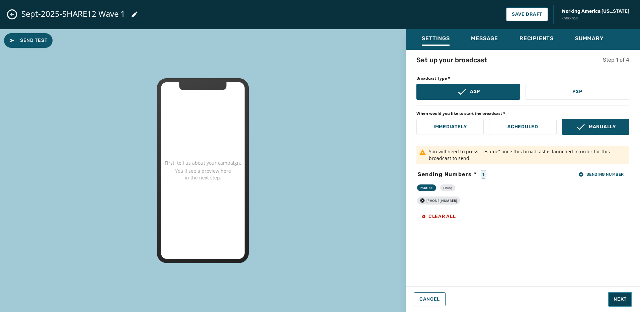
click at [614, 296] on span "Next" at bounding box center [620, 299] width 13 height 7
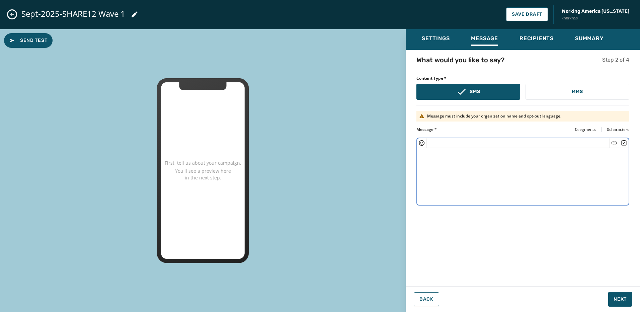
click at [438, 166] on textarea at bounding box center [523, 175] width 212 height 55
paste textarea "**********"
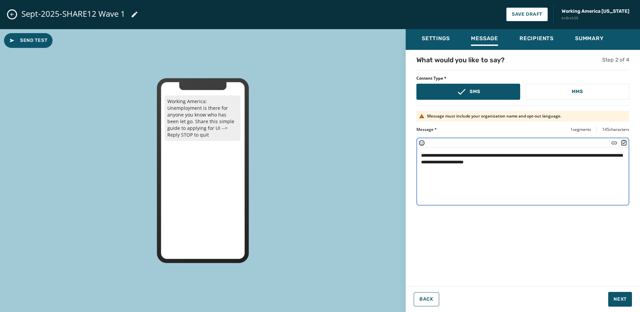
drag, startPoint x: 503, startPoint y: 160, endPoint x: 511, endPoint y: 160, distance: 8.0
click at [503, 160] on textarea "**********" at bounding box center [523, 175] width 212 height 55
click at [504, 160] on textarea "**********" at bounding box center [523, 175] width 212 height 55
click at [614, 143] on icon "Insert Short Link" at bounding box center [615, 142] width 6 height 3
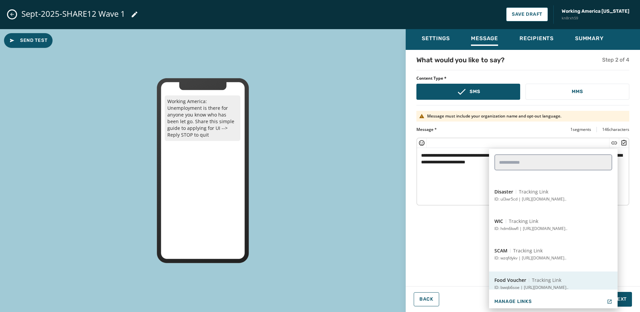
scroll to position [87, 0]
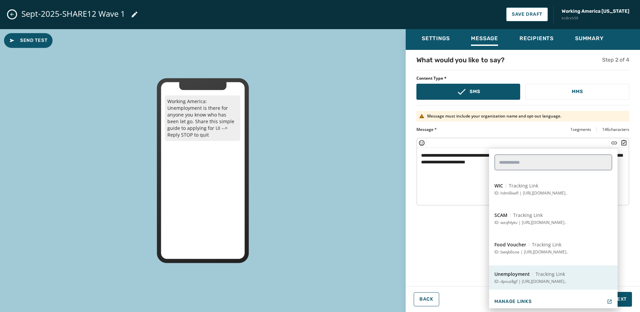
click at [510, 276] on span "Unemployment" at bounding box center [512, 274] width 35 height 7
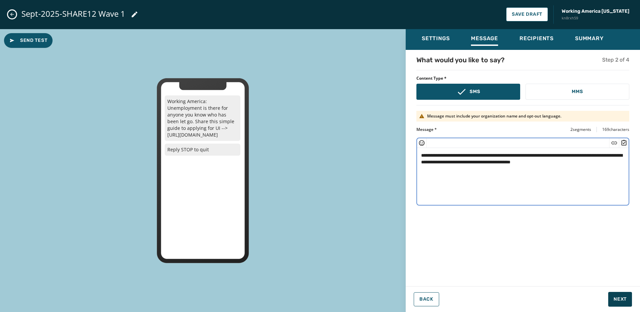
type textarea "**********"
click at [620, 301] on span "Next" at bounding box center [620, 299] width 13 height 7
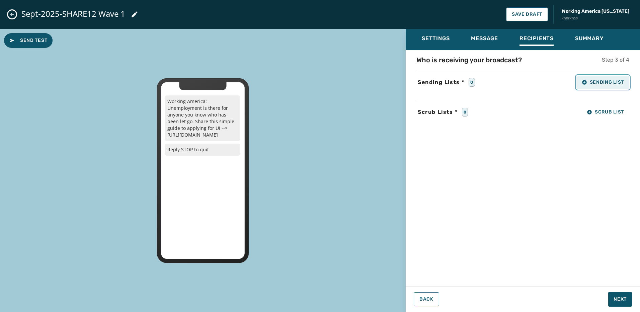
click at [616, 86] on button "Sending List" at bounding box center [603, 82] width 53 height 13
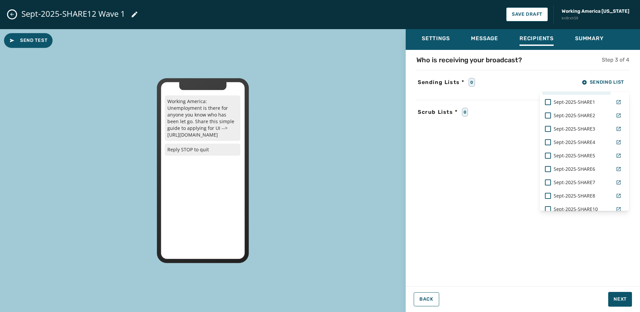
scroll to position [0, 0]
click at [578, 98] on input "text" at bounding box center [585, 102] width 84 height 16
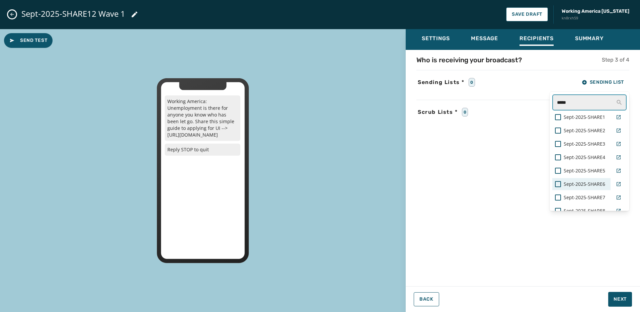
scroll to position [79, 0]
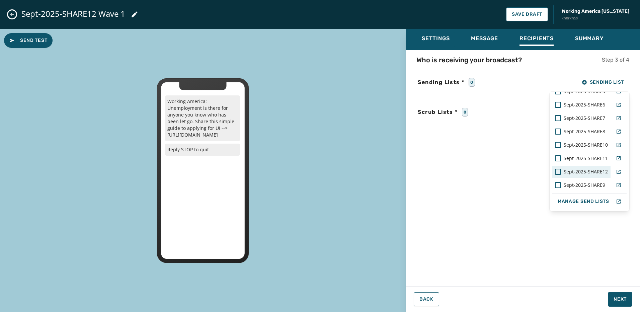
type input "*****"
click at [595, 172] on span "Sept-2025-SHARE12" at bounding box center [586, 171] width 44 height 7
drag, startPoint x: 628, startPoint y: 281, endPoint x: 627, endPoint y: 289, distance: 8.0
click at [628, 281] on div "Settings Message Recipients Summary Who is receiving your broadcast? Step 3 of …" at bounding box center [523, 168] width 234 height 278
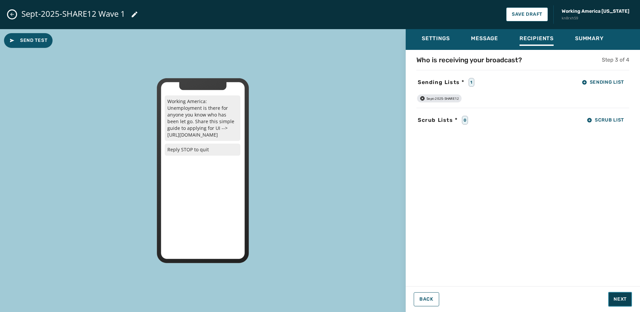
click at [623, 301] on span "Next" at bounding box center [620, 299] width 13 height 7
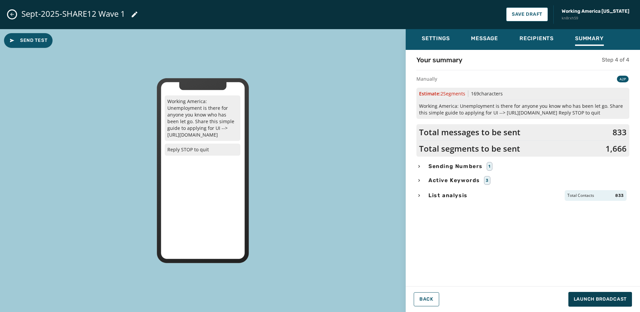
click at [454, 193] on span "List analysis" at bounding box center [448, 196] width 42 height 8
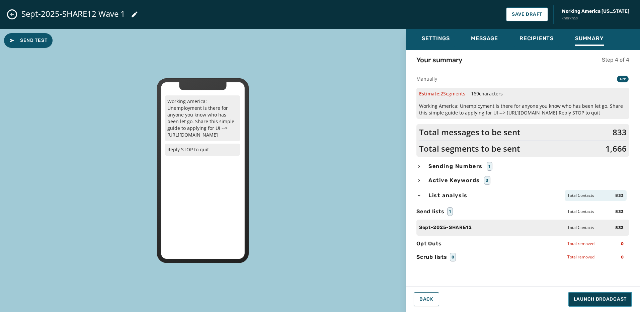
click at [598, 303] on button "Launch Broadcast" at bounding box center [601, 299] width 64 height 15
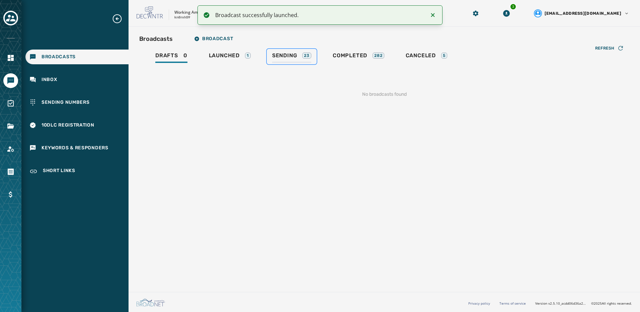
click at [283, 59] on div "Sending 23" at bounding box center [291, 57] width 39 height 11
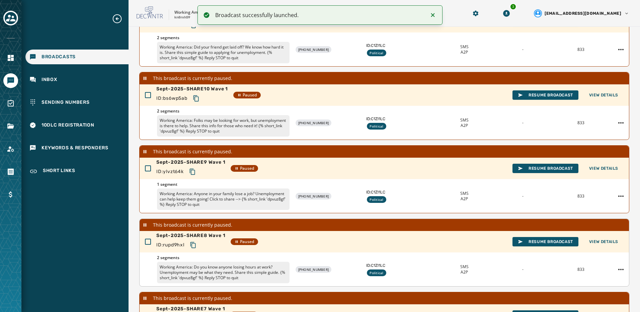
scroll to position [197, 0]
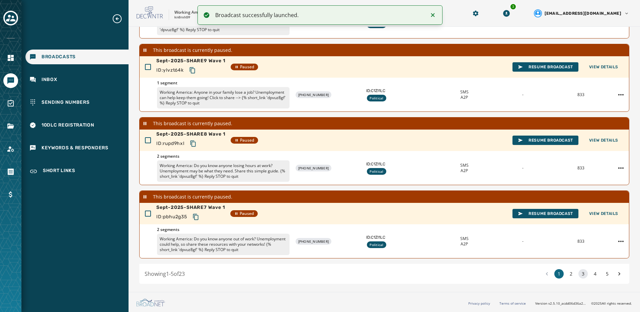
click at [579, 274] on button "3" at bounding box center [583, 273] width 9 height 9
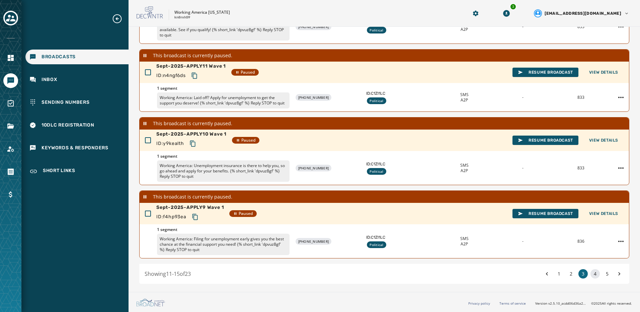
click at [591, 274] on button "4" at bounding box center [595, 273] width 9 height 9
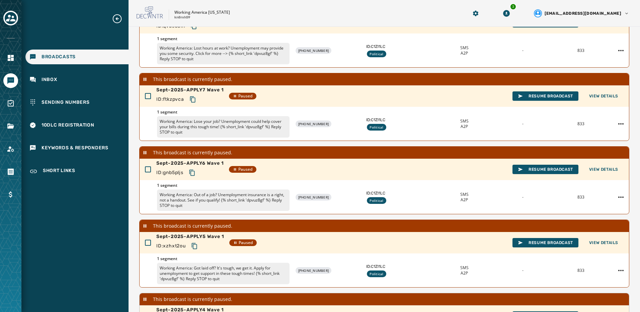
scroll to position [197, 0]
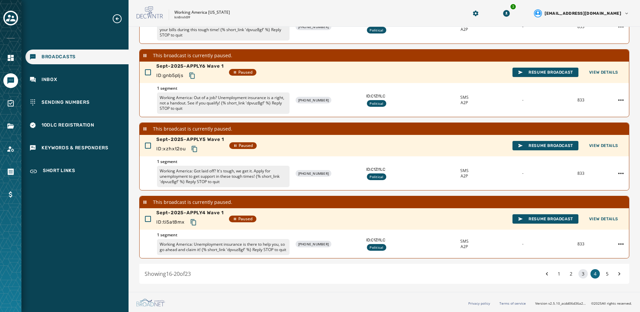
click at [580, 273] on button "3" at bounding box center [583, 273] width 9 height 9
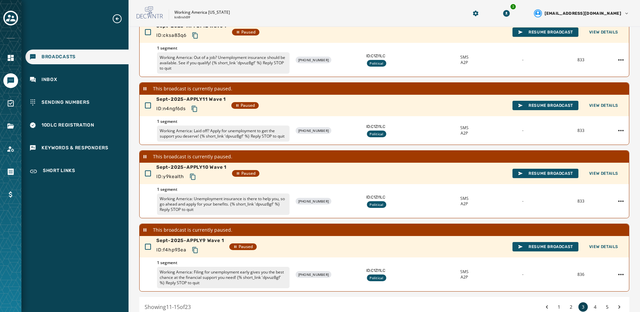
scroll to position [197, 0]
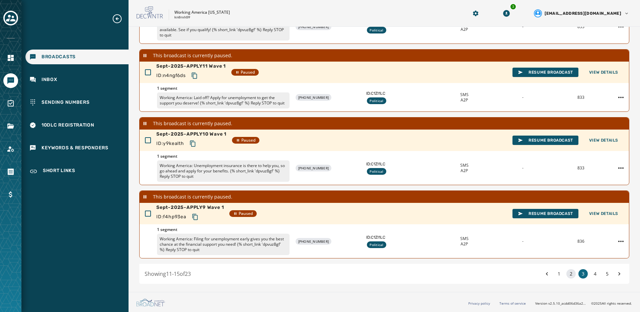
click at [569, 275] on button "2" at bounding box center [571, 273] width 9 height 9
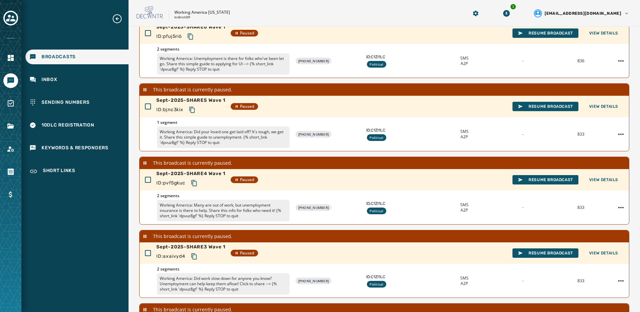
scroll to position [197, 0]
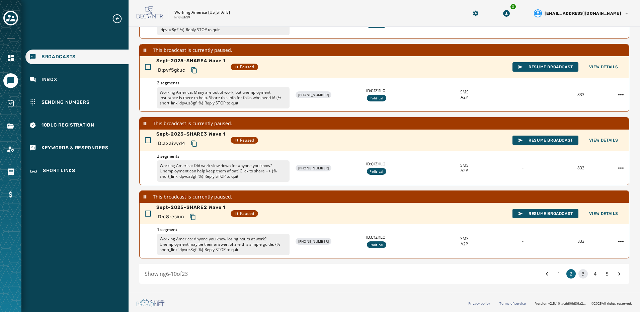
click at [579, 275] on button "3" at bounding box center [583, 273] width 9 height 9
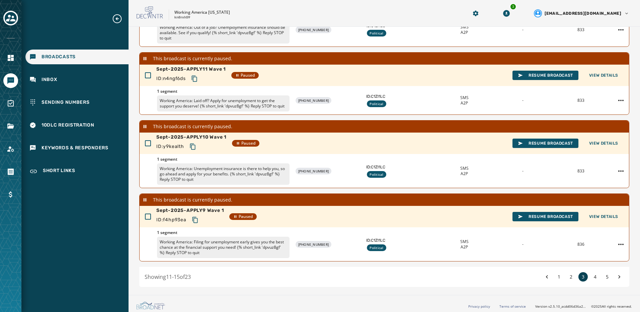
scroll to position [197, 0]
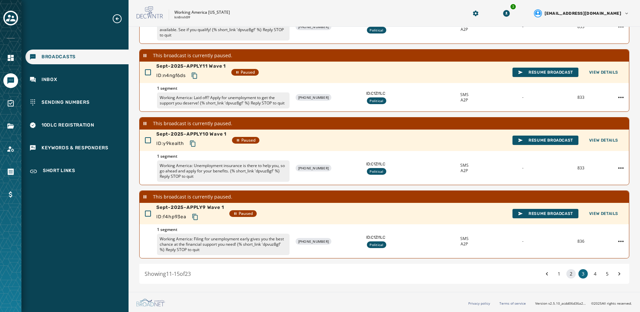
click at [567, 275] on button "2" at bounding box center [571, 273] width 9 height 9
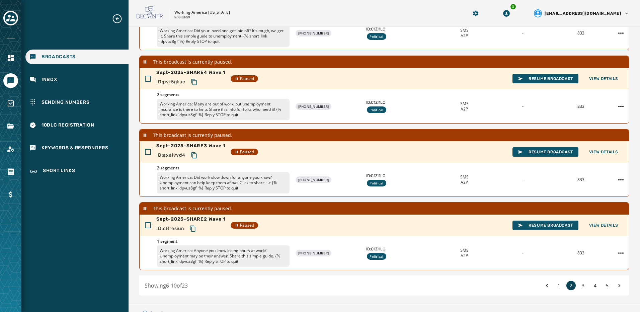
scroll to position [197, 0]
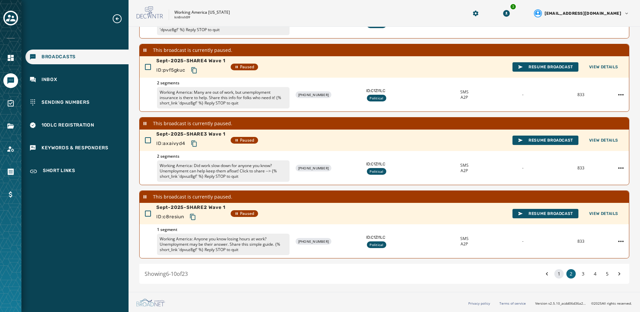
click at [556, 276] on button "1" at bounding box center [559, 273] width 9 height 9
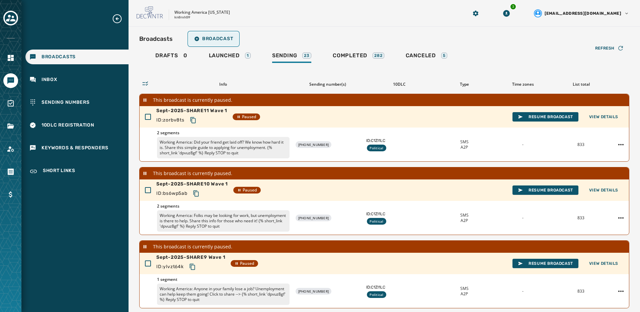
click at [205, 40] on span "Broadcast" at bounding box center [213, 38] width 39 height 5
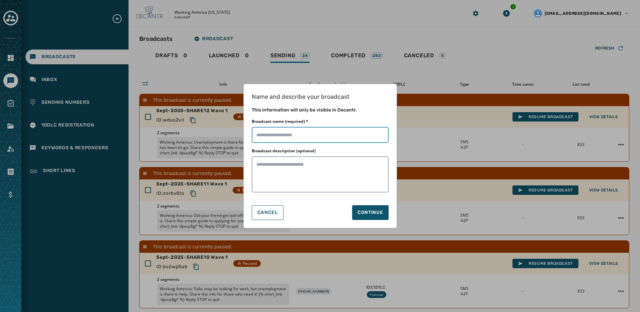
click at [277, 133] on input "Broadcast name (required) *" at bounding box center [320, 135] width 137 height 16
paste input "**********"
type input "**********"
click at [381, 214] on div "Continue" at bounding box center [371, 212] width 26 height 7
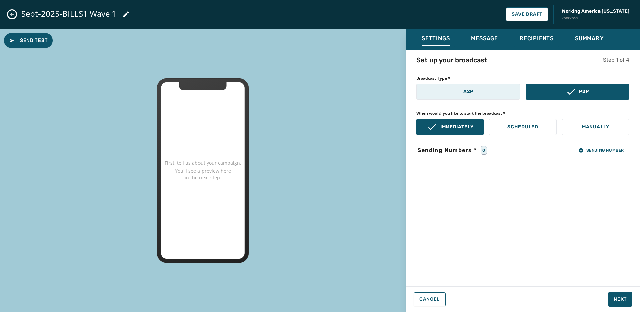
click at [473, 93] on p "A2P" at bounding box center [468, 91] width 10 height 7
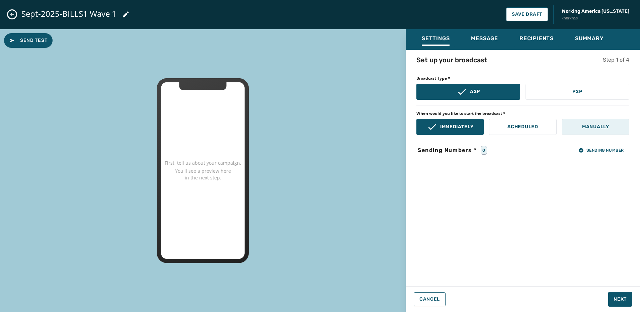
click at [601, 128] on p "Manually" at bounding box center [595, 127] width 27 height 7
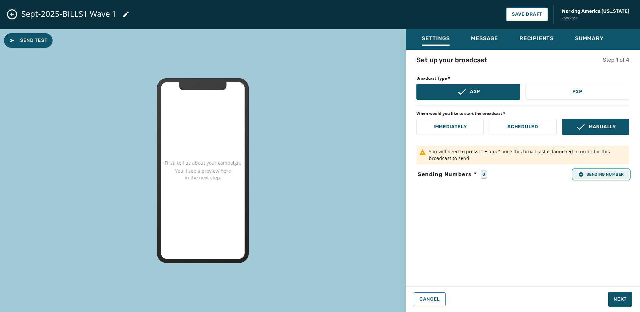
click at [600, 172] on span "Sending Number" at bounding box center [602, 174] width 46 height 5
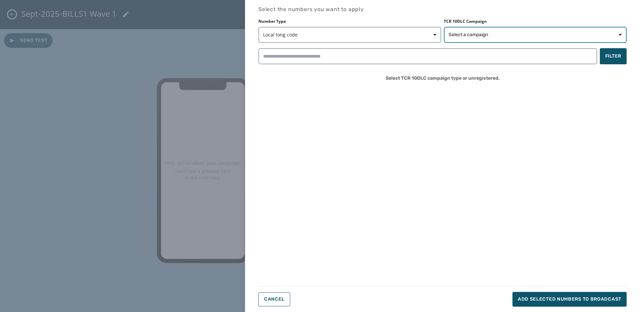
click at [461, 35] on span "Select a campaign" at bounding box center [469, 34] width 40 height 7
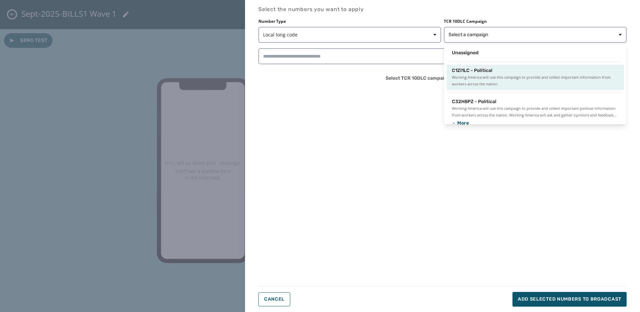
click at [468, 68] on span "C1ZI1LC - Political" at bounding box center [472, 70] width 41 height 7
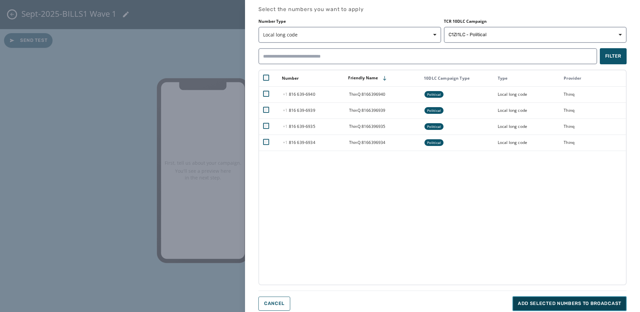
click at [527, 300] on button "Add selected numbers to broadcast" at bounding box center [570, 303] width 114 height 15
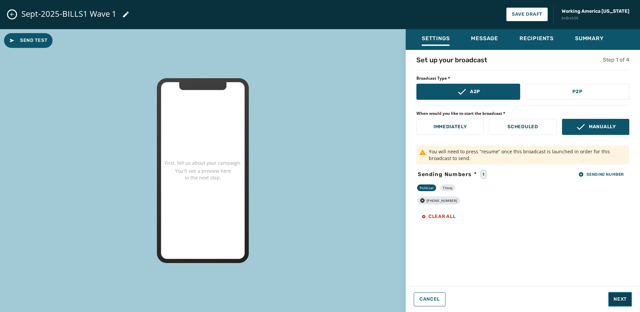
click at [627, 298] on span "Next" at bounding box center [620, 299] width 13 height 7
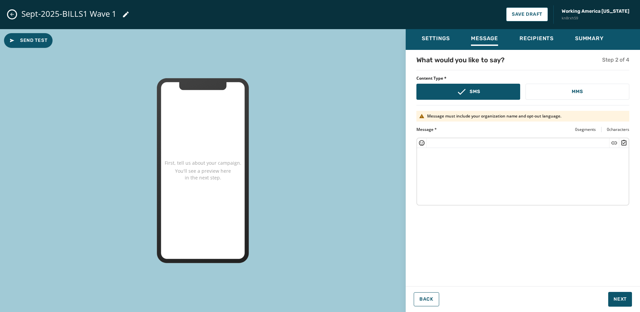
click at [492, 157] on textarea at bounding box center [523, 175] width 212 height 55
paste textarea "**********"
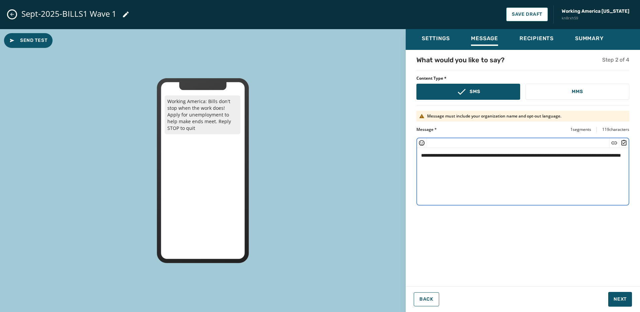
click at [460, 162] on textarea "**********" at bounding box center [523, 175] width 212 height 55
click at [612, 140] on icon "Insert Short Link" at bounding box center [614, 143] width 7 height 7
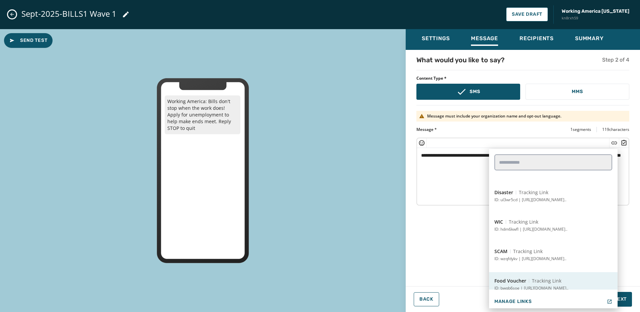
scroll to position [87, 0]
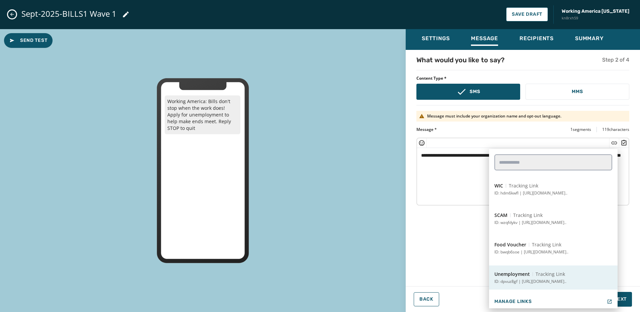
click at [552, 274] on span "Tracking Link" at bounding box center [550, 274] width 29 height 7
type textarea "**********"
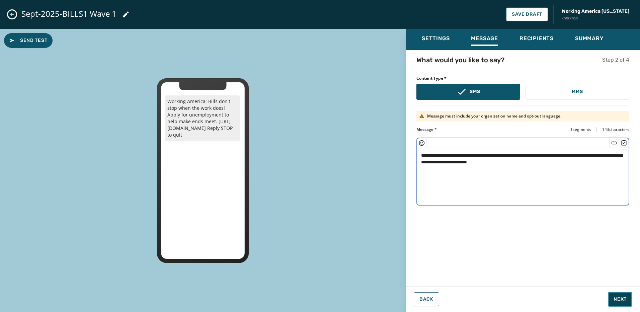
click at [621, 296] on button "Next" at bounding box center [620, 299] width 24 height 15
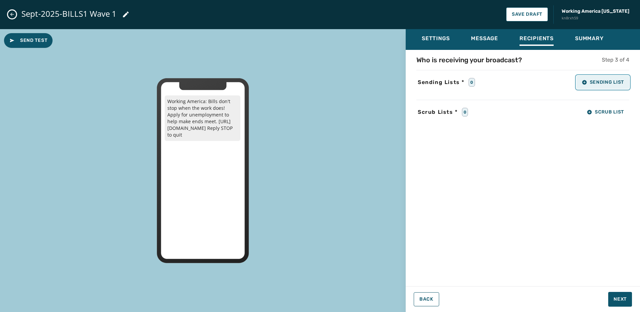
click at [609, 77] on button "Sending List" at bounding box center [603, 82] width 53 height 13
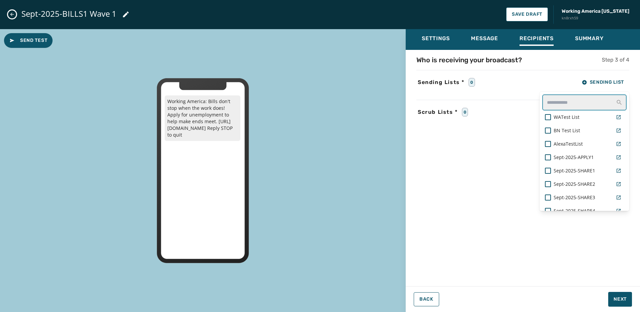
click at [567, 101] on input "text" at bounding box center [585, 102] width 84 height 16
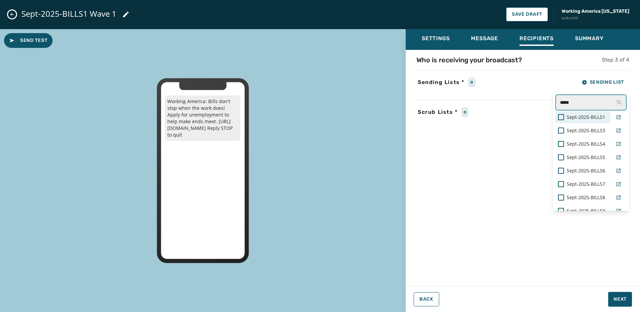
type input "*****"
click at [586, 119] on span "Sept-2025-BILLS1" at bounding box center [586, 117] width 39 height 7
click at [572, 231] on div "Who is receiving your broadcast? Step 3 of 4 Sending Lists * 1 Sending List ***…" at bounding box center [523, 166] width 234 height 222
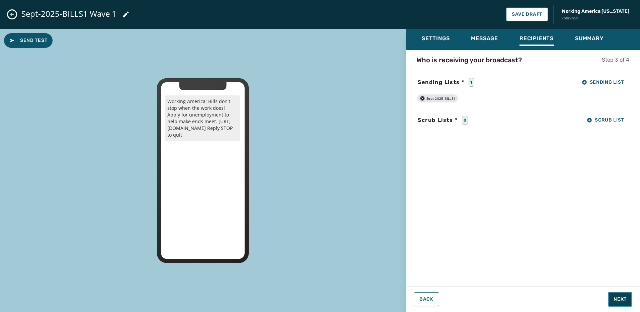
click at [619, 295] on button "Next" at bounding box center [620, 299] width 24 height 15
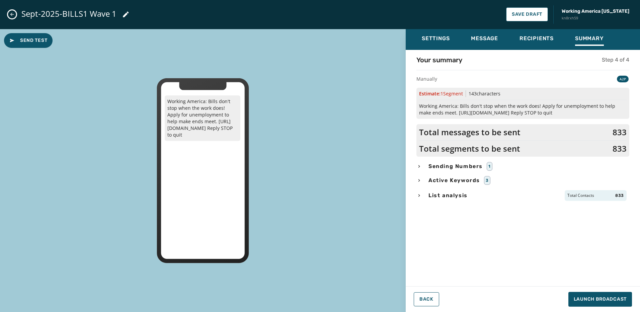
click at [458, 202] on div "Your summary Step 4 of 4 Manually A2P Estimate: 1 Segment 143 characters Workin…" at bounding box center [523, 166] width 234 height 222
drag, startPoint x: 457, startPoint y: 194, endPoint x: 485, endPoint y: 205, distance: 30.2
click at [457, 194] on span "List analysis" at bounding box center [448, 196] width 42 height 8
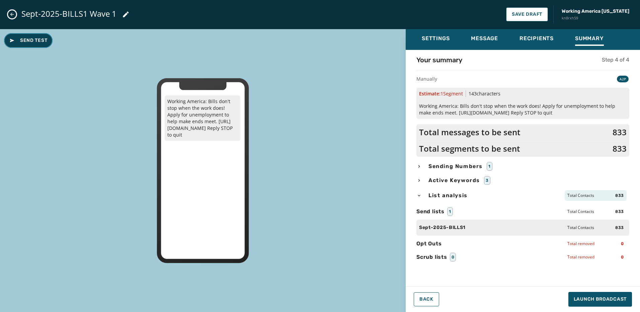
click at [36, 37] on button "Send Test" at bounding box center [28, 40] width 49 height 15
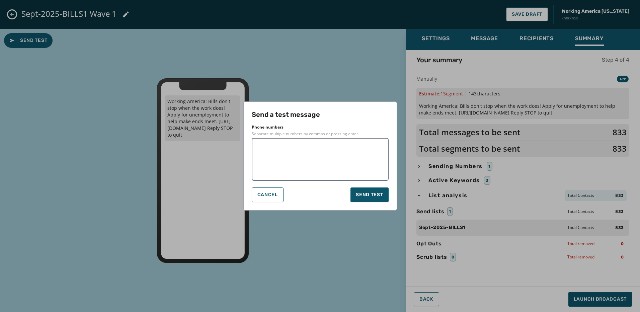
click at [307, 155] on textarea at bounding box center [321, 159] width 128 height 33
type textarea "**********"
drag, startPoint x: 355, startPoint y: 194, endPoint x: 361, endPoint y: 194, distance: 5.7
click at [356, 194] on button "Send test" at bounding box center [370, 195] width 38 height 15
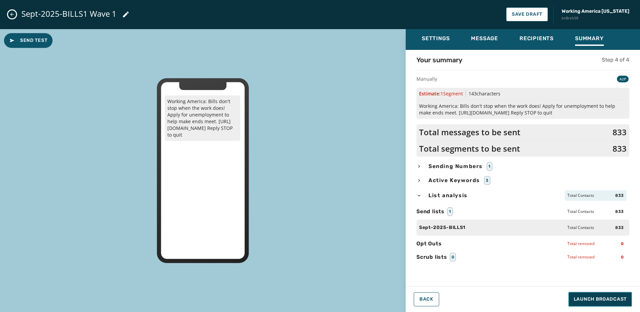
click at [587, 298] on span "Launch Broadcast" at bounding box center [600, 299] width 53 height 7
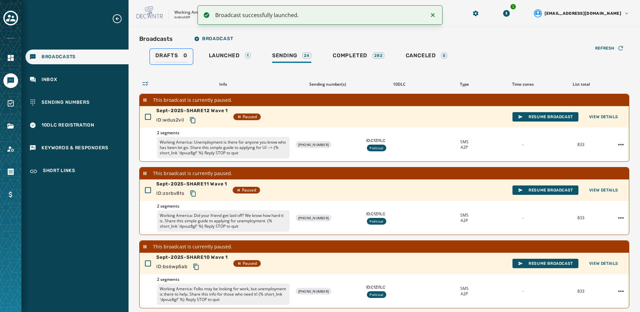
click at [167, 58] on span "Drafts" at bounding box center [166, 55] width 23 height 7
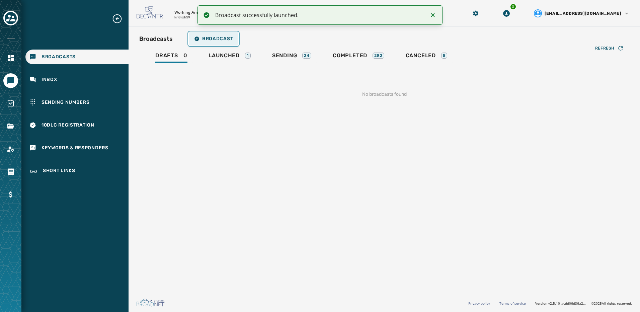
click at [217, 37] on span "Broadcast" at bounding box center [213, 38] width 39 height 5
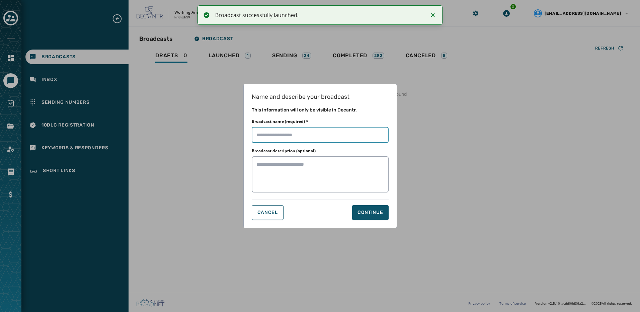
click at [295, 136] on input "Broadcast name (required) *" at bounding box center [320, 135] width 137 height 16
paste input "**********"
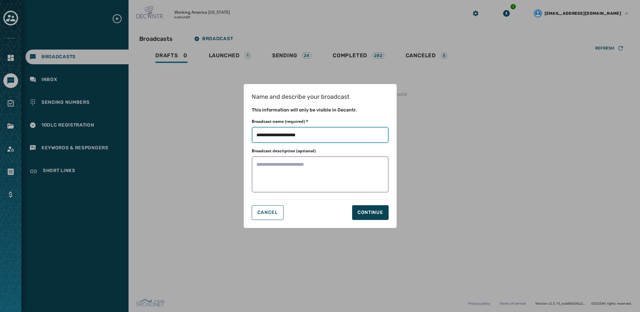
type input "**********"
click at [372, 213] on div "Continue" at bounding box center [371, 212] width 26 height 7
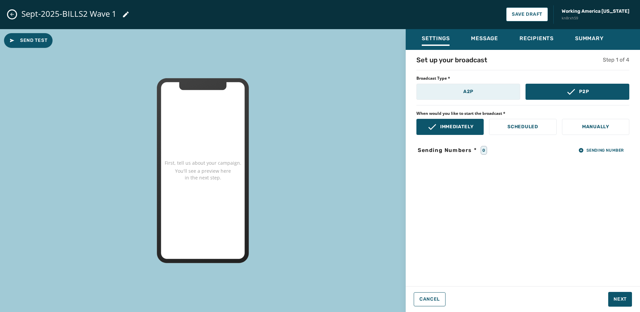
click at [455, 89] on button "A2P" at bounding box center [469, 92] width 104 height 16
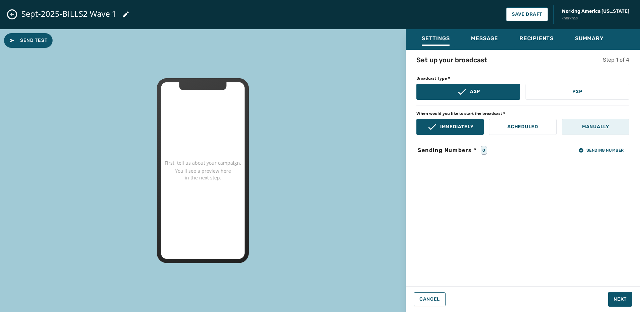
click at [593, 128] on p "Manually" at bounding box center [595, 127] width 27 height 7
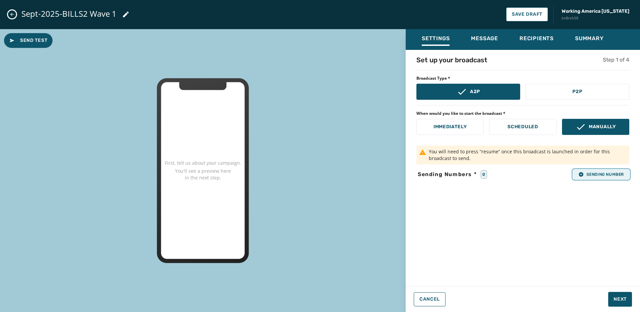
click at [614, 172] on span "Sending Number" at bounding box center [602, 174] width 46 height 5
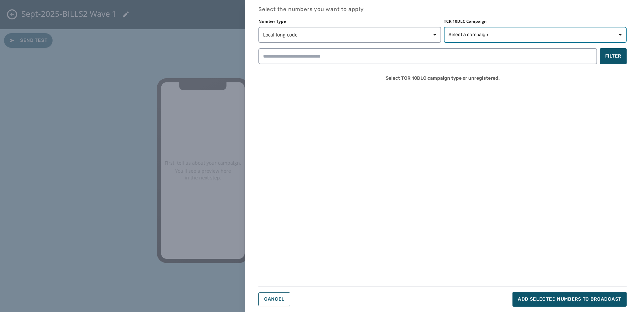
drag, startPoint x: 485, startPoint y: 32, endPoint x: 489, endPoint y: 42, distance: 10.1
click at [485, 33] on span "Select a campaign" at bounding box center [469, 34] width 40 height 7
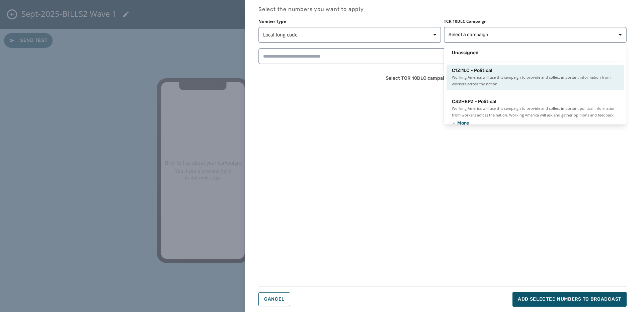
drag, startPoint x: 481, startPoint y: 72, endPoint x: 485, endPoint y: 73, distance: 4.4
click at [481, 72] on span "C1ZI1LC - Political" at bounding box center [472, 70] width 41 height 7
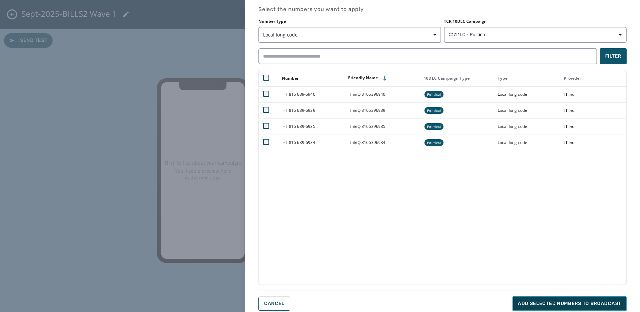
click at [590, 304] on span "Add selected numbers to broadcast" at bounding box center [569, 303] width 103 height 7
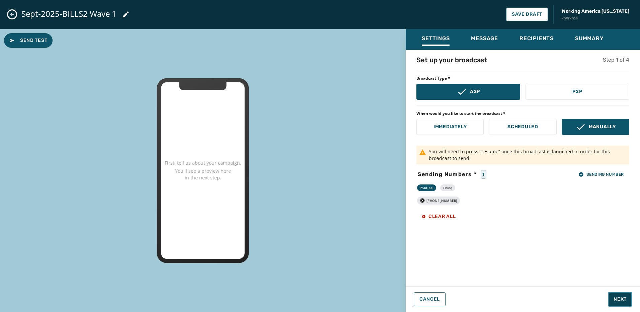
click at [617, 294] on button "Next" at bounding box center [620, 299] width 24 height 15
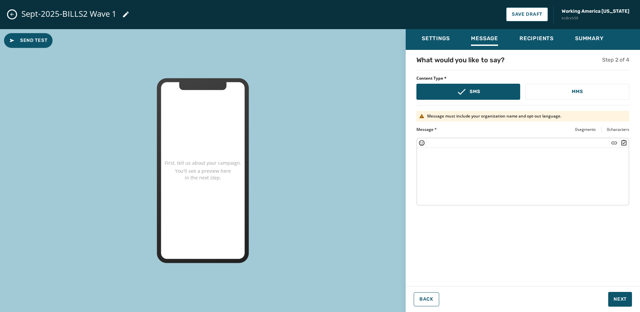
click at [470, 183] on textarea at bounding box center [523, 175] width 212 height 55
paste textarea "**********"
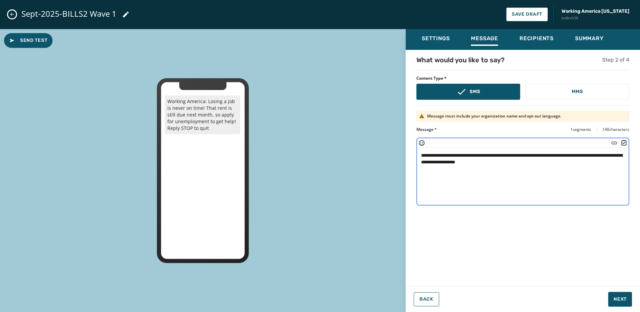
click at [483, 159] on textarea "**********" at bounding box center [523, 175] width 212 height 55
click at [616, 144] on icon "Insert Short Link" at bounding box center [614, 143] width 7 height 7
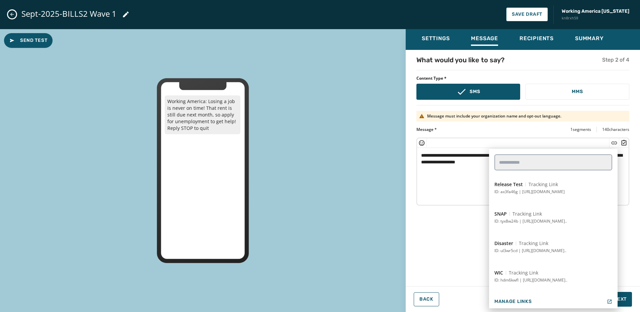
scroll to position [87, 0]
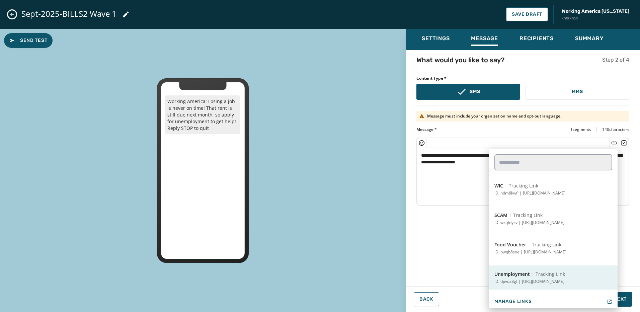
click at [551, 273] on span "Tracking Link" at bounding box center [550, 274] width 29 height 7
type textarea "**********"
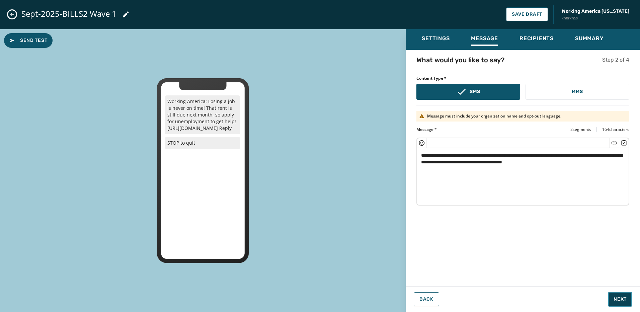
click at [620, 297] on span "Next" at bounding box center [620, 299] width 13 height 7
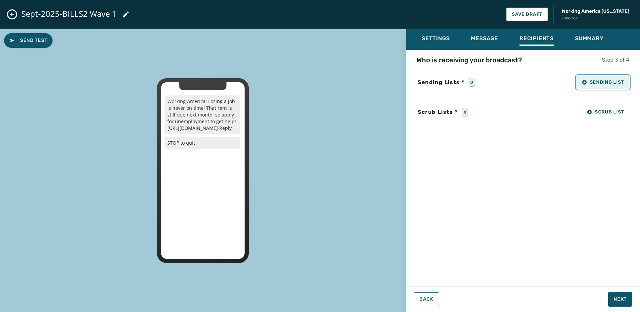
click at [608, 79] on button "Sending List" at bounding box center [603, 82] width 53 height 13
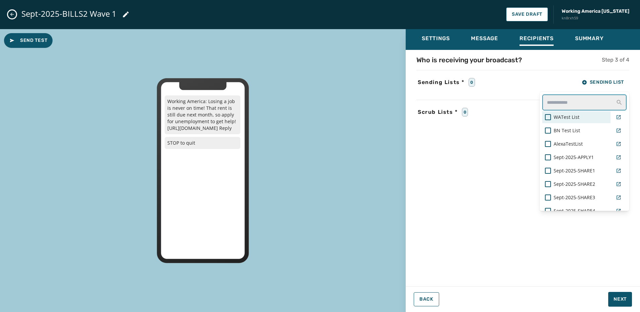
click at [562, 103] on input "text" at bounding box center [585, 102] width 84 height 16
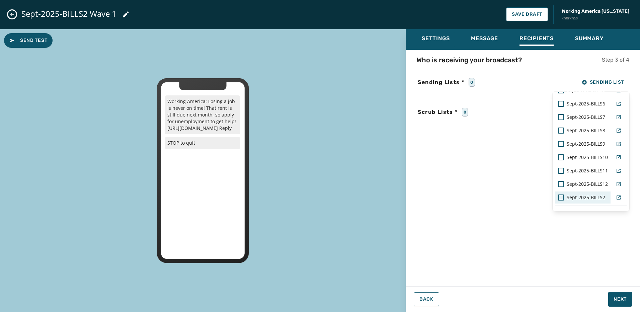
scroll to position [79, 0]
type input "*****"
click at [589, 187] on span "Sept-2025-BILLS2" at bounding box center [586, 185] width 39 height 7
click at [623, 298] on div "Settings Message Recipients Summary Who is receiving your broadcast? Step 3 of …" at bounding box center [523, 168] width 234 height 278
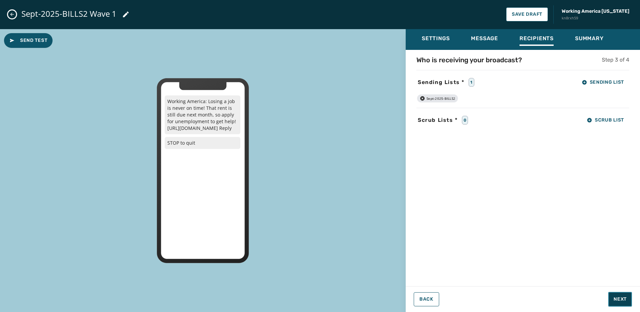
click at [623, 298] on span "Next" at bounding box center [620, 299] width 13 height 7
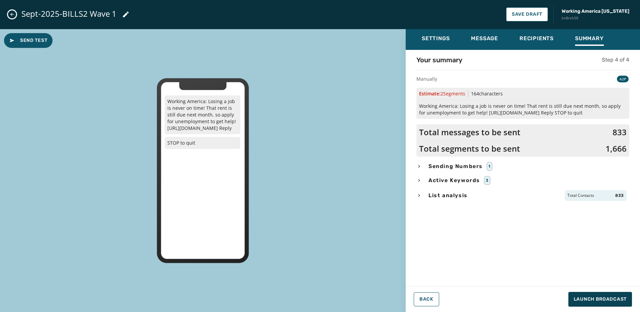
click at [461, 192] on span "List analysis" at bounding box center [448, 196] width 42 height 8
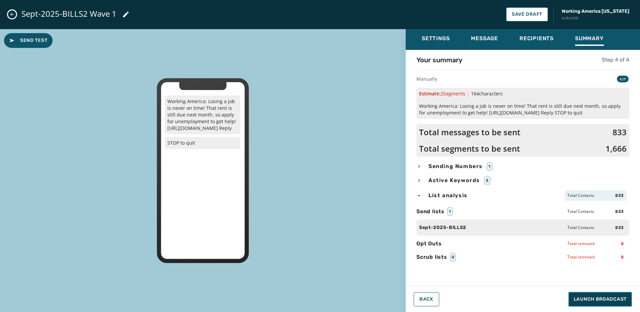
click at [615, 299] on span "Launch Broadcast" at bounding box center [600, 299] width 53 height 7
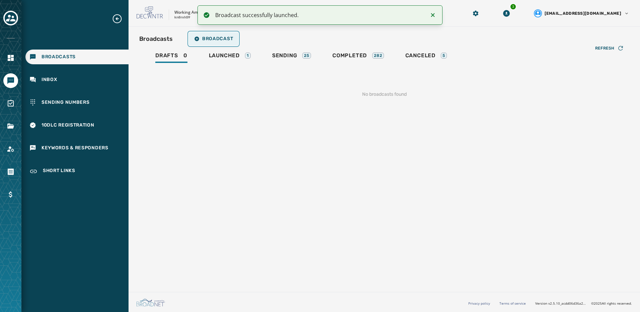
click at [202, 37] on span "Broadcast" at bounding box center [213, 38] width 39 height 5
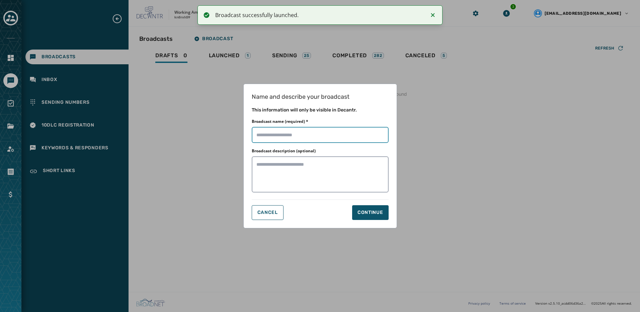
click at [296, 131] on input "Broadcast name (required) *" at bounding box center [320, 135] width 137 height 16
paste input "**********"
type input "**********"
click at [368, 213] on div "Continue" at bounding box center [371, 212] width 26 height 7
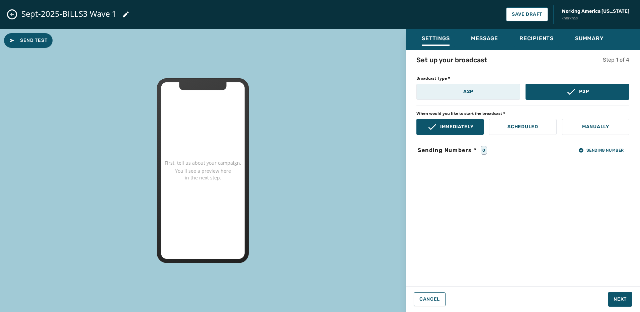
click at [489, 91] on button "A2P" at bounding box center [469, 92] width 104 height 16
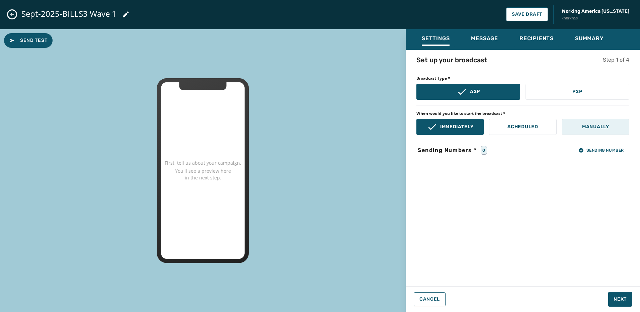
click at [583, 119] on button "Manually" at bounding box center [595, 127] width 67 height 16
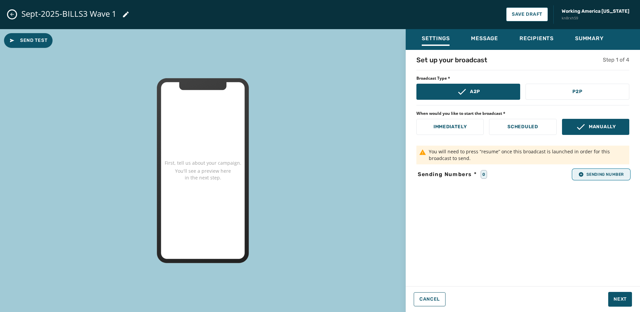
click at [589, 170] on button "Sending Number" at bounding box center [601, 174] width 56 height 9
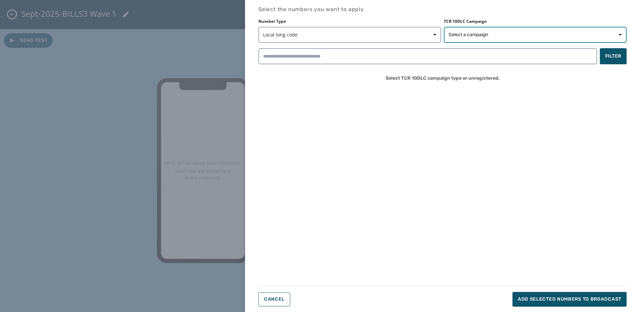
click at [487, 38] on span "Select a campaign" at bounding box center [469, 34] width 40 height 7
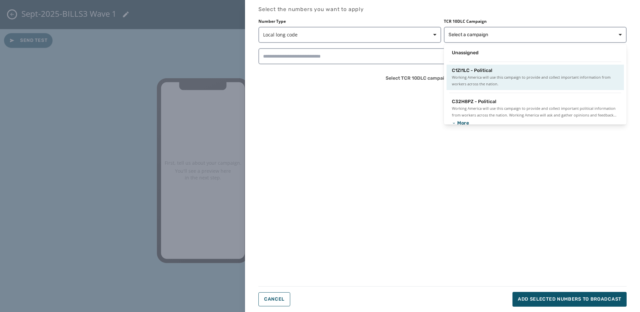
click at [491, 73] on span "C1ZI1LC - Political" at bounding box center [472, 70] width 41 height 7
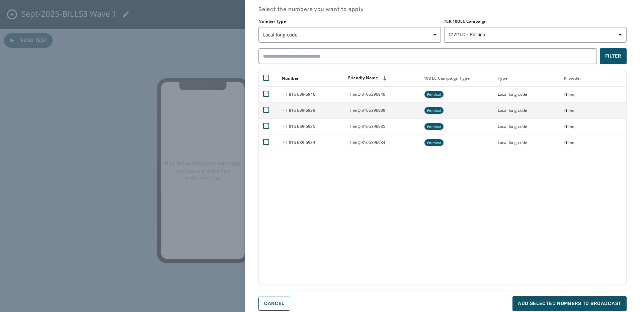
click at [266, 107] on icon at bounding box center [266, 110] width 6 height 6
click at [611, 302] on span "Add selected numbers to broadcast" at bounding box center [569, 303] width 103 height 7
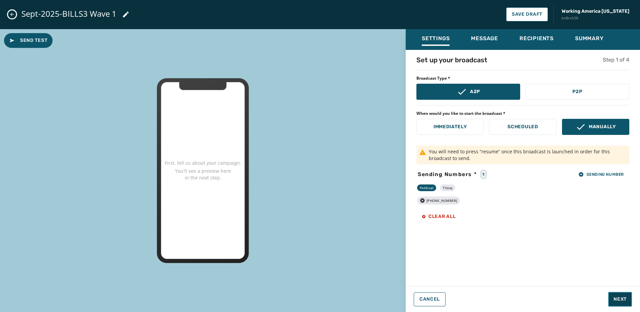
click at [626, 293] on button "Next" at bounding box center [620, 299] width 24 height 15
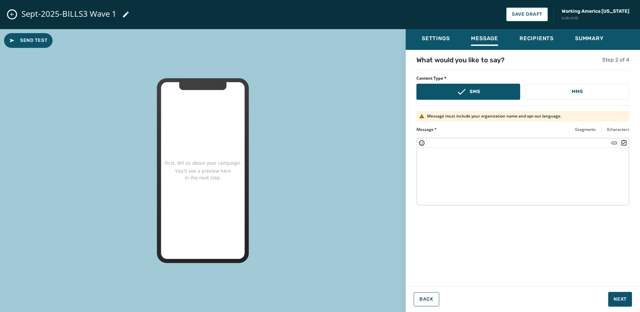
click at [465, 174] on textarea at bounding box center [523, 175] width 212 height 55
paste textarea "**********"
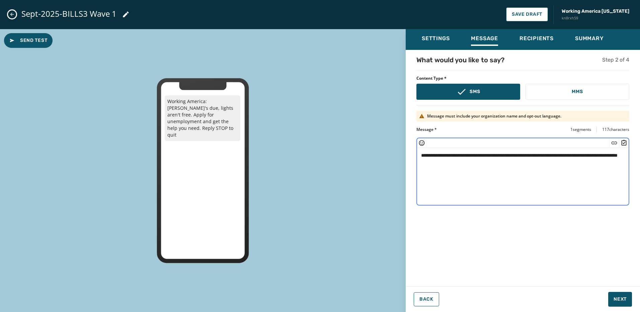
drag, startPoint x: 443, startPoint y: 162, endPoint x: 451, endPoint y: 161, distance: 7.7
click at [443, 161] on textarea "**********" at bounding box center [523, 175] width 212 height 55
click at [617, 142] on icon "Insert Short Link" at bounding box center [615, 142] width 6 height 3
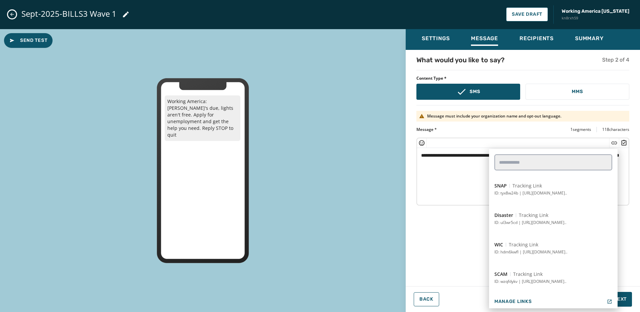
scroll to position [87, 0]
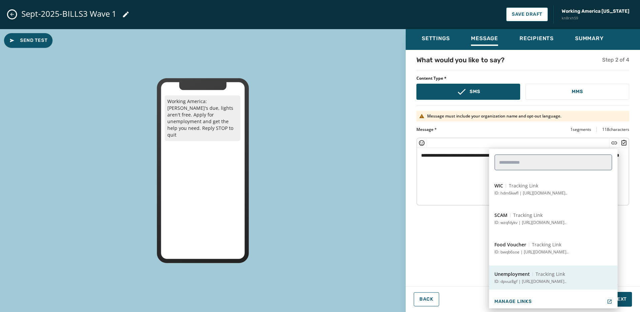
click at [548, 279] on p "ID: dpvuz8gf | https://workingamerica.org/unemployment?..." at bounding box center [531, 281] width 72 height 5
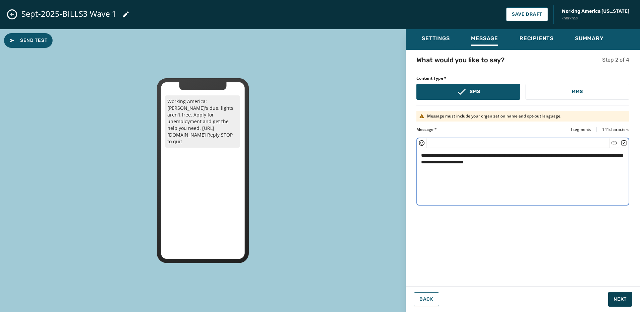
type textarea "**********"
click at [628, 300] on button "Next" at bounding box center [620, 299] width 24 height 15
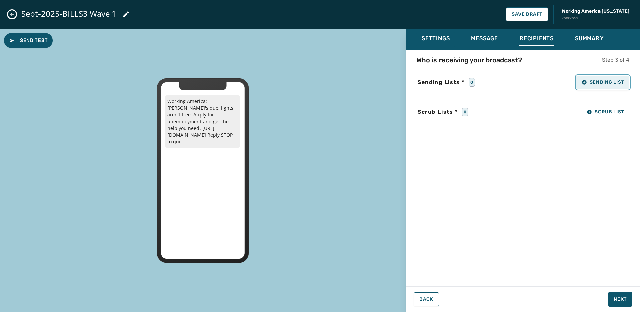
click at [606, 88] on button "Sending List" at bounding box center [603, 82] width 53 height 13
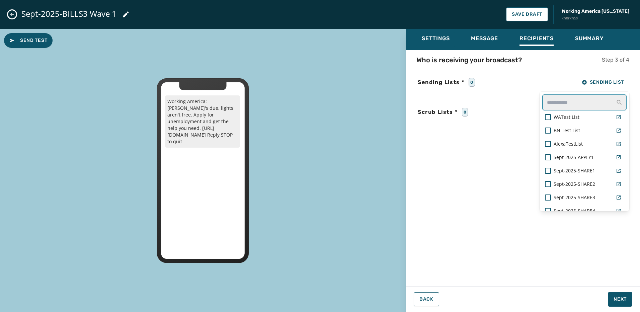
click at [559, 102] on input "text" at bounding box center [585, 102] width 84 height 16
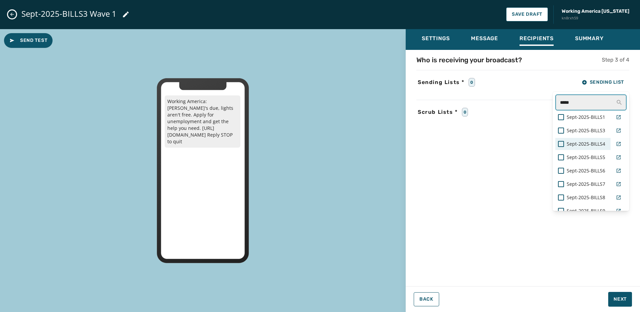
type input "*****"
click at [588, 135] on div "Sept-2025-BILLS3" at bounding box center [583, 131] width 55 height 12
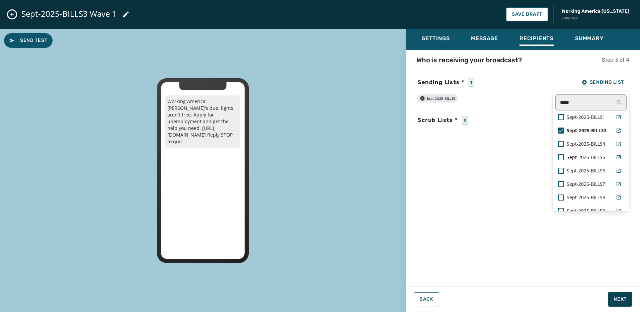
click at [626, 298] on div "Settings Message Recipients Summary Who is receiving your broadcast? Step 3 of …" at bounding box center [523, 168] width 234 height 278
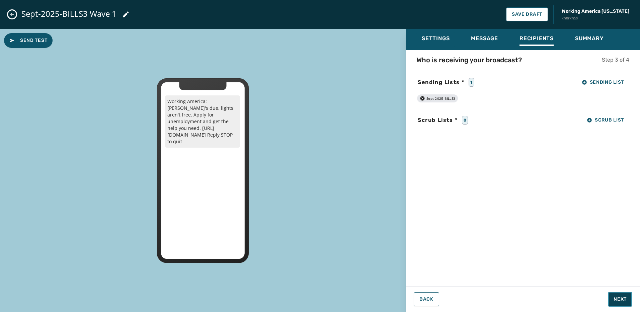
click at [626, 298] on span "Next" at bounding box center [620, 299] width 13 height 7
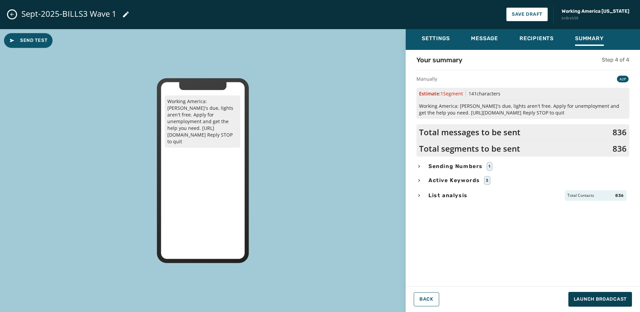
drag, startPoint x: 447, startPoint y: 198, endPoint x: 452, endPoint y: 201, distance: 5.8
click at [447, 198] on span "List analysis" at bounding box center [448, 196] width 42 height 8
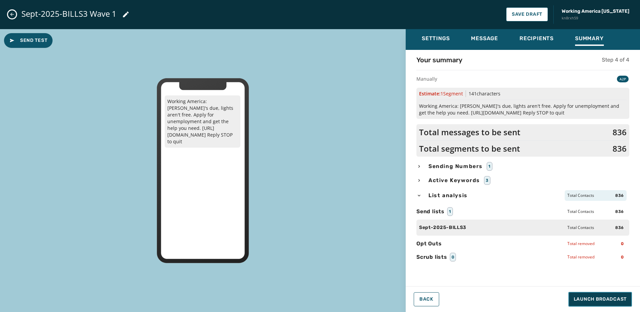
click at [614, 301] on span "Launch Broadcast" at bounding box center [600, 299] width 53 height 7
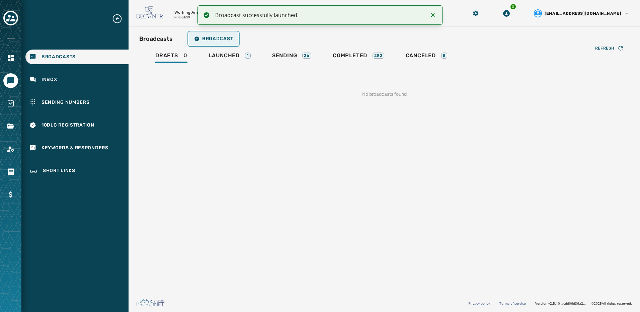
click at [207, 36] on span "Broadcast" at bounding box center [213, 38] width 39 height 5
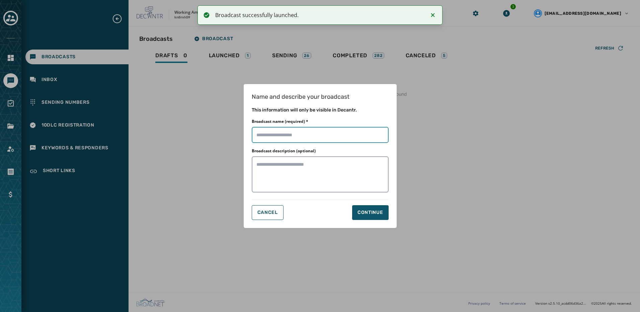
click at [325, 139] on input "Broadcast name (required) *" at bounding box center [320, 135] width 137 height 16
paste input "**********"
type input "**********"
click at [360, 208] on button "Continue" at bounding box center [370, 212] width 37 height 15
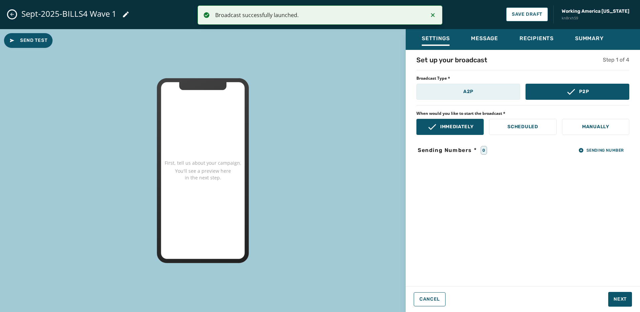
click at [481, 92] on button "A2P" at bounding box center [469, 92] width 104 height 16
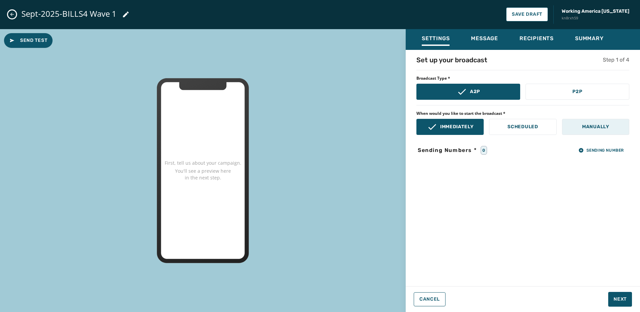
click at [567, 128] on button "Manually" at bounding box center [595, 127] width 67 height 16
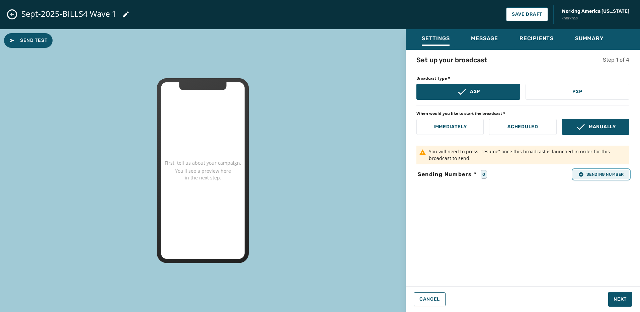
click at [609, 176] on span "Sending Number" at bounding box center [602, 174] width 46 height 5
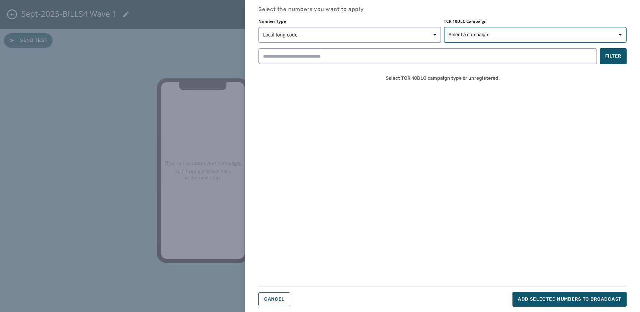
click at [461, 29] on button "Select a campaign" at bounding box center [535, 35] width 183 height 16
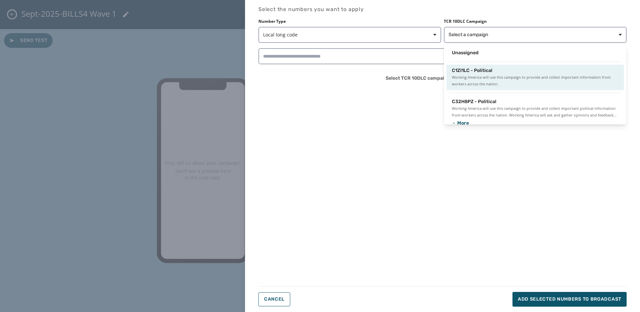
click at [474, 78] on span "Working America will use this campaign to provide and collect important informa…" at bounding box center [535, 80] width 167 height 13
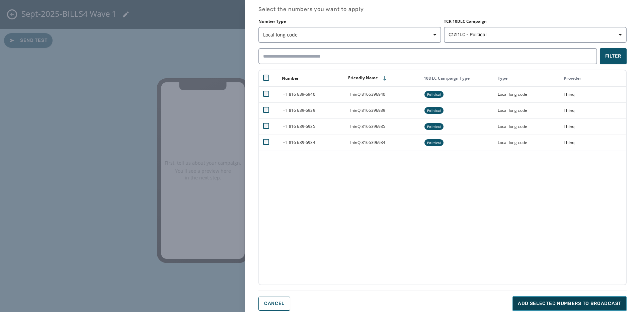
click at [615, 310] on button "Add selected numbers to broadcast" at bounding box center [570, 303] width 114 height 15
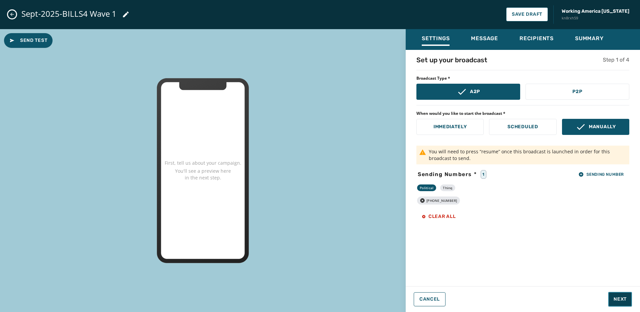
click at [625, 296] on span "Next" at bounding box center [620, 299] width 13 height 7
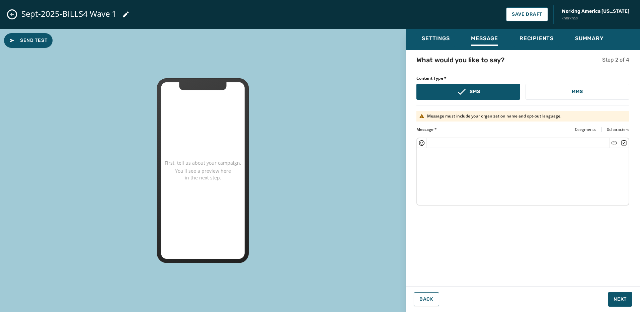
click at [477, 185] on textarea at bounding box center [523, 175] width 212 height 55
paste textarea "**********"
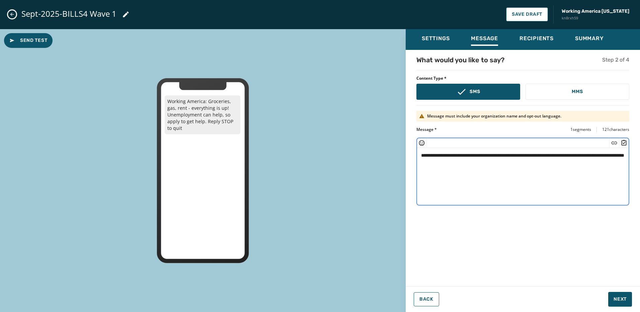
click at [441, 162] on textarea "**********" at bounding box center [523, 175] width 212 height 55
click at [614, 144] on icon "Insert Short Link" at bounding box center [614, 143] width 7 height 7
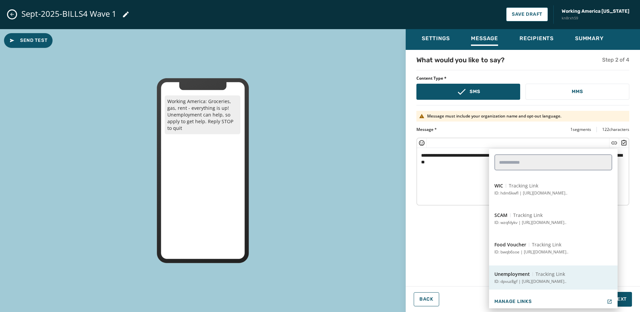
click at [554, 277] on span "Tracking Link" at bounding box center [550, 274] width 29 height 7
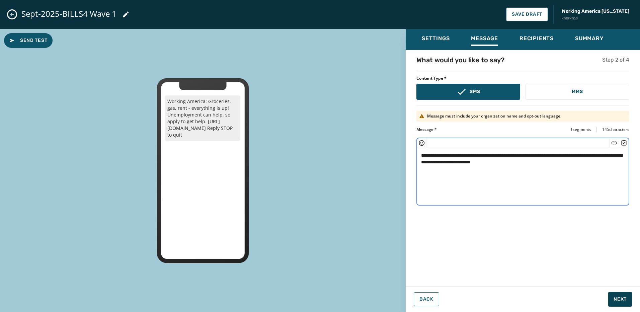
type textarea "**********"
click at [617, 297] on span "Next" at bounding box center [620, 299] width 13 height 7
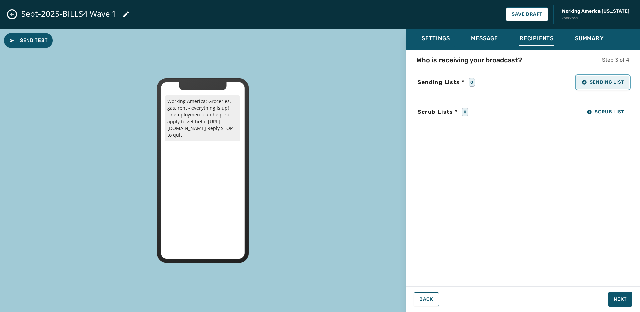
click at [614, 84] on span "Sending List" at bounding box center [603, 82] width 42 height 5
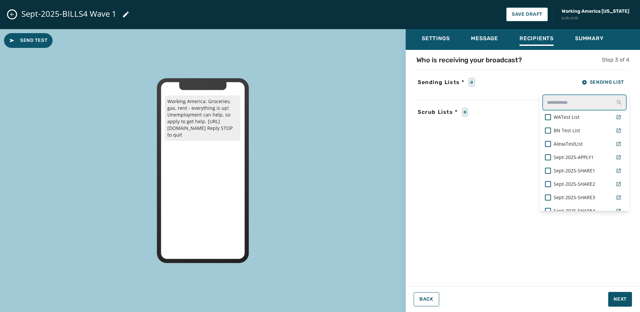
click at [596, 100] on input "text" at bounding box center [585, 102] width 84 height 16
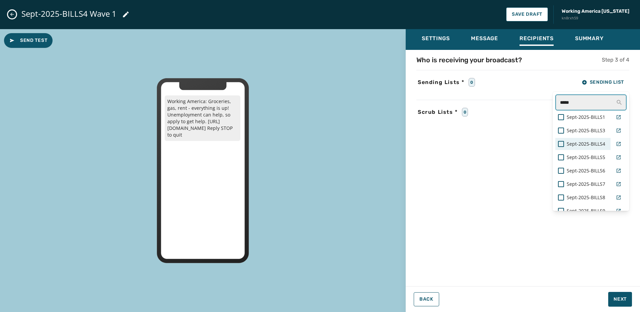
type input "*****"
click at [585, 144] on span "Sept-2025-BILLS4" at bounding box center [586, 144] width 39 height 7
click at [631, 286] on div "Settings Message Recipients Summary Who is receiving your broadcast? Step 3 of …" at bounding box center [523, 168] width 234 height 278
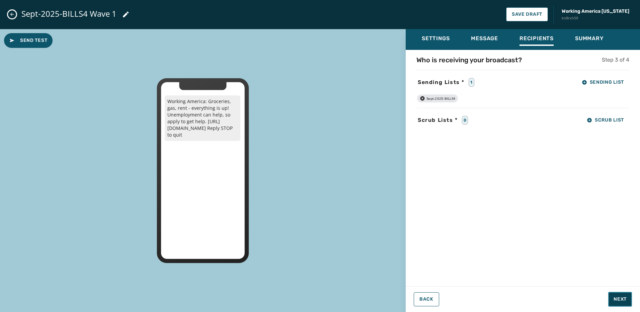
click at [631, 295] on button "Next" at bounding box center [620, 299] width 24 height 15
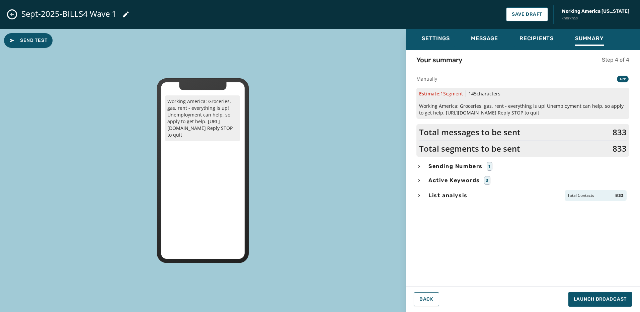
click at [470, 192] on div "List analysis Total Contacts 833" at bounding box center [523, 195] width 213 height 11
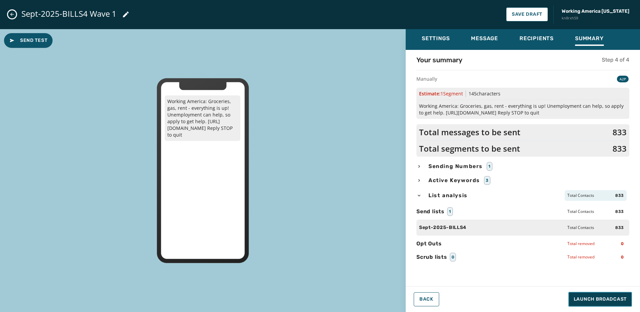
click at [600, 304] on button "Launch Broadcast" at bounding box center [601, 299] width 64 height 15
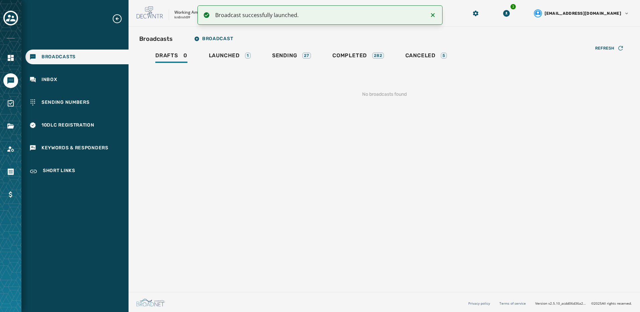
click at [208, 30] on div "Broadcasts Broadcast Drafts 0 Launched 1 Sending 27 Completed 282 Canceled 5 Re…" at bounding box center [385, 158] width 512 height 263
click at [209, 38] on span "Broadcast" at bounding box center [213, 38] width 39 height 5
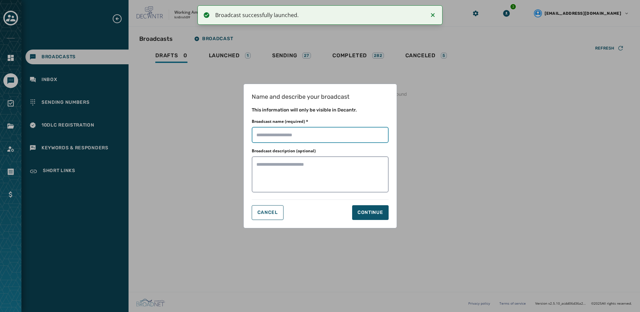
click at [294, 141] on input "Broadcast name (required) *" at bounding box center [320, 135] width 137 height 16
paste input "**********"
type input "**********"
click at [368, 212] on div "Continue" at bounding box center [371, 212] width 26 height 7
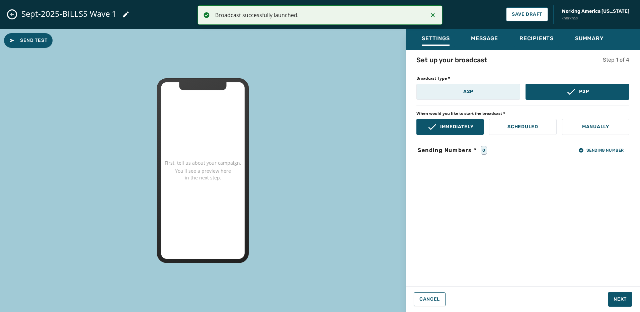
drag, startPoint x: 451, startPoint y: 95, endPoint x: 455, endPoint y: 95, distance: 3.7
click at [449, 95] on button "A2P" at bounding box center [469, 92] width 104 height 16
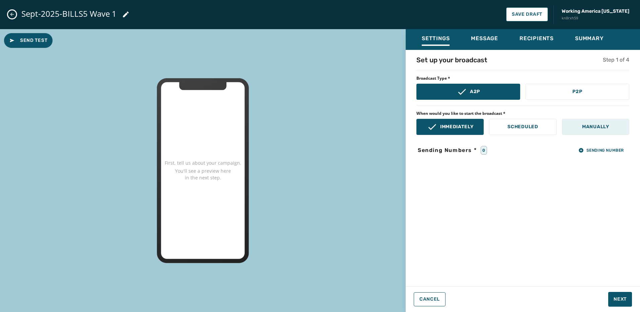
drag, startPoint x: 605, startPoint y: 132, endPoint x: 588, endPoint y: 133, distance: 17.8
click at [606, 133] on button "Manually" at bounding box center [595, 127] width 67 height 16
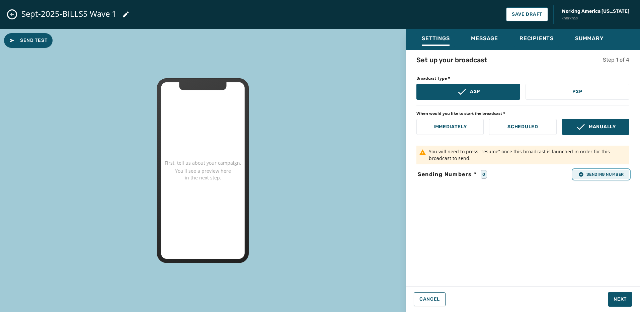
click at [585, 172] on span "Sending Number" at bounding box center [602, 174] width 46 height 5
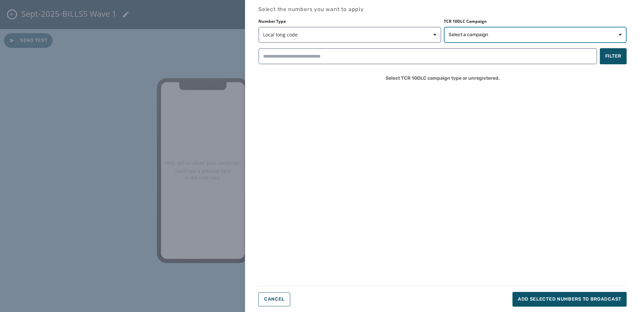
click at [502, 34] on span "Select a campaign" at bounding box center [535, 34] width 173 height 7
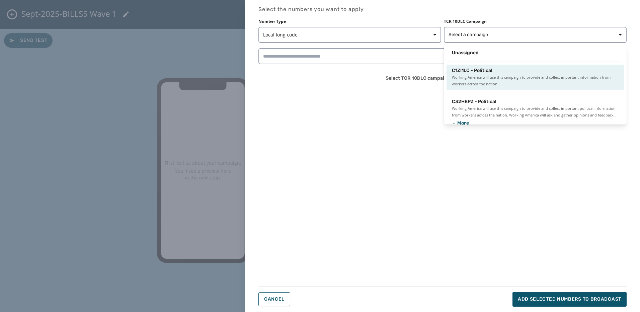
click at [492, 74] on span "Working America will use this campaign to provide and collect important informa…" at bounding box center [535, 80] width 167 height 13
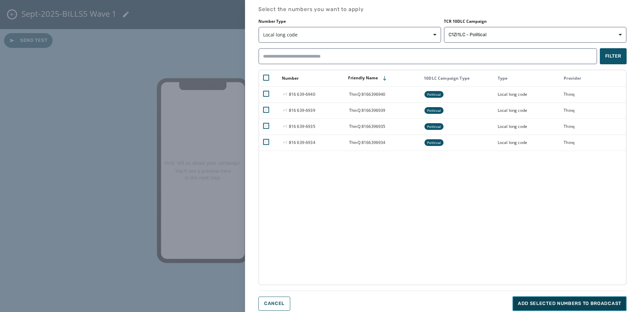
click at [566, 297] on button "Add selected numbers to broadcast" at bounding box center [570, 303] width 114 height 15
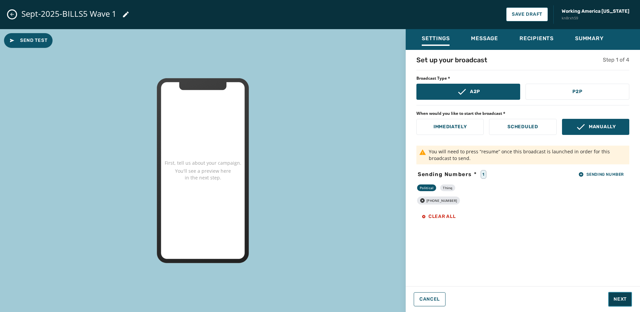
click at [624, 296] on span "Next" at bounding box center [620, 299] width 13 height 7
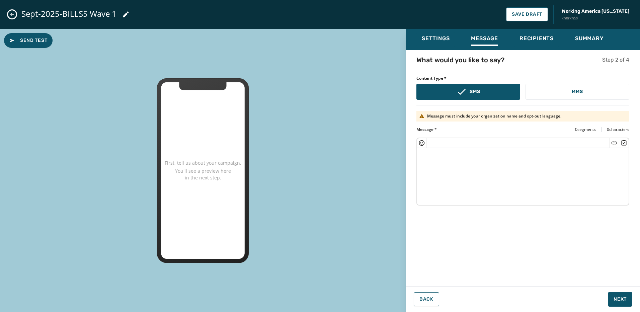
click at [552, 179] on textarea at bounding box center [523, 175] width 212 height 55
paste textarea "**********"
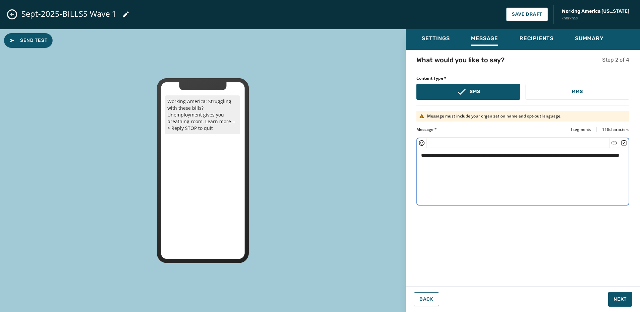
drag, startPoint x: 453, startPoint y: 161, endPoint x: 487, endPoint y: 161, distance: 33.2
click at [454, 161] on textarea "**********" at bounding box center [523, 175] width 212 height 55
click at [615, 143] on icon "Insert Short Link" at bounding box center [614, 143] width 7 height 7
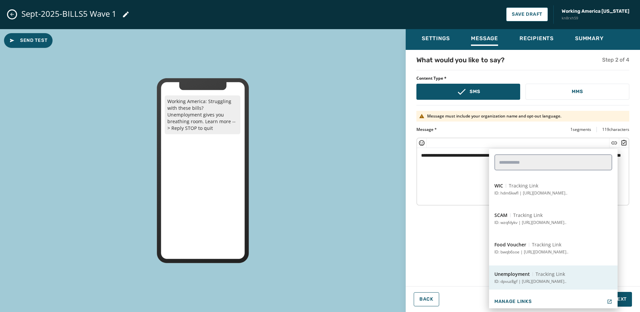
click at [554, 273] on span "Tracking Link" at bounding box center [550, 274] width 29 height 7
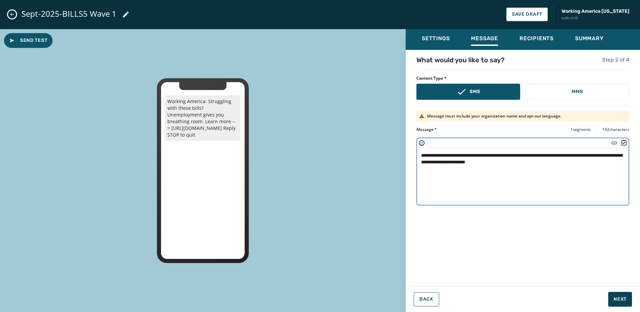
type textarea "**********"
click at [616, 296] on span "Next" at bounding box center [620, 299] width 13 height 7
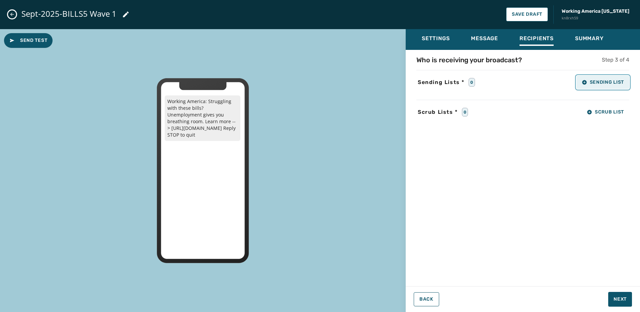
click at [601, 82] on span "Sending List" at bounding box center [603, 82] width 42 height 5
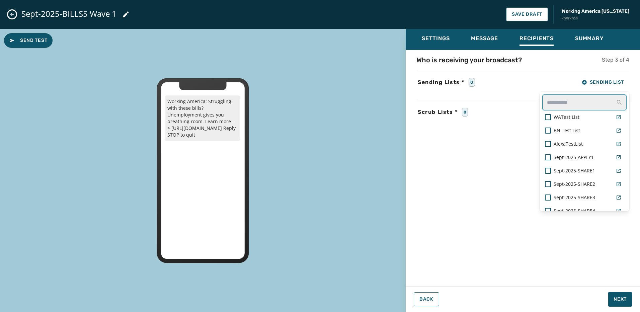
click at [569, 102] on input "text" at bounding box center [585, 102] width 84 height 16
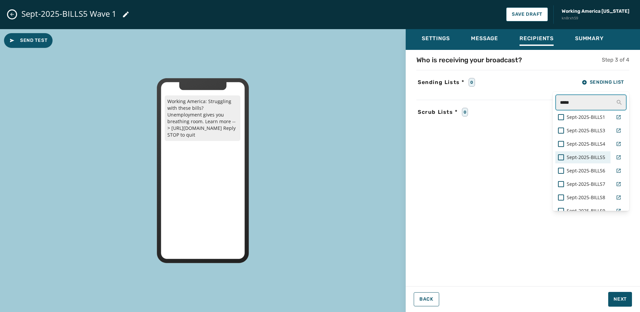
type input "*****"
click at [585, 159] on span "Sept-2025-BILLS5" at bounding box center [586, 157] width 39 height 7
click at [627, 284] on div "Settings Message Recipients Summary Who is receiving your broadcast? Step 3 of …" at bounding box center [523, 168] width 234 height 278
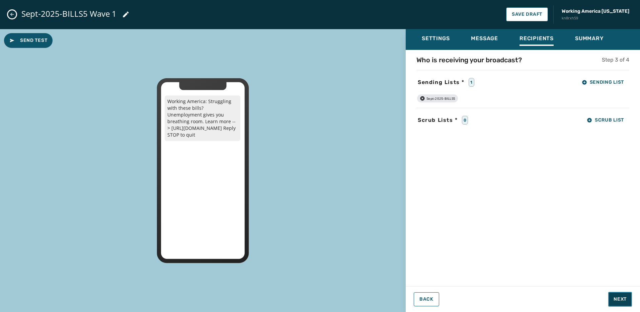
click at [628, 299] on button "Next" at bounding box center [620, 299] width 24 height 15
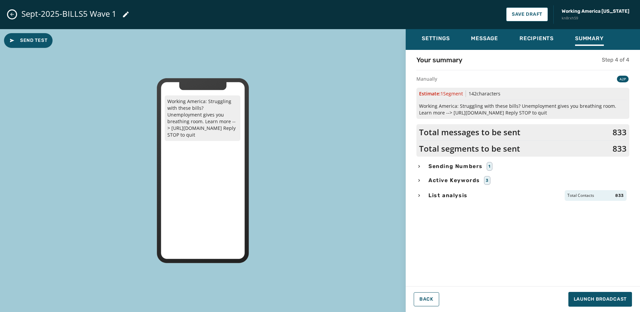
click at [460, 197] on span "List analysis" at bounding box center [448, 196] width 42 height 8
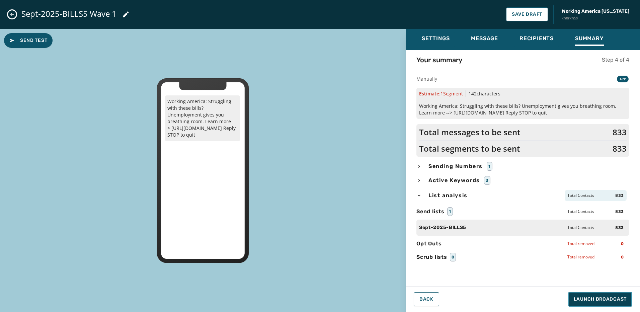
click at [590, 299] on span "Launch Broadcast" at bounding box center [600, 299] width 53 height 7
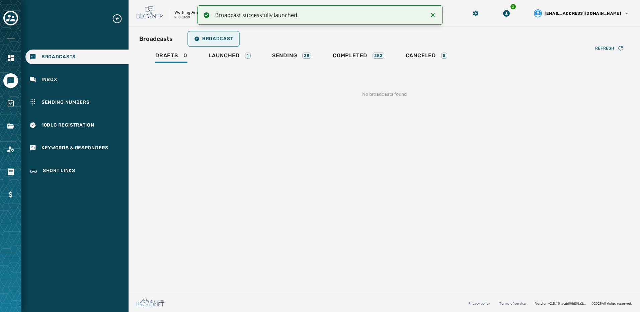
click at [216, 41] on span "Broadcast" at bounding box center [213, 38] width 39 height 5
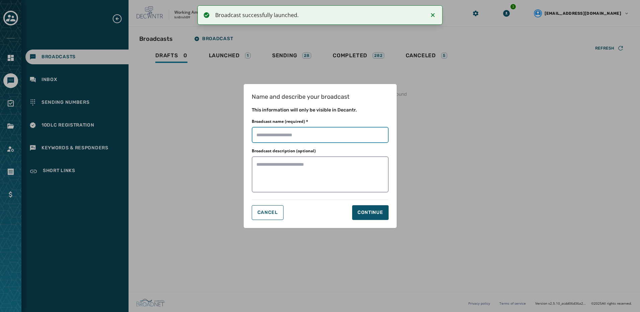
click at [325, 140] on input "Broadcast name (required) *" at bounding box center [320, 135] width 137 height 16
paste input "**********"
type input "**********"
click at [378, 211] on div "Continue" at bounding box center [371, 212] width 26 height 7
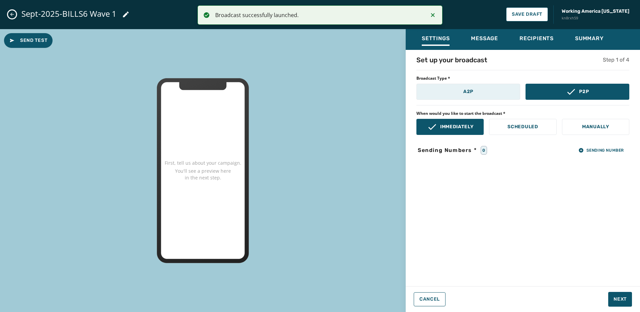
click at [456, 96] on button "A2P" at bounding box center [469, 92] width 104 height 16
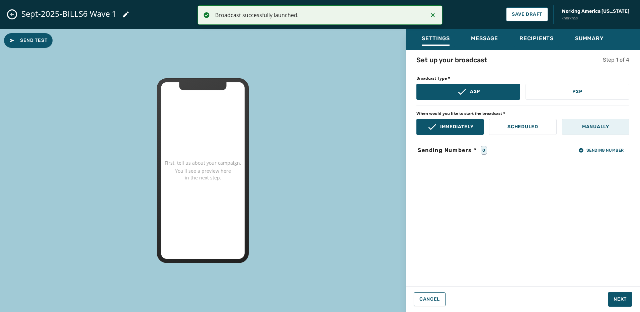
click at [598, 127] on p "Manually" at bounding box center [595, 127] width 27 height 7
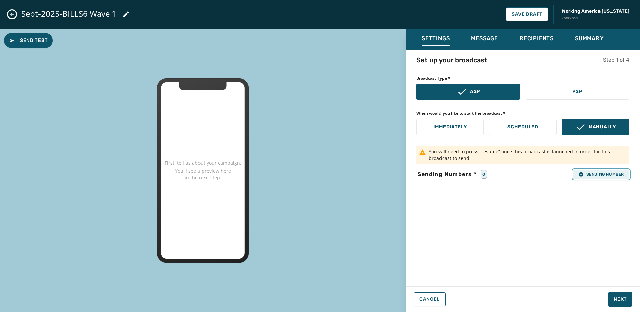
click at [603, 173] on span "Sending Number" at bounding box center [602, 174] width 46 height 5
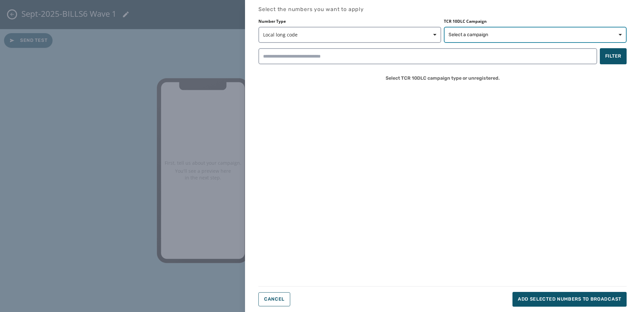
drag, startPoint x: 461, startPoint y: 34, endPoint x: 465, endPoint y: 41, distance: 7.6
click at [462, 35] on span "Select a campaign" at bounding box center [469, 34] width 40 height 7
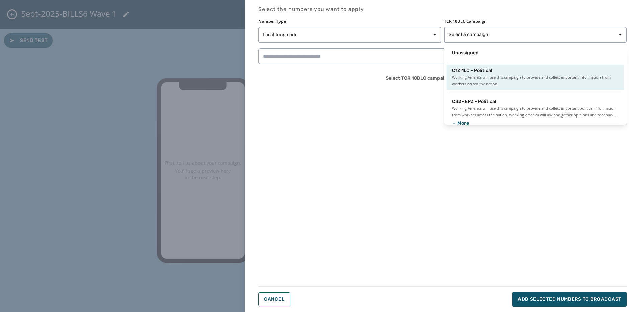
click at [477, 72] on span "C1ZI1LC - Political" at bounding box center [472, 70] width 41 height 7
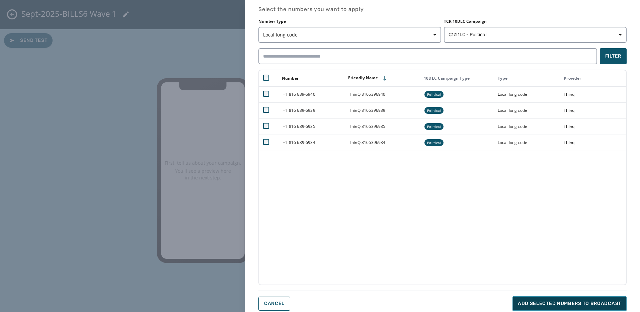
click at [542, 302] on span "Add selected numbers to broadcast" at bounding box center [569, 303] width 103 height 7
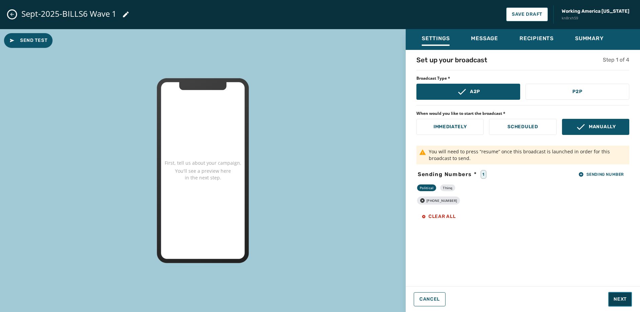
click at [619, 300] on span "Next" at bounding box center [620, 299] width 13 height 7
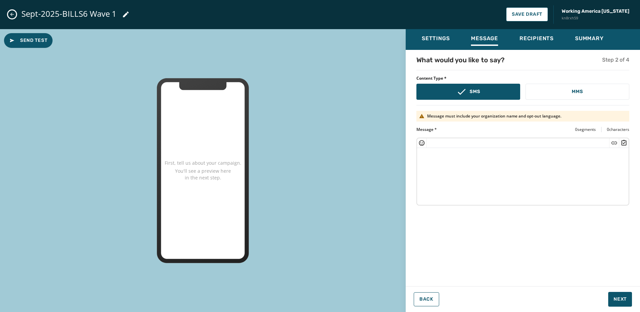
click at [431, 149] on textarea at bounding box center [523, 175] width 212 height 55
paste textarea "**********"
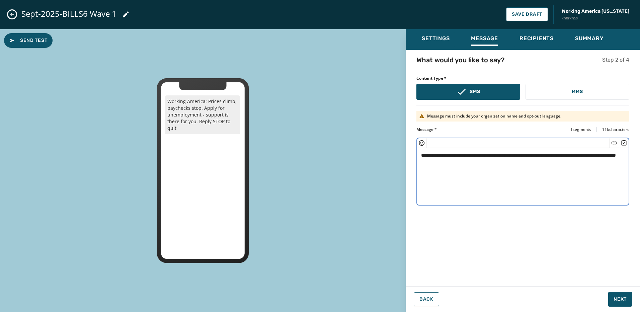
click at [441, 161] on textarea "**********" at bounding box center [523, 175] width 212 height 55
click at [613, 140] on icon "Insert Short Link" at bounding box center [614, 143] width 7 height 7
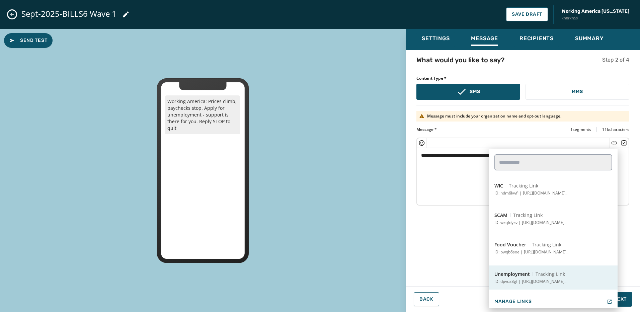
click at [541, 280] on p "ID: dpvuz8gf | https://workingamerica.org/unemployment?..." at bounding box center [531, 281] width 72 height 5
type textarea "**********"
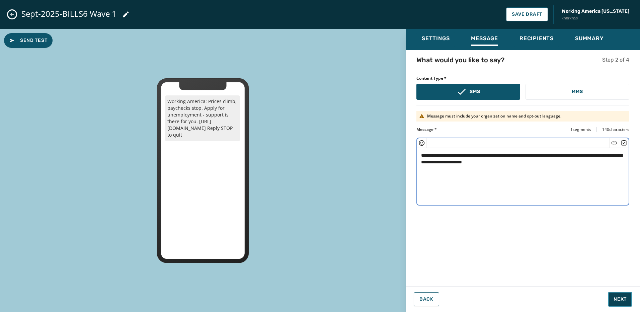
click at [621, 293] on button "Next" at bounding box center [620, 299] width 24 height 15
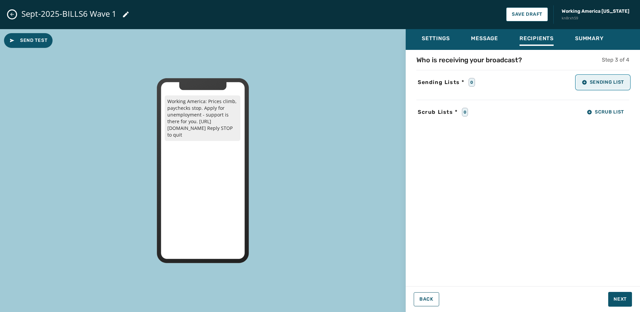
click at [597, 85] on button "Sending List" at bounding box center [603, 82] width 53 height 13
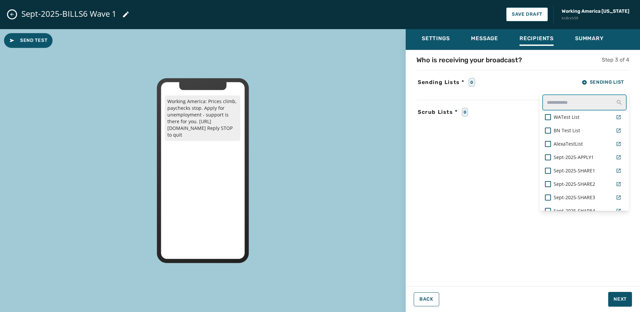
click at [578, 103] on input "text" at bounding box center [585, 102] width 84 height 16
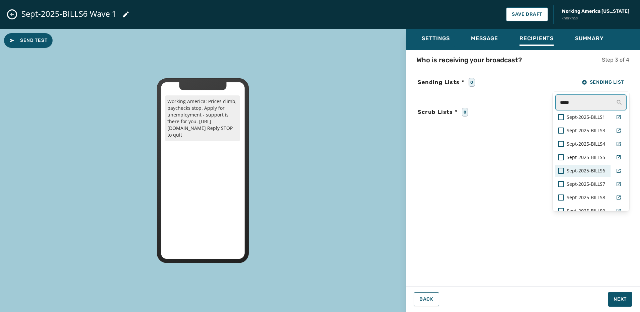
type input "*****"
click at [591, 170] on span "Sept-2025-BILLS6" at bounding box center [586, 170] width 39 height 7
click at [601, 260] on div "Who is receiving your broadcast? Step 3 of 4 Sending Lists * 1 Sending List ***…" at bounding box center [523, 166] width 234 height 222
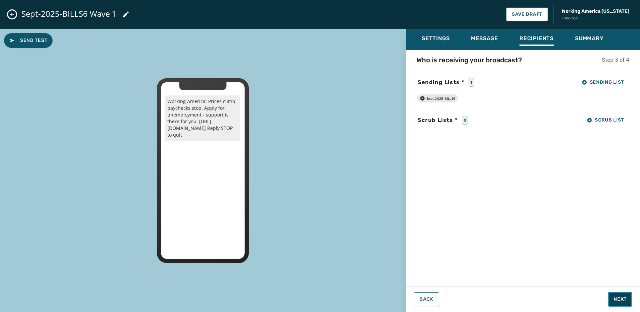
click at [627, 297] on span "Next" at bounding box center [620, 299] width 13 height 7
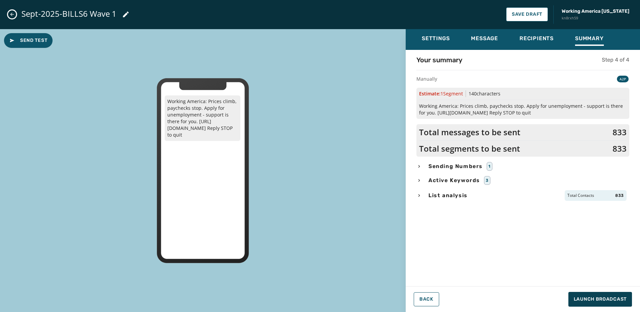
click at [455, 199] on span "List analysis" at bounding box center [448, 196] width 42 height 8
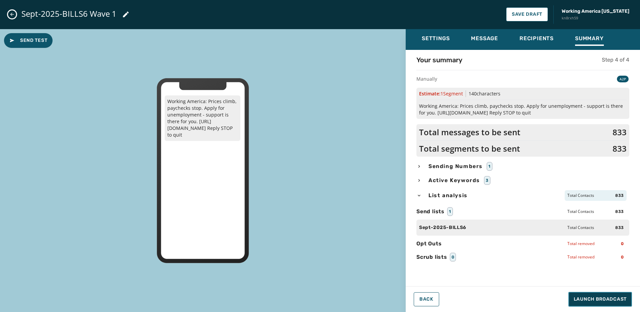
click at [585, 300] on span "Launch Broadcast" at bounding box center [600, 299] width 53 height 7
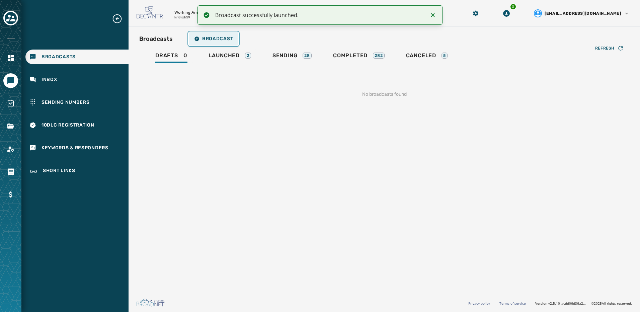
click at [227, 43] on button "Broadcast" at bounding box center [214, 38] width 50 height 13
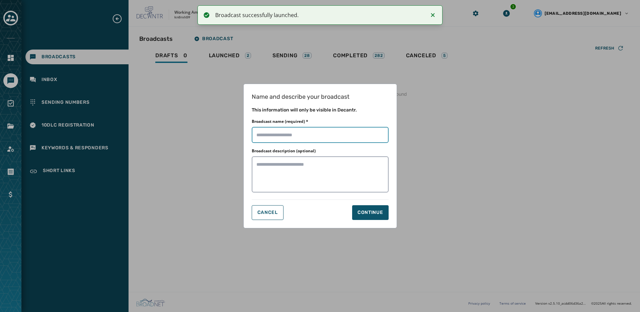
click at [274, 135] on input "Broadcast name (required) *" at bounding box center [320, 135] width 137 height 16
paste input "**********"
type input "**********"
click at [383, 213] on button "Continue" at bounding box center [370, 212] width 37 height 15
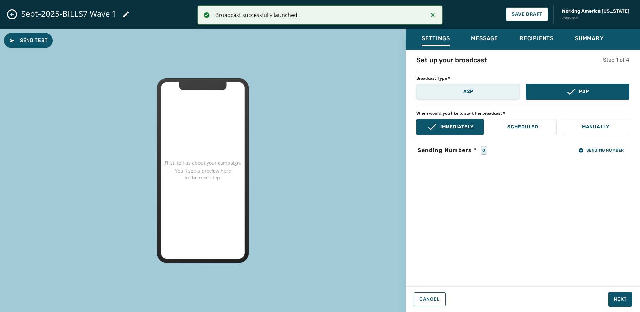
drag, startPoint x: 485, startPoint y: 92, endPoint x: 491, endPoint y: 95, distance: 6.5
click at [486, 92] on button "A2P" at bounding box center [469, 92] width 104 height 16
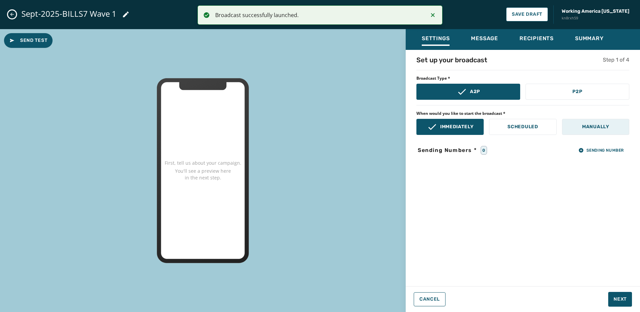
click at [604, 126] on p "Manually" at bounding box center [595, 127] width 27 height 7
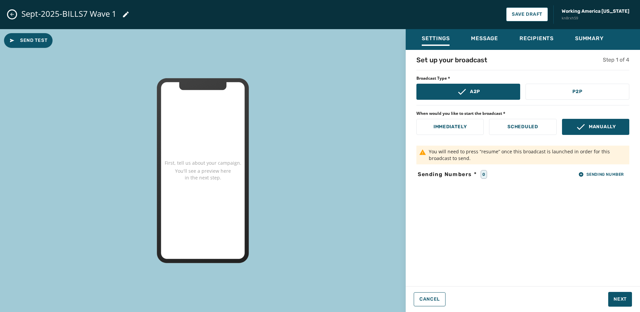
click at [600, 179] on div "Set up your broadcast Step 1 of 4 Broadcast Type * A2P P2P When would you like …" at bounding box center [523, 166] width 234 height 222
click at [600, 176] on span "Sending Number" at bounding box center [602, 174] width 46 height 5
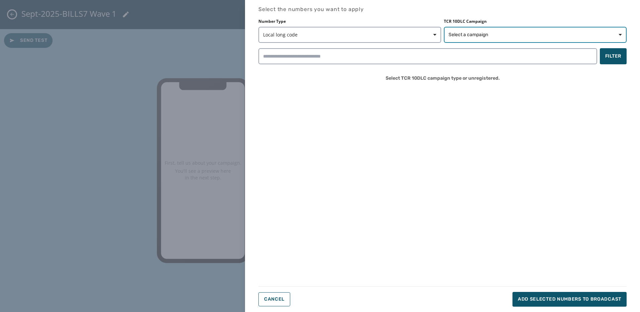
click at [501, 31] on button "Select a campaign" at bounding box center [535, 35] width 183 height 16
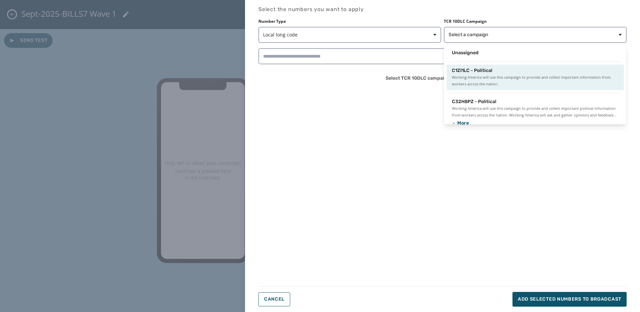
click at [488, 70] on span "C1ZI1LC - Political" at bounding box center [472, 70] width 41 height 7
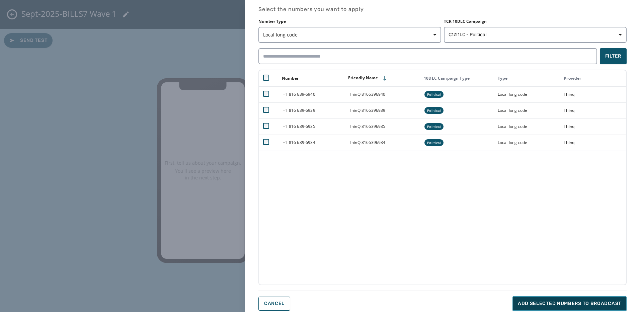
click at [594, 305] on span "Add selected numbers to broadcast" at bounding box center [569, 303] width 103 height 7
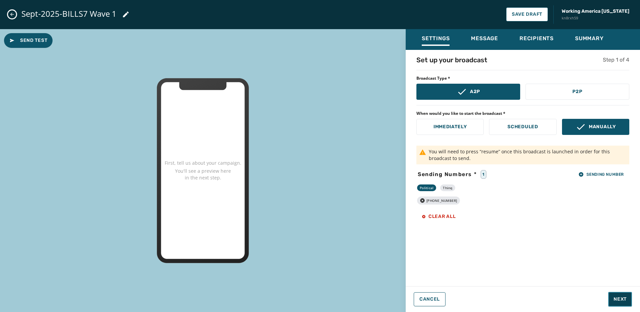
click at [618, 299] on span "Next" at bounding box center [620, 299] width 13 height 7
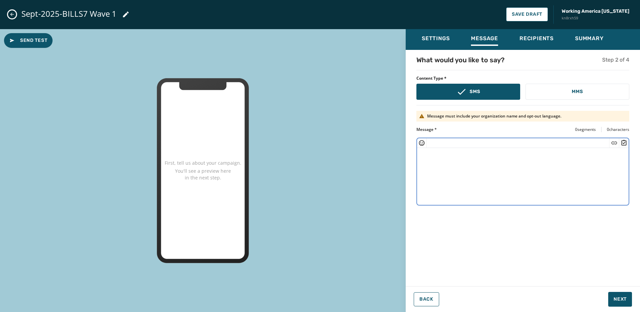
click at [466, 169] on textarea at bounding box center [523, 175] width 212 height 55
paste textarea "**********"
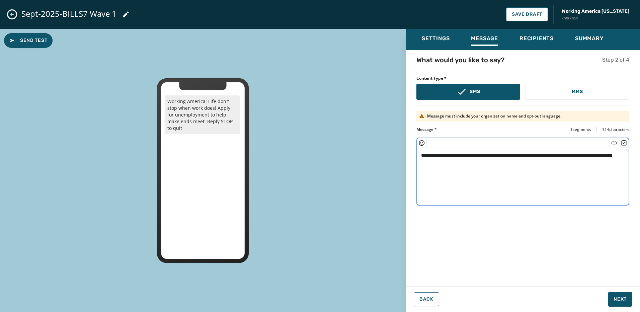
click at [447, 163] on textarea "**********" at bounding box center [523, 175] width 212 height 55
click at [615, 145] on icon "Insert Short Link" at bounding box center [614, 143] width 7 height 7
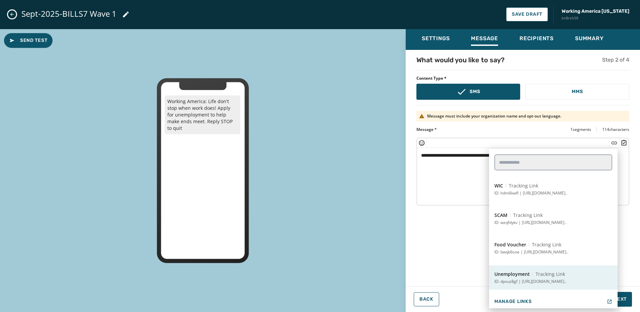
drag, startPoint x: 541, startPoint y: 277, endPoint x: 548, endPoint y: 276, distance: 6.7
click at [542, 277] on span "Tracking Link" at bounding box center [550, 274] width 29 height 7
type textarea "**********"
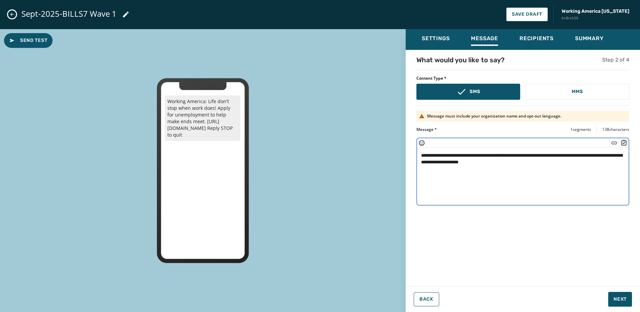
click at [625, 307] on div "**********" at bounding box center [523, 170] width 234 height 283
click at [626, 305] on button "Next" at bounding box center [620, 299] width 24 height 15
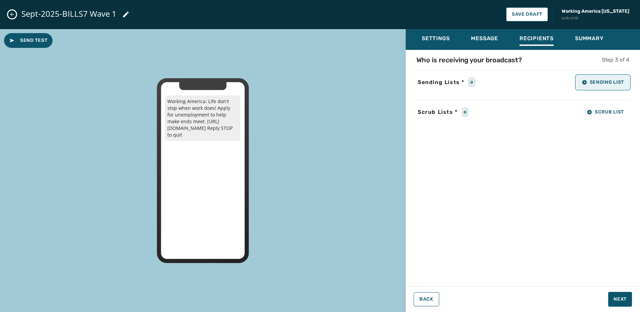
click at [601, 88] on button "Sending List" at bounding box center [603, 82] width 53 height 13
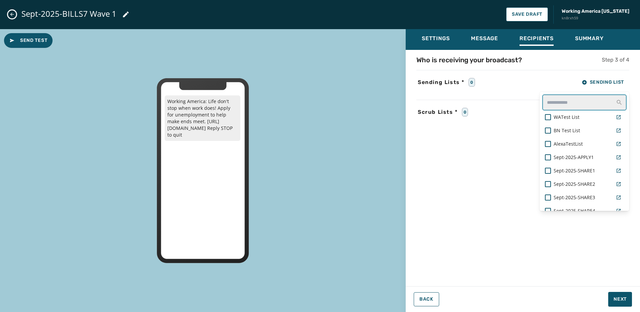
click at [569, 103] on input "text" at bounding box center [585, 102] width 84 height 16
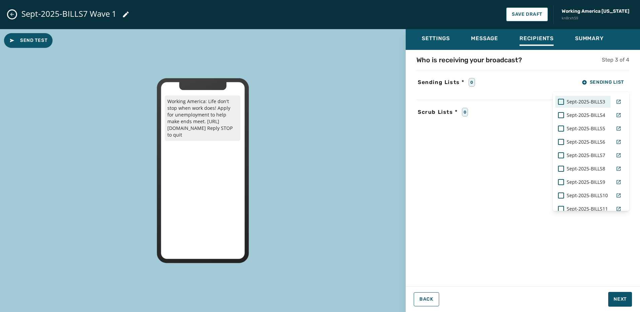
scroll to position [67, 0]
type input "*****"
click at [581, 116] on span "Sept-2025-BILLS7" at bounding box center [586, 117] width 39 height 7
click at [600, 256] on div "Who is receiving your broadcast? Step 3 of 4 Sending Lists * 1 Sending List ***…" at bounding box center [523, 166] width 234 height 222
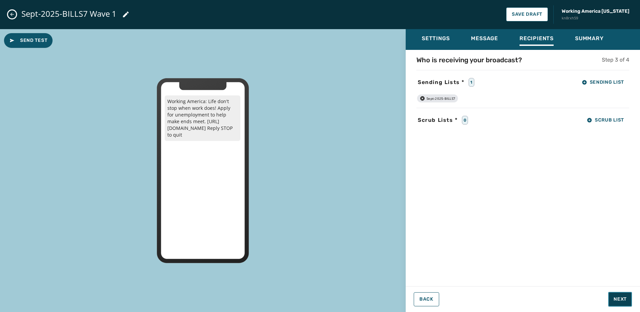
click at [629, 296] on button "Next" at bounding box center [620, 299] width 24 height 15
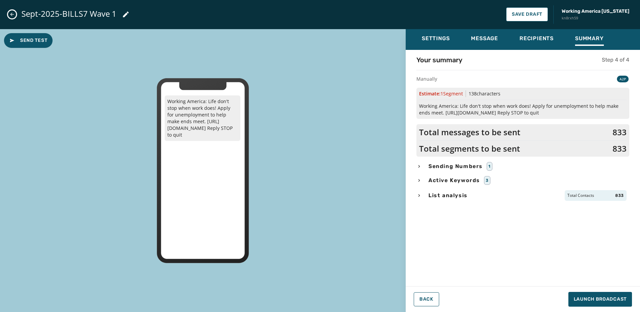
click at [464, 194] on span "List analysis" at bounding box center [448, 196] width 42 height 8
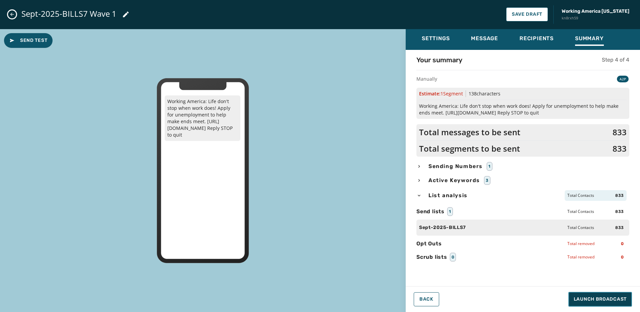
click at [605, 300] on span "Launch Broadcast" at bounding box center [600, 299] width 53 height 7
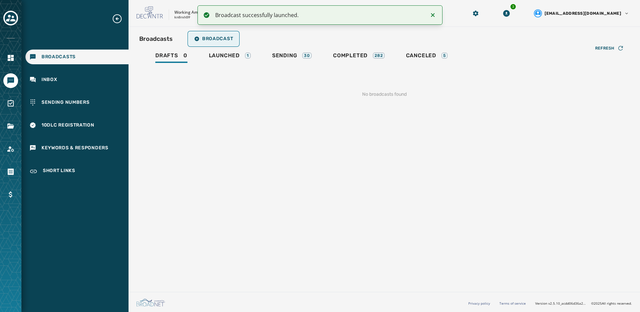
click at [208, 39] on span "Broadcast" at bounding box center [213, 38] width 39 height 5
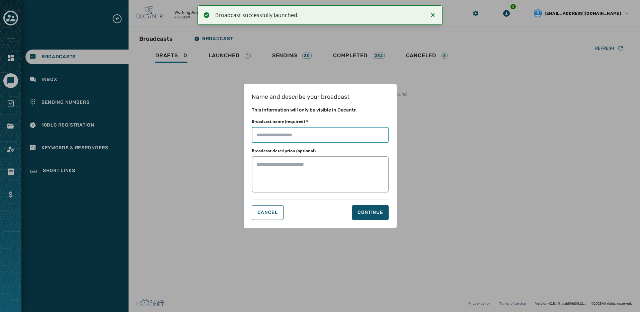
click at [259, 139] on input "Broadcast name (required) *" at bounding box center [320, 135] width 137 height 16
paste input "**********"
type input "**********"
click at [370, 214] on div "Continue" at bounding box center [371, 212] width 26 height 7
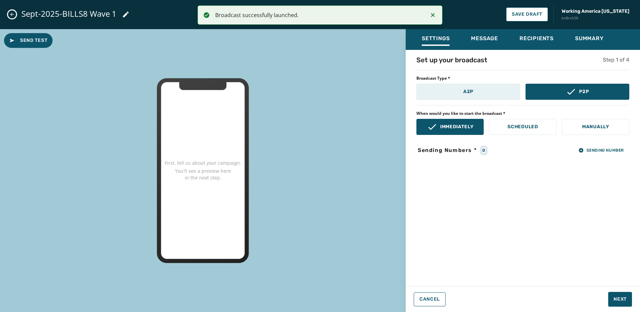
click at [472, 91] on p "A2P" at bounding box center [468, 91] width 10 height 7
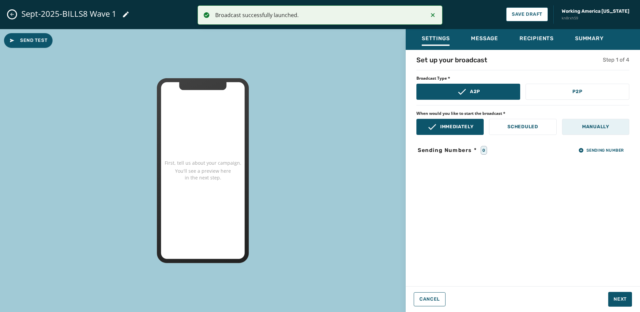
click at [592, 125] on p "Manually" at bounding box center [595, 127] width 27 height 7
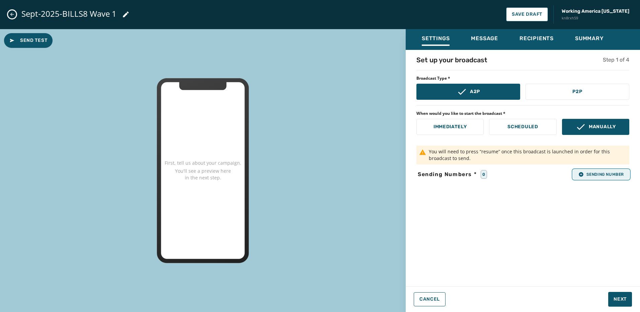
click at [602, 174] on span "Sending Number" at bounding box center [602, 174] width 46 height 5
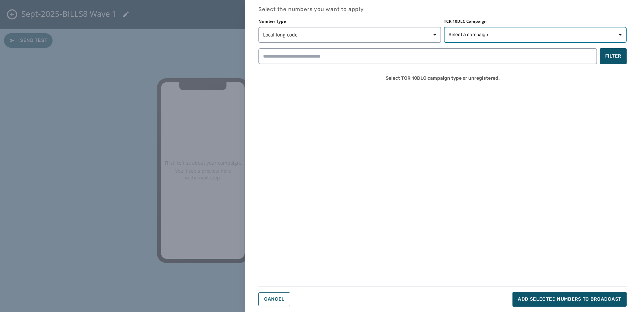
click at [476, 33] on span "Select a campaign" at bounding box center [469, 34] width 40 height 7
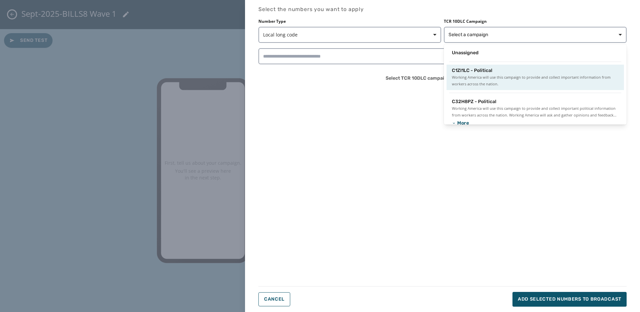
click at [489, 71] on span "C1ZI1LC - Political" at bounding box center [472, 70] width 41 height 7
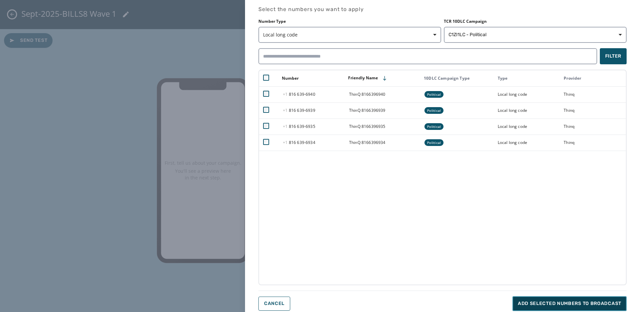
click at [600, 306] on span "Add selected numbers to broadcast" at bounding box center [569, 303] width 103 height 7
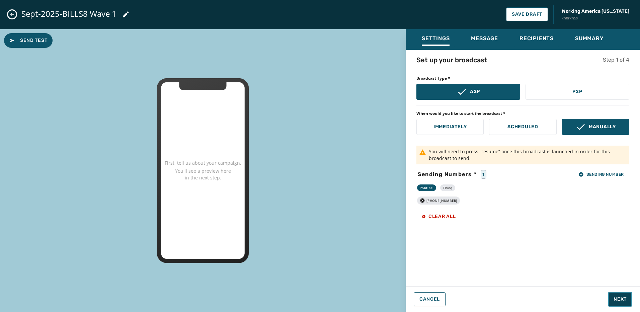
drag, startPoint x: 622, startPoint y: 300, endPoint x: 626, endPoint y: 300, distance: 3.7
click at [623, 300] on span "Next" at bounding box center [620, 299] width 13 height 7
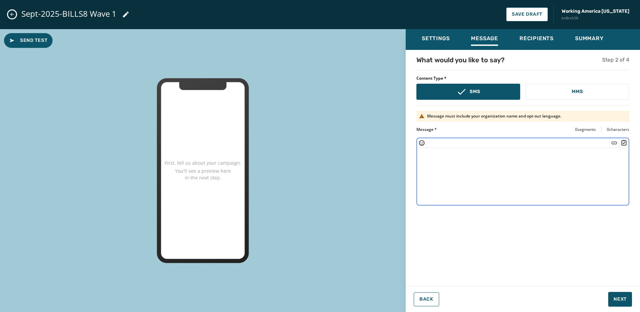
click at [498, 173] on textarea at bounding box center [523, 175] width 212 height 55
paste textarea "**********"
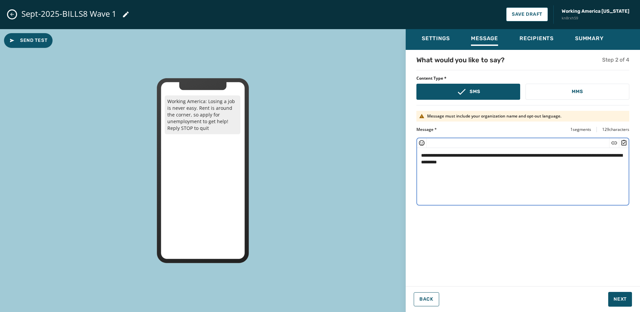
click at [480, 161] on textarea "**********" at bounding box center [523, 175] width 212 height 55
drag, startPoint x: 480, startPoint y: 161, endPoint x: 514, endPoint y: 159, distance: 34.5
click at [481, 161] on textarea "**********" at bounding box center [523, 175] width 212 height 55
click at [482, 164] on textarea "**********" at bounding box center [523, 175] width 212 height 55
click at [612, 143] on icon "Insert Short Link" at bounding box center [614, 143] width 7 height 7
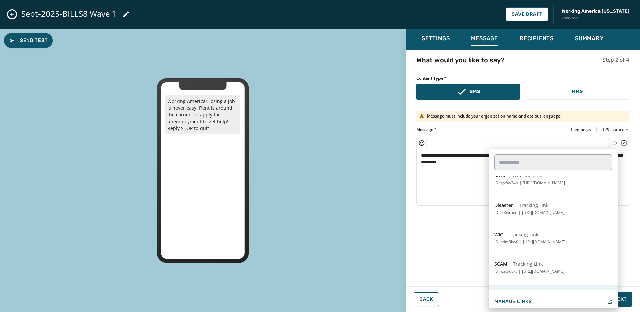
scroll to position [87, 0]
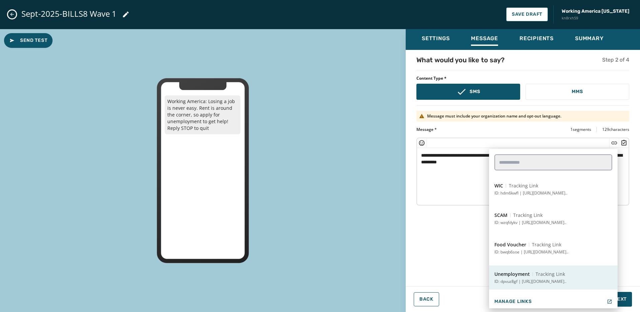
click at [549, 272] on span "Tracking Link" at bounding box center [550, 274] width 29 height 7
type textarea "**********"
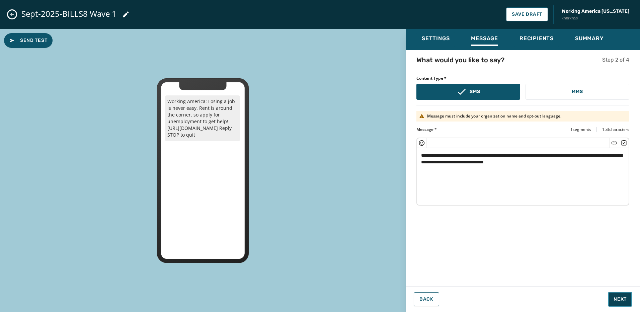
click at [623, 293] on button "Next" at bounding box center [620, 299] width 24 height 15
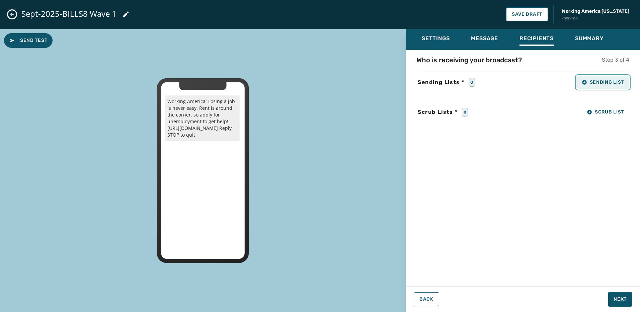
click at [585, 78] on button "Sending List" at bounding box center [603, 82] width 53 height 13
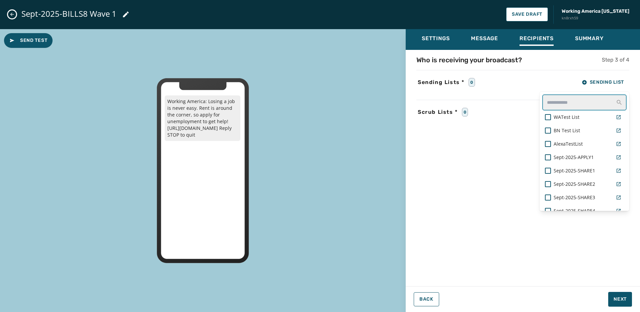
click at [550, 102] on input "text" at bounding box center [585, 102] width 84 height 16
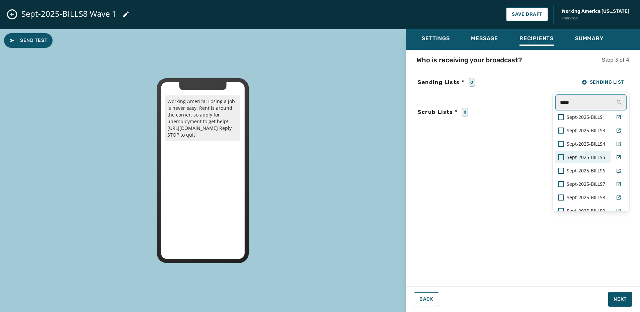
scroll to position [33, 0]
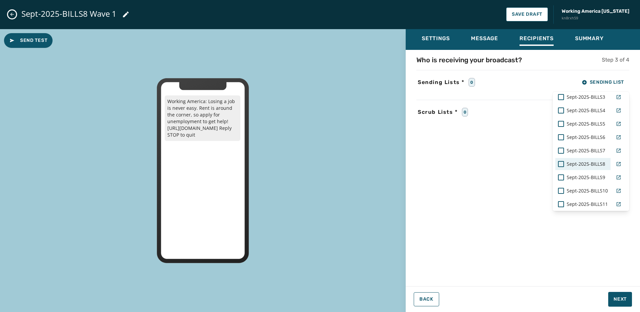
type input "*****"
drag, startPoint x: 587, startPoint y: 163, endPoint x: 600, endPoint y: 170, distance: 14.4
click at [587, 163] on span "Sept-2025-BILLS8" at bounding box center [586, 164] width 39 height 7
click at [625, 279] on div "Settings Message Recipients Summary Who is receiving your broadcast? Step 3 of …" at bounding box center [523, 168] width 234 height 278
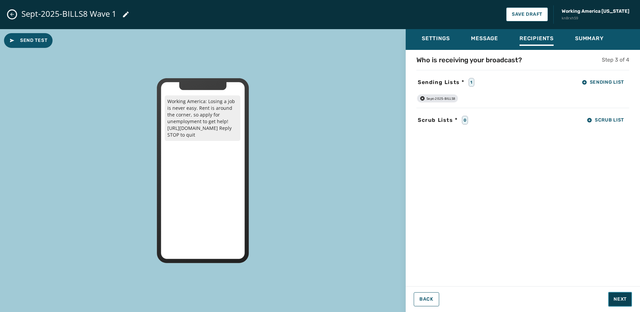
click at [627, 300] on button "Next" at bounding box center [620, 299] width 24 height 15
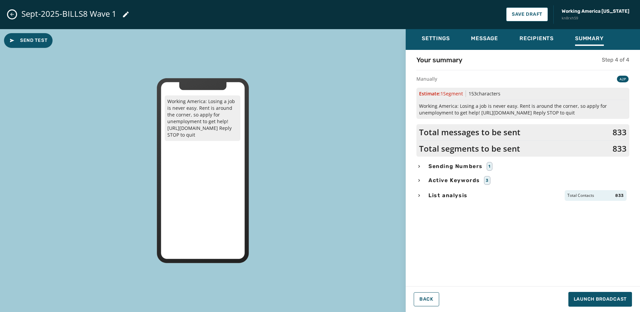
drag, startPoint x: 461, startPoint y: 193, endPoint x: 475, endPoint y: 204, distance: 17.9
click at [461, 193] on span "List analysis" at bounding box center [448, 196] width 42 height 8
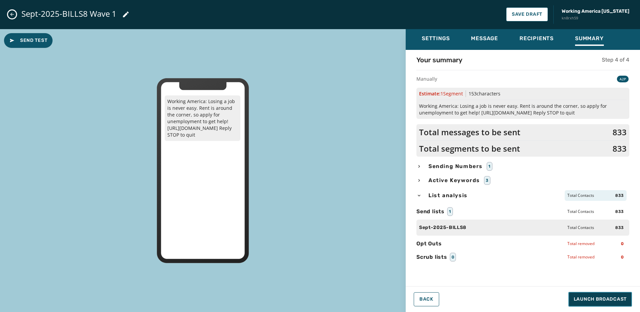
click at [594, 300] on span "Launch Broadcast" at bounding box center [600, 299] width 53 height 7
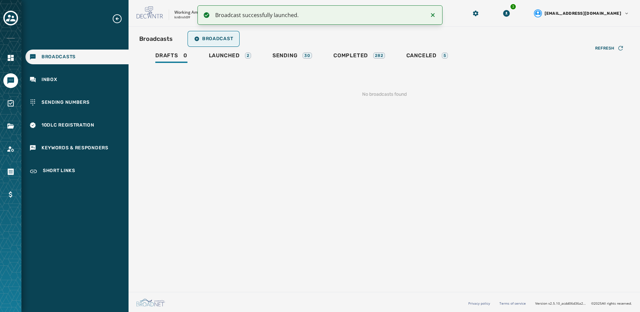
click at [210, 43] on button "Broadcast" at bounding box center [214, 38] width 50 height 13
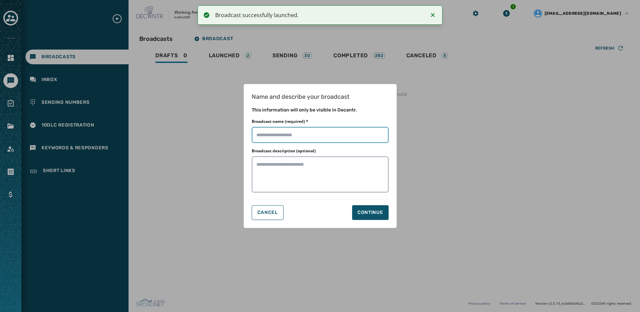
click at [279, 139] on input "Broadcast name (required) *" at bounding box center [320, 135] width 137 height 16
paste input "**********"
type input "**********"
click at [362, 207] on button "Continue" at bounding box center [370, 212] width 37 height 15
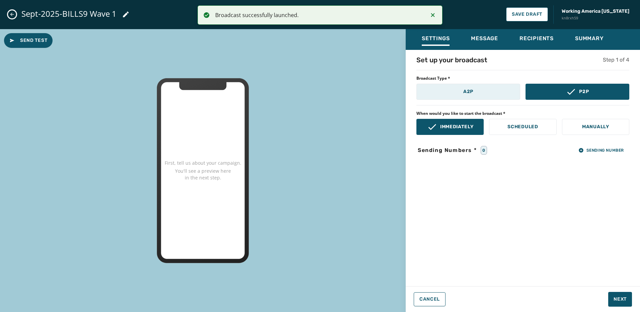
click at [453, 89] on button "A2P" at bounding box center [469, 92] width 104 height 16
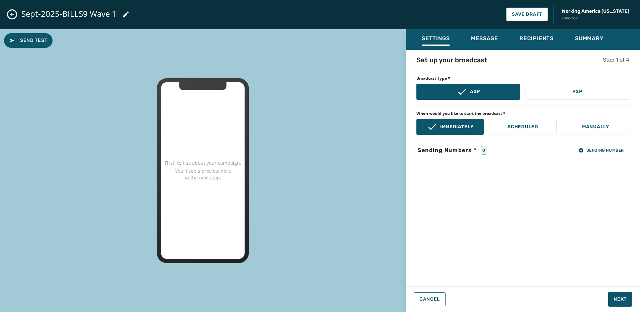
drag, startPoint x: 591, startPoint y: 118, endPoint x: 591, endPoint y: 124, distance: 6.4
click at [590, 118] on div "When would you like to start the broadcast * Immediately Scheduled Manually" at bounding box center [523, 123] width 213 height 24
click at [591, 124] on p "Manually" at bounding box center [595, 127] width 27 height 7
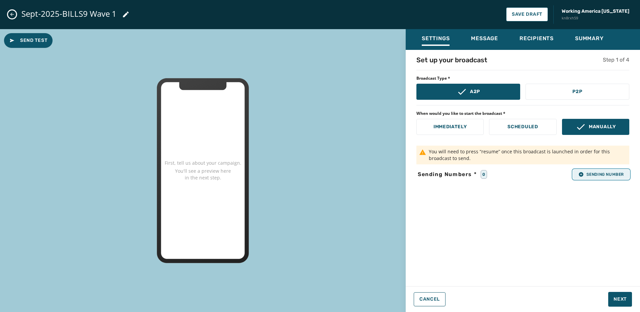
click at [608, 175] on span "Sending Number" at bounding box center [602, 174] width 46 height 5
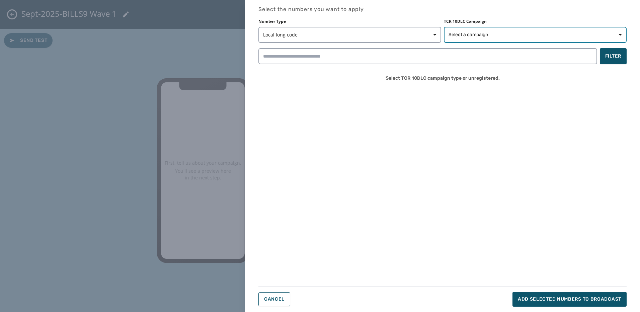
drag, startPoint x: 502, startPoint y: 36, endPoint x: 503, endPoint y: 41, distance: 5.5
click at [502, 36] on span "Select a campaign" at bounding box center [535, 34] width 173 height 7
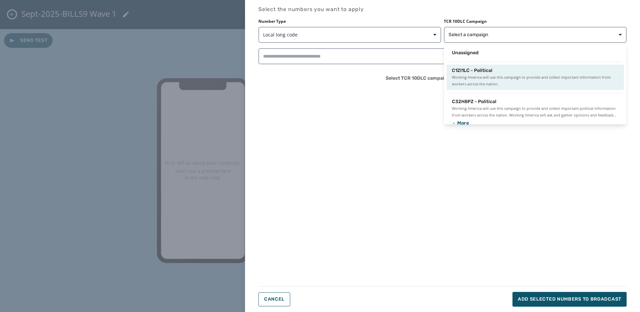
click at [501, 80] on span "Working America will use this campaign to provide and collect important informa…" at bounding box center [535, 80] width 167 height 13
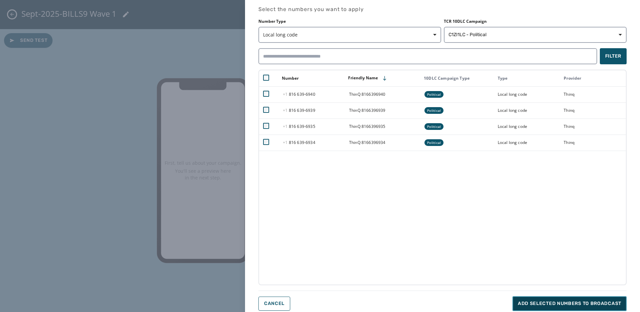
click at [578, 303] on span "Add selected numbers to broadcast" at bounding box center [569, 303] width 103 height 7
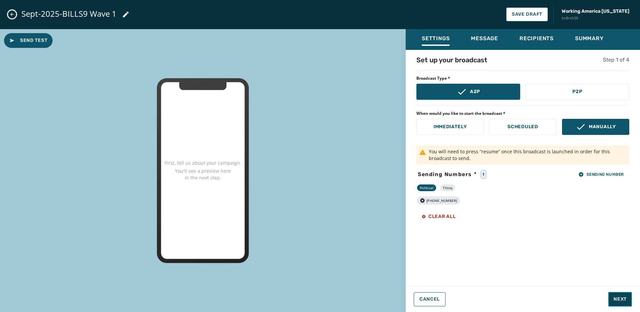
click at [621, 297] on span "Next" at bounding box center [620, 299] width 13 height 7
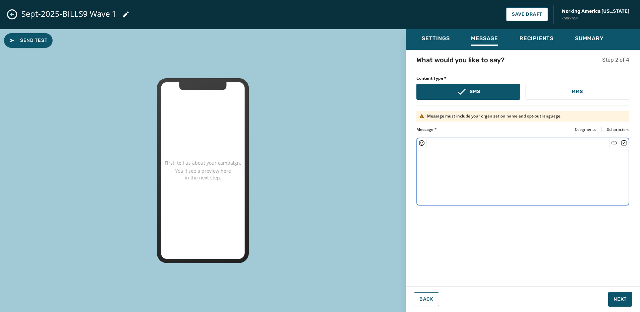
click at [507, 179] on textarea at bounding box center [523, 175] width 212 height 55
paste textarea "**********"
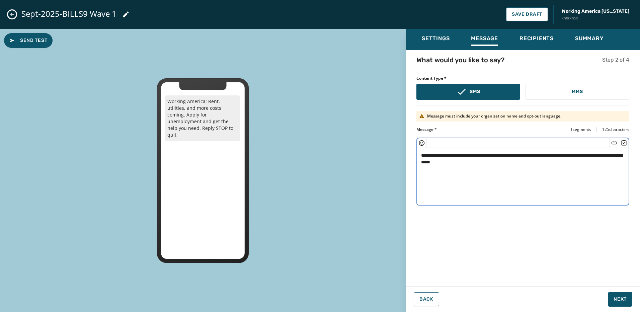
drag, startPoint x: 463, startPoint y: 162, endPoint x: 477, endPoint y: 162, distance: 14.4
click at [463, 162] on textarea "**********" at bounding box center [523, 175] width 212 height 55
click at [611, 138] on div at bounding box center [614, 142] width 10 height 9
click at [611, 142] on icon "Insert Short Link" at bounding box center [614, 143] width 7 height 7
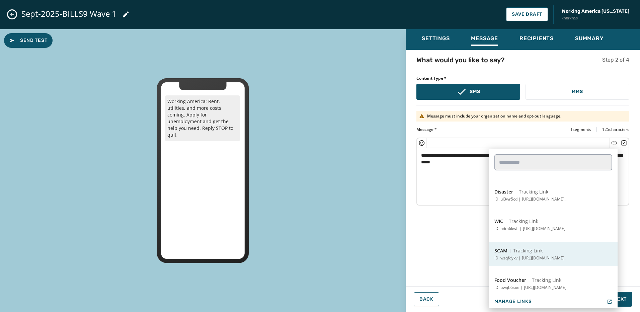
scroll to position [87, 0]
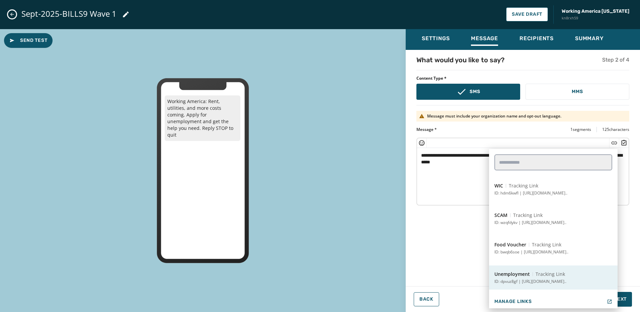
click at [550, 276] on span "Tracking Link" at bounding box center [550, 274] width 29 height 7
type textarea "**********"
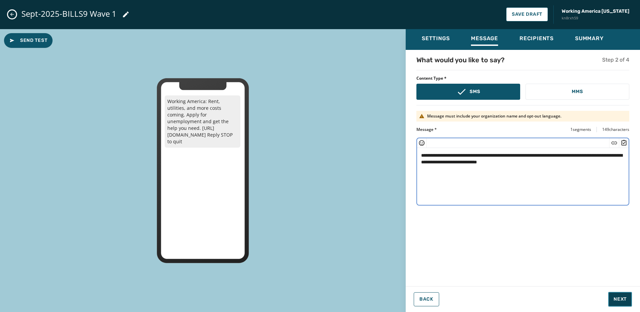
click at [620, 300] on span "Next" at bounding box center [620, 299] width 13 height 7
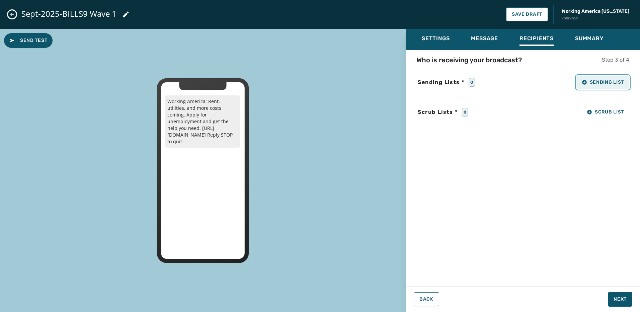
click at [604, 80] on span "Sending List" at bounding box center [603, 82] width 42 height 5
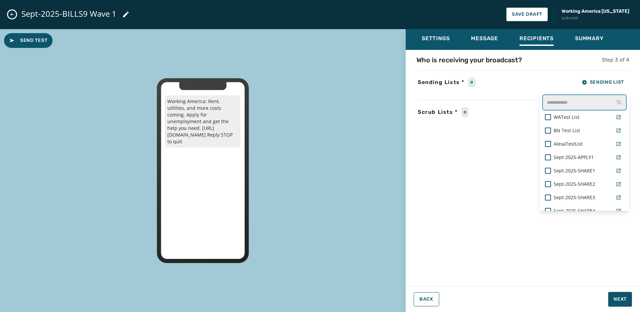
click at [564, 97] on input "text" at bounding box center [585, 102] width 84 height 16
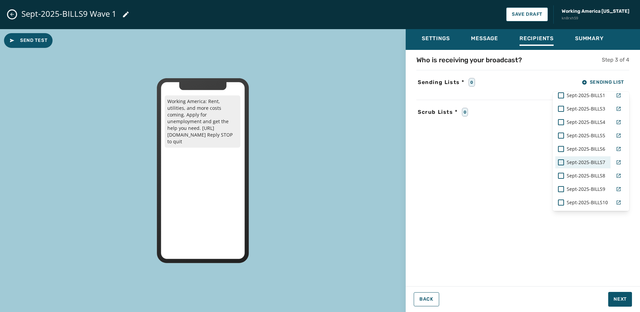
scroll to position [33, 0]
type input "*****"
click at [597, 175] on span "Sept-2025-BILLS9" at bounding box center [586, 177] width 39 height 7
drag, startPoint x: 615, startPoint y: 265, endPoint x: 621, endPoint y: 274, distance: 10.7
click at [617, 264] on div "Who is receiving your broadcast? Step 3 of 4 Sending Lists * 1 Sending List ***…" at bounding box center [523, 166] width 234 height 222
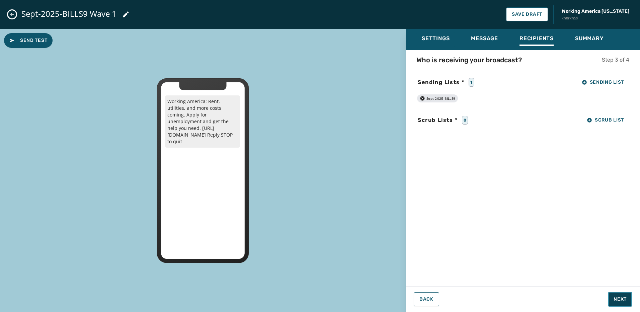
click at [626, 296] on button "Next" at bounding box center [620, 299] width 24 height 15
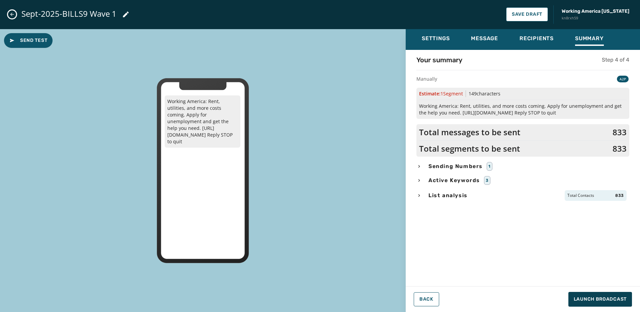
click at [444, 193] on span "List analysis" at bounding box center [448, 196] width 42 height 8
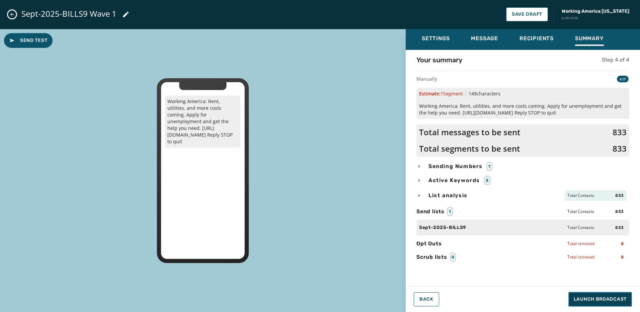
click at [618, 304] on button "Launch Broadcast" at bounding box center [601, 299] width 64 height 15
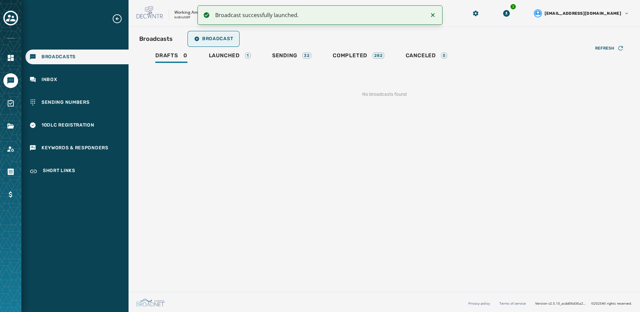
click at [235, 42] on button "Broadcast" at bounding box center [214, 38] width 50 height 13
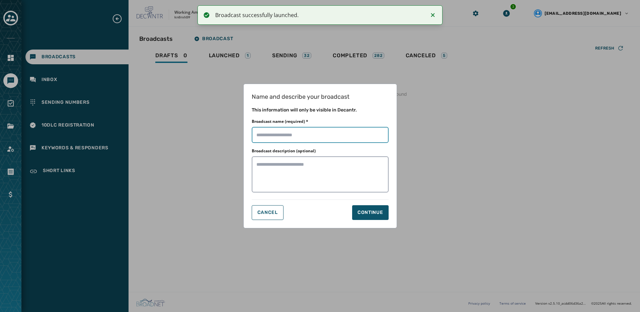
click at [284, 135] on input "Broadcast name (required) *" at bounding box center [320, 135] width 137 height 16
paste input "**********"
type input "**********"
click at [374, 210] on div "Continue" at bounding box center [371, 212] width 26 height 7
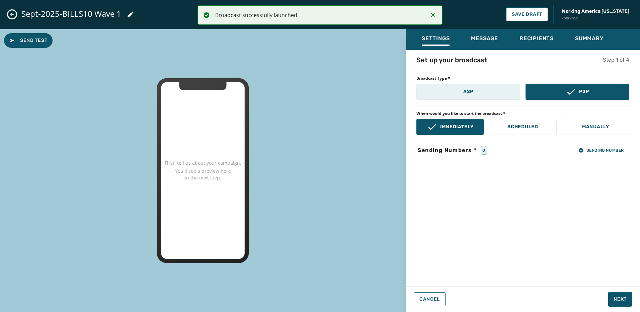
click at [482, 88] on button "A2P" at bounding box center [469, 92] width 104 height 16
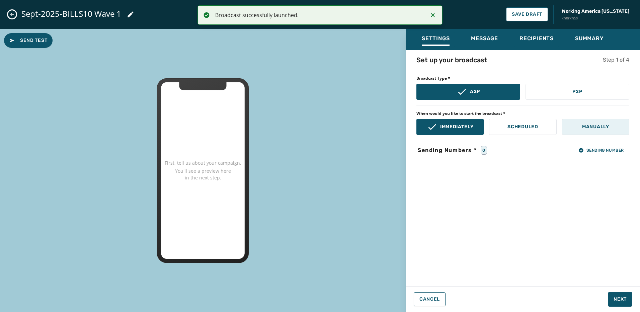
click at [580, 124] on button "Manually" at bounding box center [595, 127] width 67 height 16
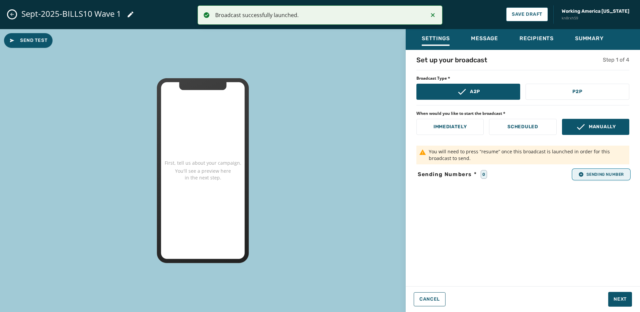
click at [605, 175] on span "Sending Number" at bounding box center [602, 174] width 46 height 5
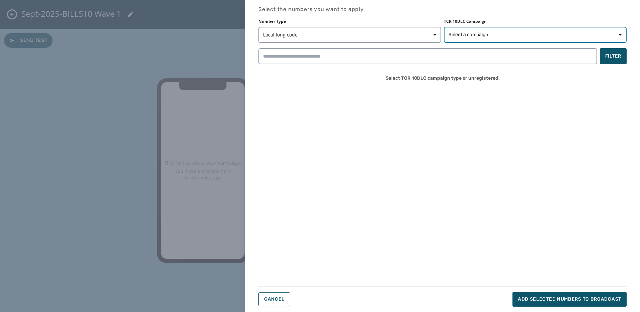
click at [491, 37] on span "Select a campaign" at bounding box center [535, 34] width 173 height 7
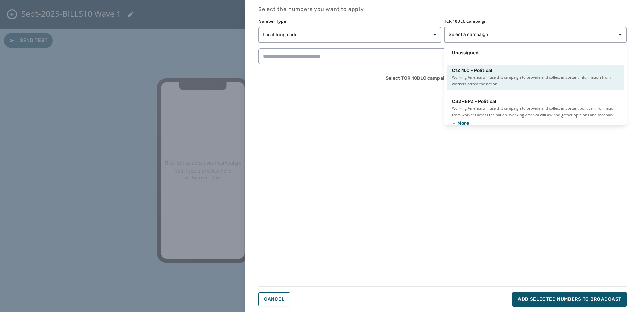
click at [497, 72] on div "C1ZI1LC - Political" at bounding box center [535, 70] width 167 height 7
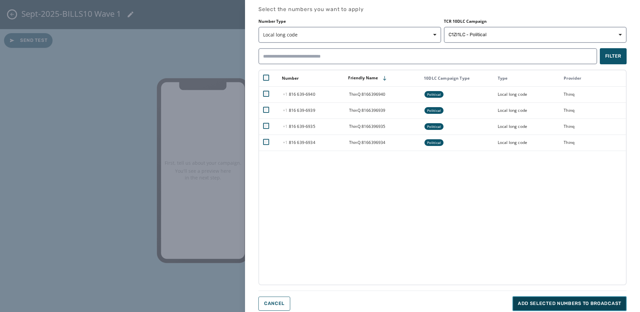
click at [558, 301] on span "Add selected numbers to broadcast" at bounding box center [569, 303] width 103 height 7
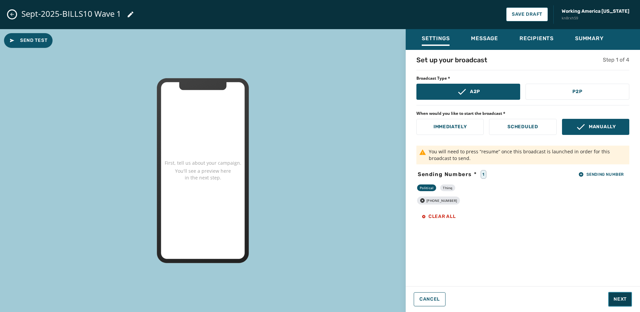
click at [622, 297] on span "Next" at bounding box center [620, 299] width 13 height 7
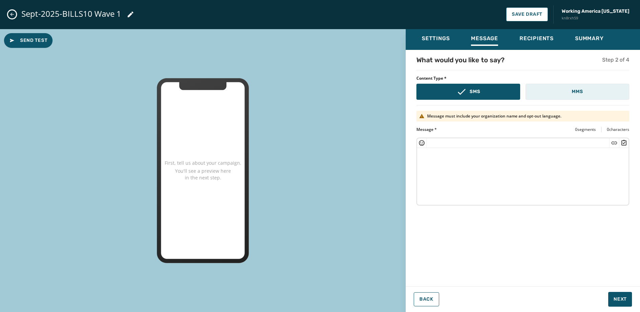
click at [554, 91] on button "MMS" at bounding box center [578, 92] width 104 height 16
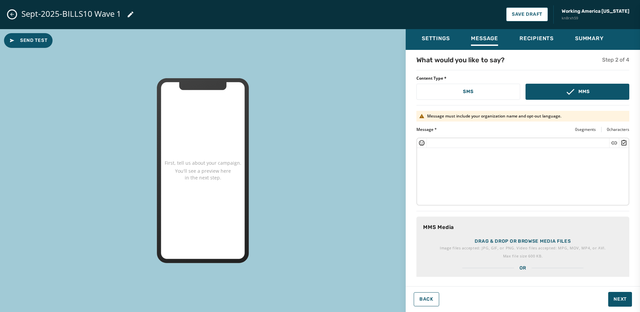
drag, startPoint x: 507, startPoint y: 97, endPoint x: 511, endPoint y: 100, distance: 4.6
click at [508, 96] on button "SMS" at bounding box center [469, 92] width 104 height 16
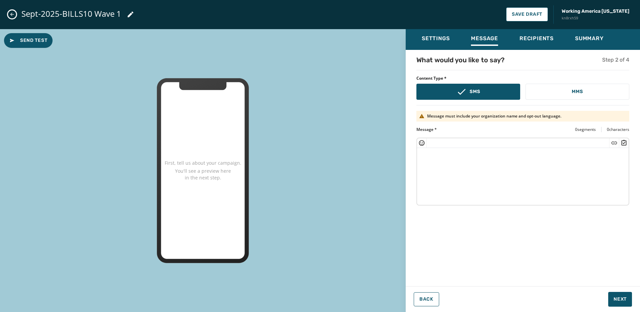
click at [621, 164] on textarea at bounding box center [523, 175] width 212 height 55
paste textarea "**********"
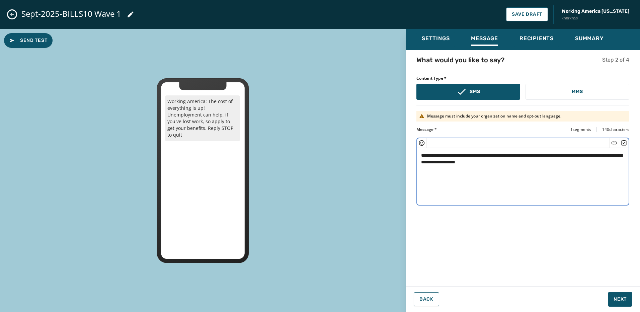
click at [485, 162] on textarea "**********" at bounding box center [523, 175] width 212 height 55
click at [615, 141] on icon "Insert Short Link" at bounding box center [614, 143] width 7 height 7
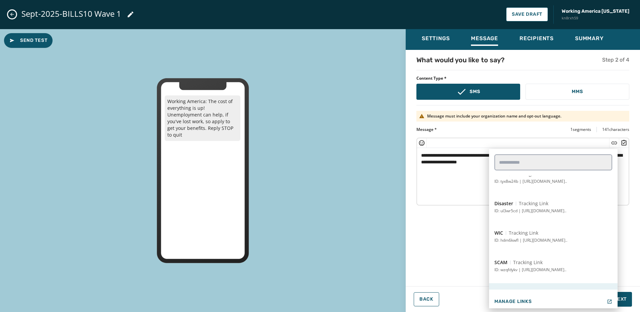
scroll to position [87, 0]
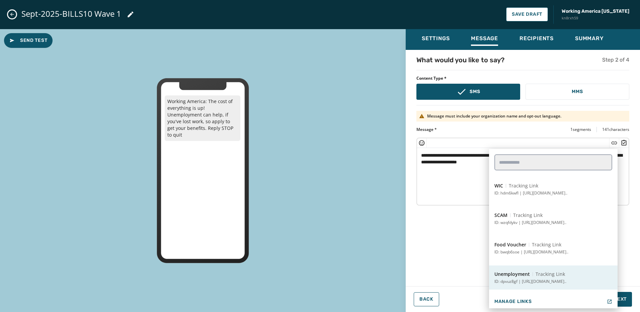
click at [541, 276] on span "Tracking Link" at bounding box center [550, 274] width 29 height 7
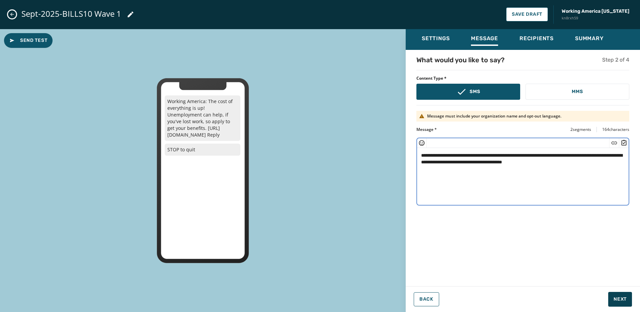
type textarea "**********"
click at [626, 299] on span "Next" at bounding box center [620, 299] width 13 height 7
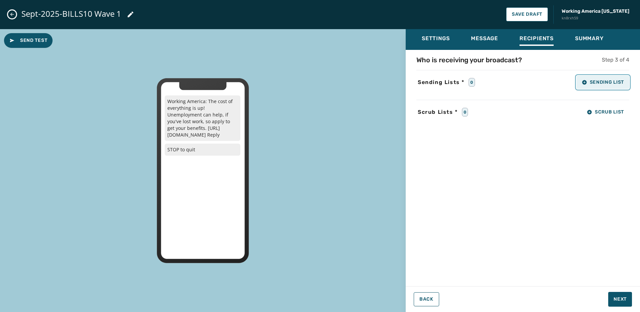
click at [619, 85] on span "Sending List" at bounding box center [603, 82] width 42 height 5
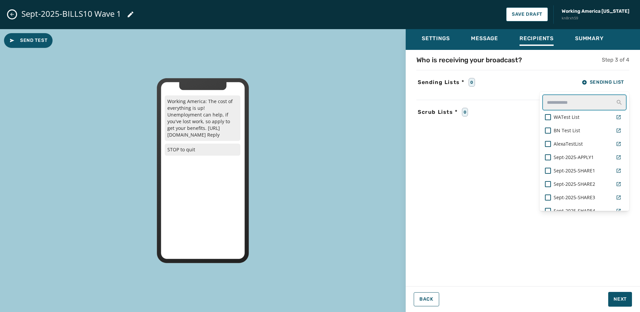
click at [586, 106] on input "text" at bounding box center [585, 102] width 84 height 16
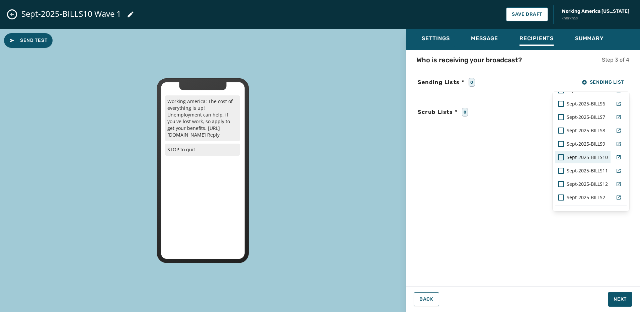
scroll to position [79, 0]
type input "*****"
click at [587, 147] on span "Sept-2025-BILLS10" at bounding box center [587, 145] width 41 height 7
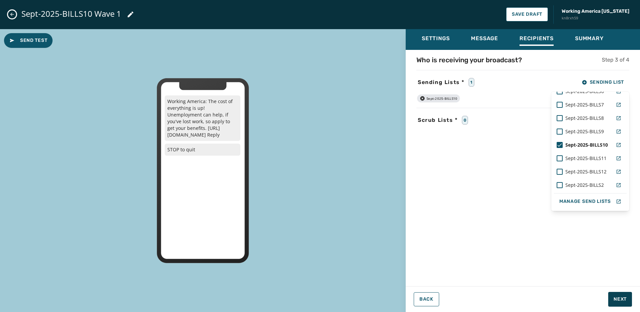
drag, startPoint x: 609, startPoint y: 273, endPoint x: 624, endPoint y: 294, distance: 25.9
click at [610, 272] on div "Who is receiving your broadcast? Step 3 of 4 Sending Lists * 1 Sending List ***…" at bounding box center [523, 166] width 234 height 222
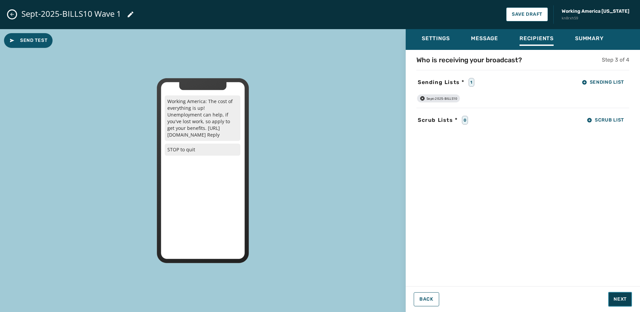
click at [626, 303] on button "Next" at bounding box center [620, 299] width 24 height 15
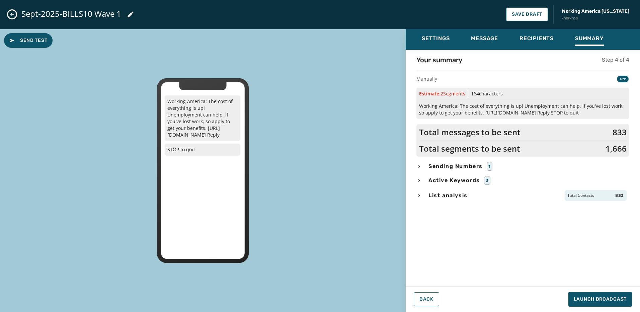
drag, startPoint x: 453, startPoint y: 191, endPoint x: 494, endPoint y: 201, distance: 41.7
click at [453, 190] on div "List analysis Total Contacts 833" at bounding box center [523, 195] width 213 height 11
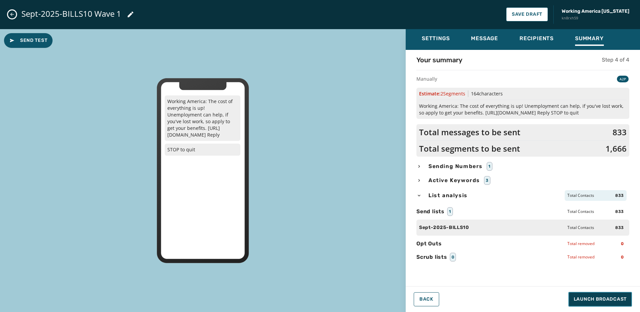
click at [603, 294] on button "Launch Broadcast" at bounding box center [601, 299] width 64 height 15
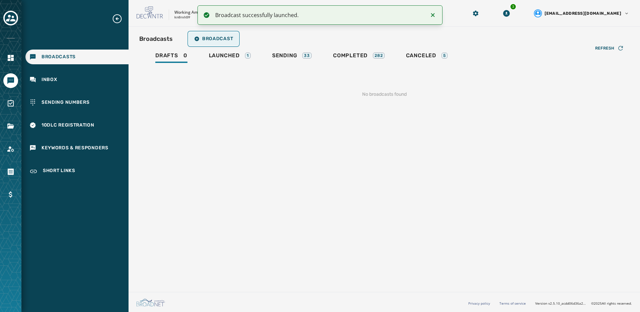
click at [211, 42] on button "Broadcast" at bounding box center [214, 38] width 50 height 13
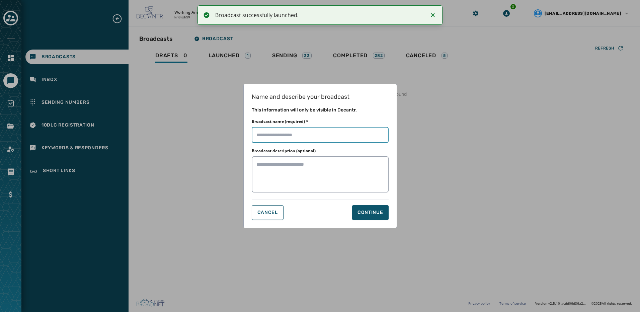
click at [318, 134] on input "Broadcast name (required) *" at bounding box center [320, 135] width 137 height 16
paste input "**********"
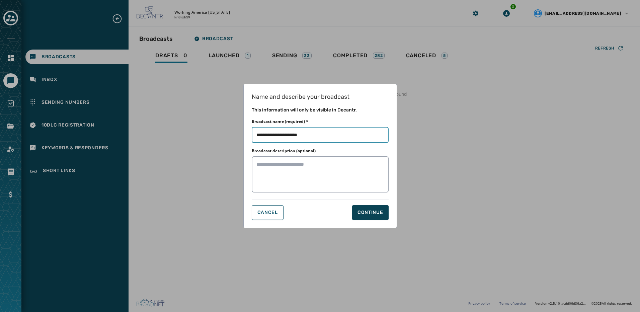
type input "**********"
click at [380, 212] on div "Continue" at bounding box center [371, 212] width 26 height 7
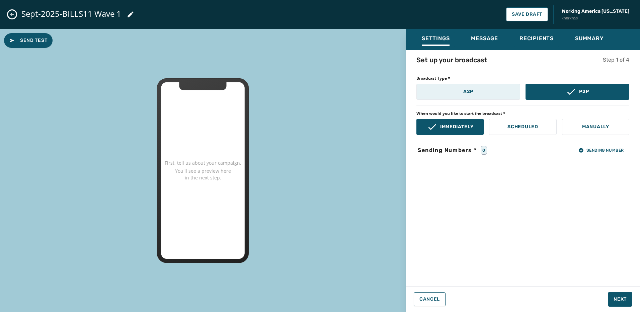
click at [476, 92] on button "A2P" at bounding box center [469, 92] width 104 height 16
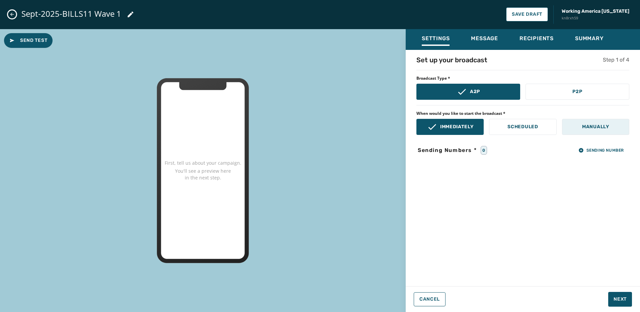
click at [592, 122] on button "Manually" at bounding box center [595, 127] width 67 height 16
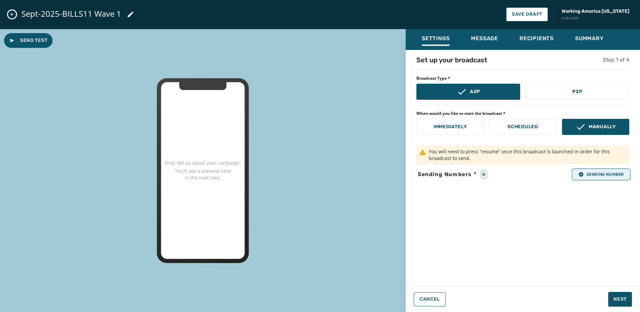
click at [604, 172] on span "Sending Number" at bounding box center [602, 174] width 46 height 5
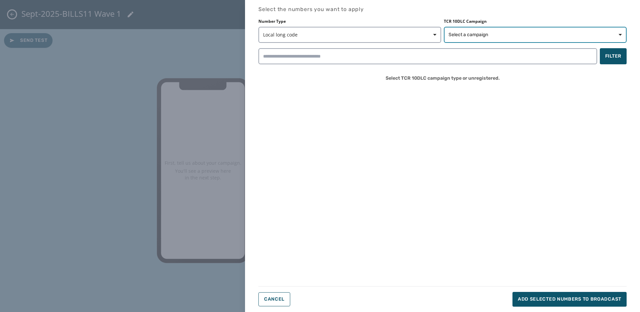
click at [487, 29] on button "Select a campaign" at bounding box center [535, 35] width 183 height 16
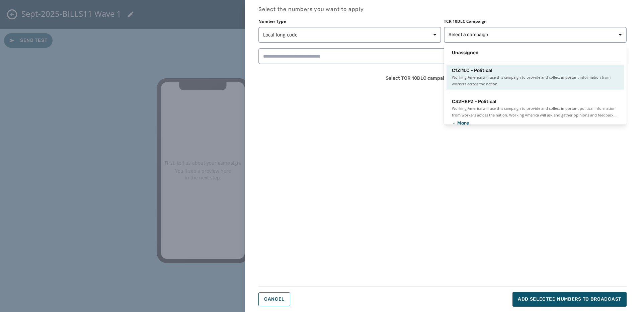
click at [483, 79] on span "Working America will use this campaign to provide and collect important informa…" at bounding box center [535, 80] width 167 height 13
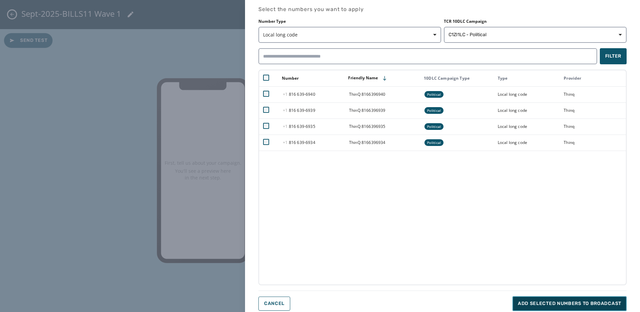
click at [589, 300] on span "Add selected numbers to broadcast" at bounding box center [569, 303] width 103 height 7
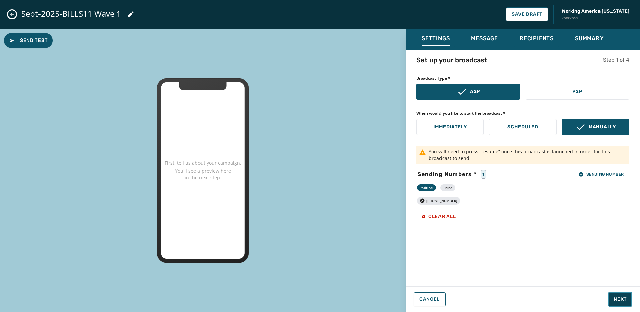
click at [621, 303] on button "Next" at bounding box center [620, 299] width 24 height 15
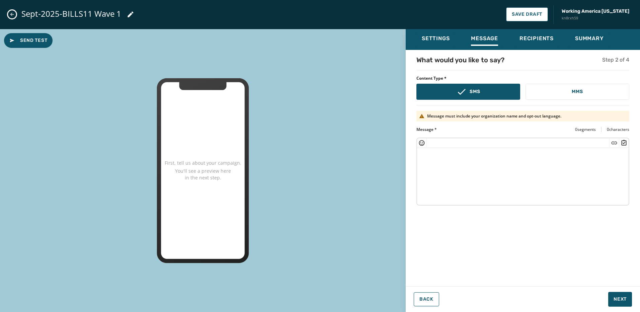
click at [477, 160] on textarea at bounding box center [523, 175] width 212 height 55
paste textarea "**********"
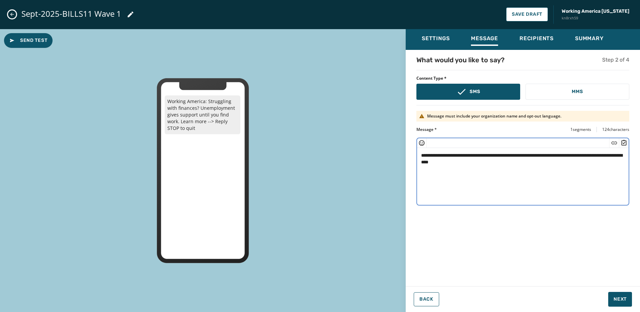
click at [455, 161] on textarea "**********" at bounding box center [523, 175] width 212 height 55
click at [614, 142] on icon "Insert Short Link" at bounding box center [614, 143] width 7 height 7
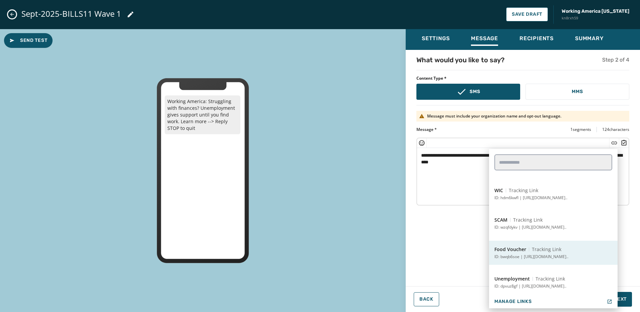
scroll to position [87, 0]
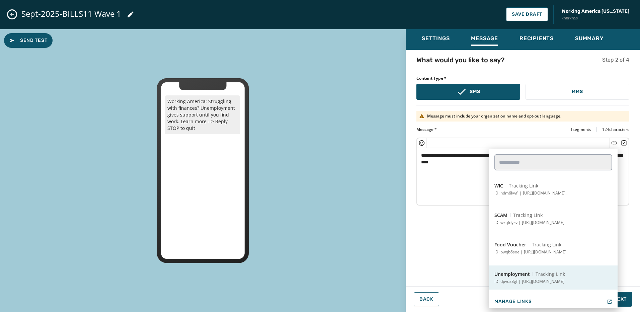
click at [514, 273] on span "Unemployment" at bounding box center [512, 274] width 35 height 7
type textarea "**********"
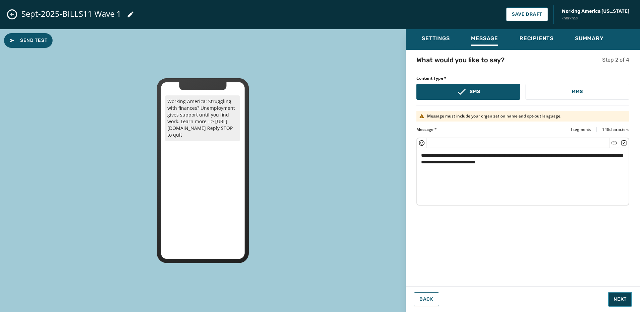
click at [621, 301] on span "Next" at bounding box center [620, 299] width 13 height 7
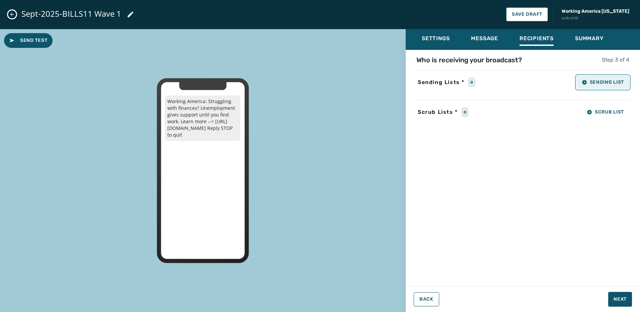
click at [595, 88] on button "Sending List" at bounding box center [603, 82] width 53 height 13
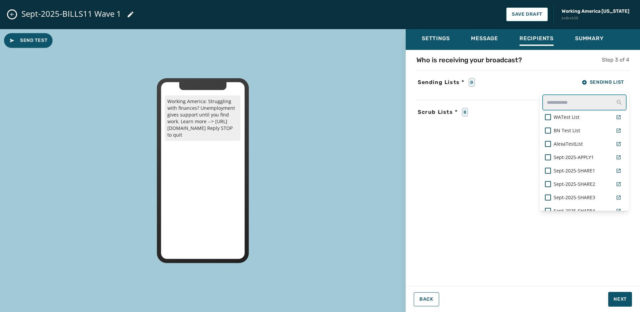
click at [576, 101] on input "text" at bounding box center [585, 102] width 84 height 16
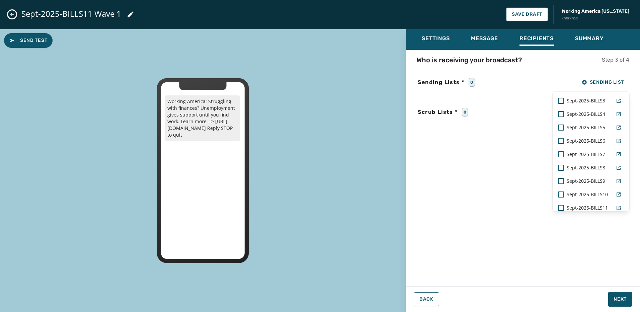
scroll to position [79, 0]
type input "*****"
click at [584, 155] on span "Sept-2025-BILLS11" at bounding box center [587, 158] width 41 height 7
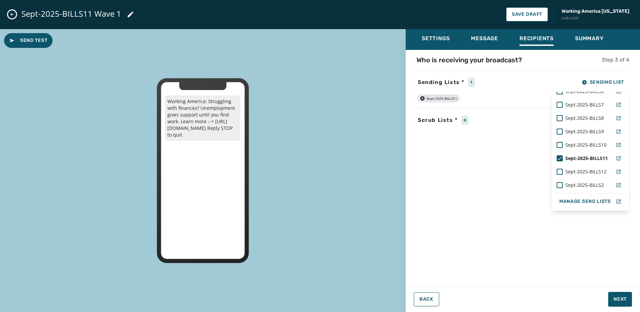
click at [617, 275] on div "Who is receiving your broadcast? Step 3 of 4 Sending Lists * 1 Sending List ***…" at bounding box center [523, 166] width 234 height 222
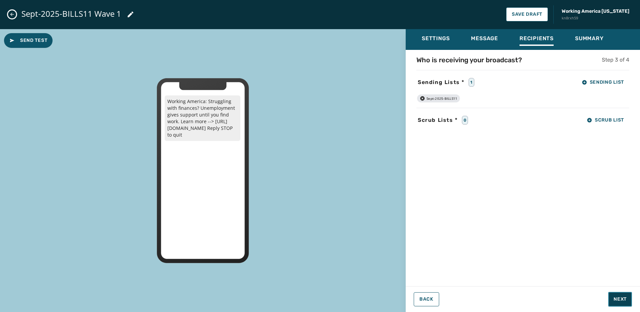
click at [628, 300] on button "Next" at bounding box center [620, 299] width 24 height 15
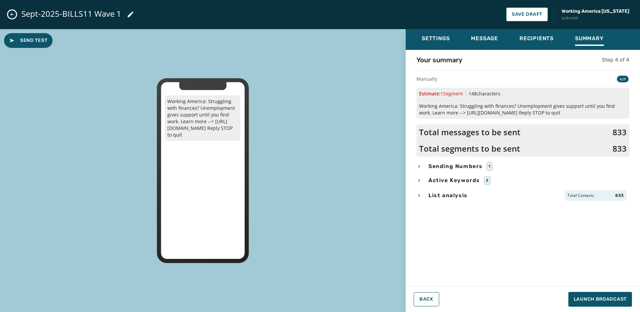
click at [469, 192] on span "List analysis" at bounding box center [448, 196] width 42 height 8
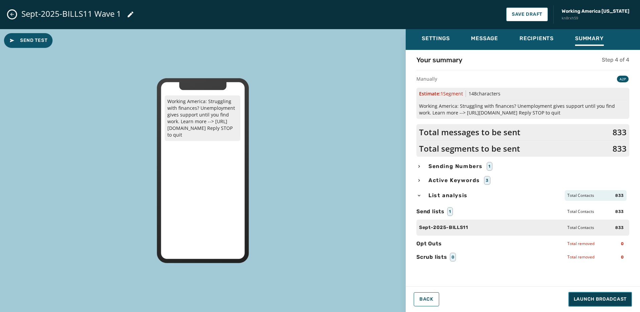
click at [622, 301] on span "Launch Broadcast" at bounding box center [600, 299] width 53 height 7
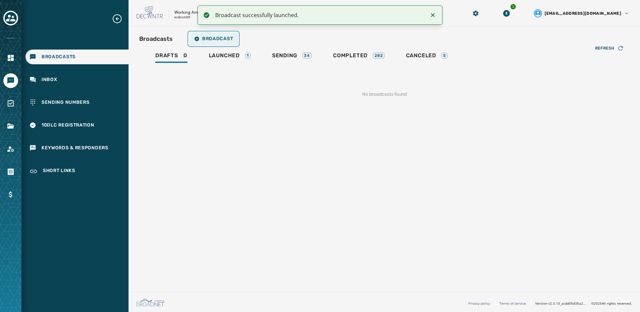
click at [207, 36] on span "Broadcast" at bounding box center [213, 38] width 39 height 5
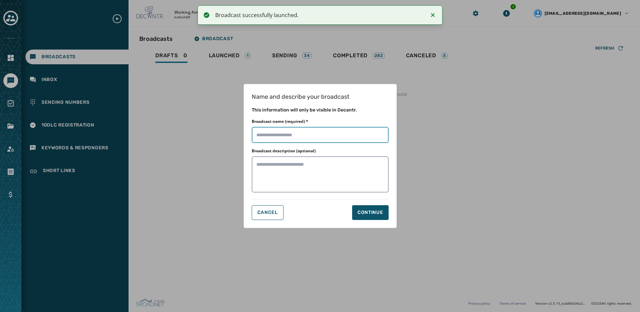
click at [328, 135] on input "Broadcast name (required) *" at bounding box center [320, 135] width 137 height 16
paste input "**********"
type input "**********"
click at [383, 217] on button "Continue" at bounding box center [370, 212] width 37 height 15
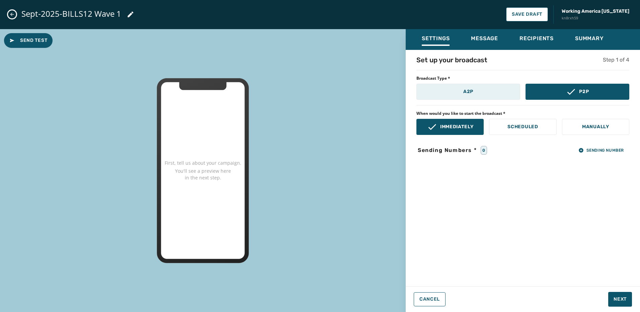
click at [459, 93] on button "A2P" at bounding box center [469, 92] width 104 height 16
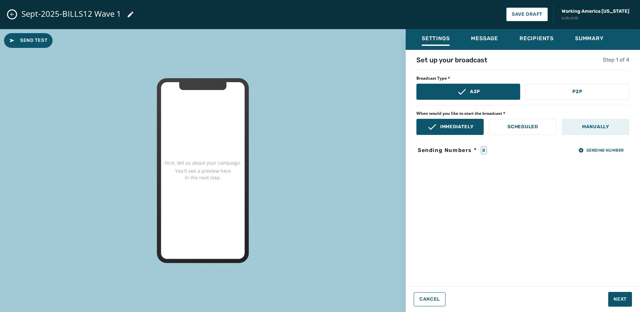
click at [610, 126] on button "Manually" at bounding box center [595, 127] width 67 height 16
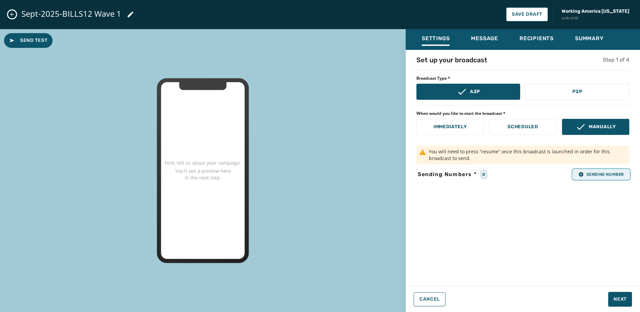
click at [587, 174] on span "Sending Number" at bounding box center [602, 174] width 46 height 5
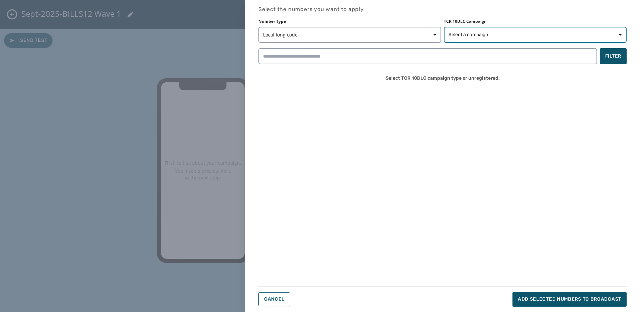
click at [459, 33] on span "Select a campaign" at bounding box center [469, 34] width 40 height 7
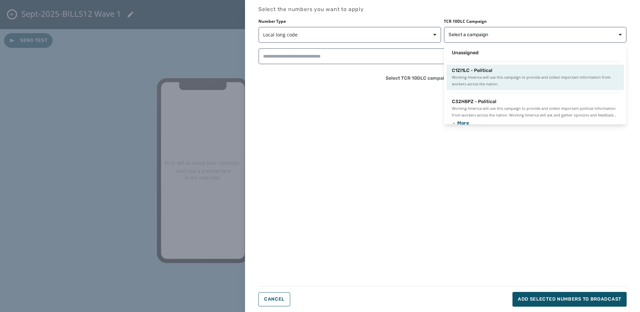
drag, startPoint x: 455, startPoint y: 77, endPoint x: 448, endPoint y: 81, distance: 8.2
click at [455, 76] on span "Working America will use this campaign to provide and collect important informa…" at bounding box center [535, 80] width 167 height 13
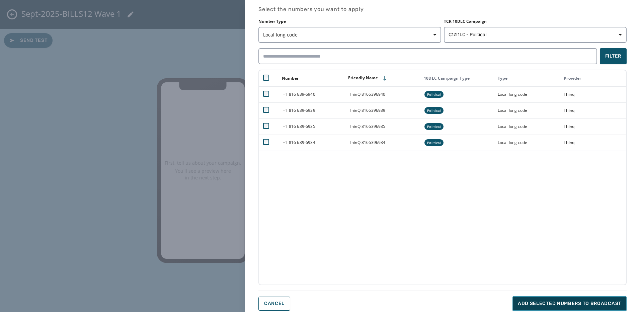
click at [563, 300] on button "Add selected numbers to broadcast" at bounding box center [570, 303] width 114 height 15
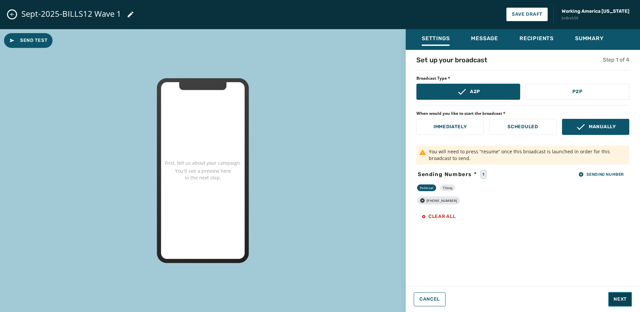
click at [622, 301] on span "Next" at bounding box center [620, 299] width 13 height 7
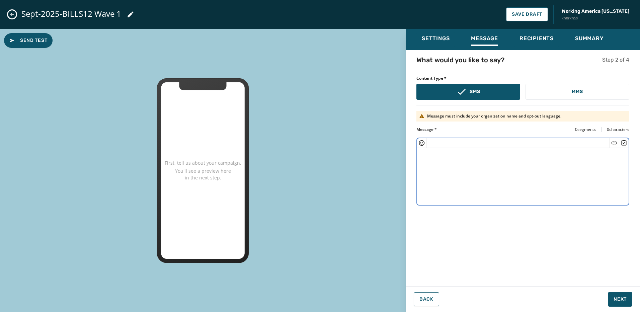
click at [458, 170] on textarea at bounding box center [523, 175] width 212 height 55
paste textarea "**********"
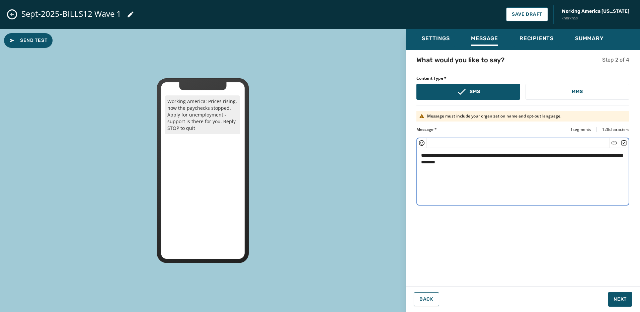
drag, startPoint x: 474, startPoint y: 163, endPoint x: 496, endPoint y: 164, distance: 22.1
click at [477, 163] on textarea "**********" at bounding box center [523, 175] width 212 height 55
click at [476, 163] on textarea "**********" at bounding box center [523, 175] width 212 height 55
click at [613, 142] on icon "Insert Short Link" at bounding box center [614, 143] width 7 height 7
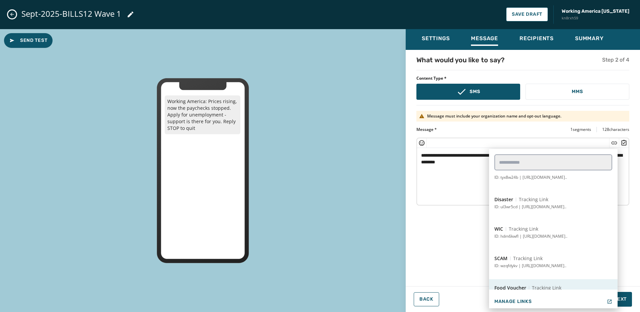
scroll to position [87, 0]
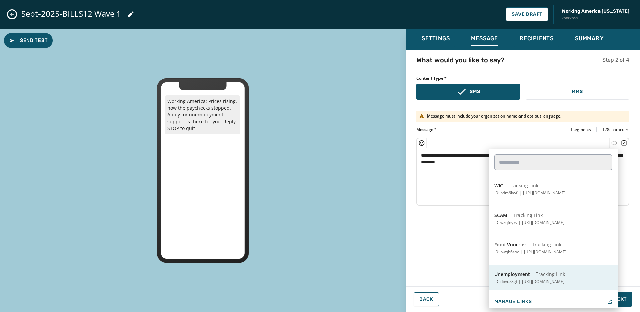
click at [536, 271] on span "Tracking Link" at bounding box center [550, 274] width 29 height 7
type textarea "**********"
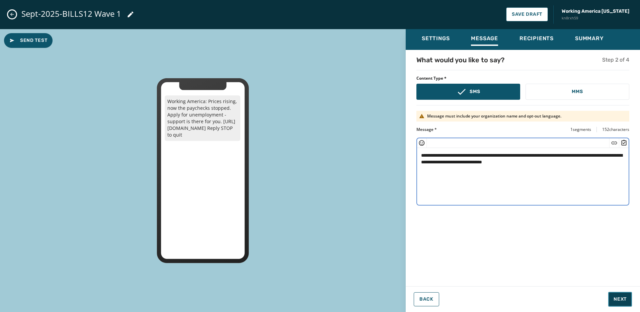
click at [612, 295] on button "Next" at bounding box center [620, 299] width 24 height 15
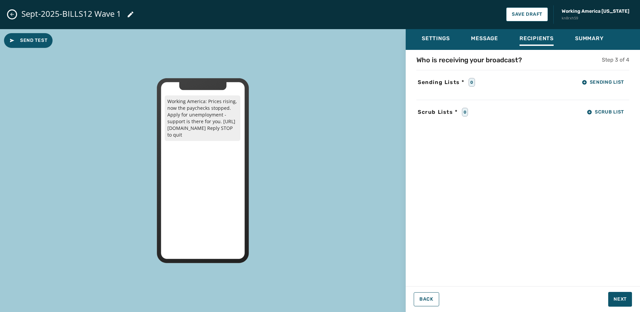
drag, startPoint x: 626, startPoint y: 90, endPoint x: 623, endPoint y: 87, distance: 4.3
click at [626, 90] on div "Who is receiving your broadcast? Step 3 of 4 Sending Lists * 0 Sending List Scr…" at bounding box center [523, 166] width 234 height 222
click at [620, 83] on span "Sending List" at bounding box center [603, 82] width 42 height 5
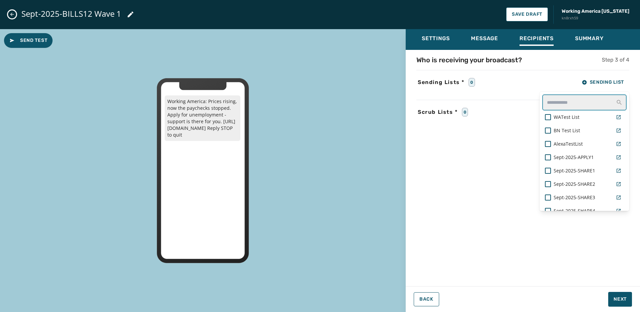
click at [562, 101] on input "text" at bounding box center [585, 102] width 84 height 16
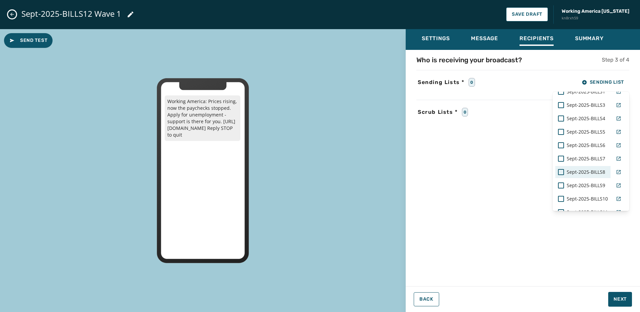
scroll to position [79, 0]
type input "*****"
click at [588, 169] on span "Sept-2025-BILLS12" at bounding box center [587, 171] width 41 height 7
click at [623, 240] on div "Who is receiving your broadcast? Step 3 of 4 Sending Lists * 1 Sending List ***…" at bounding box center [523, 166] width 234 height 222
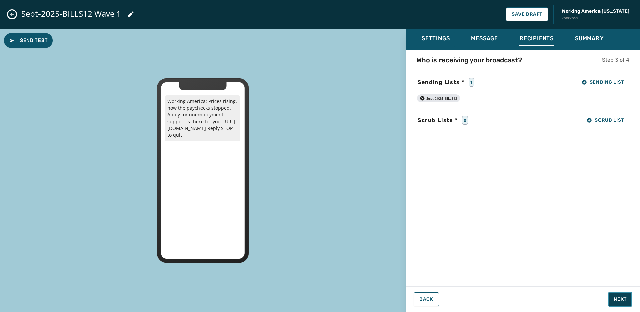
click at [620, 297] on span "Next" at bounding box center [620, 299] width 13 height 7
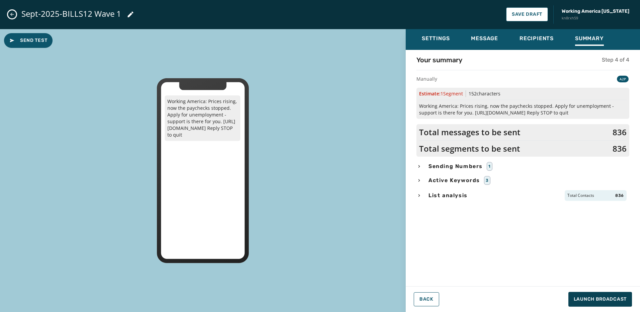
click at [471, 197] on div "List analysis Total Contacts 836" at bounding box center [523, 195] width 213 height 11
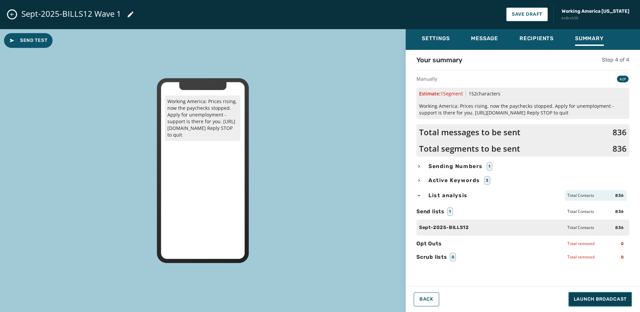
click at [621, 302] on span "Launch Broadcast" at bounding box center [600, 299] width 53 height 7
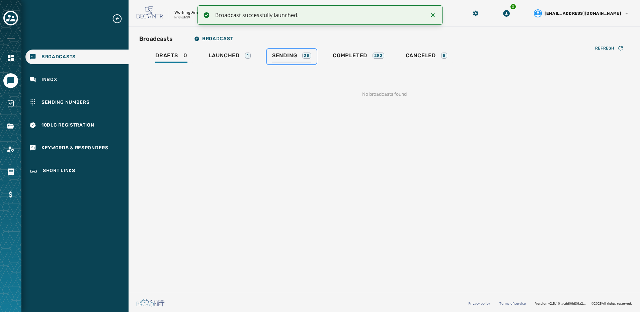
click at [284, 58] on span "Sending" at bounding box center [284, 55] width 25 height 7
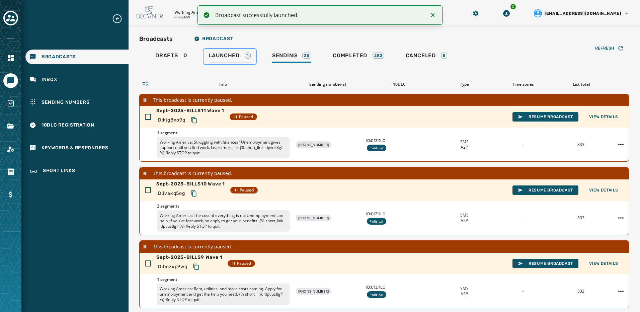
click at [214, 61] on div "Launched 1" at bounding box center [230, 57] width 42 height 11
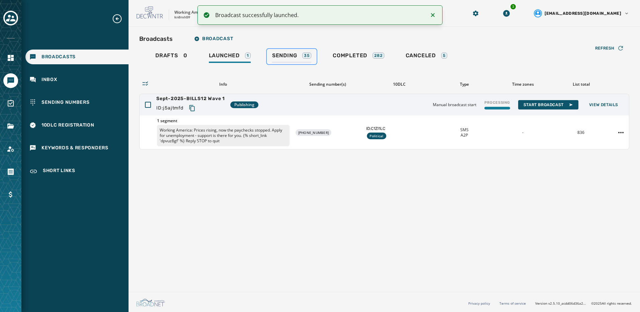
click at [283, 58] on span "Sending" at bounding box center [284, 55] width 25 height 7
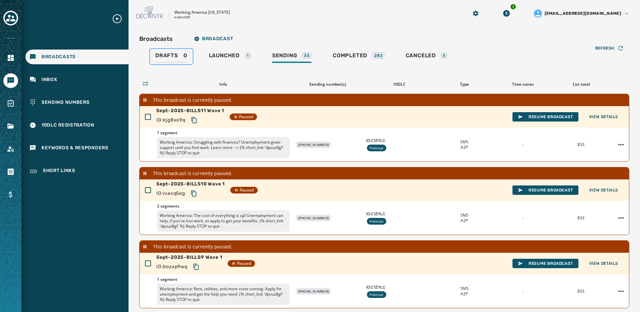
click at [164, 54] on span "Drafts" at bounding box center [166, 55] width 23 height 7
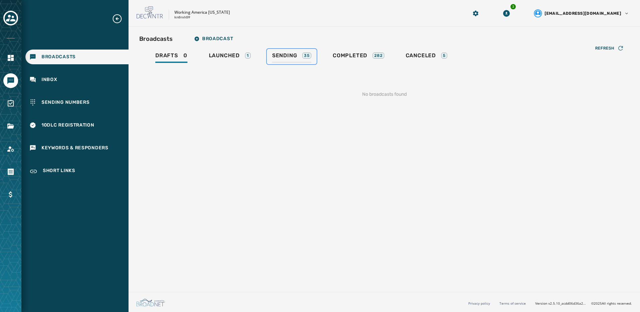
click at [294, 55] on span "Sending" at bounding box center [284, 55] width 25 height 7
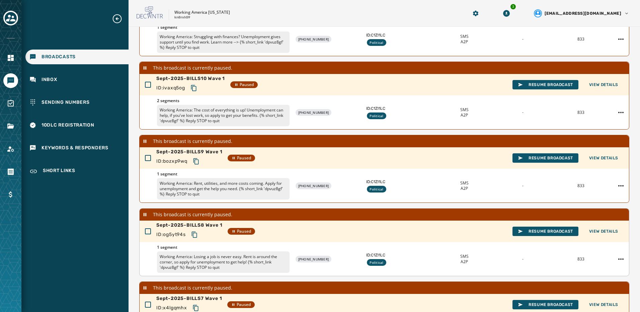
scroll to position [197, 0]
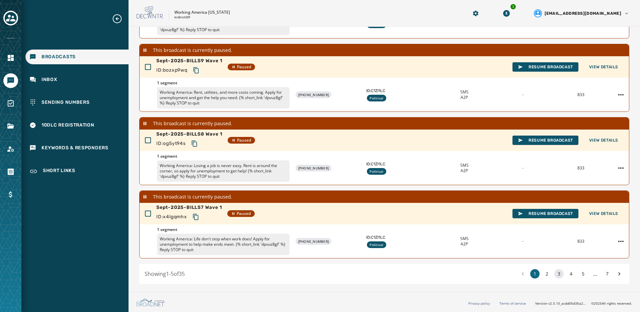
click at [555, 275] on button "3" at bounding box center [559, 273] width 9 height 9
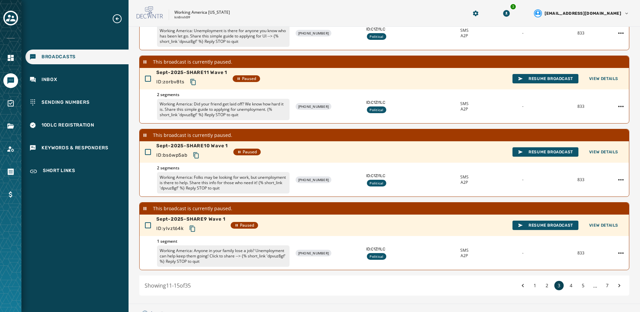
scroll to position [197, 0]
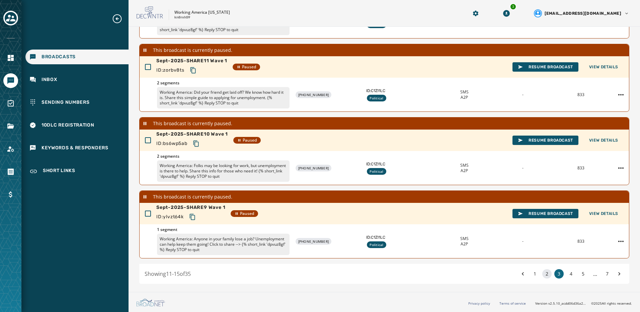
click at [545, 274] on button "2" at bounding box center [547, 273] width 9 height 9
click at [543, 275] on button "2" at bounding box center [547, 273] width 9 height 9
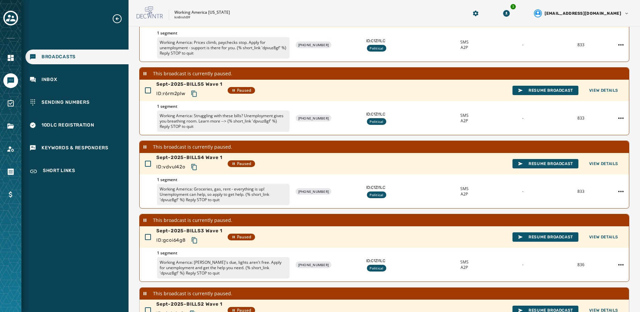
scroll to position [197, 0]
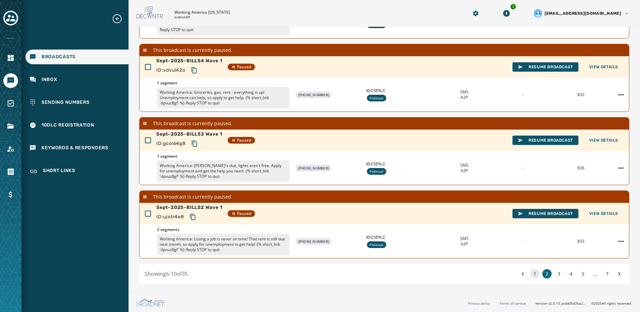
click at [534, 273] on button "1" at bounding box center [534, 273] width 9 height 9
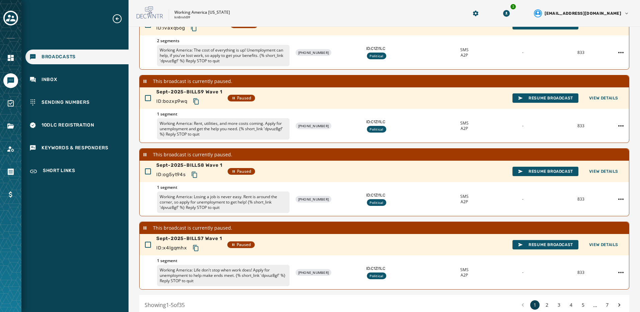
scroll to position [197, 0]
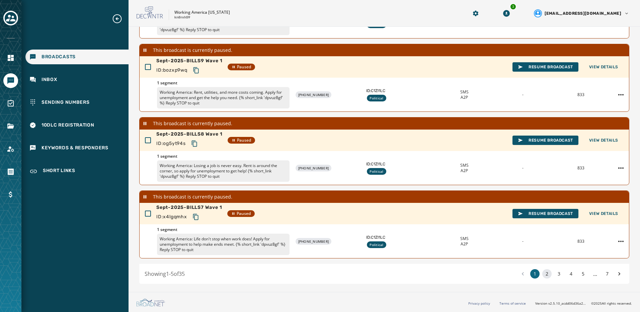
click at [543, 277] on button "2" at bounding box center [547, 273] width 9 height 9
click at [555, 277] on button "3" at bounding box center [559, 273] width 9 height 9
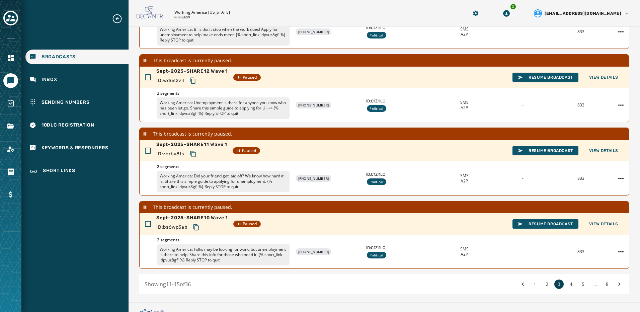
scroll to position [197, 0]
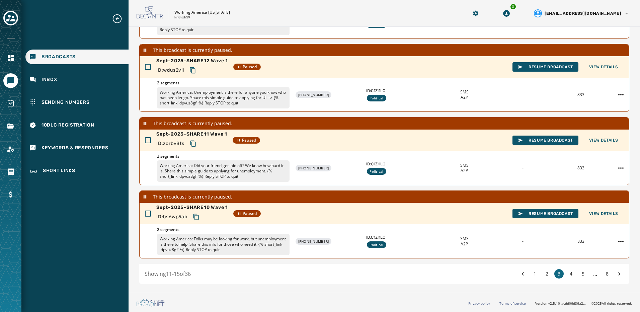
click at [533, 278] on div "1 2 3 4 5 ... 8" at bounding box center [571, 273] width 106 height 9
click at [533, 276] on button "1" at bounding box center [534, 273] width 9 height 9
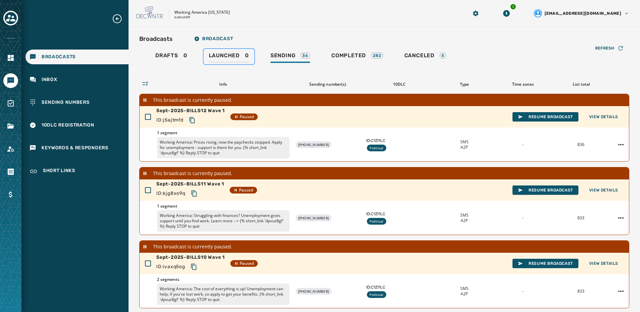
click at [216, 58] on span "Launched" at bounding box center [224, 55] width 31 height 7
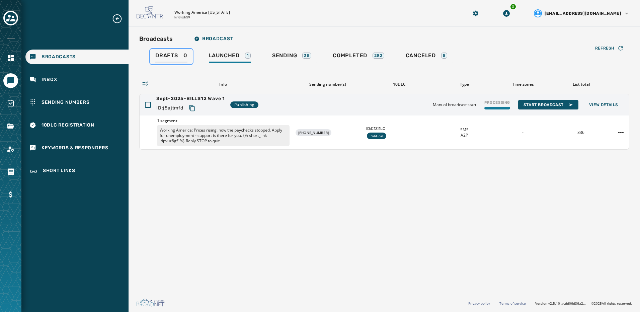
click at [186, 57] on div "Drafts 0" at bounding box center [171, 57] width 32 height 11
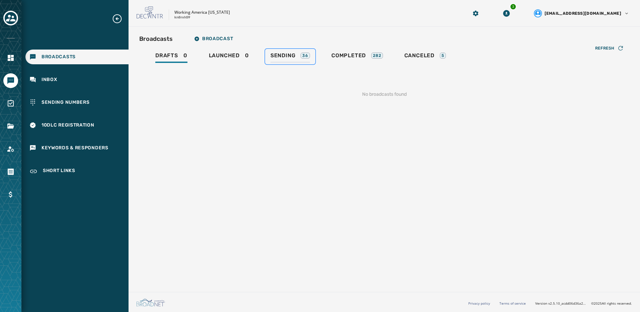
click at [271, 54] on span "Sending" at bounding box center [283, 55] width 25 height 7
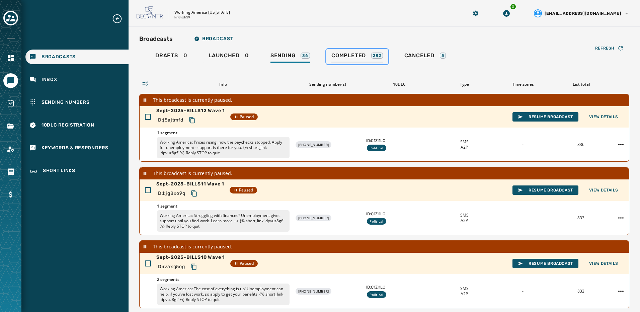
click at [336, 59] on span "Completed" at bounding box center [349, 55] width 34 height 7
